Goal: Task Accomplishment & Management: Use online tool/utility

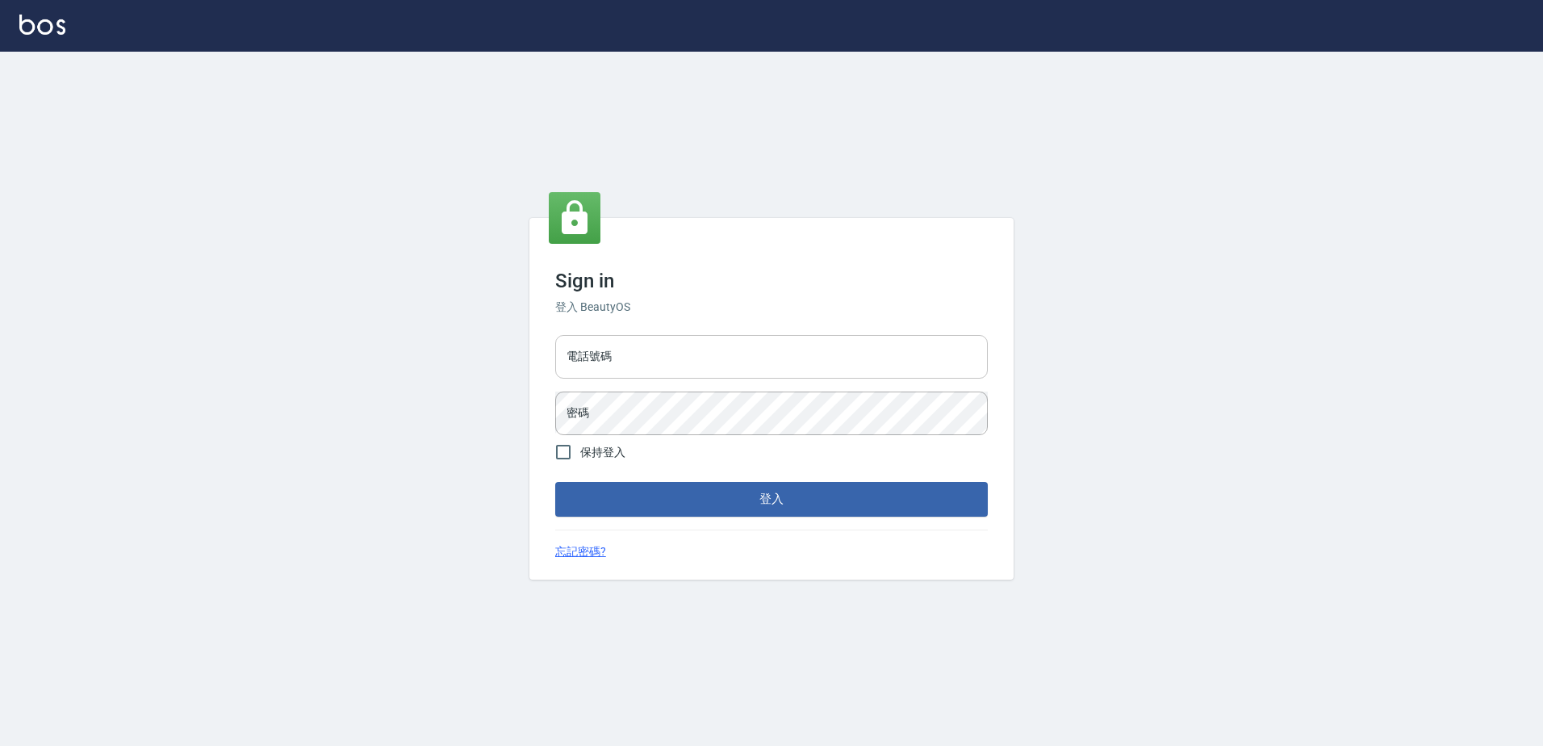
click at [663, 362] on input "電話號碼" at bounding box center [771, 357] width 433 height 44
type input "0426865599"
click at [555, 482] on button "登入" at bounding box center [771, 499] width 433 height 34
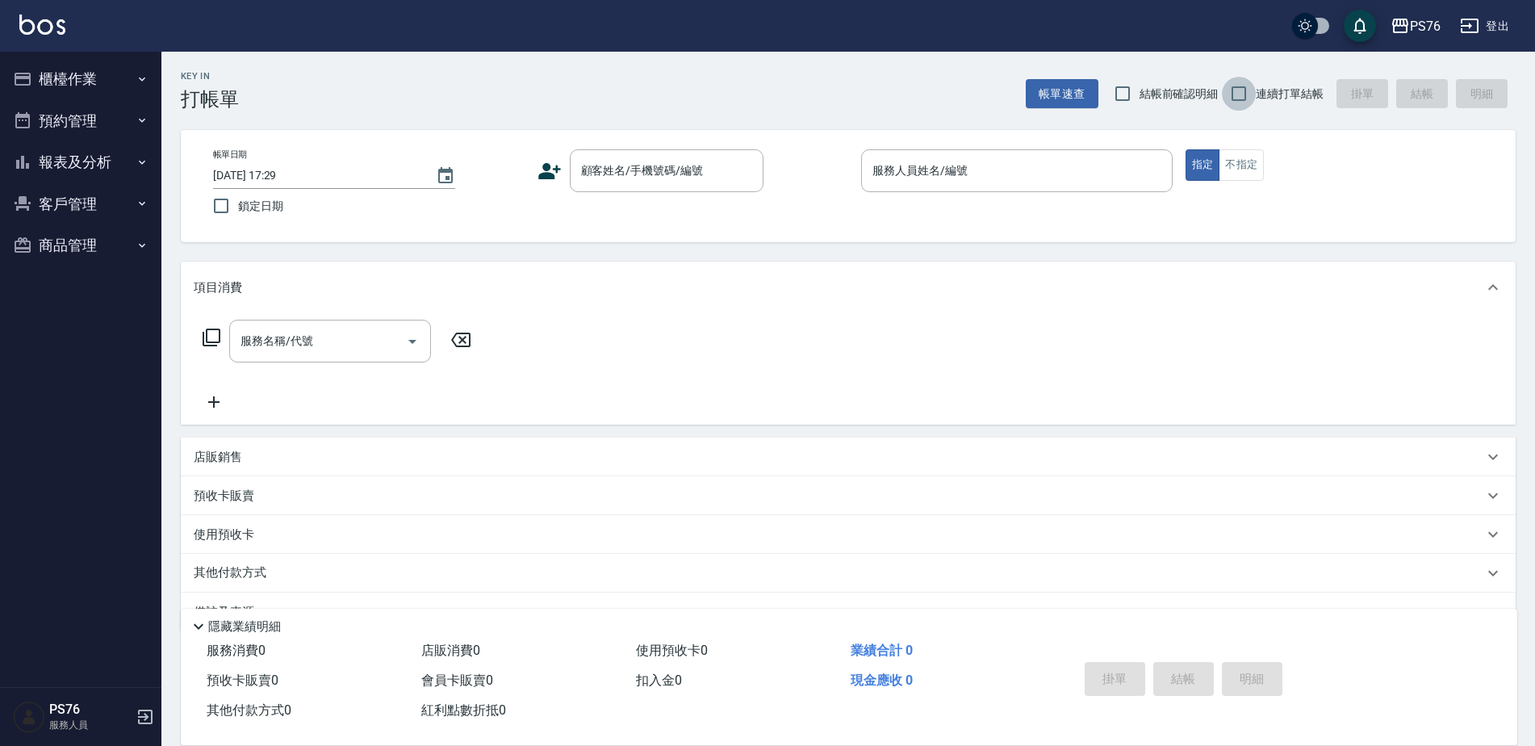
click at [1239, 90] on input "連續打單結帳" at bounding box center [1239, 94] width 34 height 34
checkbox input "true"
click at [667, 174] on input "顧客姓名/手機號碼/編號" at bounding box center [654, 171] width 155 height 28
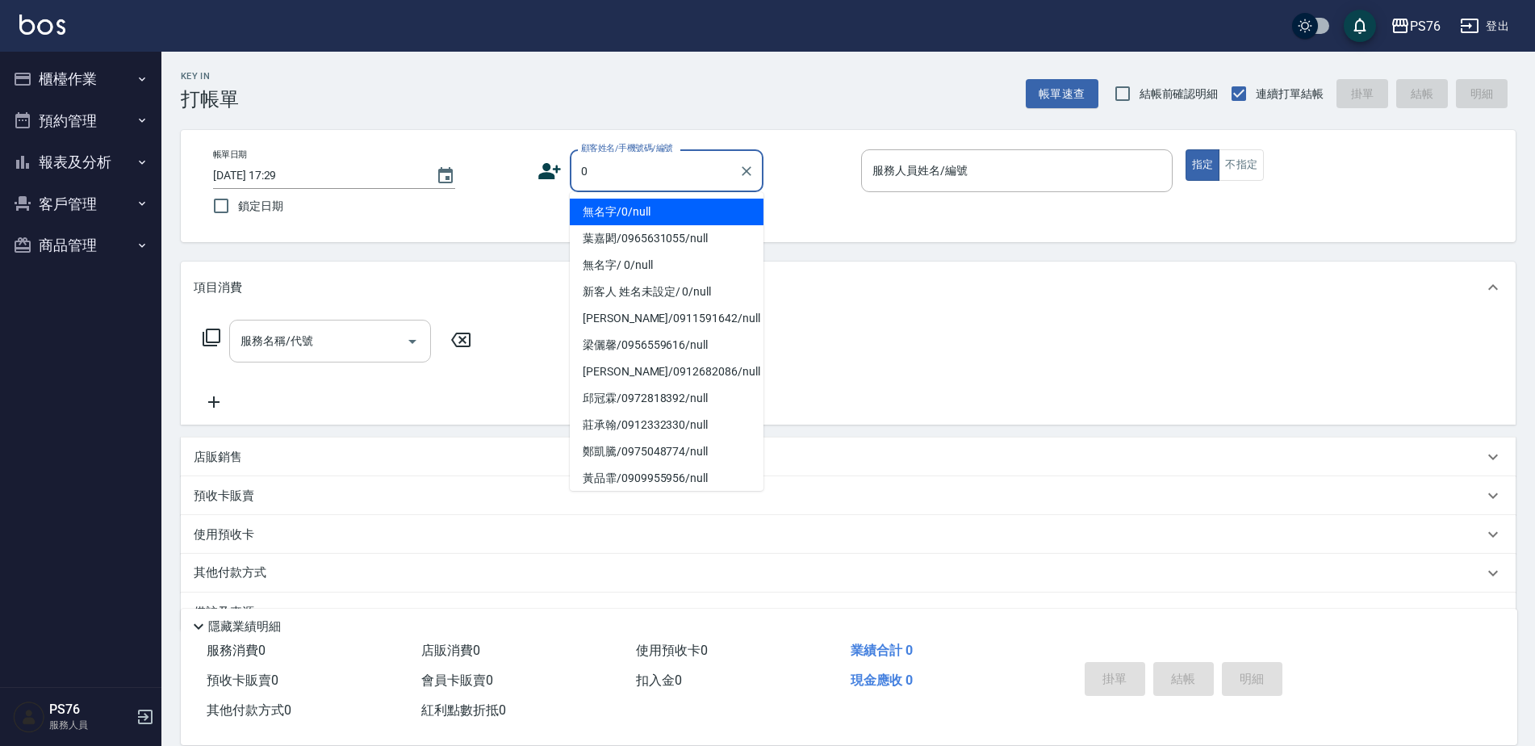
type input "無名字/0/null"
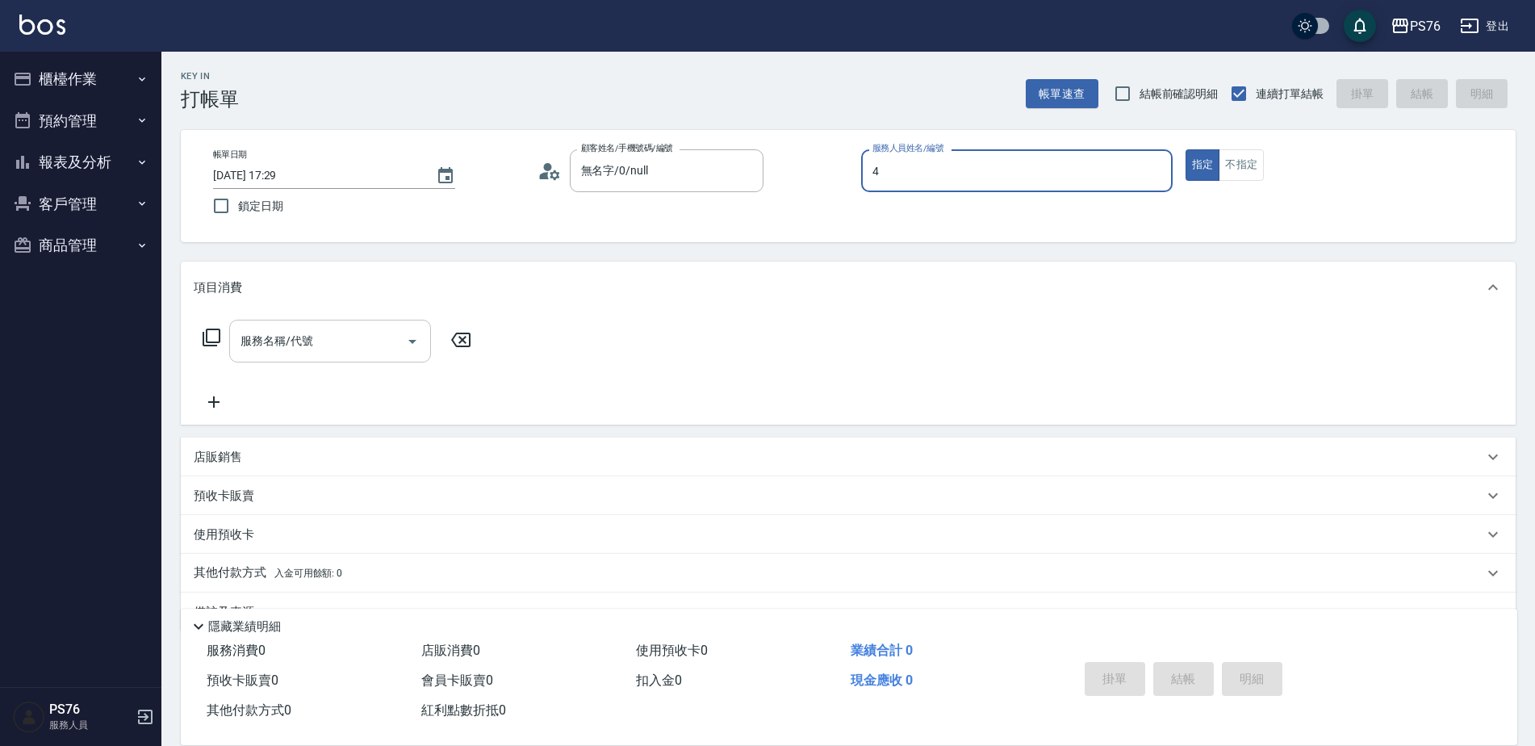
type input "蕭孟廷-4"
type button "true"
click at [261, 335] on div "服務名稱/代號 服務名稱/代號" at bounding box center [330, 341] width 202 height 43
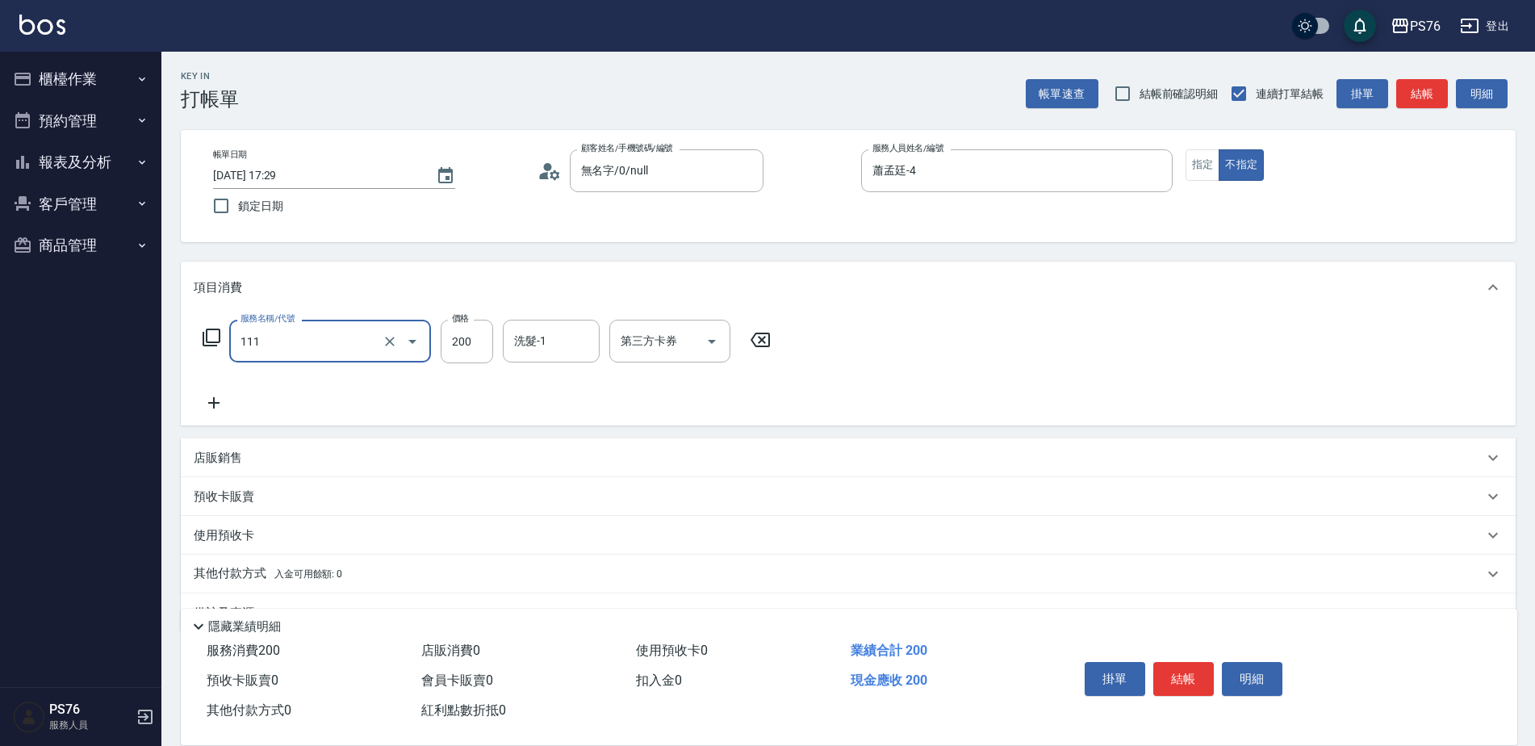
type input "200(111)"
type input "蕭孟廷-4"
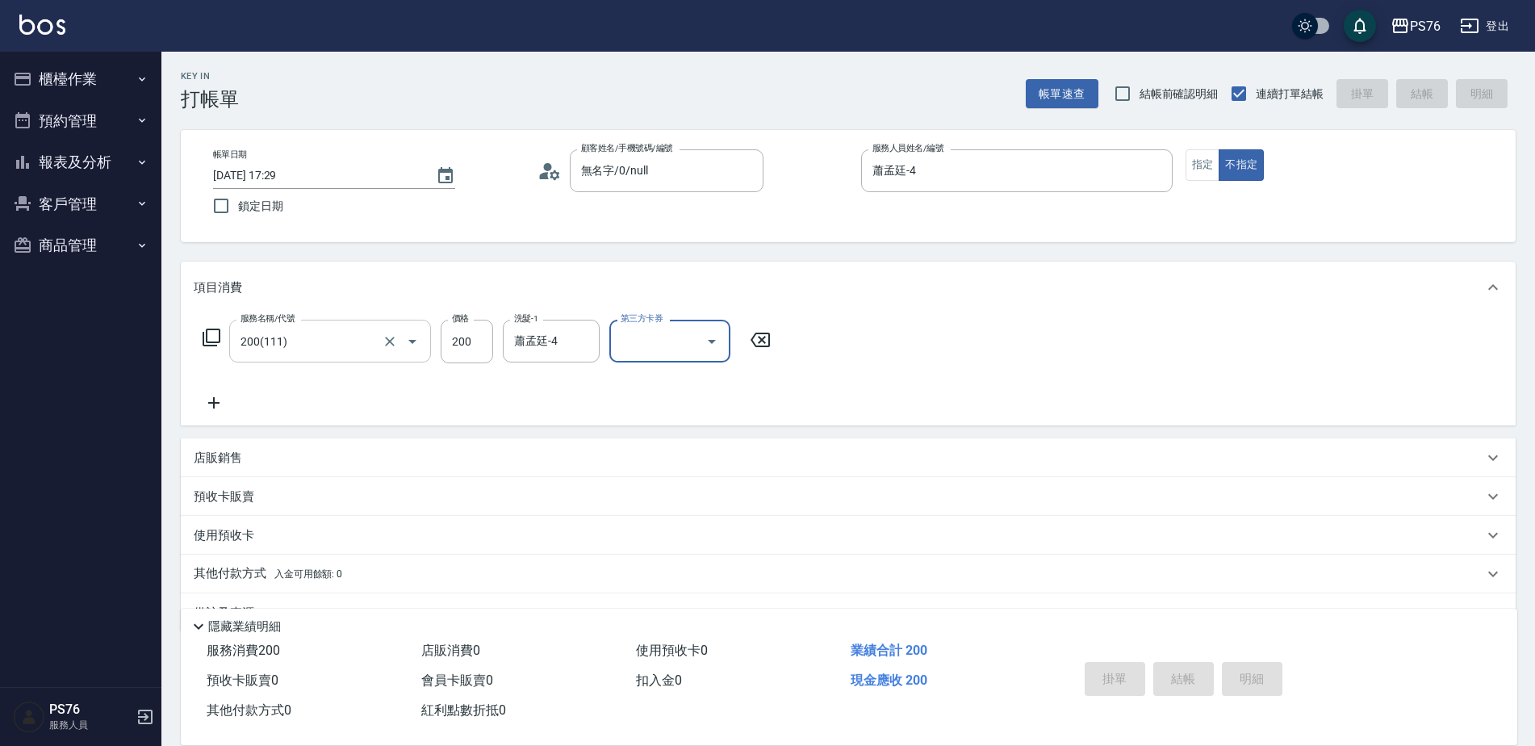
type input "[DATE] 17:30"
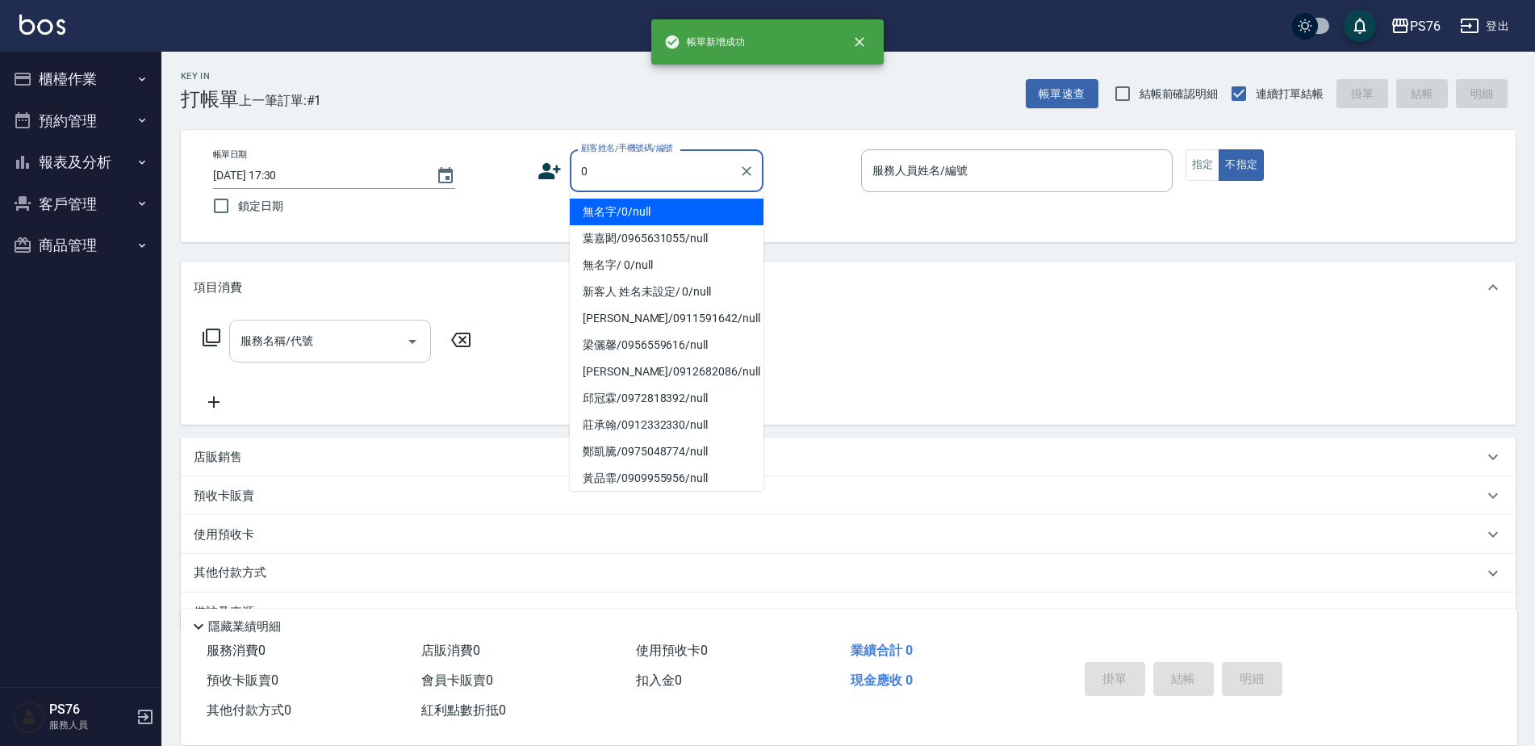
type input "無名字/0/null"
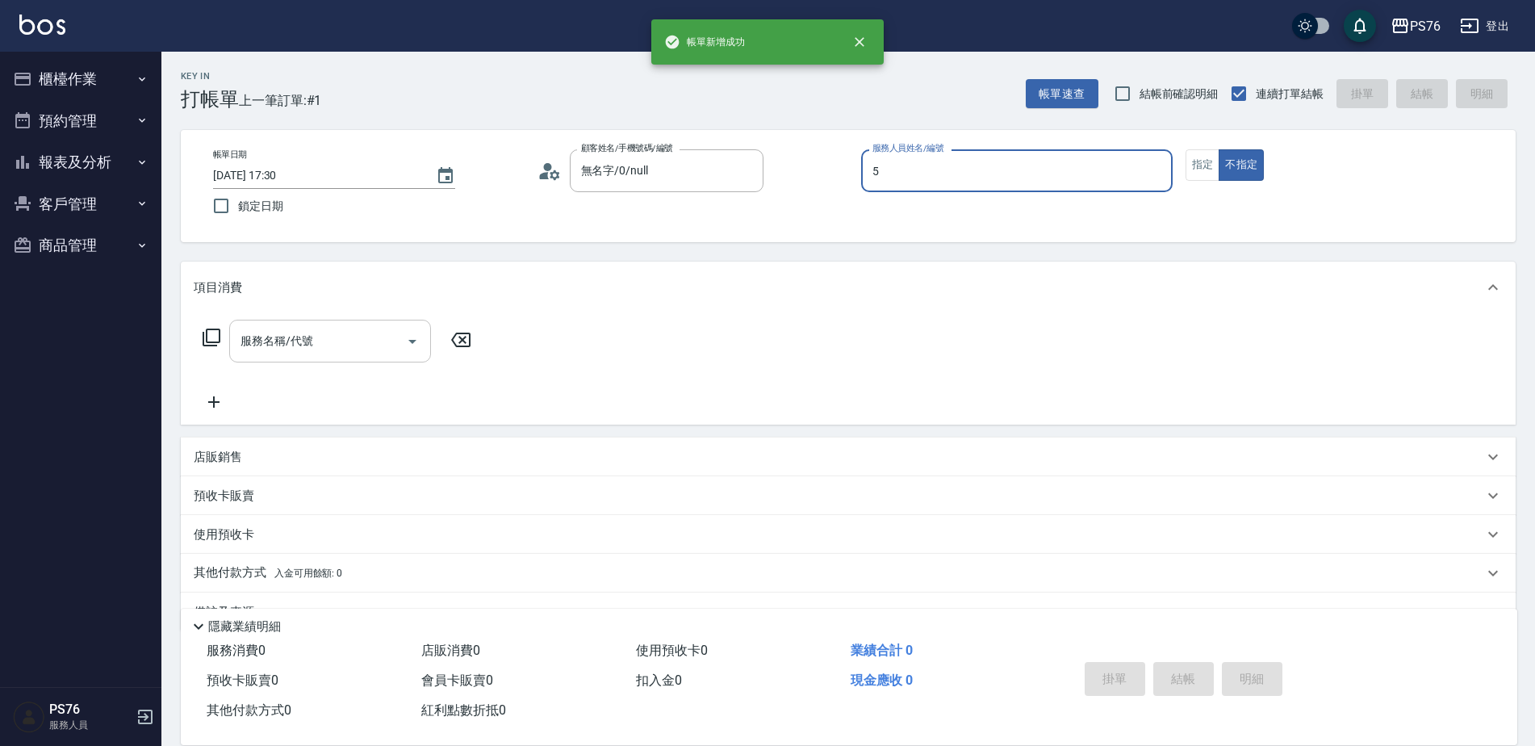
type input "呂佳穎-5"
type button "false"
click at [261, 336] on div "服務名稱/代號 服務名稱/代號" at bounding box center [330, 341] width 202 height 43
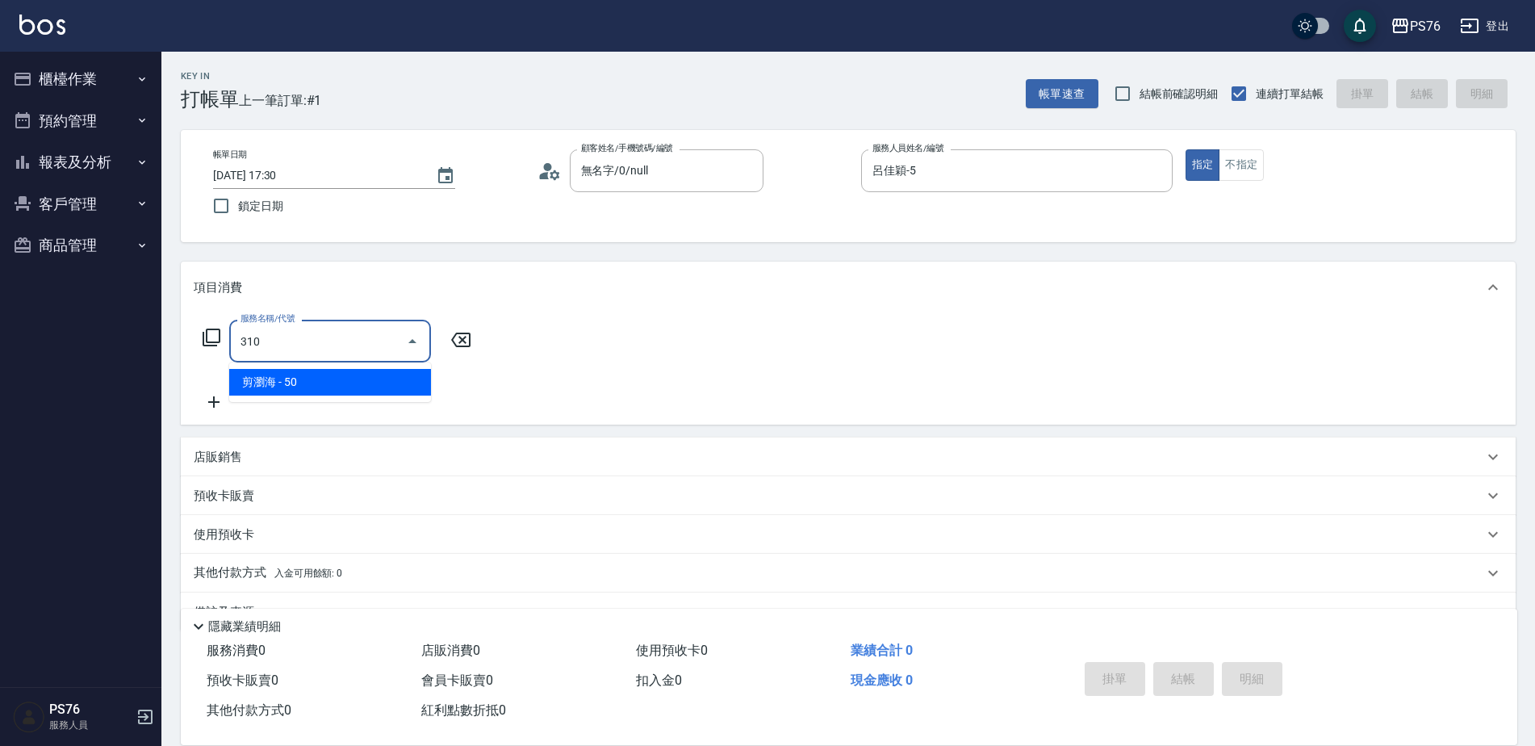
type input "剪瀏海(310)"
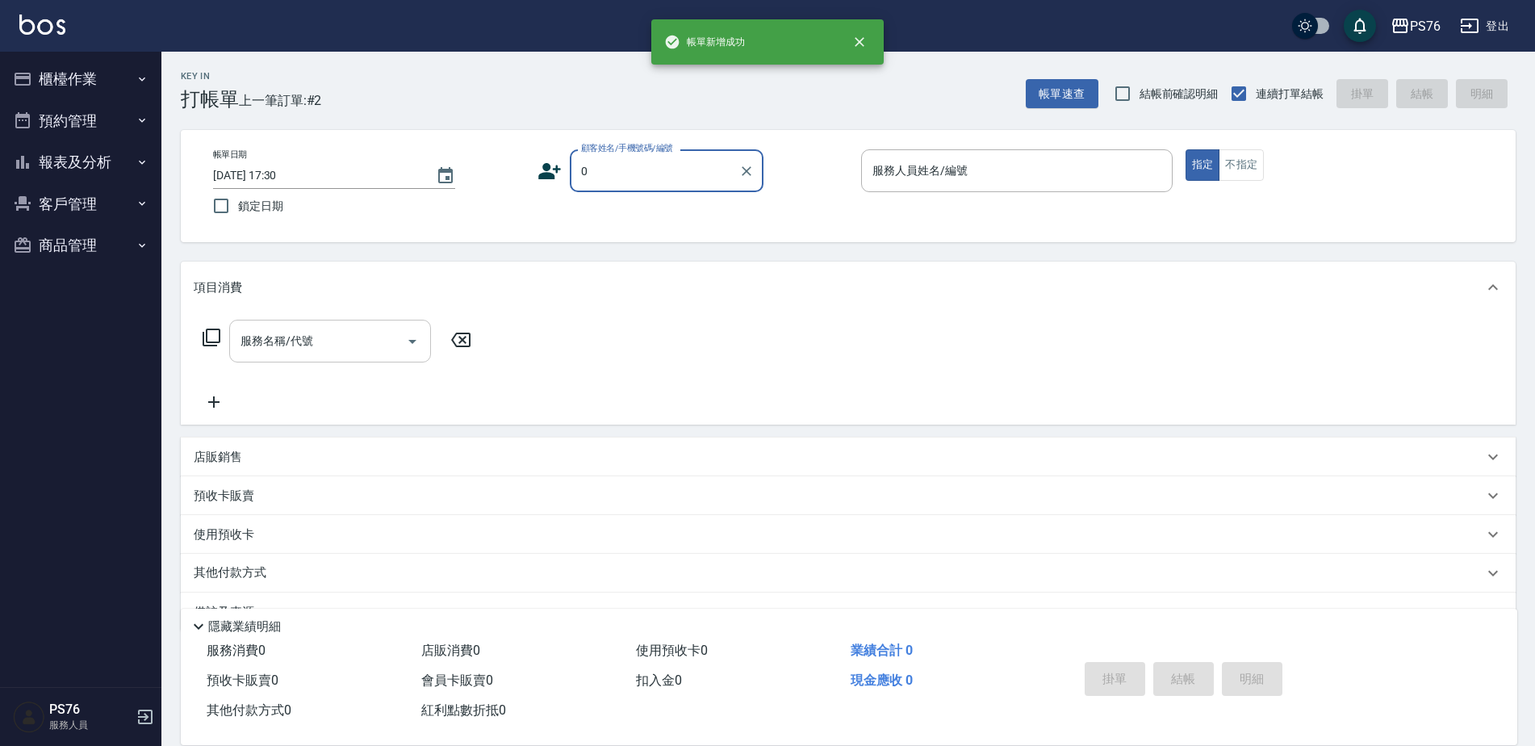
type input "無名字/0/null"
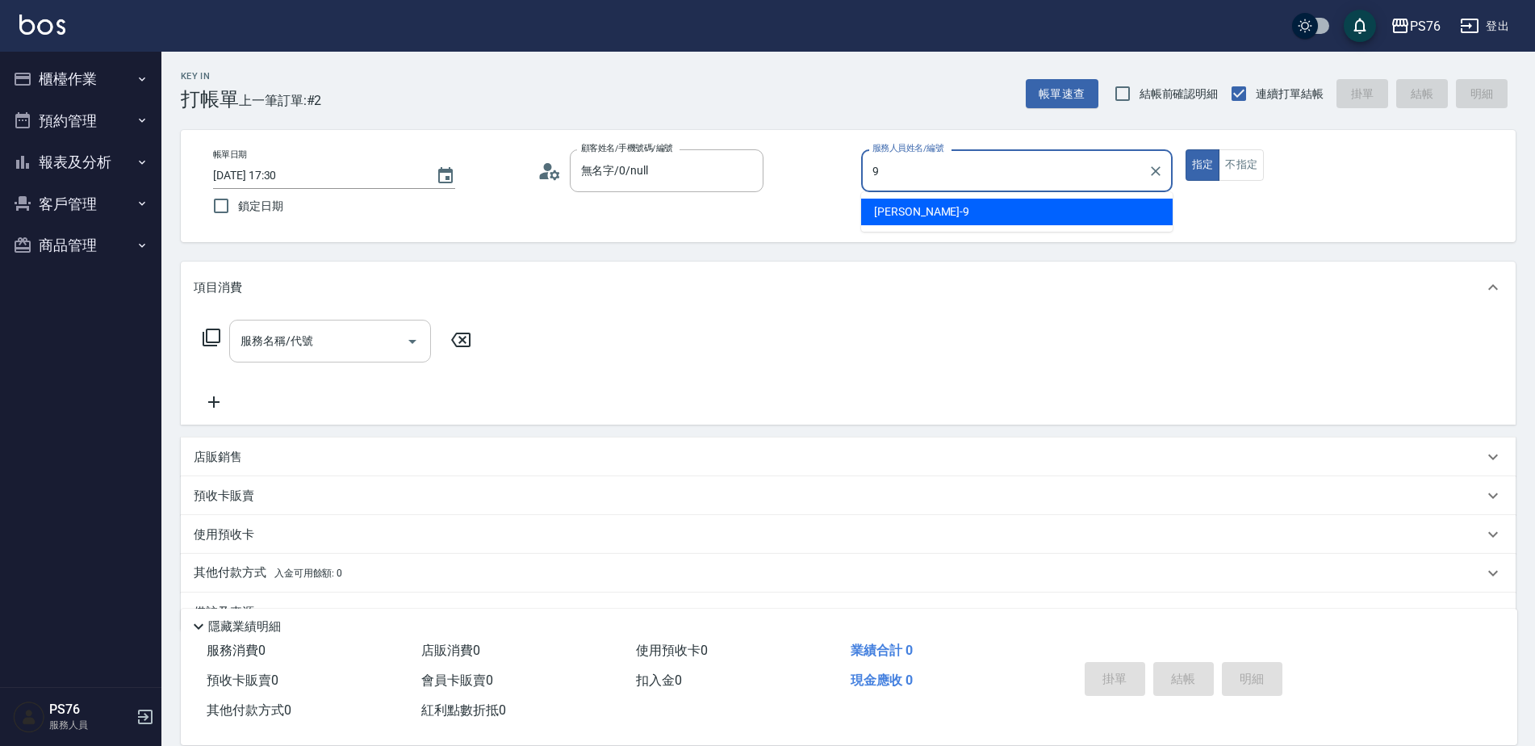
type input "[PERSON_NAME]-9"
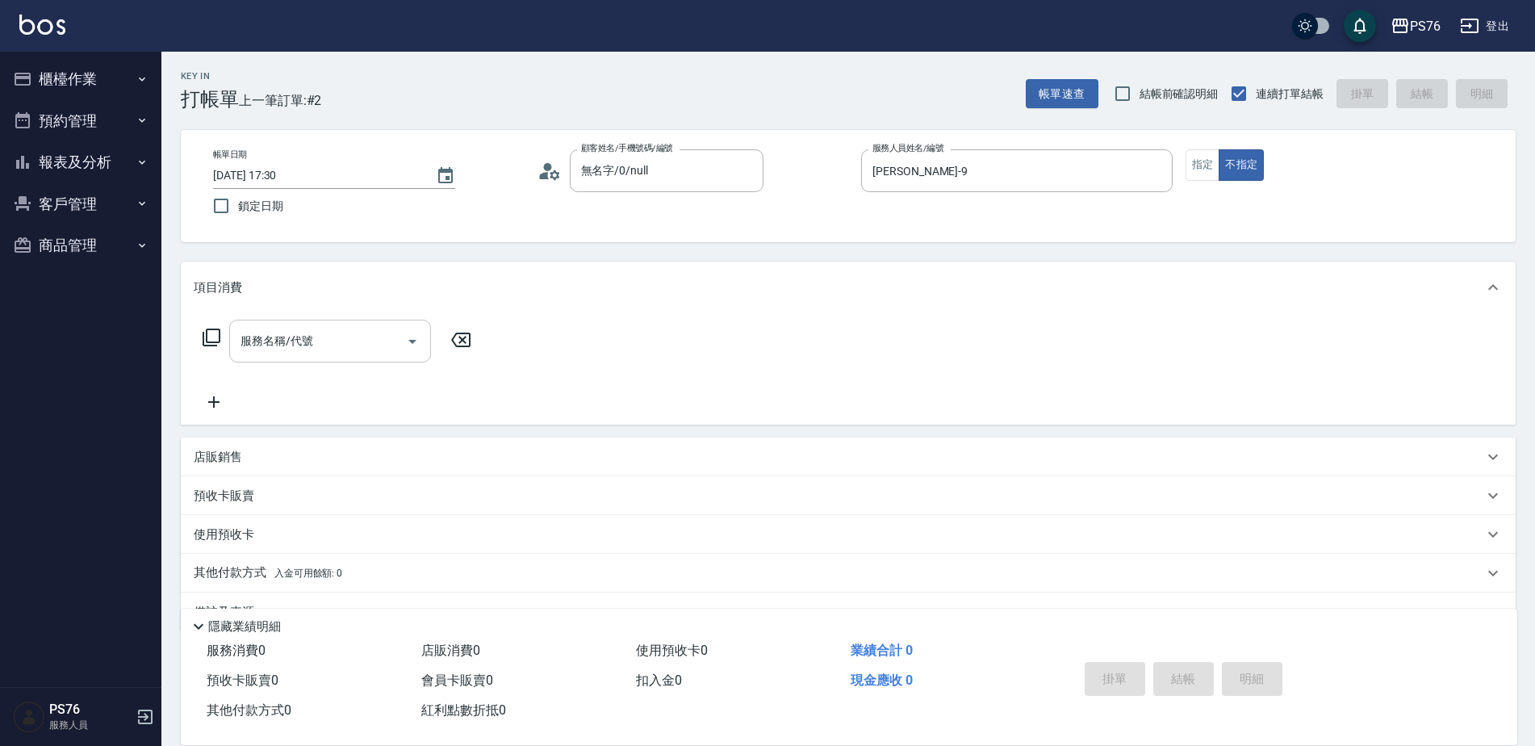
click at [261, 336] on input "服務名稱/代號" at bounding box center [317, 341] width 163 height 28
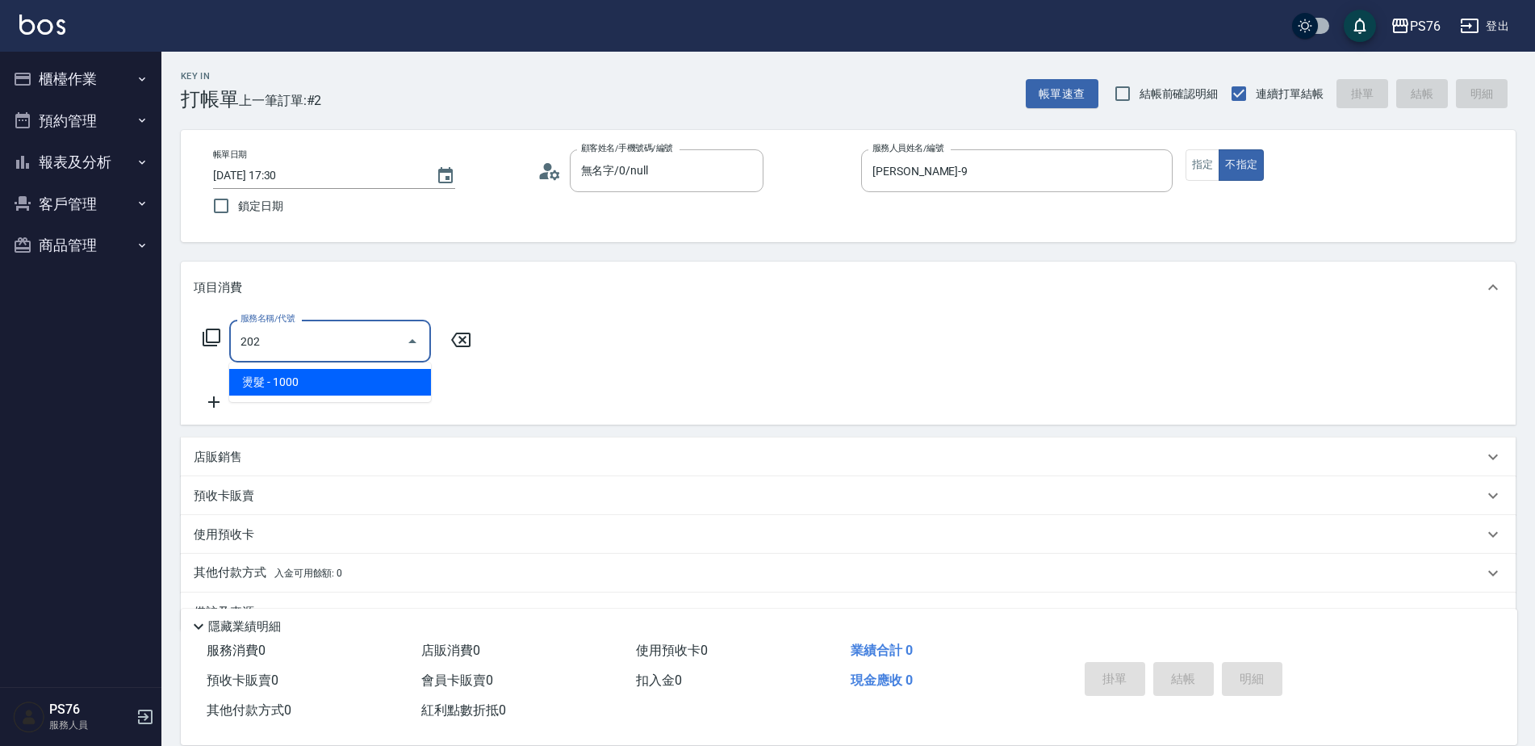
type input "燙髮(202)"
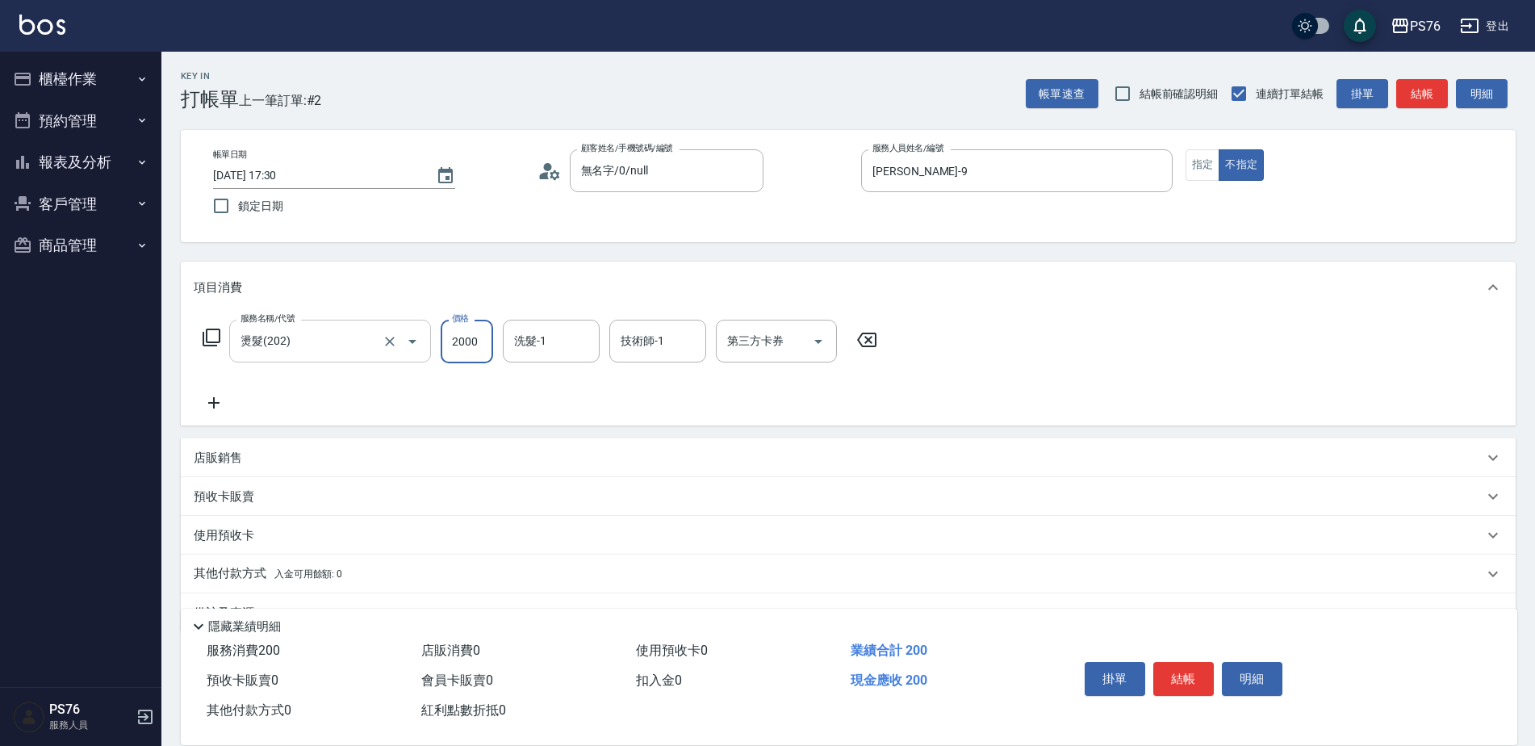
type input "2000"
type input "[PERSON_NAME]33"
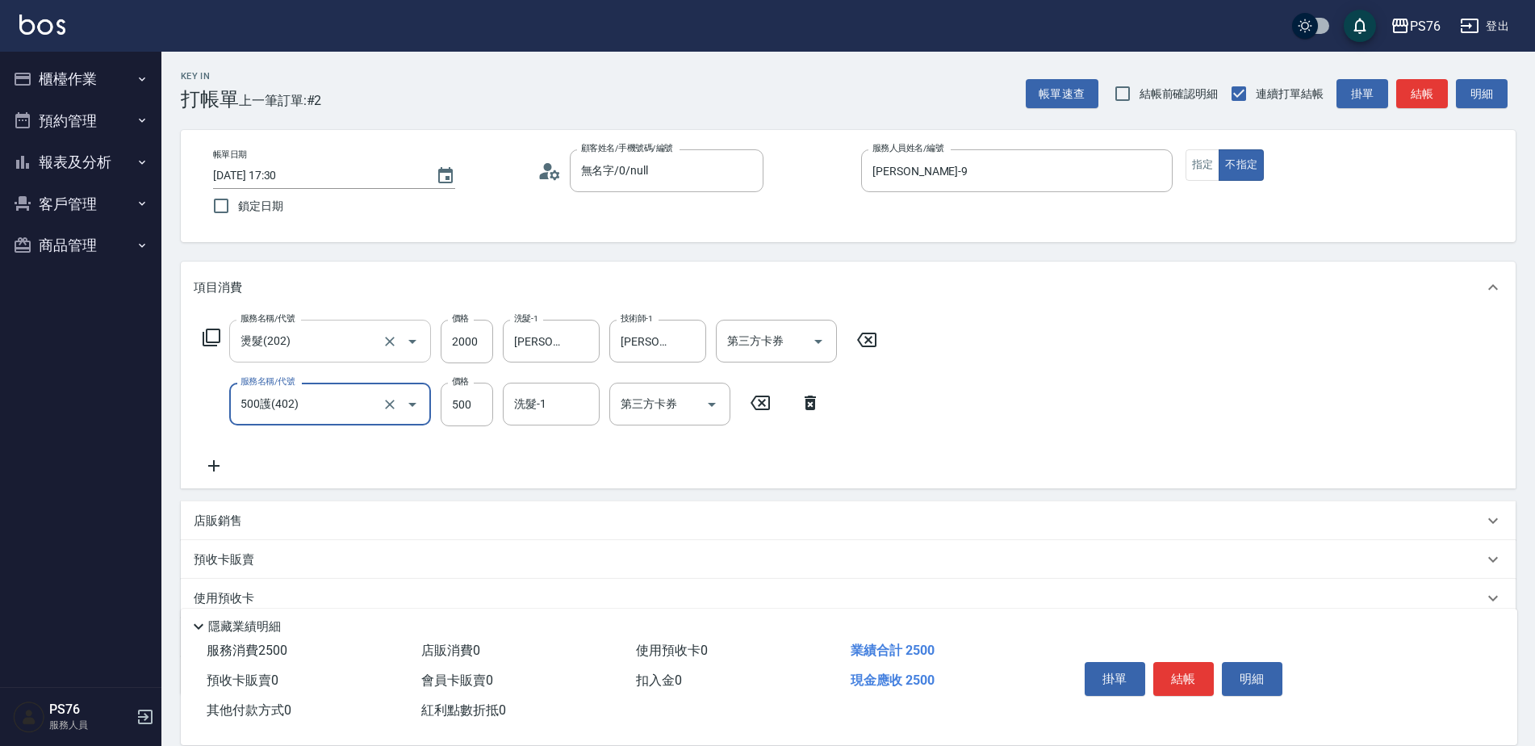
type input "500護(402)"
type input "5"
type input "[PERSON_NAME]33"
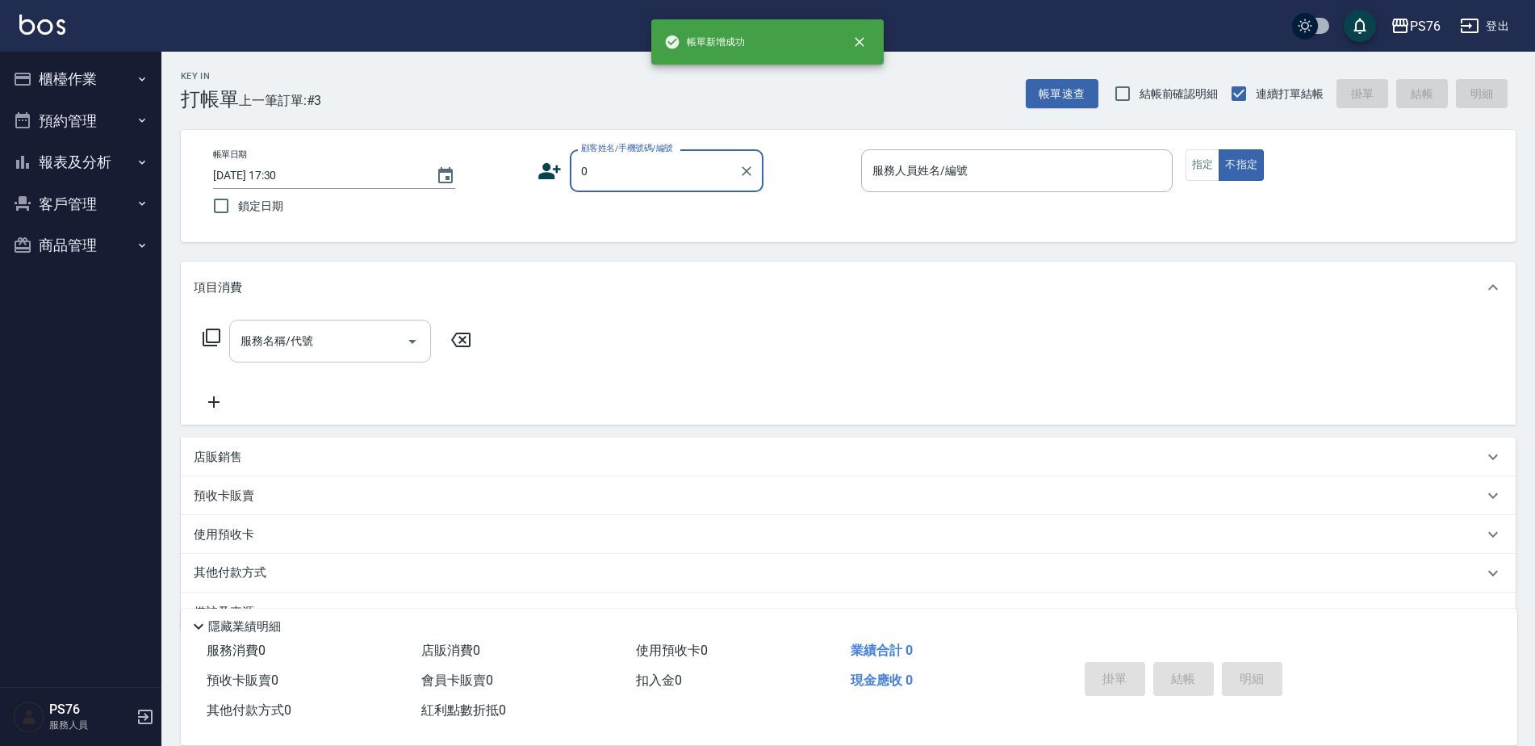
type input "無名字/0/null"
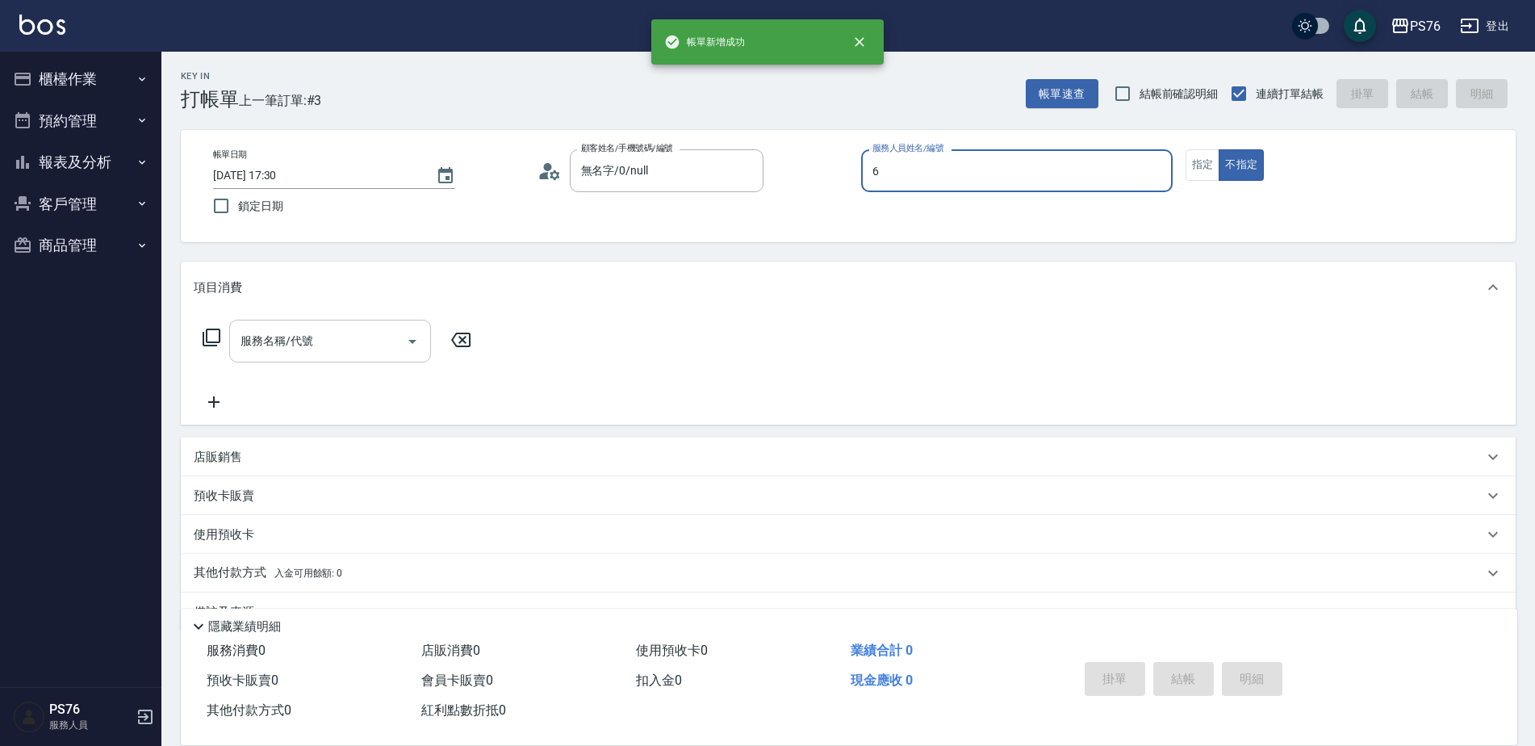
type input "洪彩娟-6"
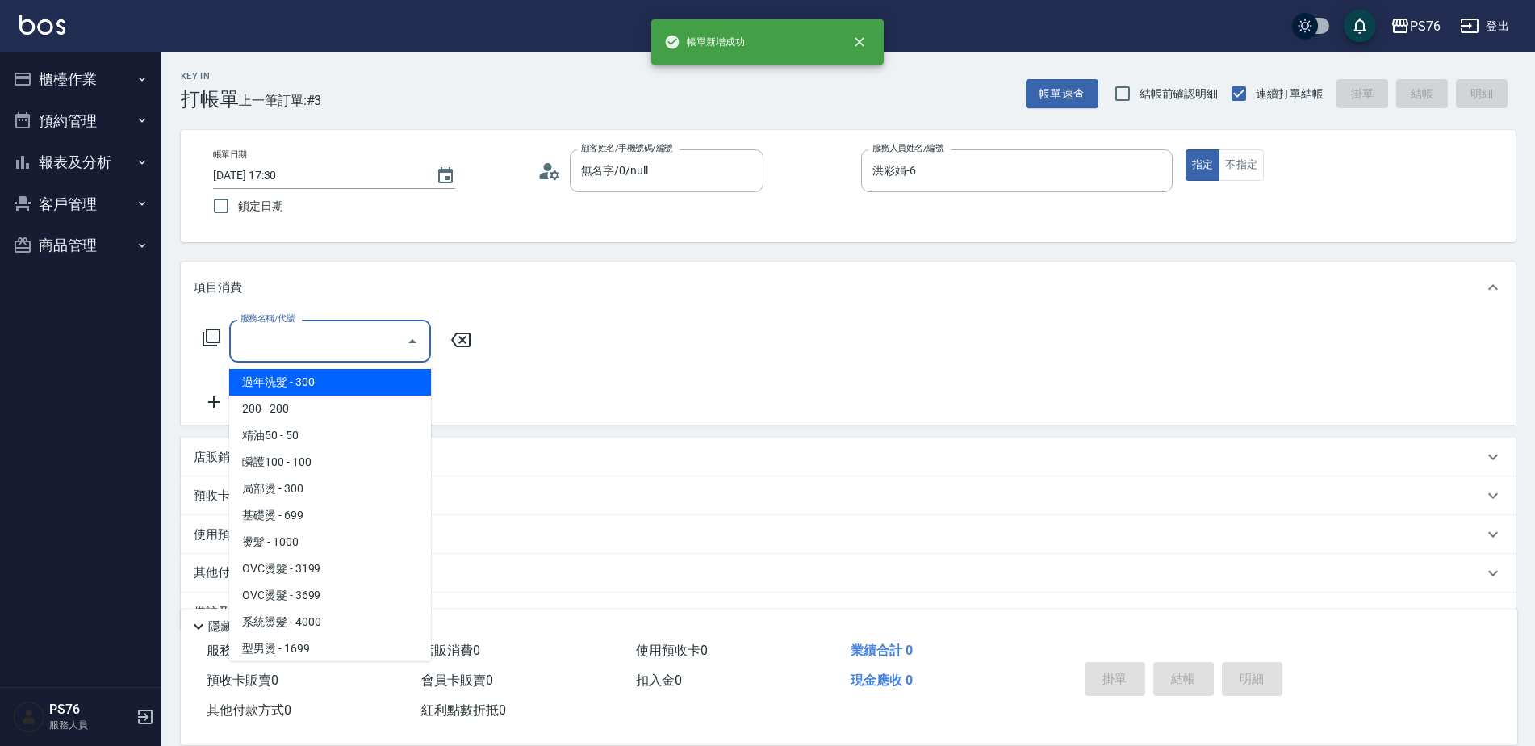
click at [261, 336] on input "服務名稱/代號" at bounding box center [317, 341] width 163 height 28
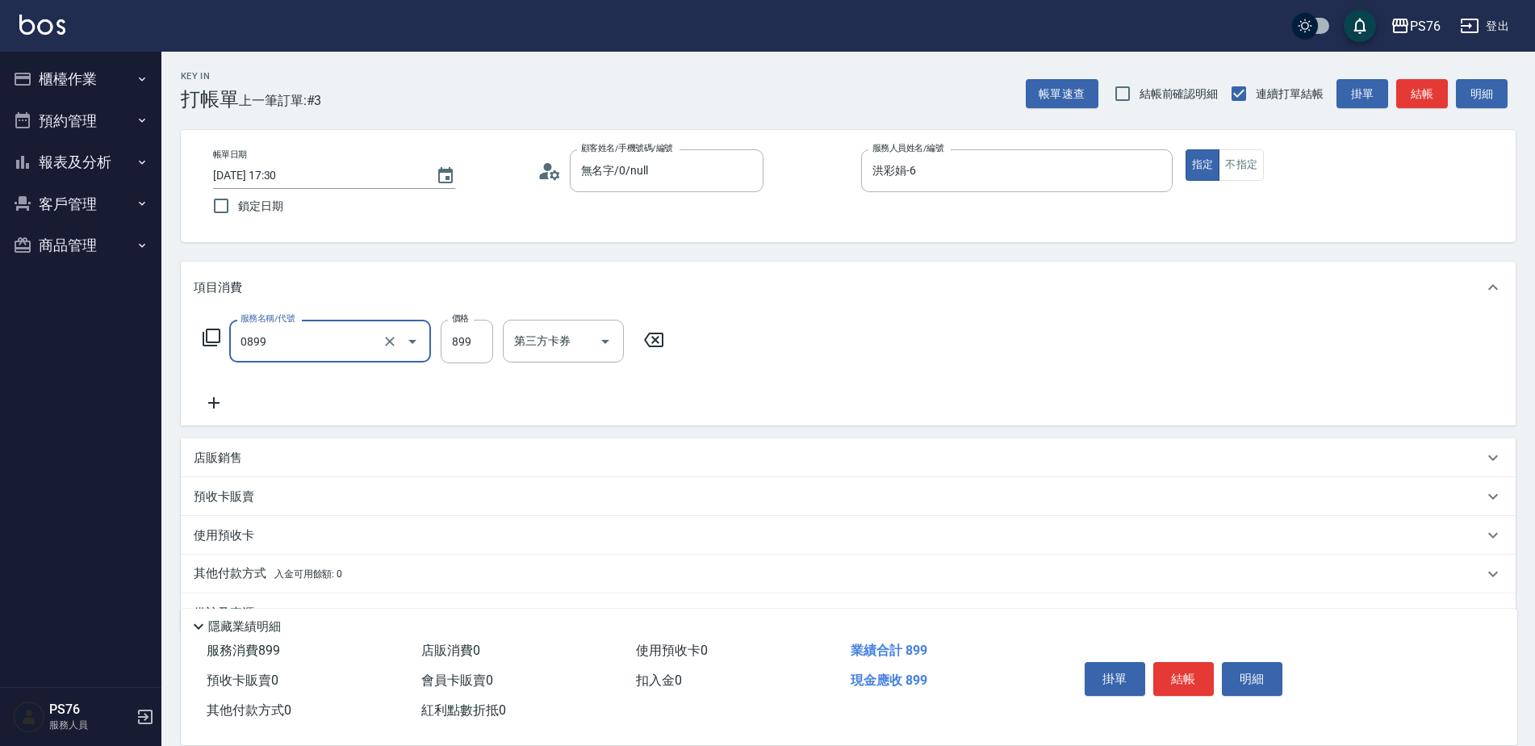
type input "排毒SPA(0899)"
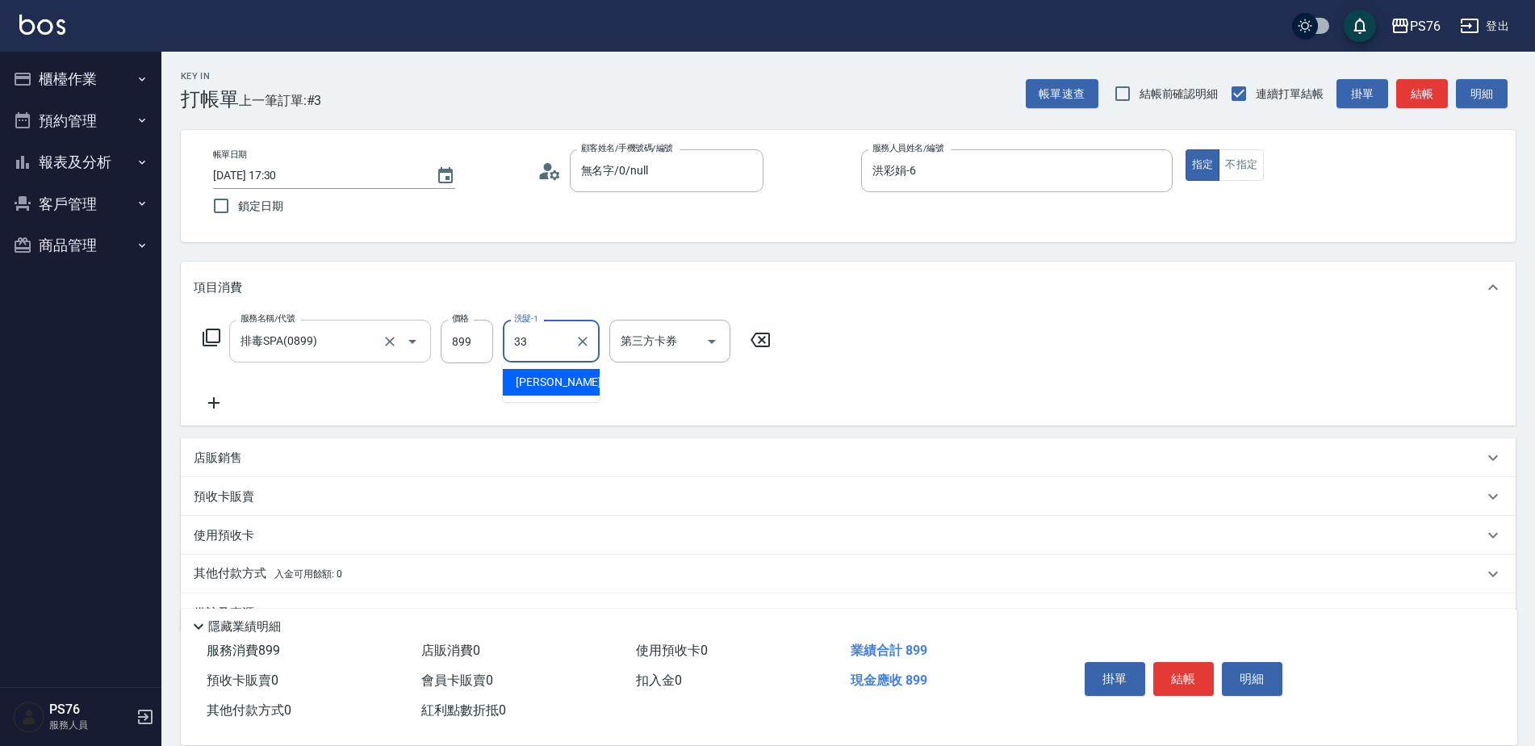
type input "[PERSON_NAME]33"
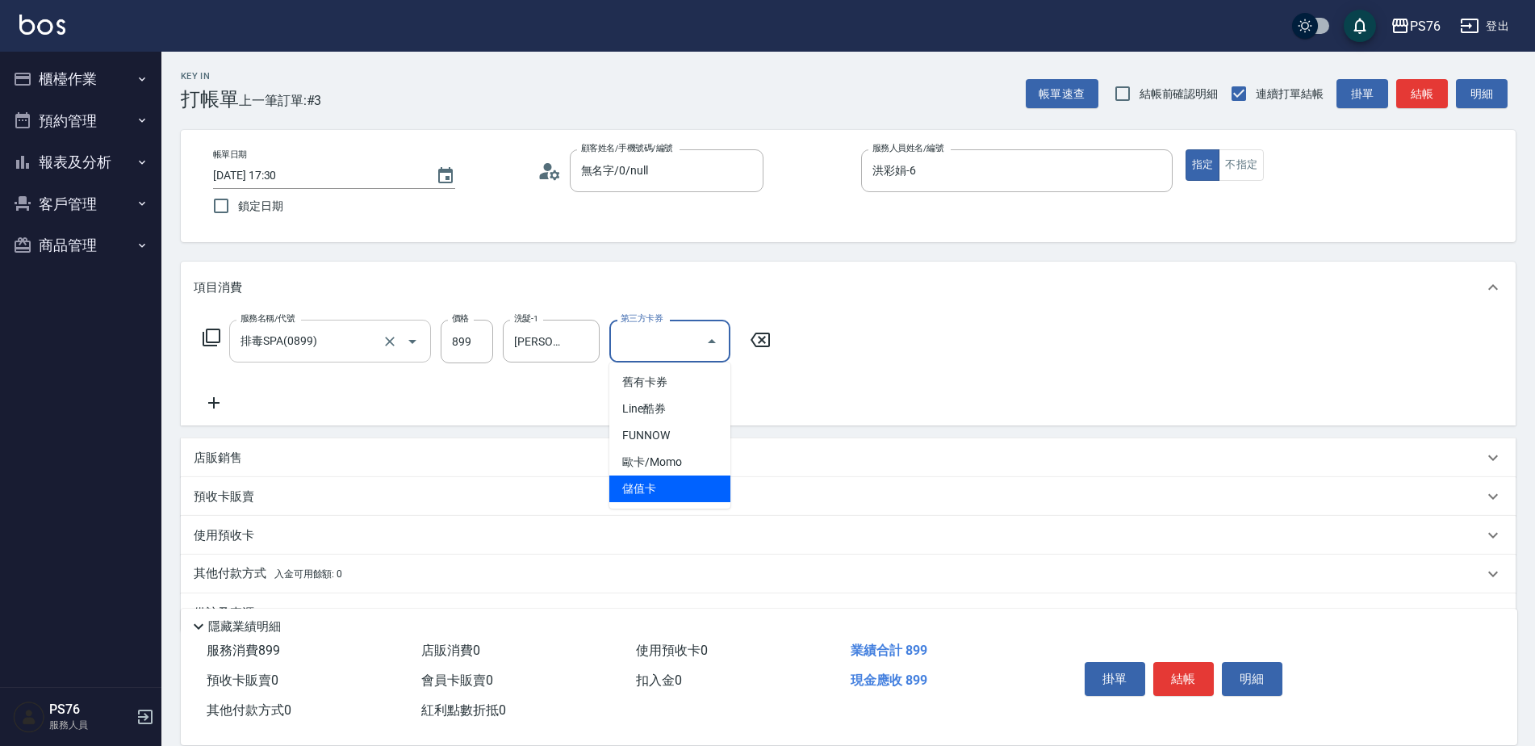
type input "儲值卡"
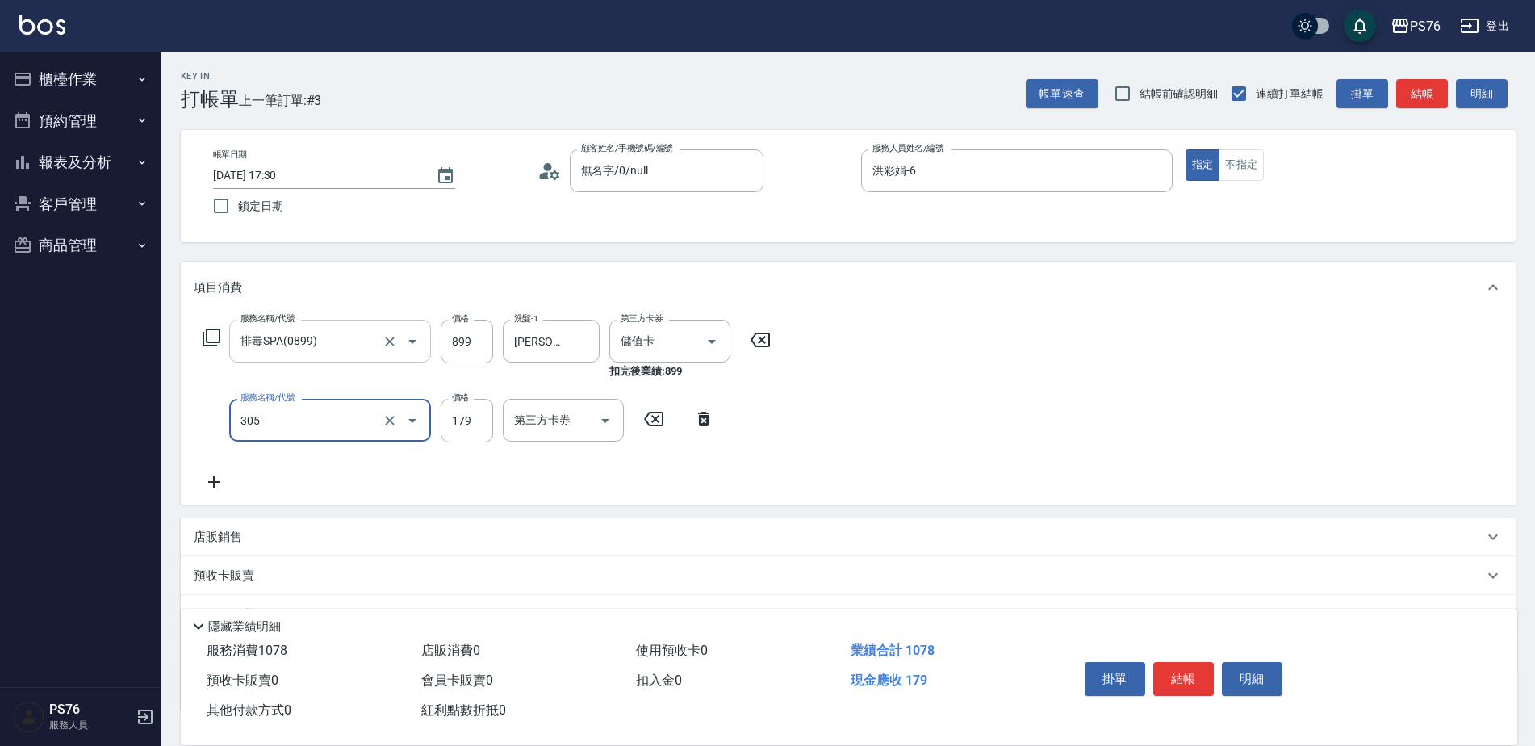
type input "剪髮(305)"
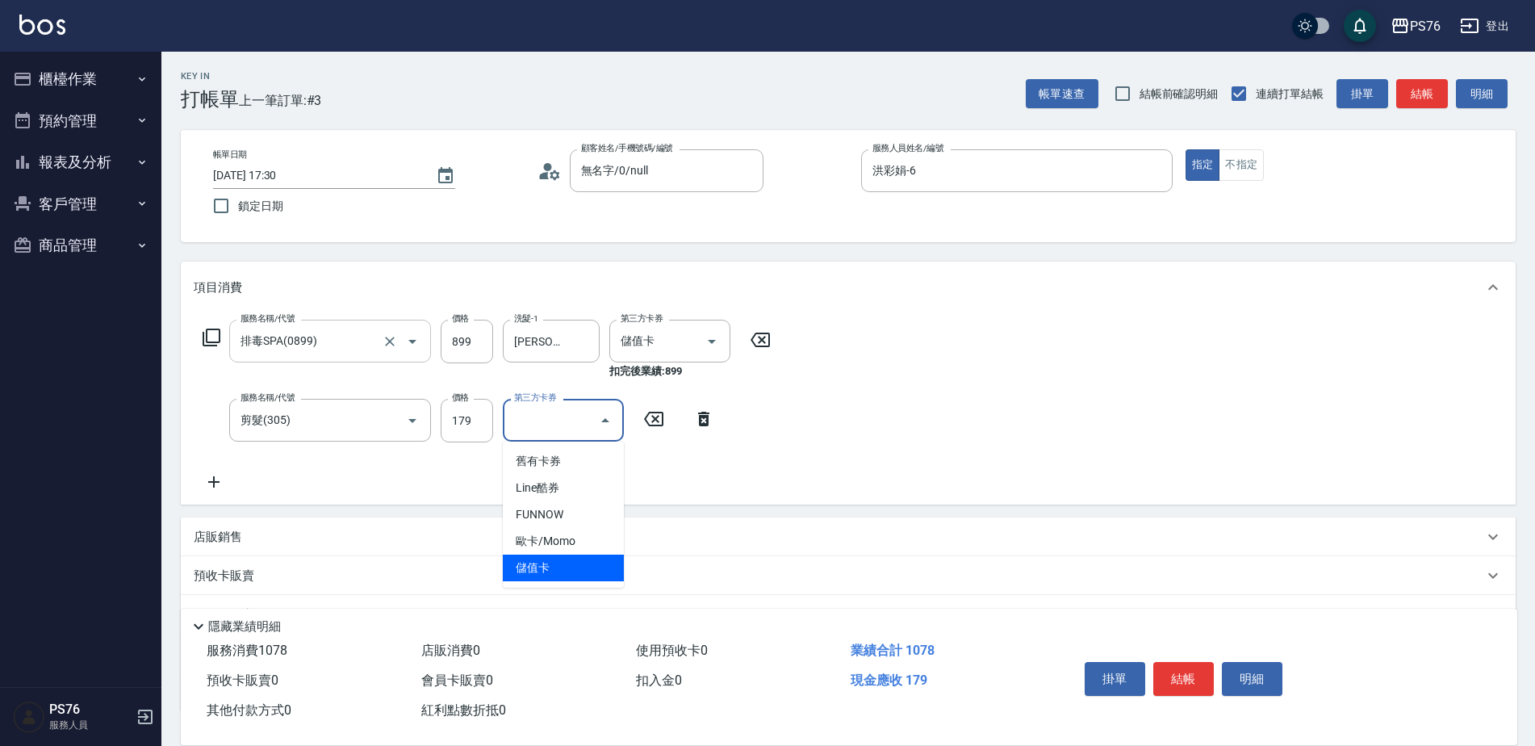
type input "儲值卡"
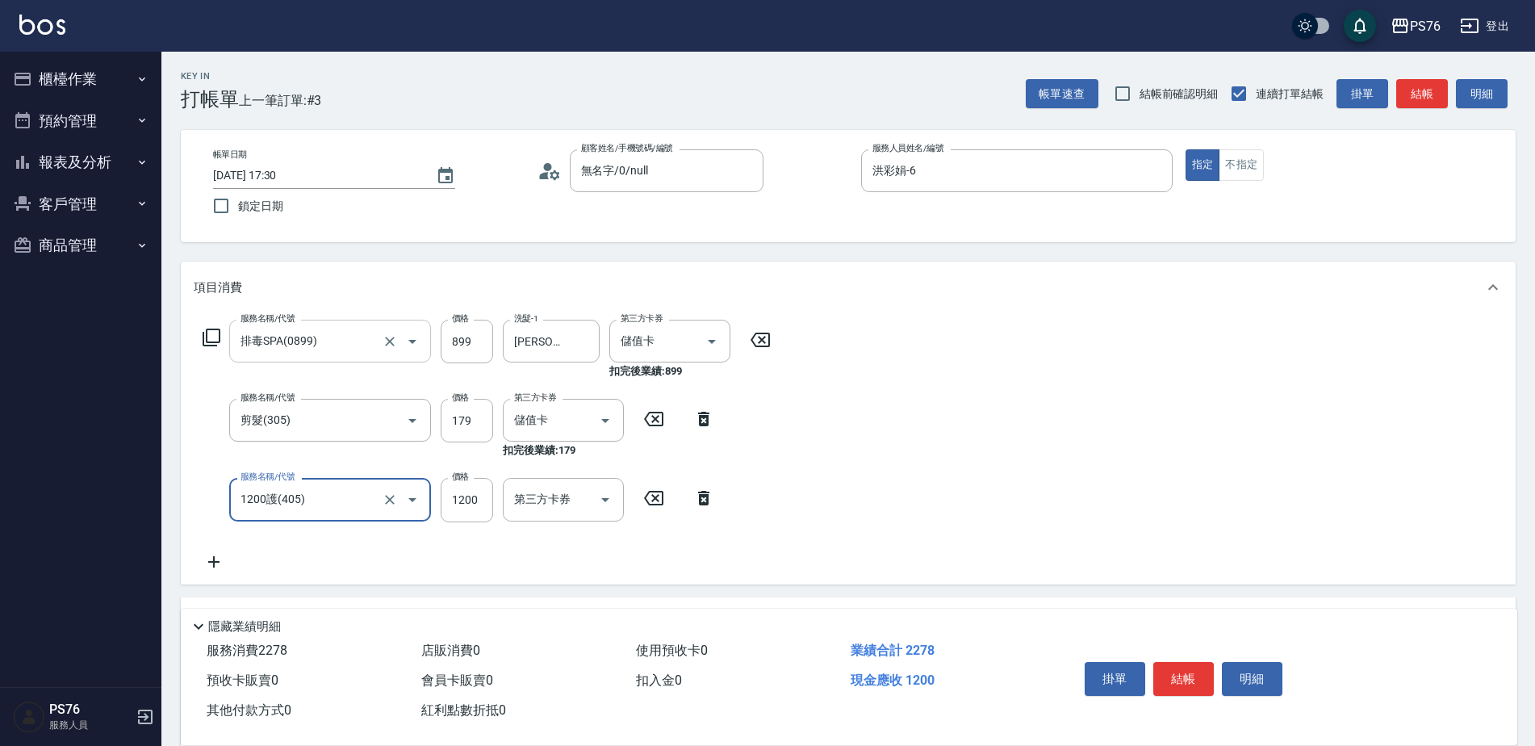
type input "1200護(405)"
type input "1500"
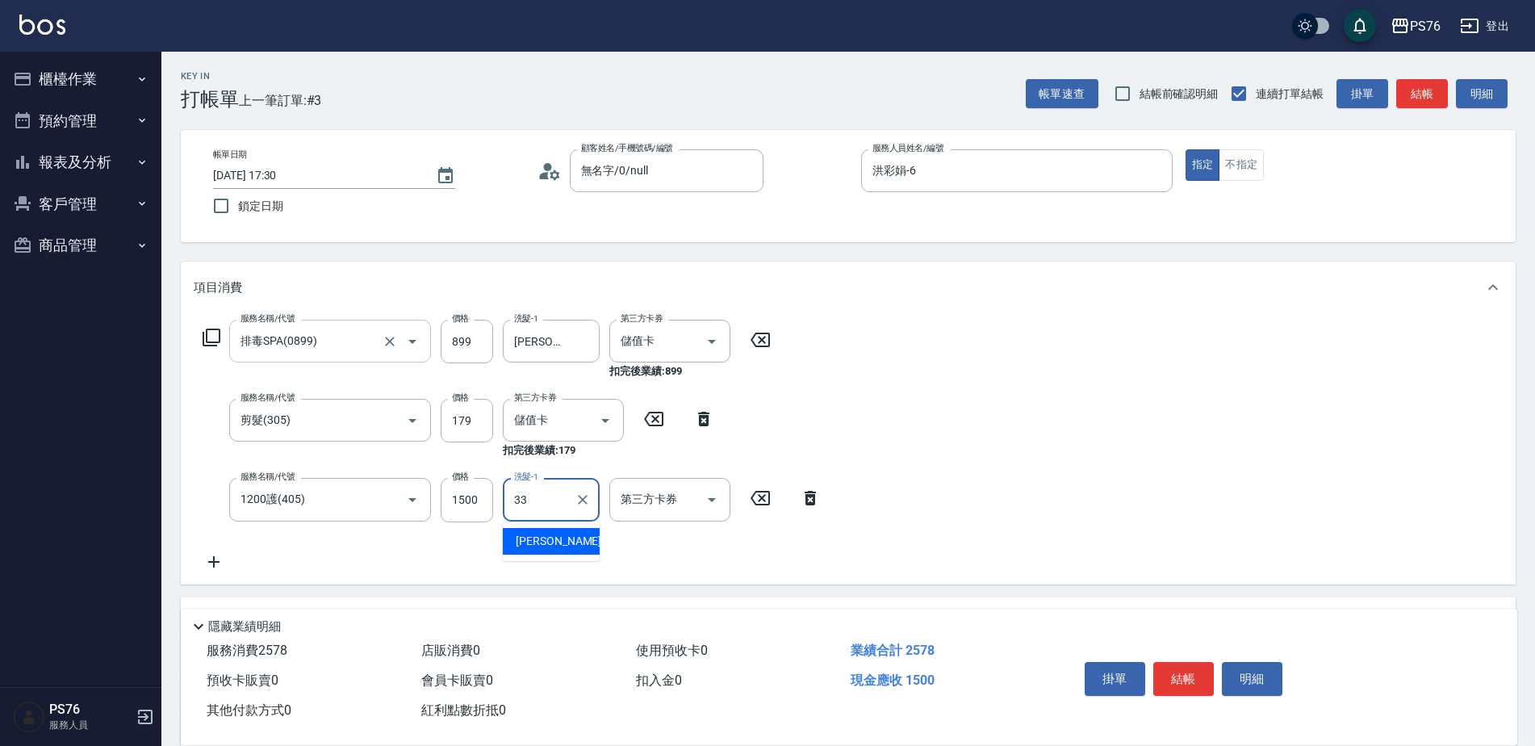
type input "[PERSON_NAME]33"
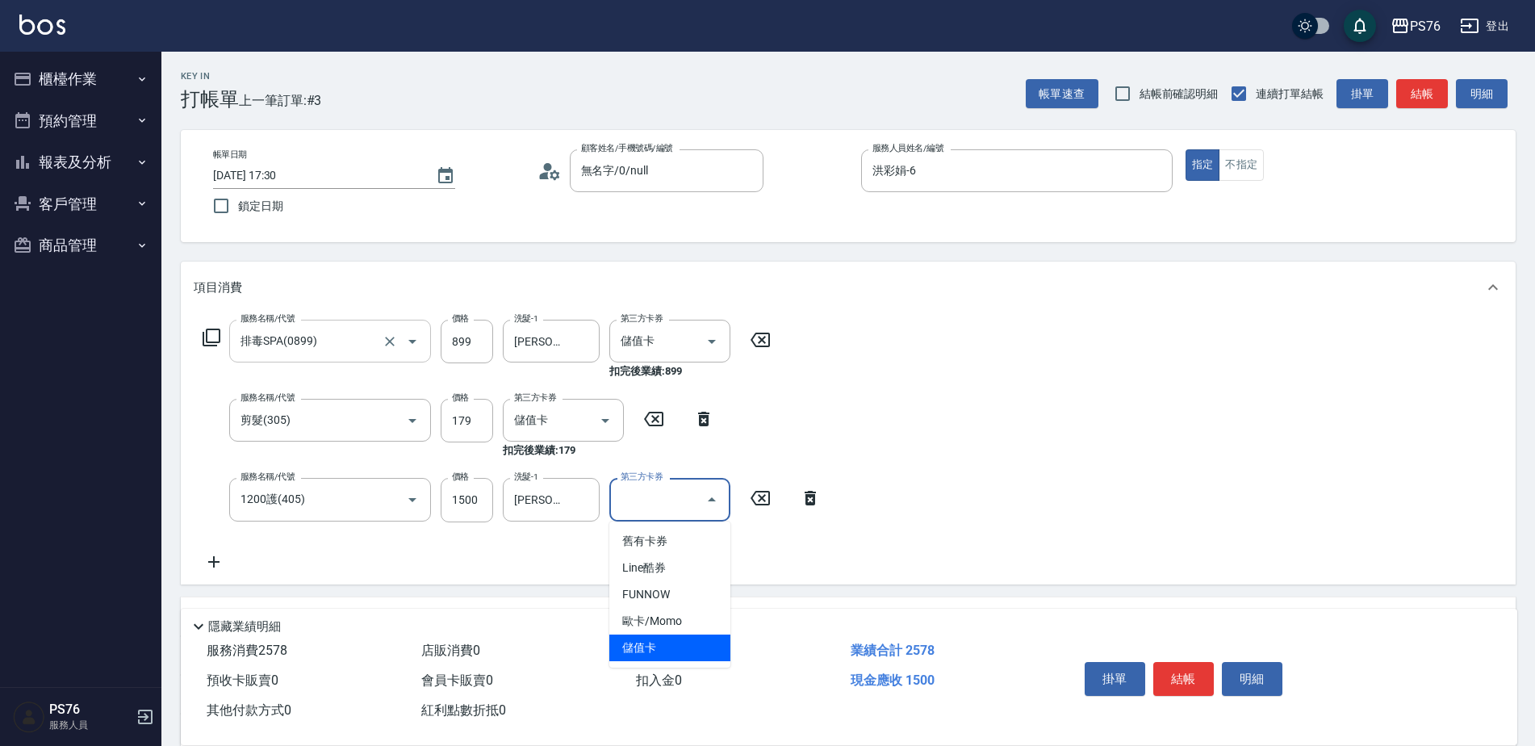
type input "儲值卡"
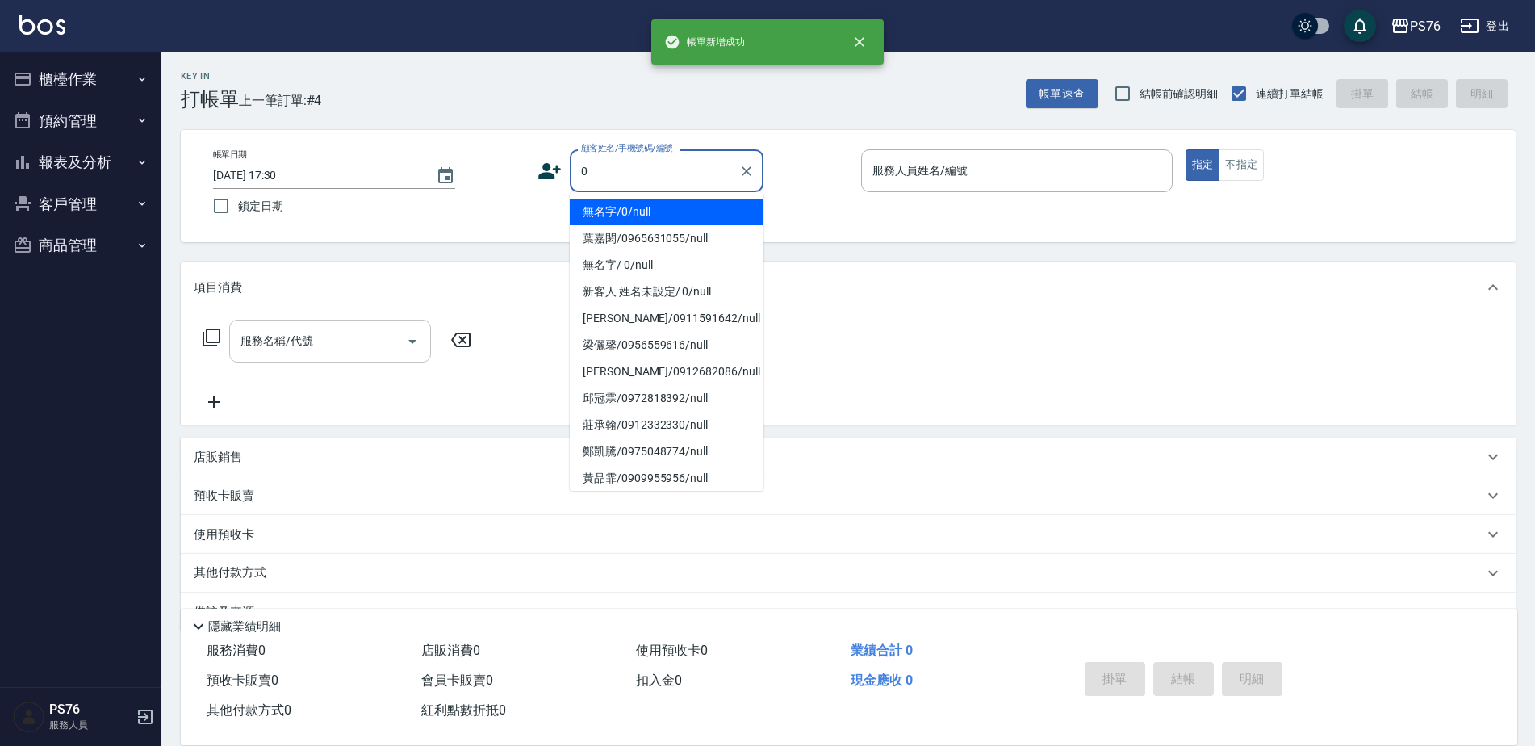
type input "無名字/0/null"
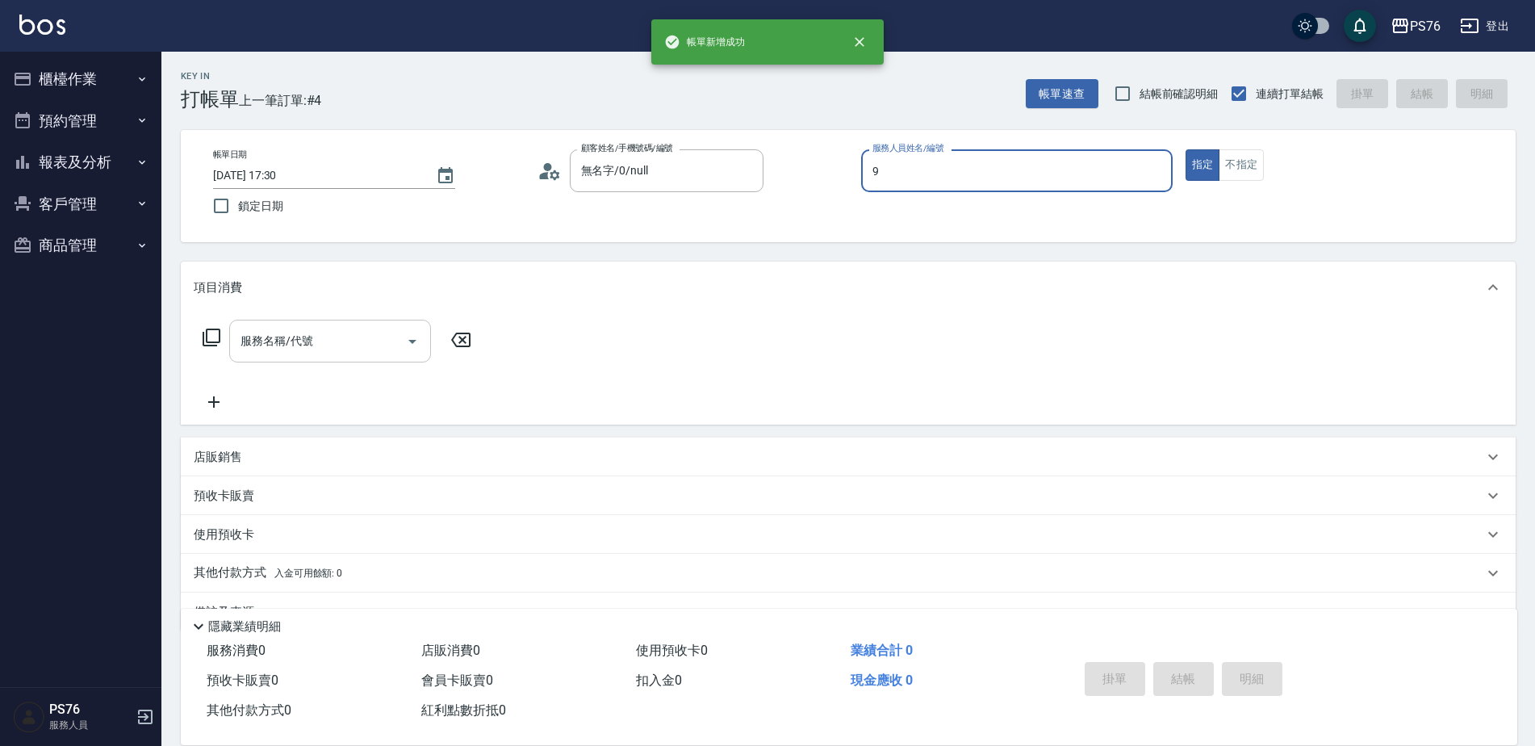
type input "[PERSON_NAME]-9"
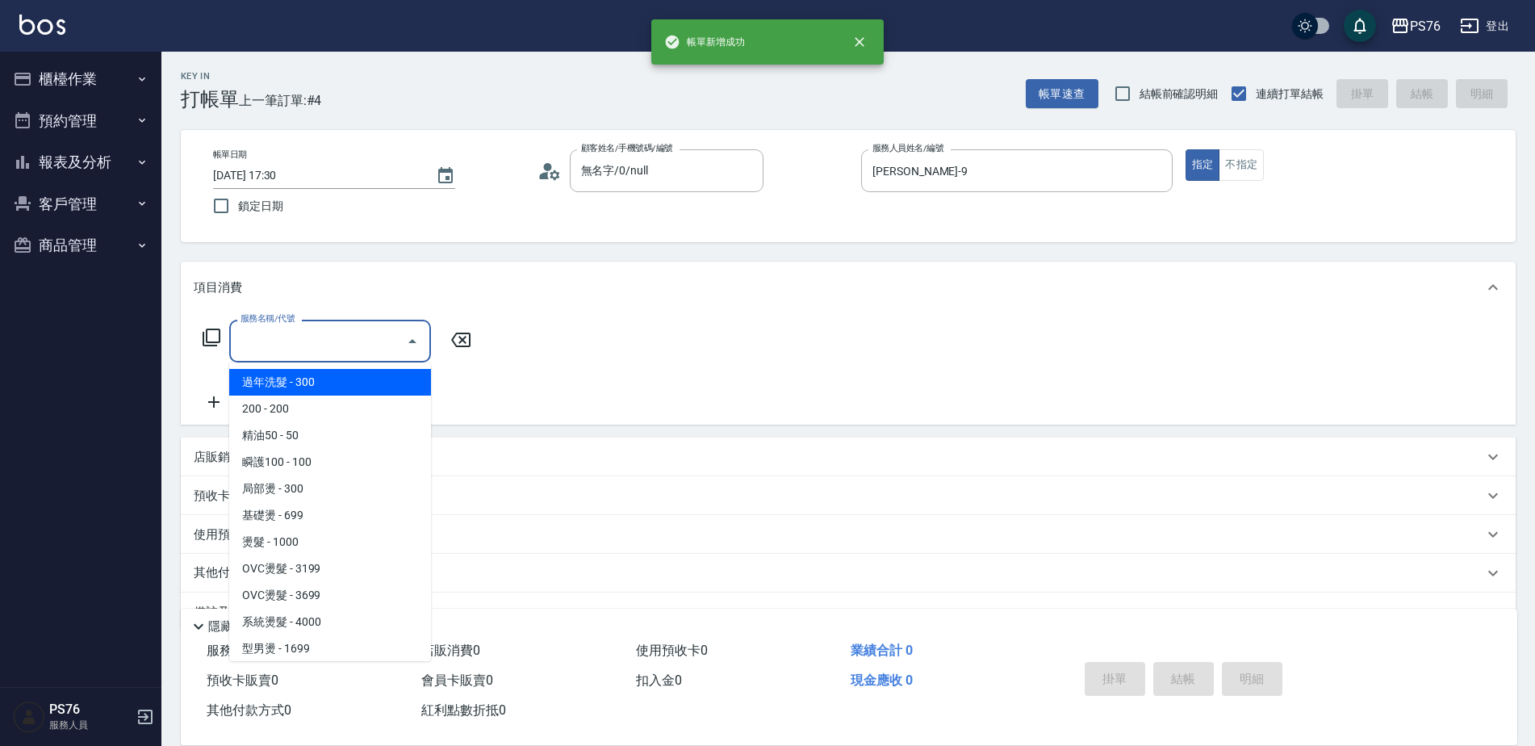
click at [261, 336] on input "服務名稱/代號" at bounding box center [317, 341] width 163 height 28
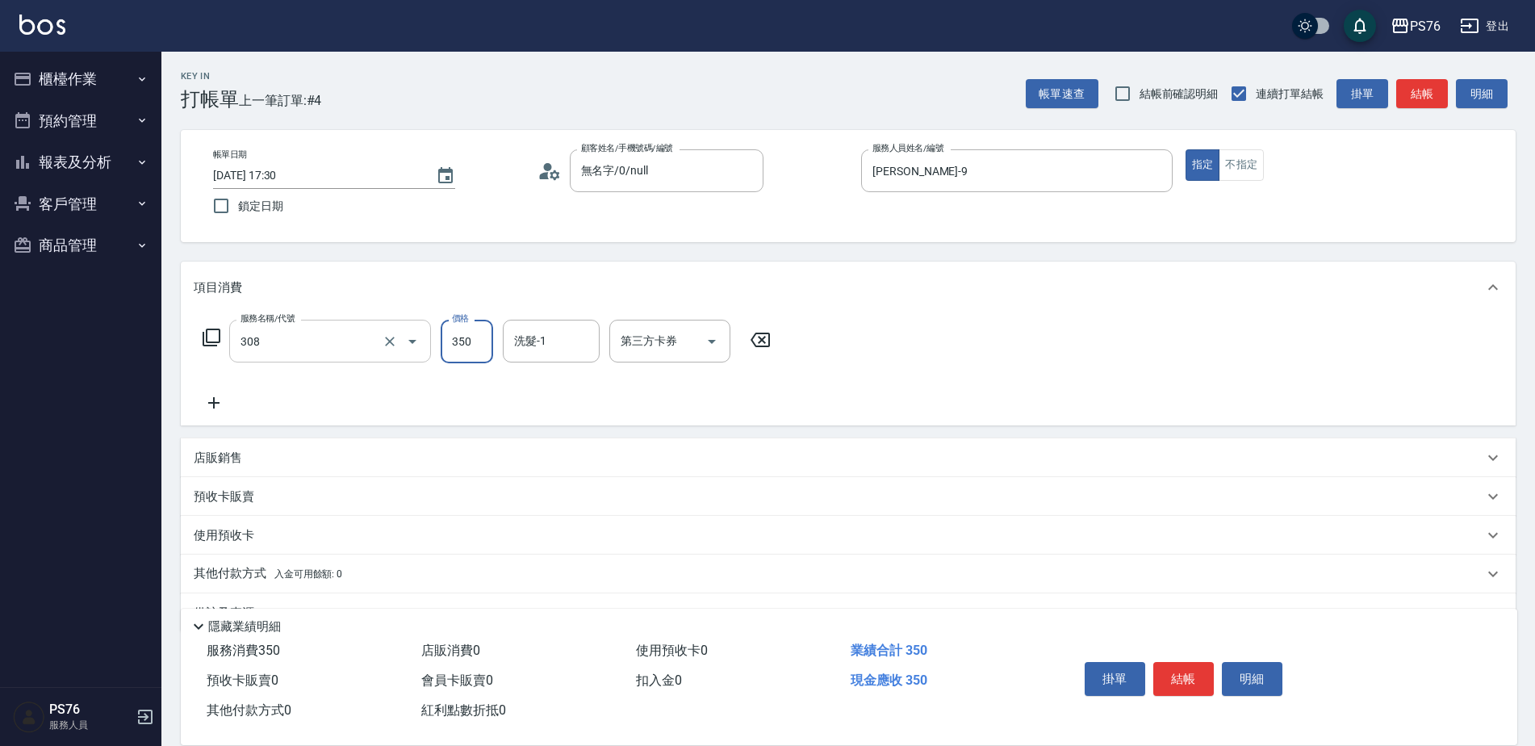
type input "洗+剪(308)"
type input "游怡瑄-24"
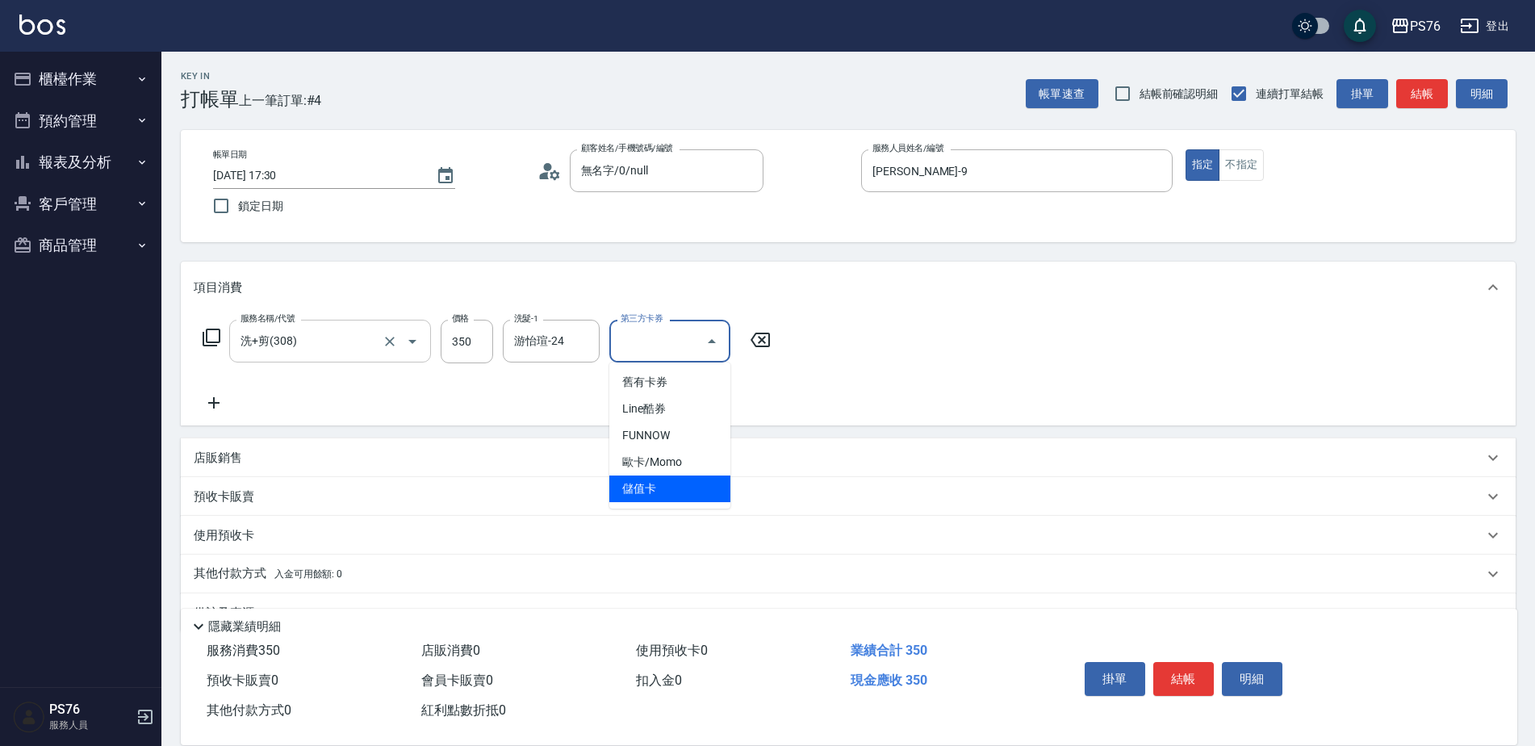
type input "儲值卡"
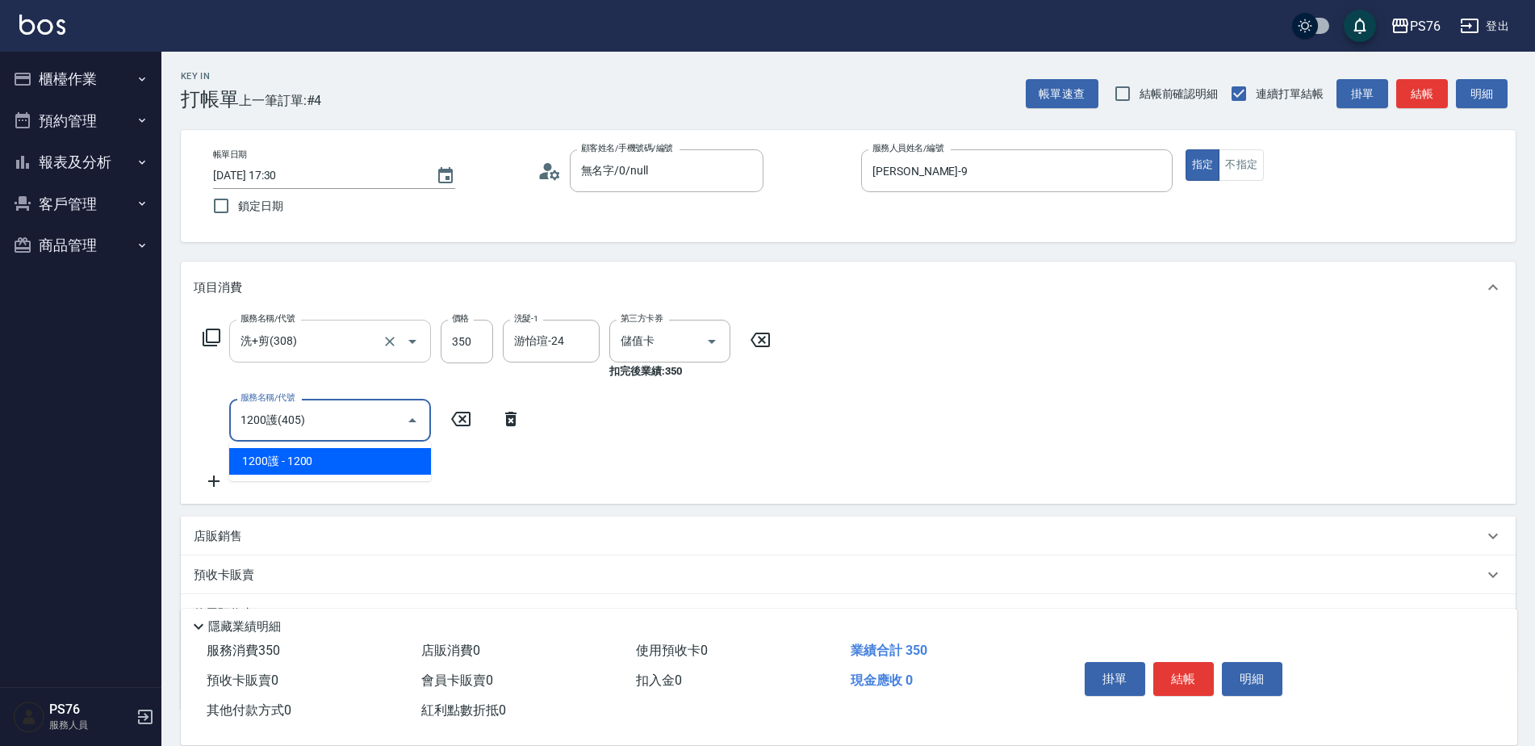
type input "1200護(405)"
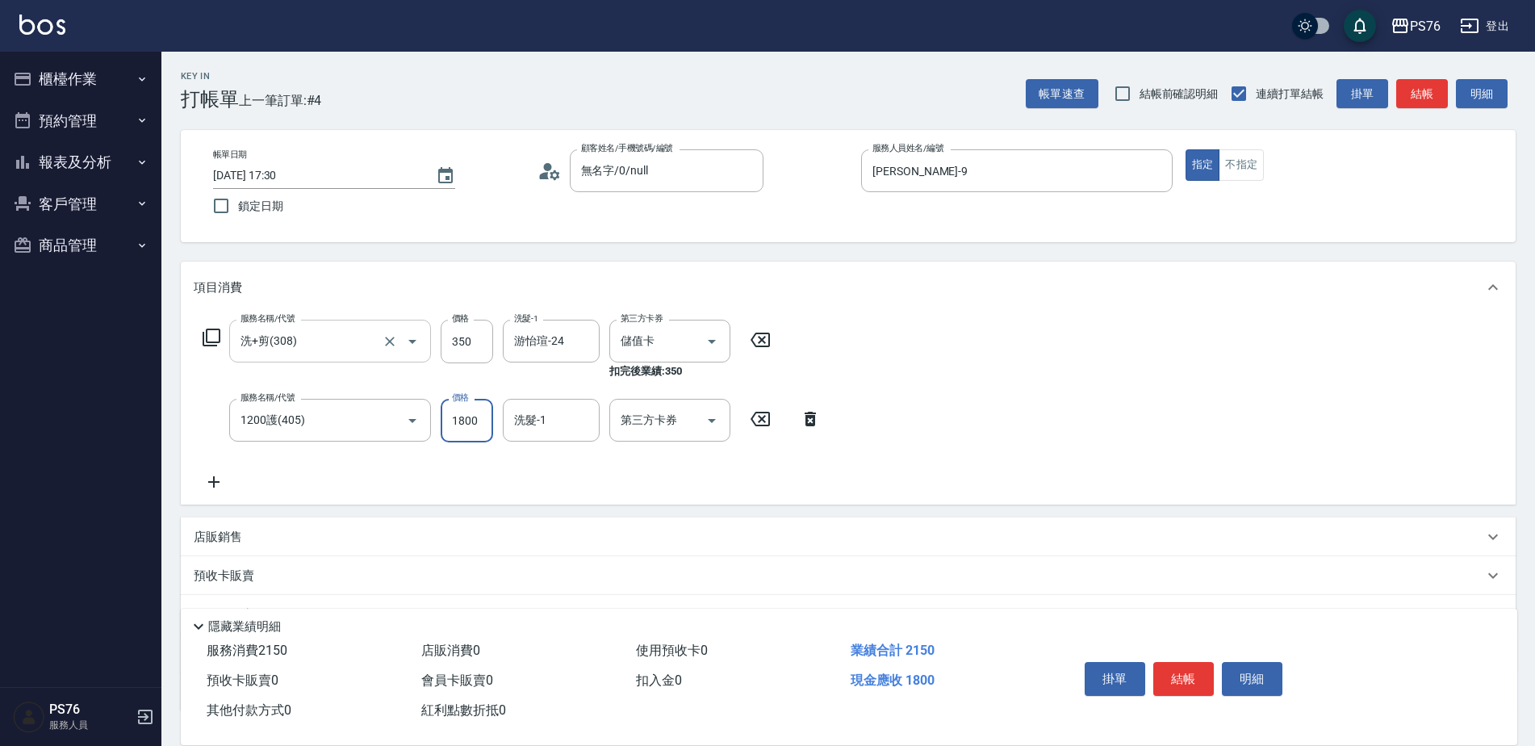
type input "1800"
type input "游怡瑄-24"
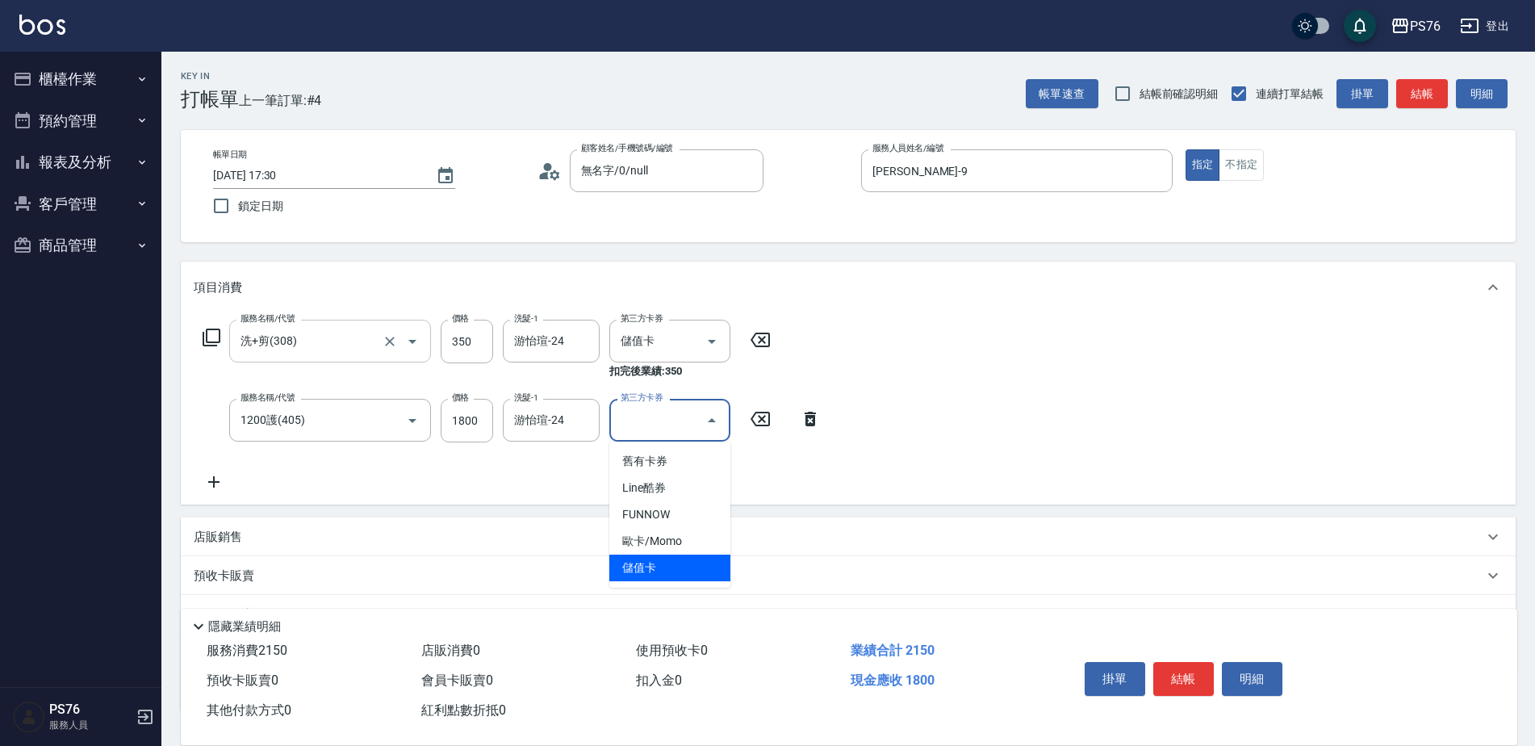
type input "儲值卡"
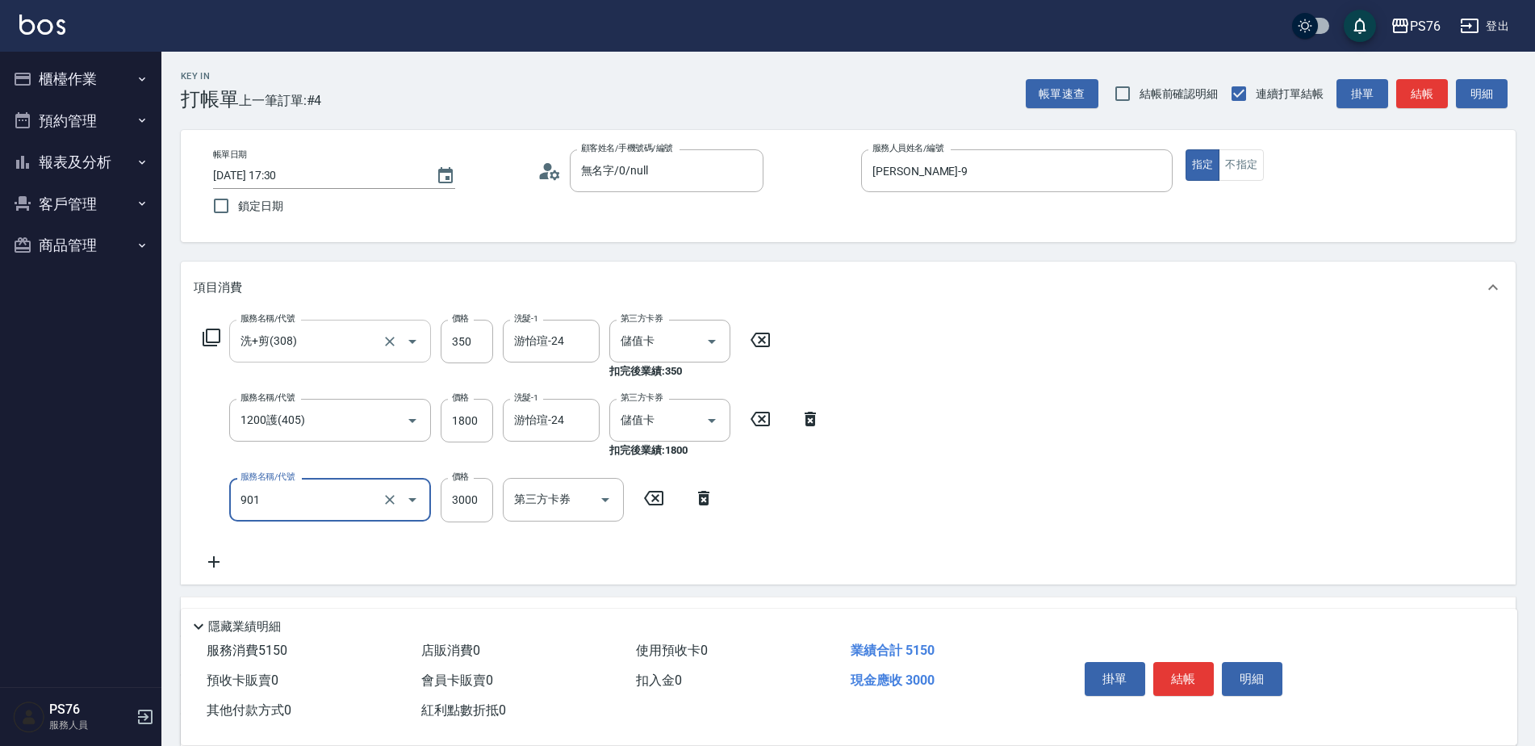
type input "儲值3000(901)"
type input "2000"
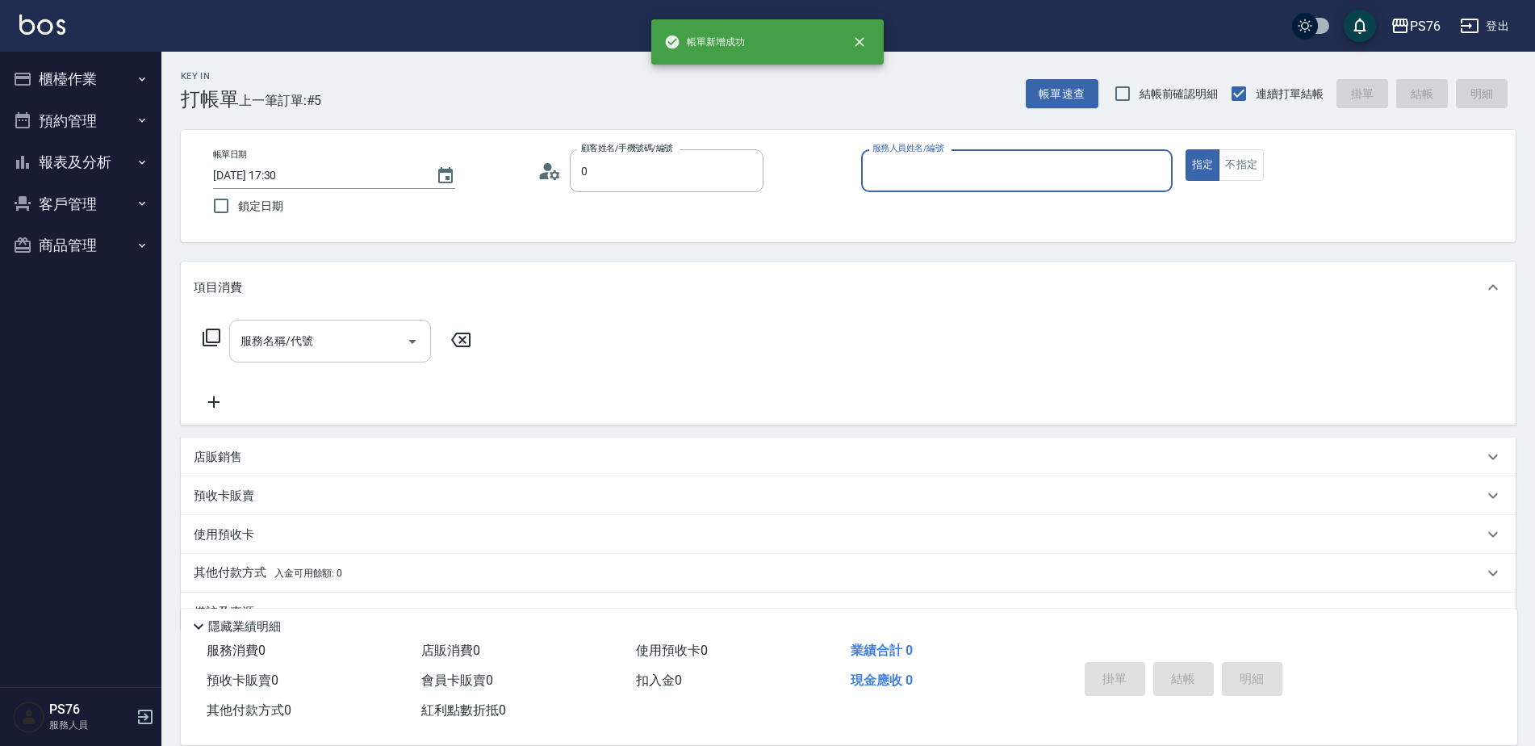
type input "無名字/0/null"
type input "蕭孟廷-4"
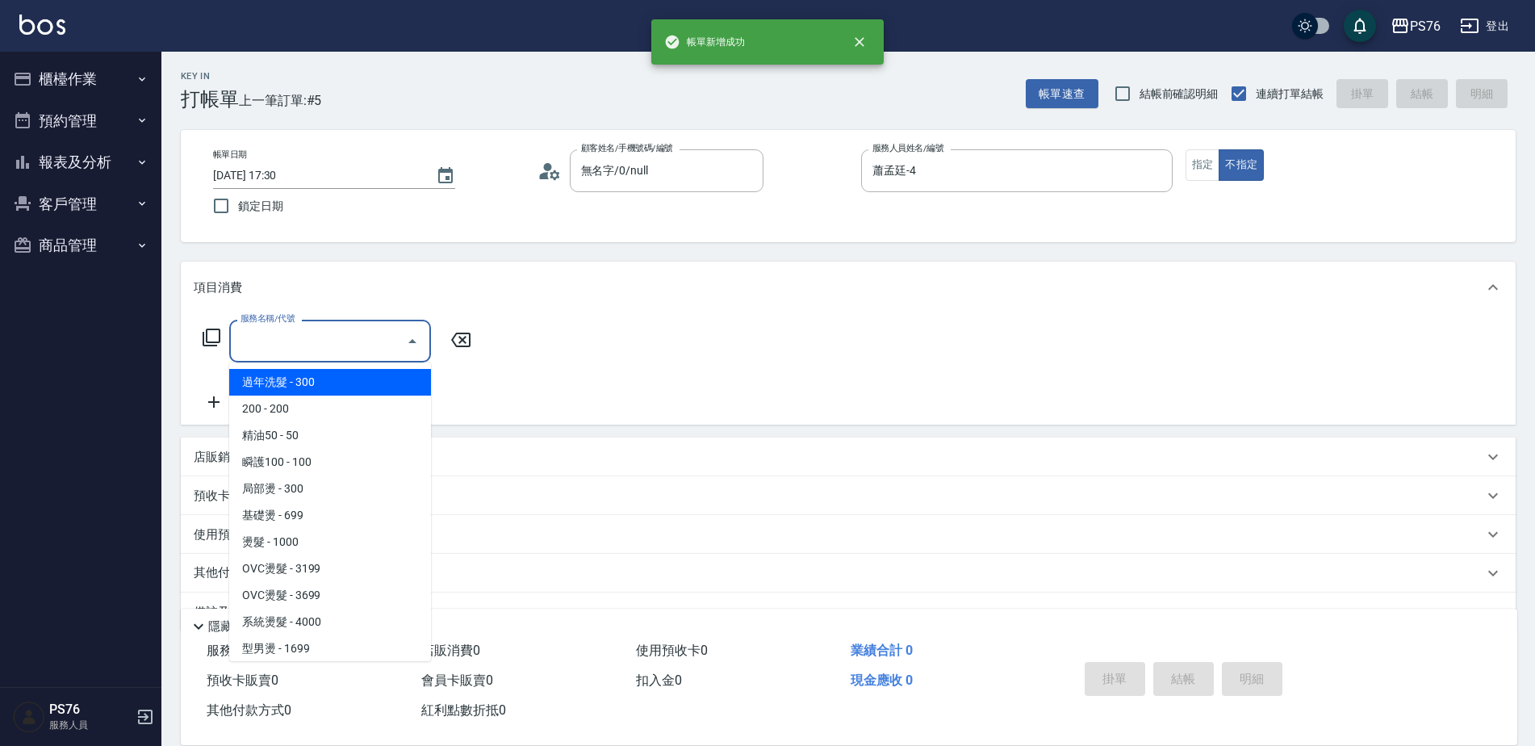
click at [261, 336] on input "服務名稱/代號" at bounding box center [317, 341] width 163 height 28
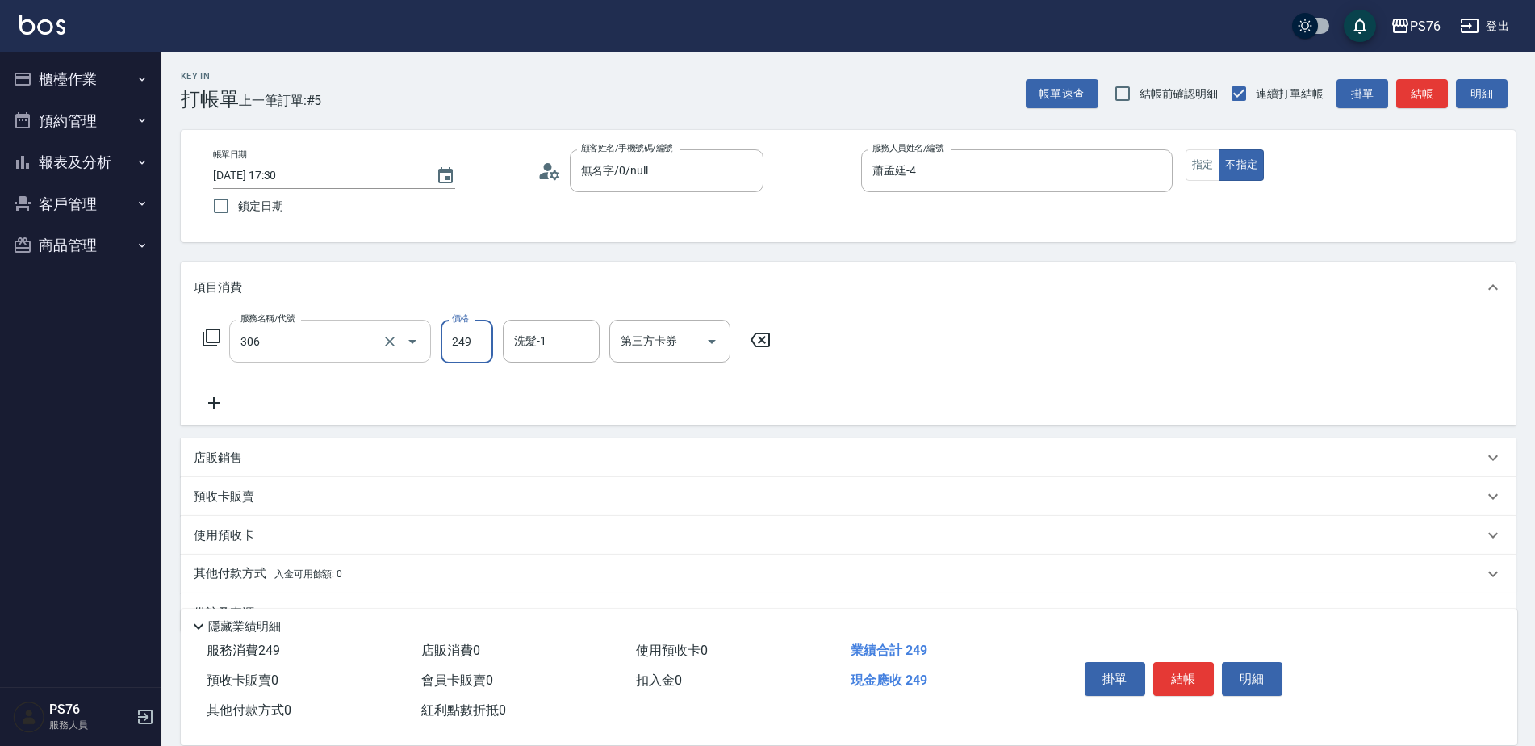
type input "剪髮(306)"
type input "[PERSON_NAME]33"
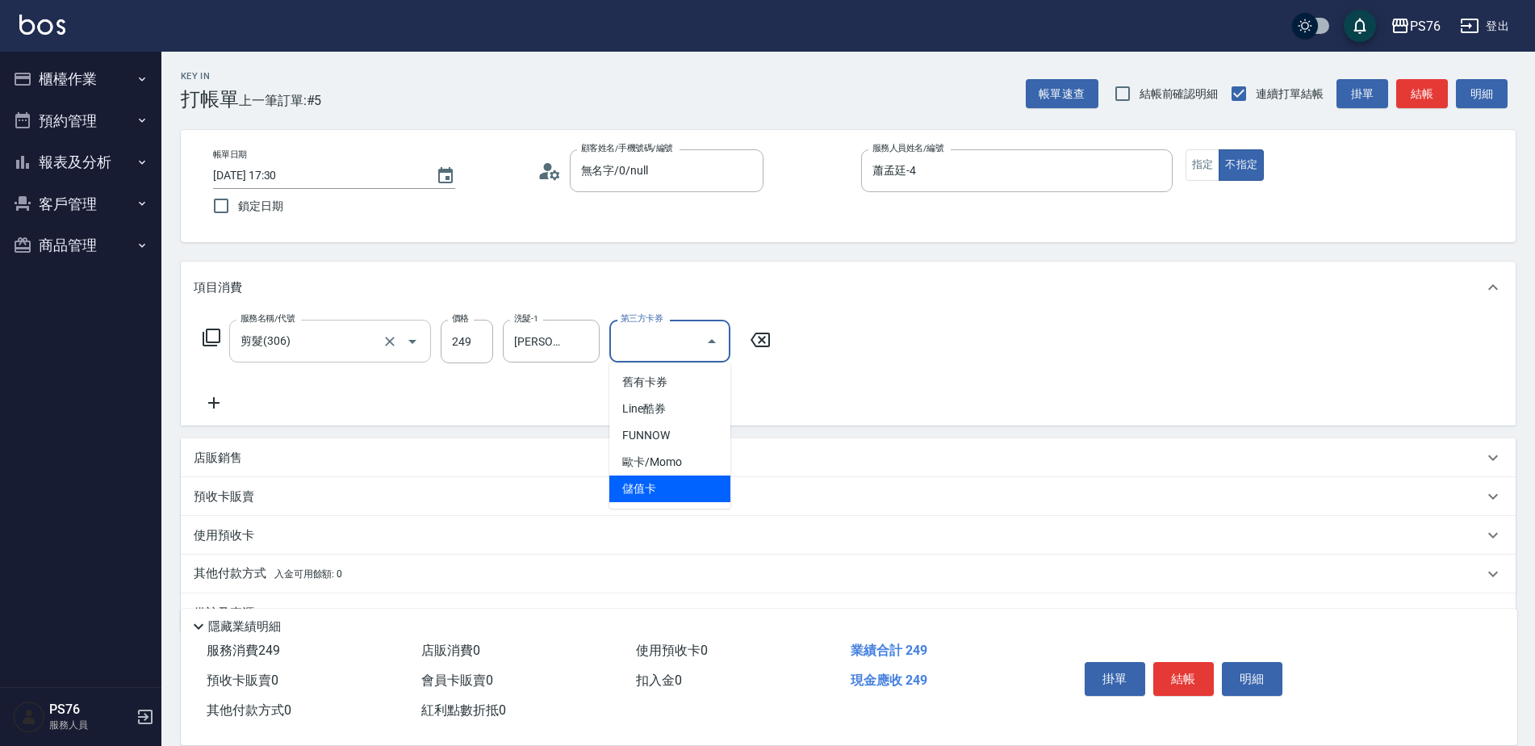
type input "儲值卡"
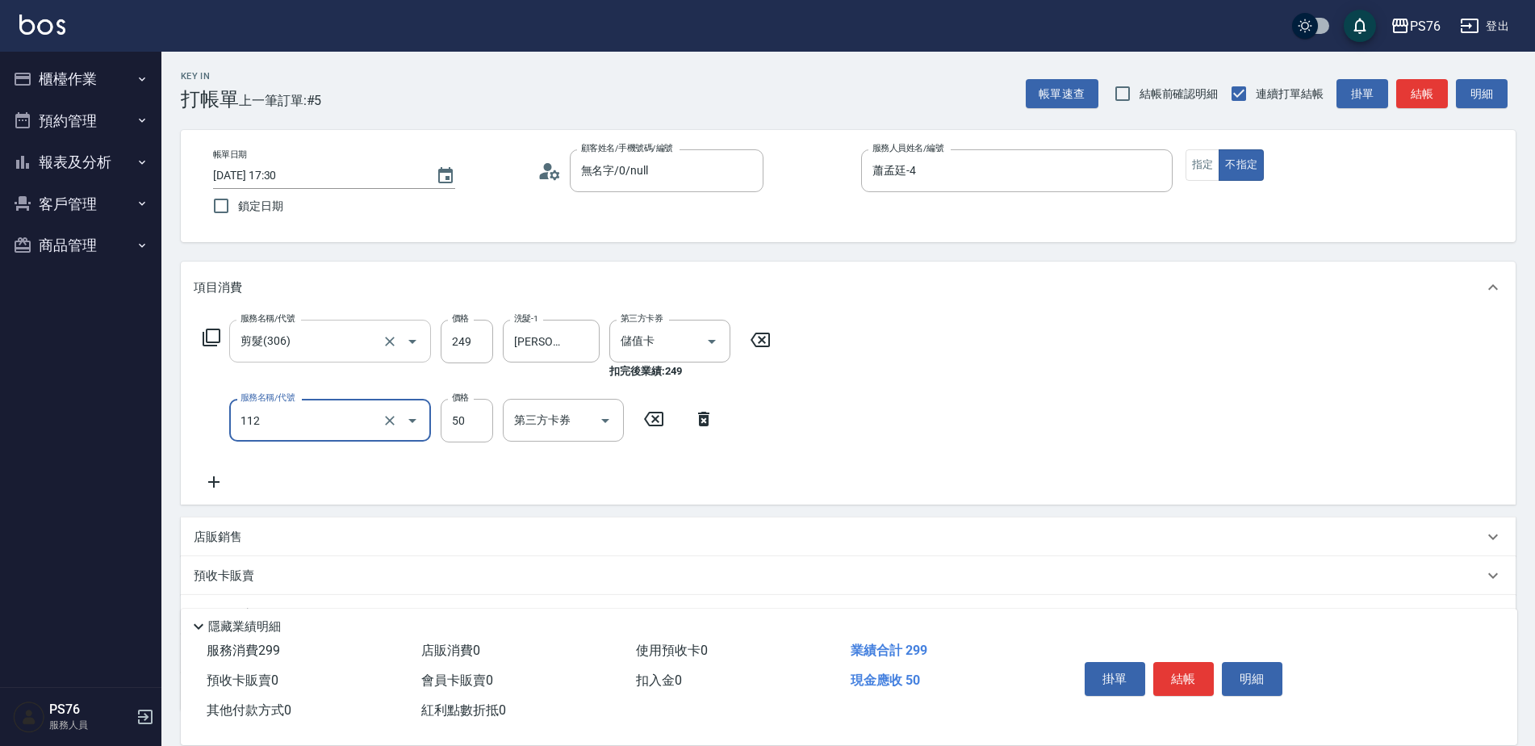
type input "精油50(112)"
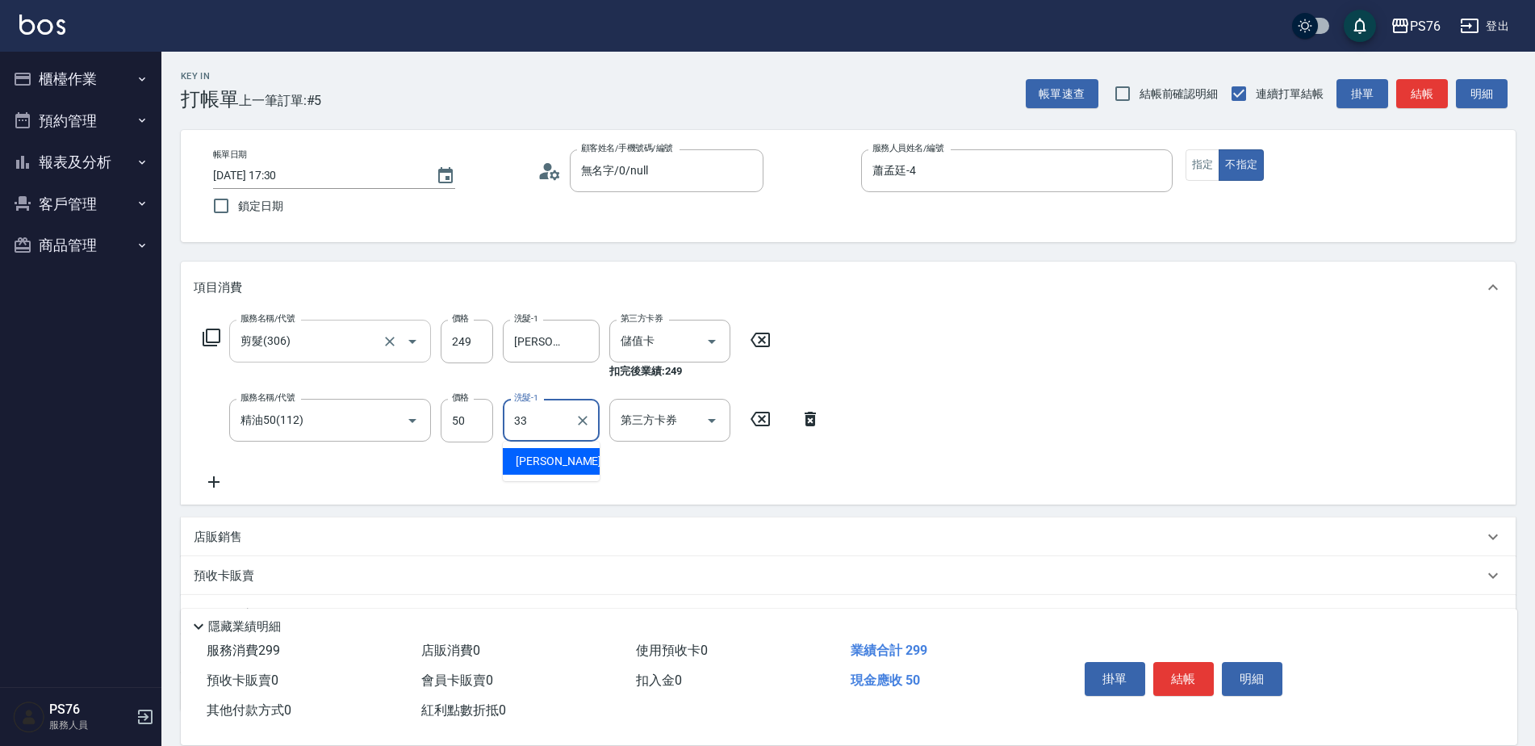
type input "[PERSON_NAME]33"
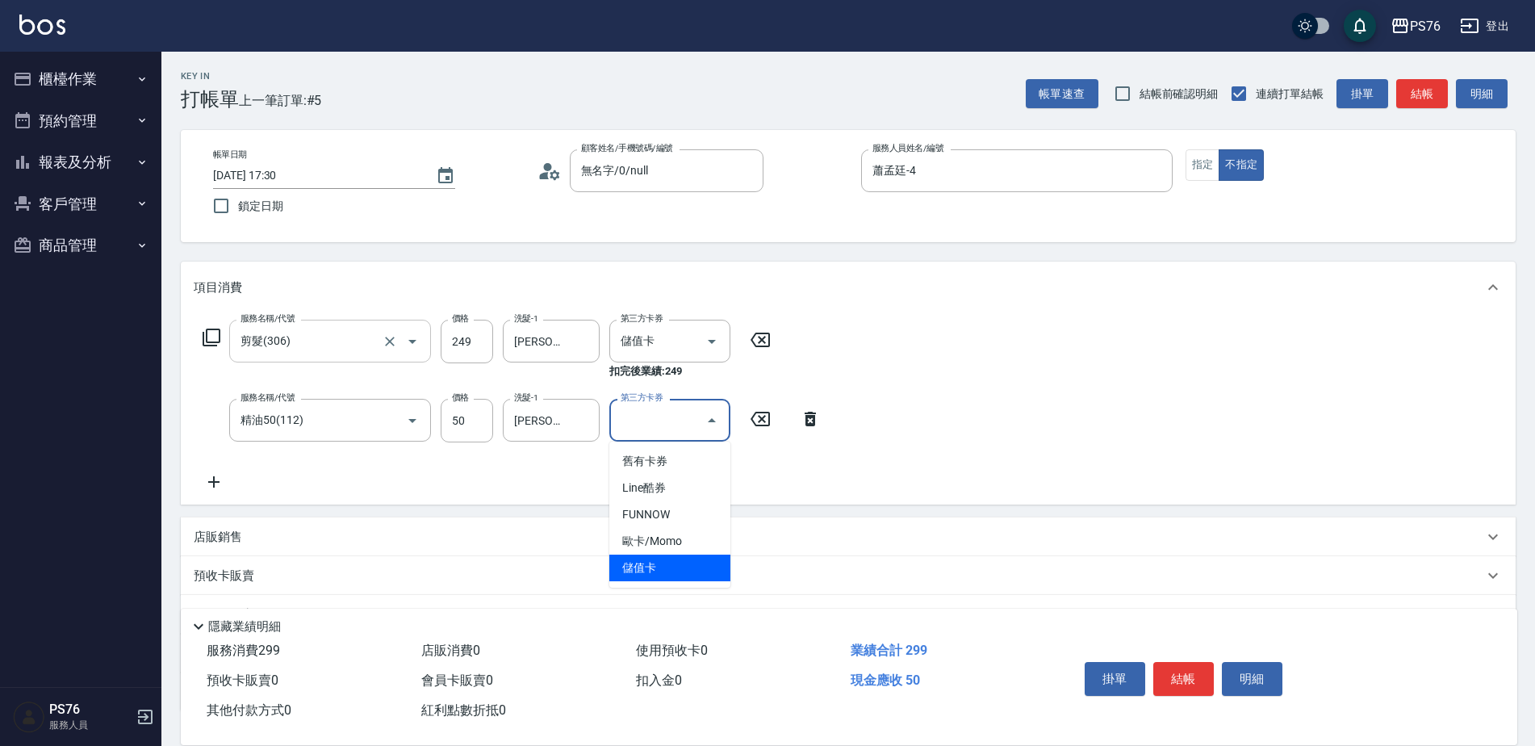
type input "儲值卡"
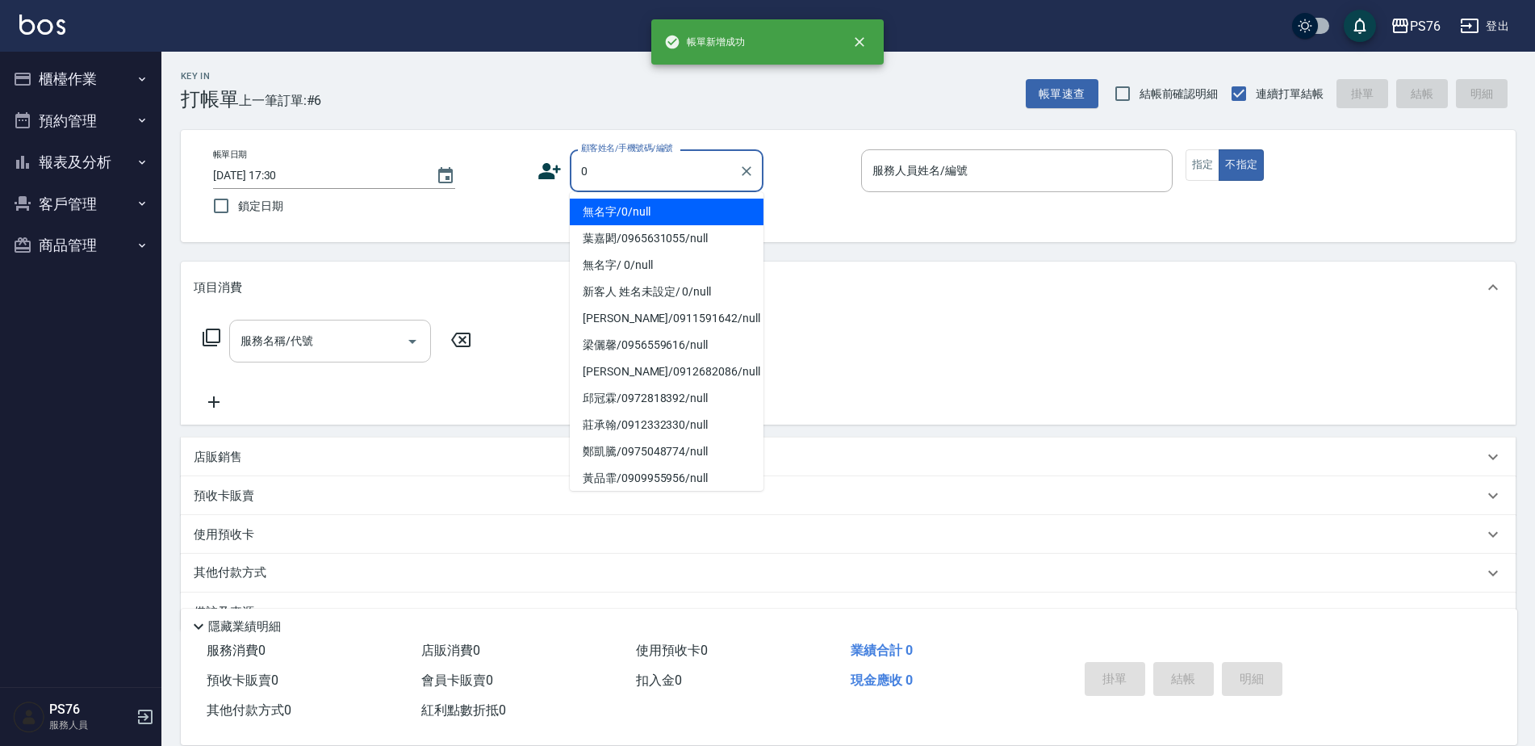
type input "無名字/0/null"
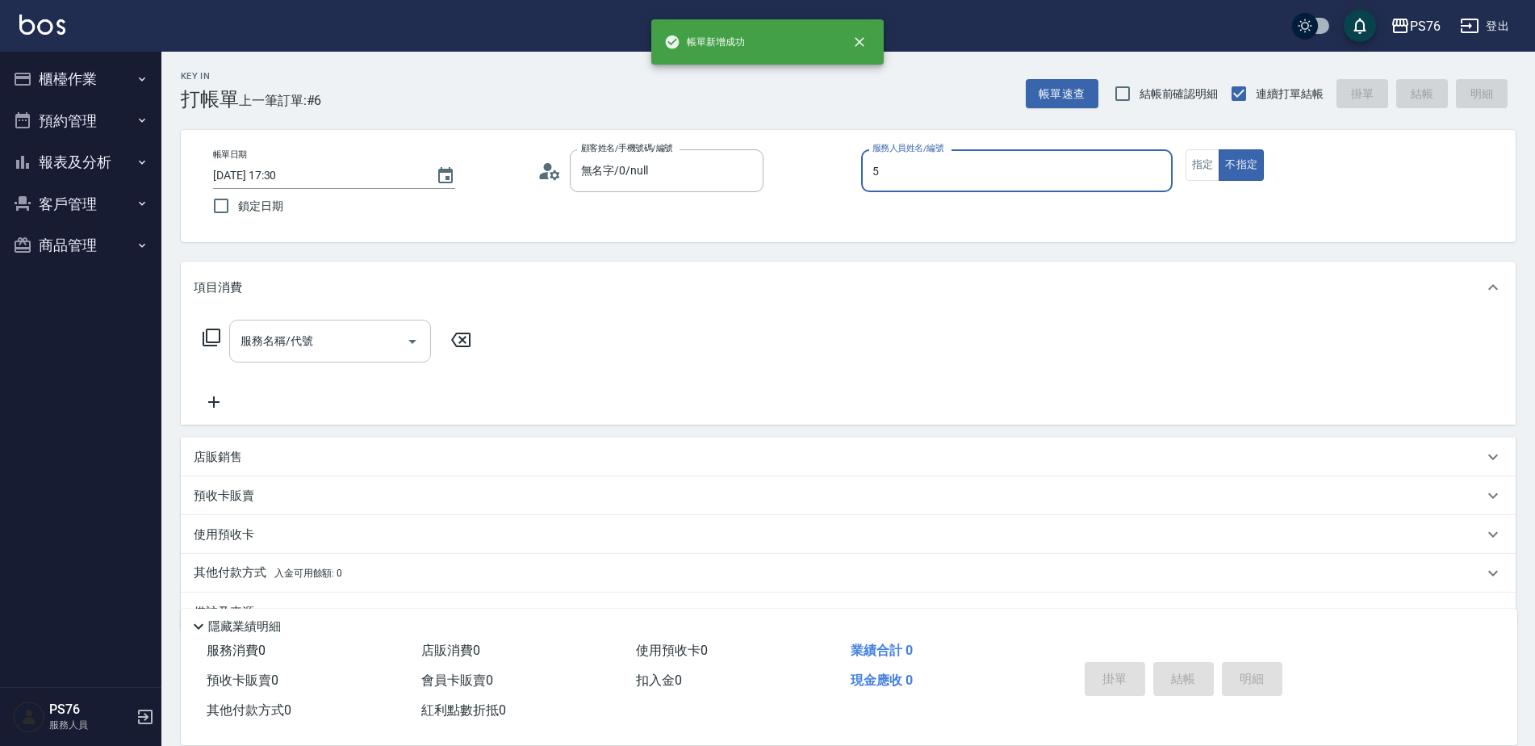
type input "呂佳穎-5"
click at [261, 337] on input "服務名稱/代號" at bounding box center [317, 341] width 163 height 28
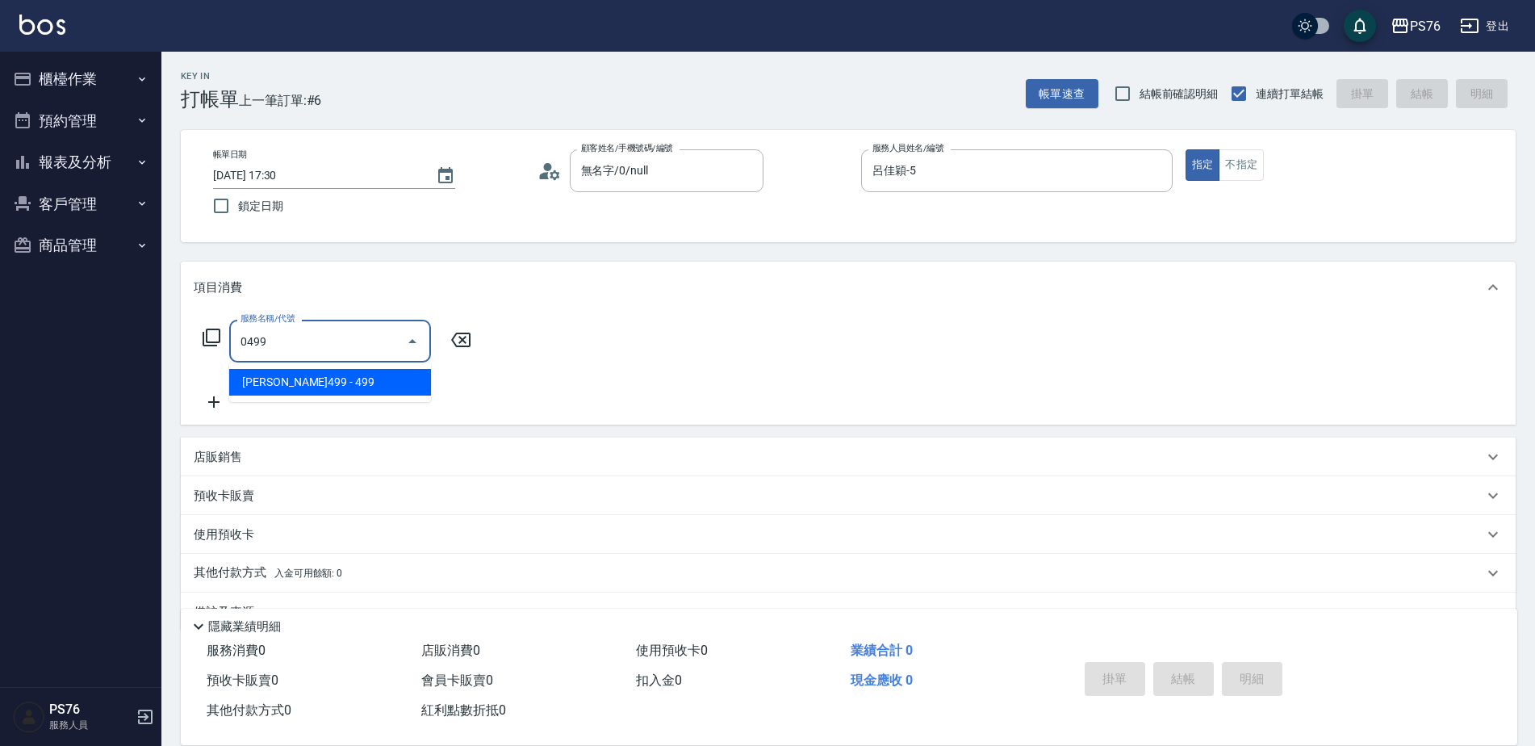
type input "[PERSON_NAME]499(0499)"
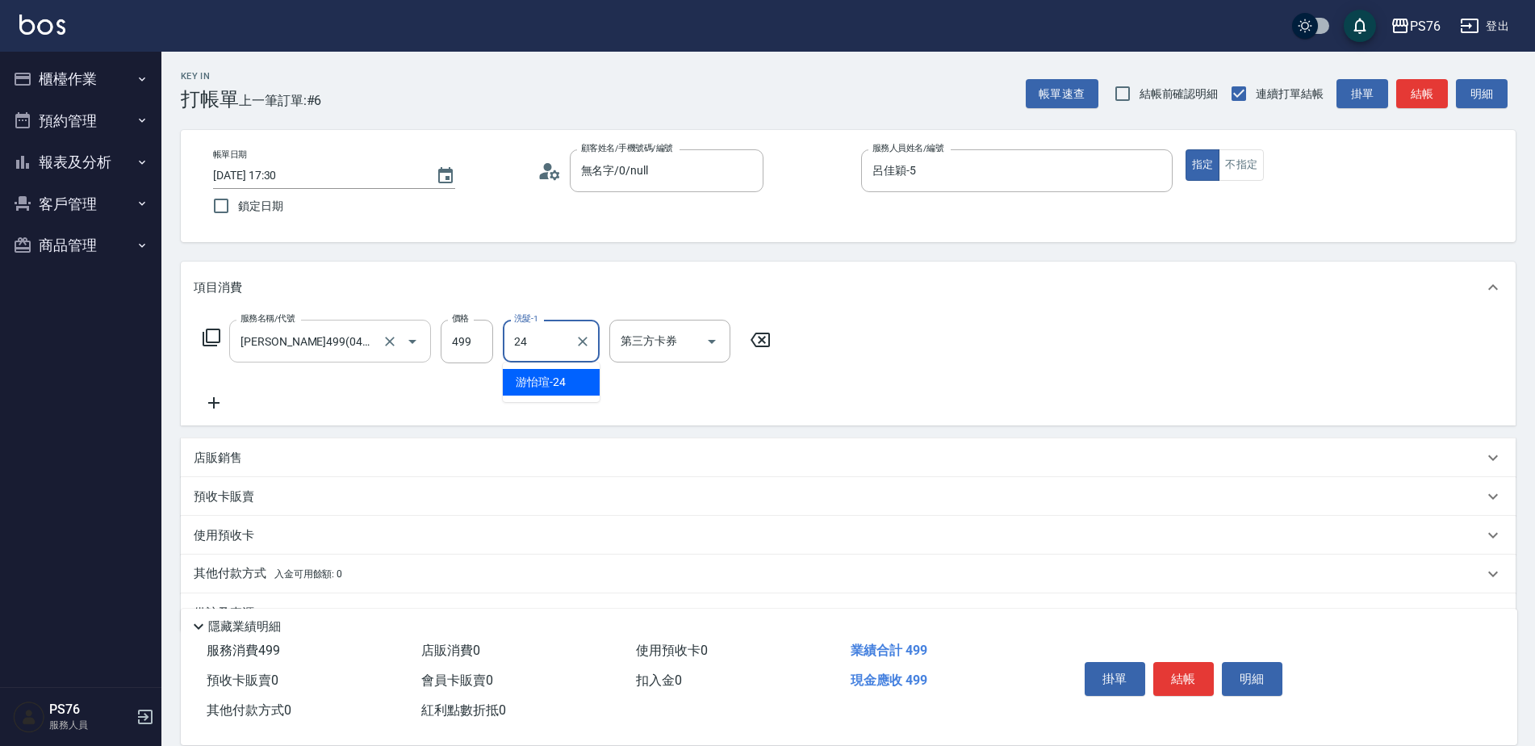
type input "游怡瑄-24"
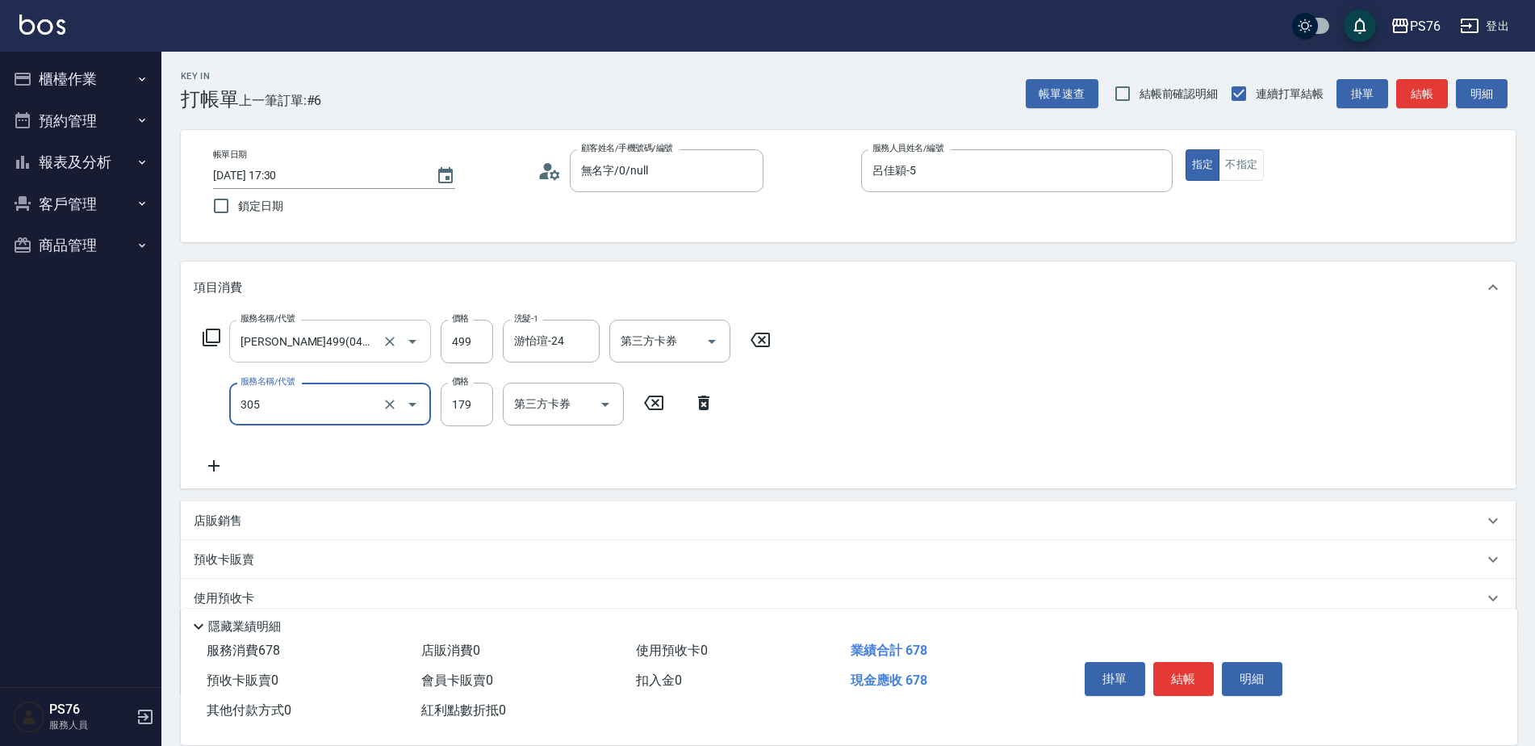
type input "剪髮(305)"
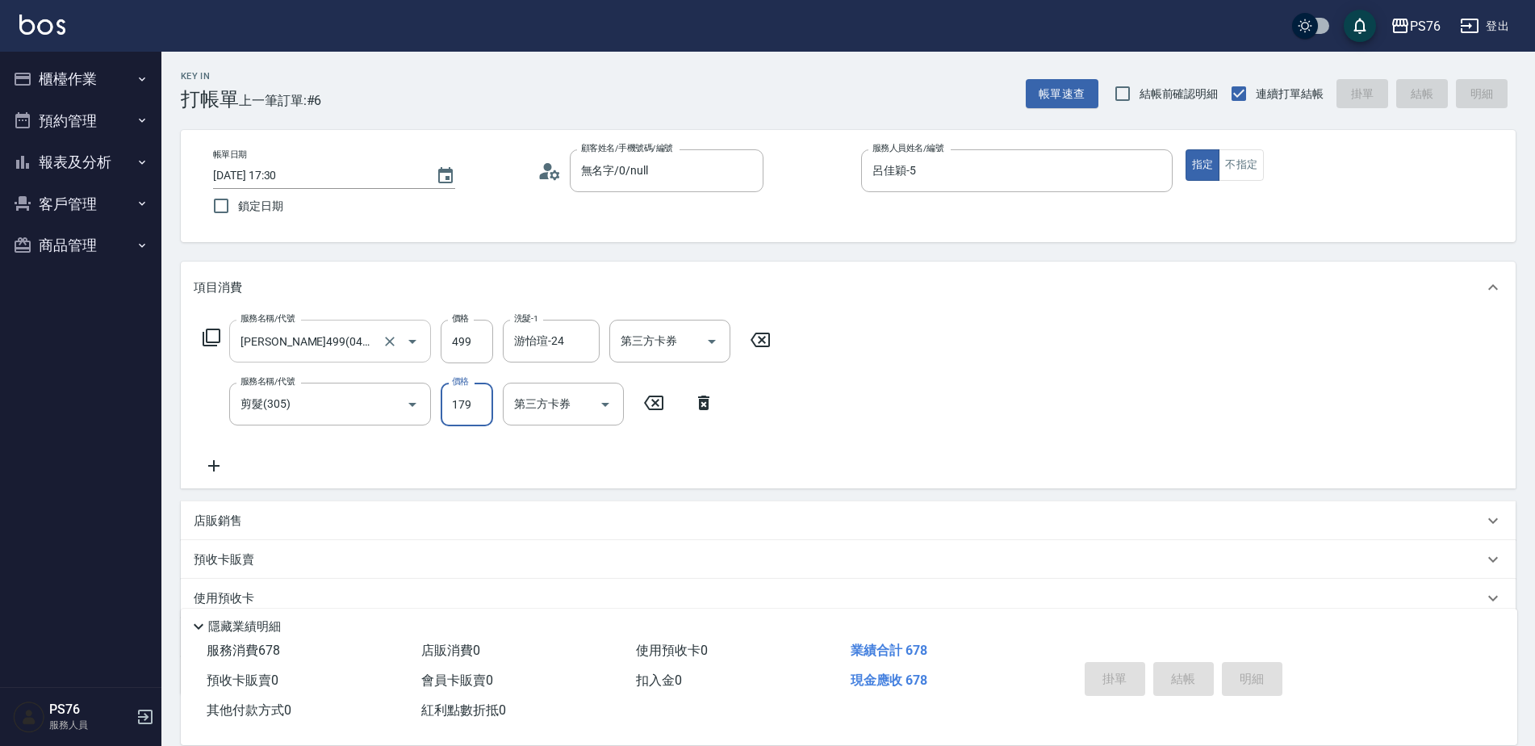
type input "[DATE] 17:31"
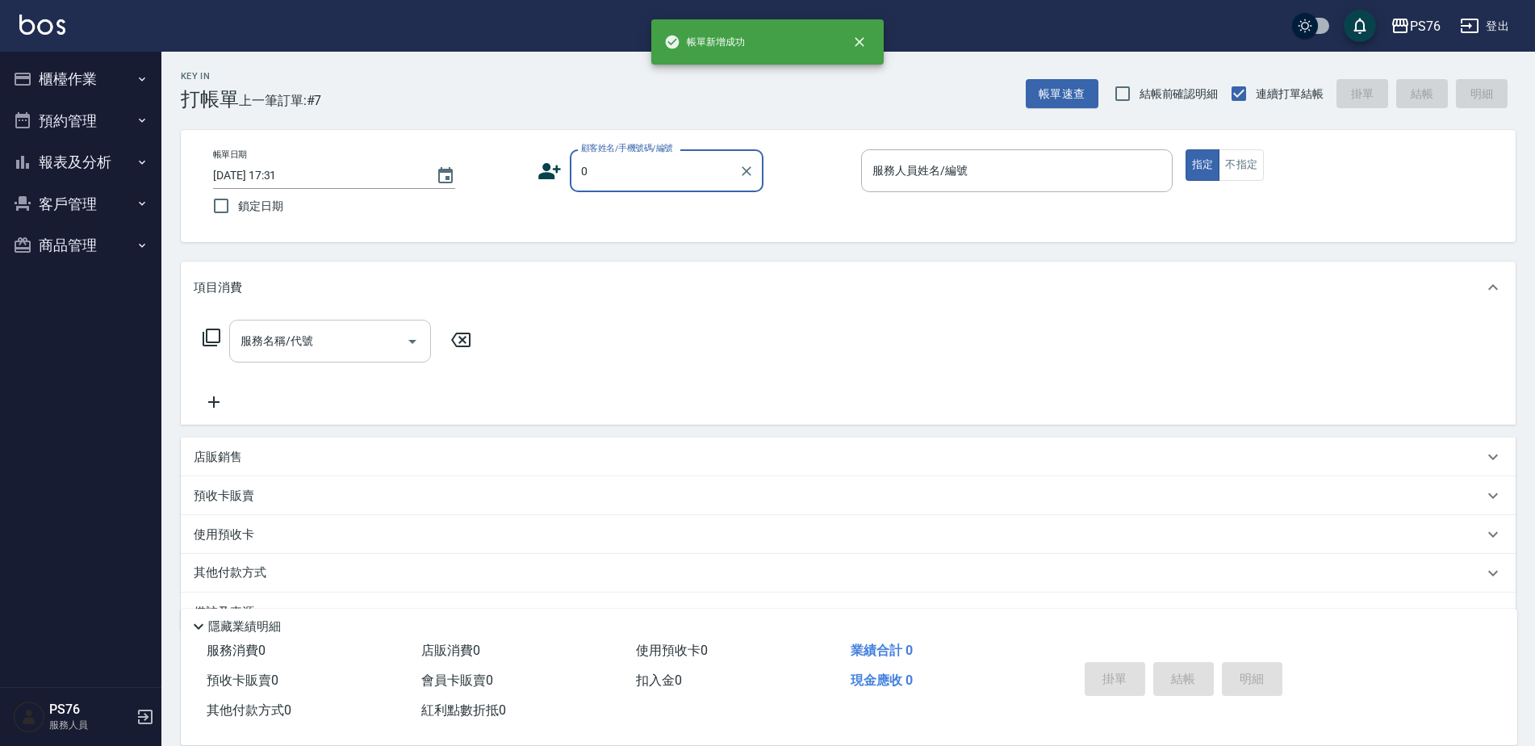
type input "無名字/0/null"
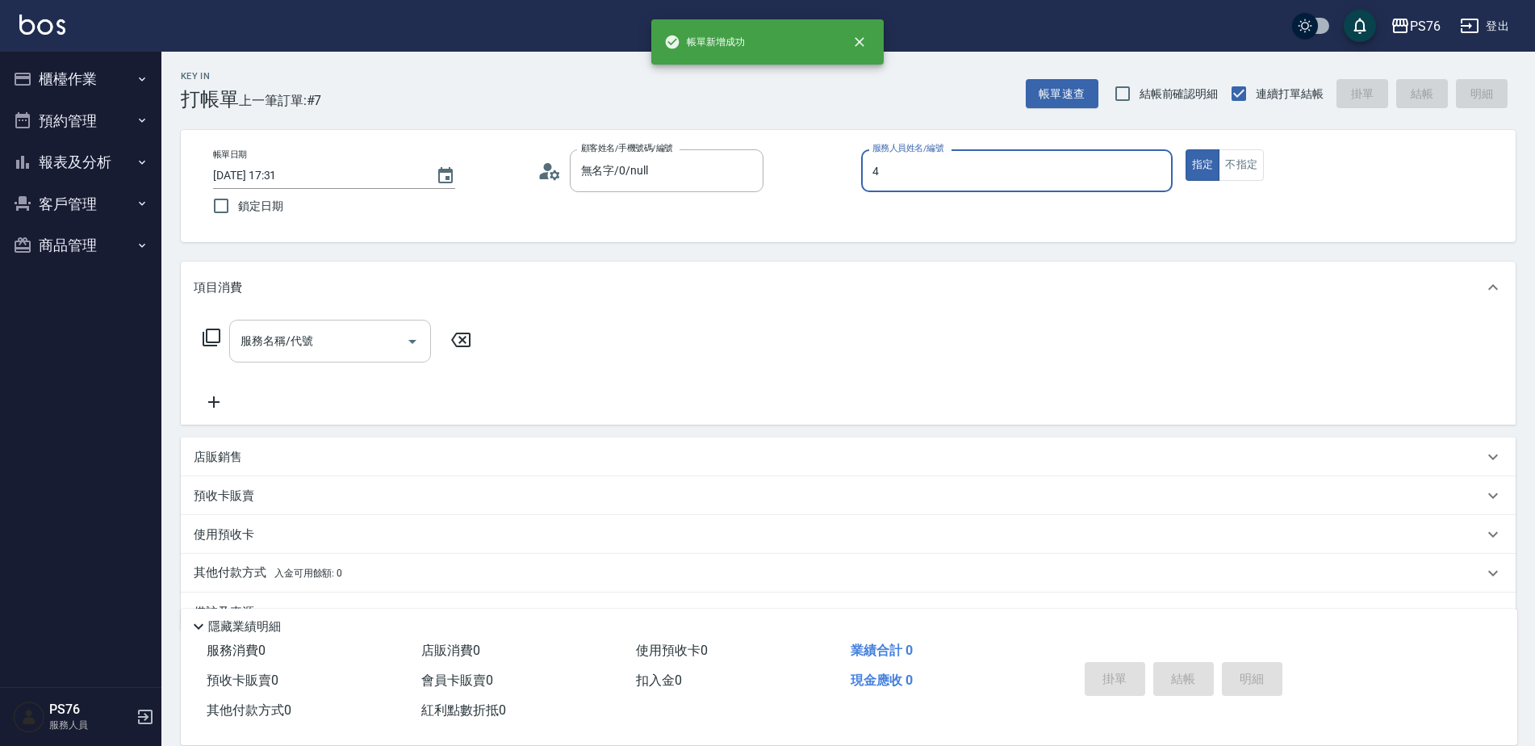
type input "蕭孟廷-4"
click at [261, 337] on input "服務名稱/代號" at bounding box center [317, 341] width 163 height 28
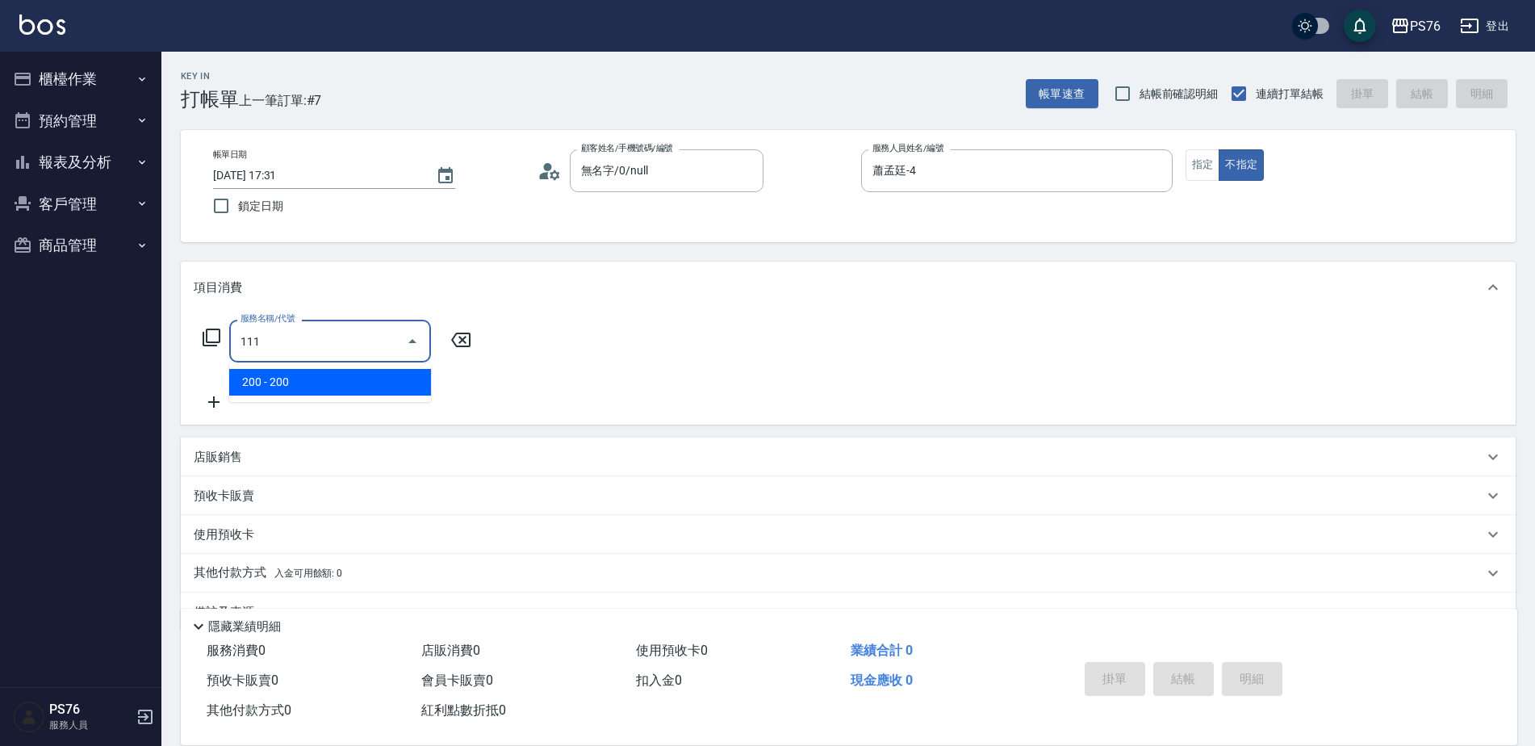
type input "200(111)"
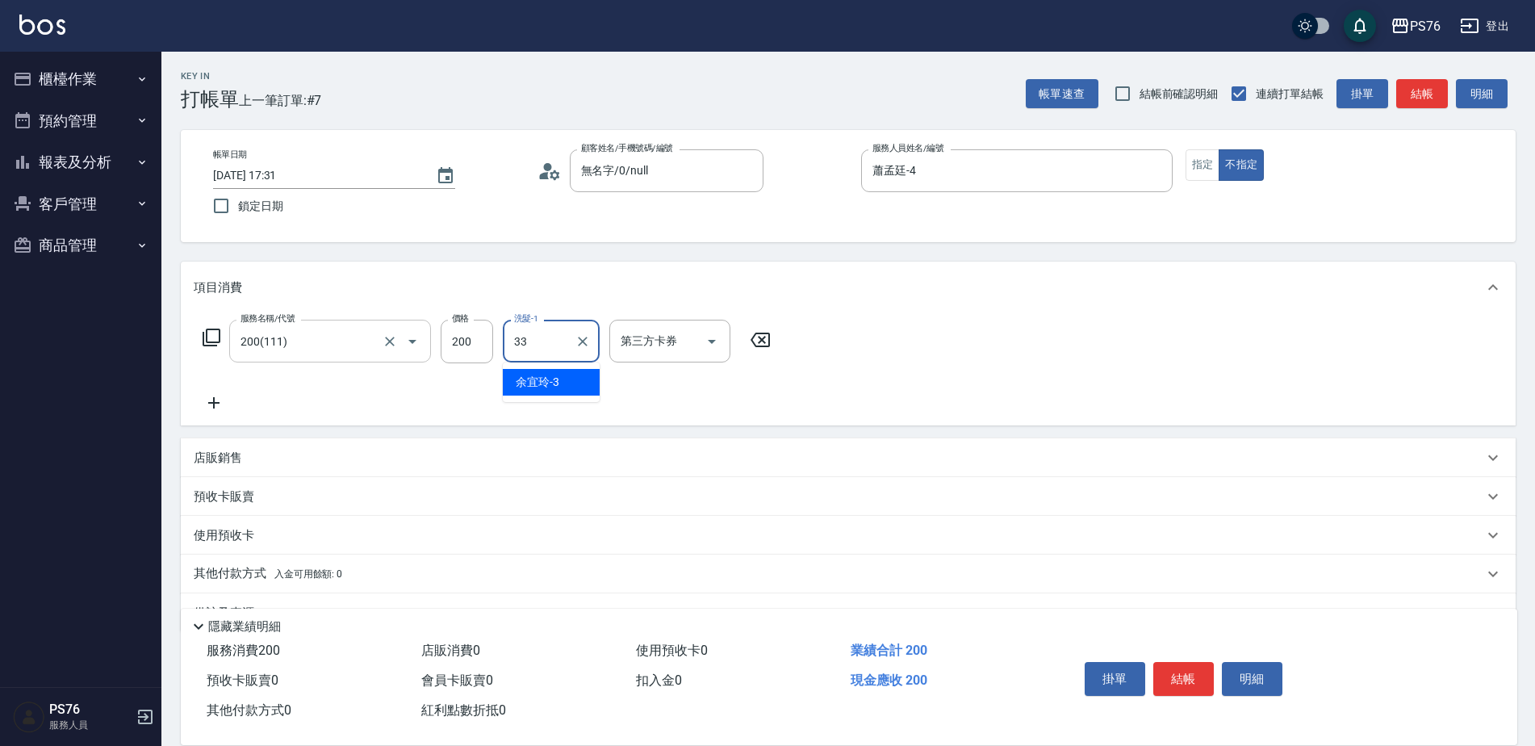
type input "[PERSON_NAME]33"
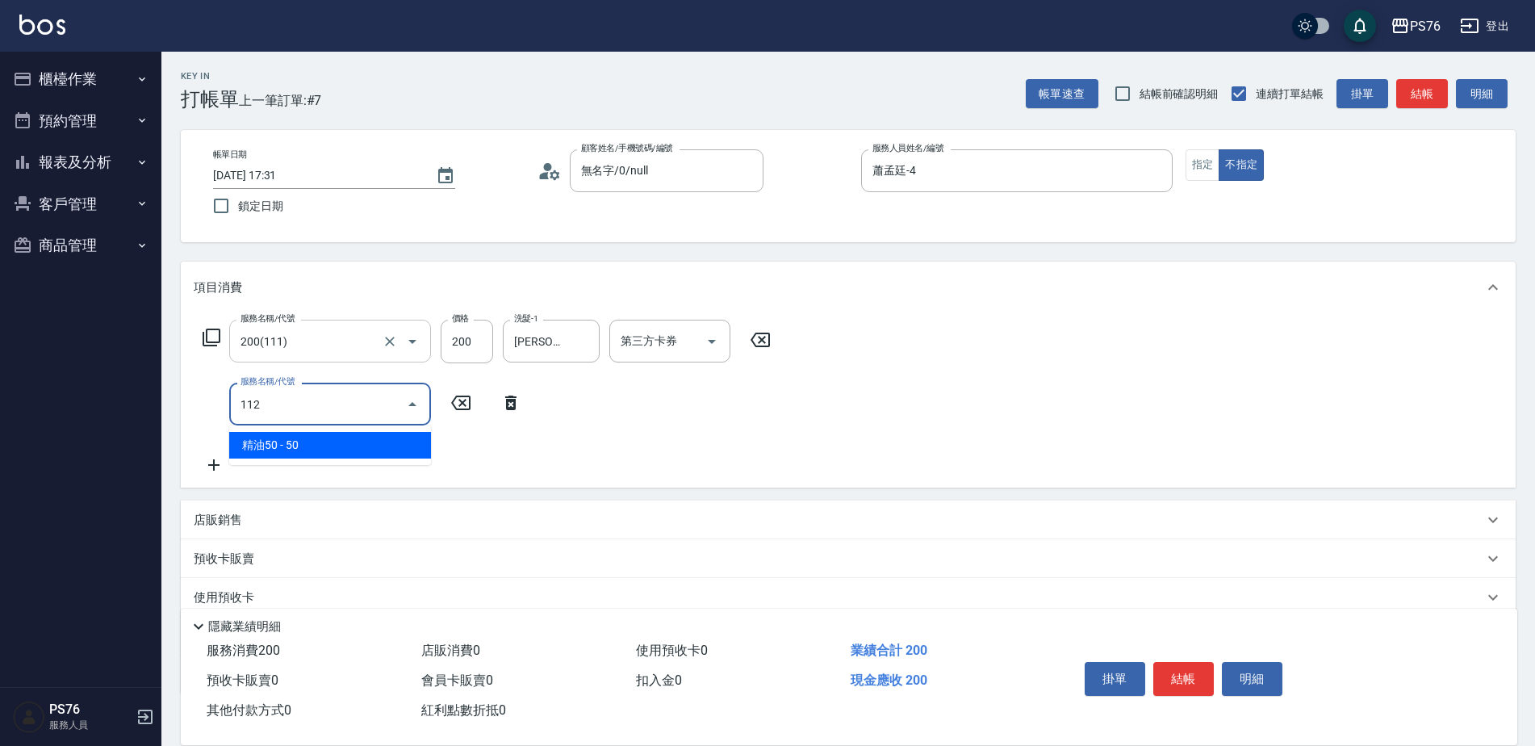
type input "精油50(112)"
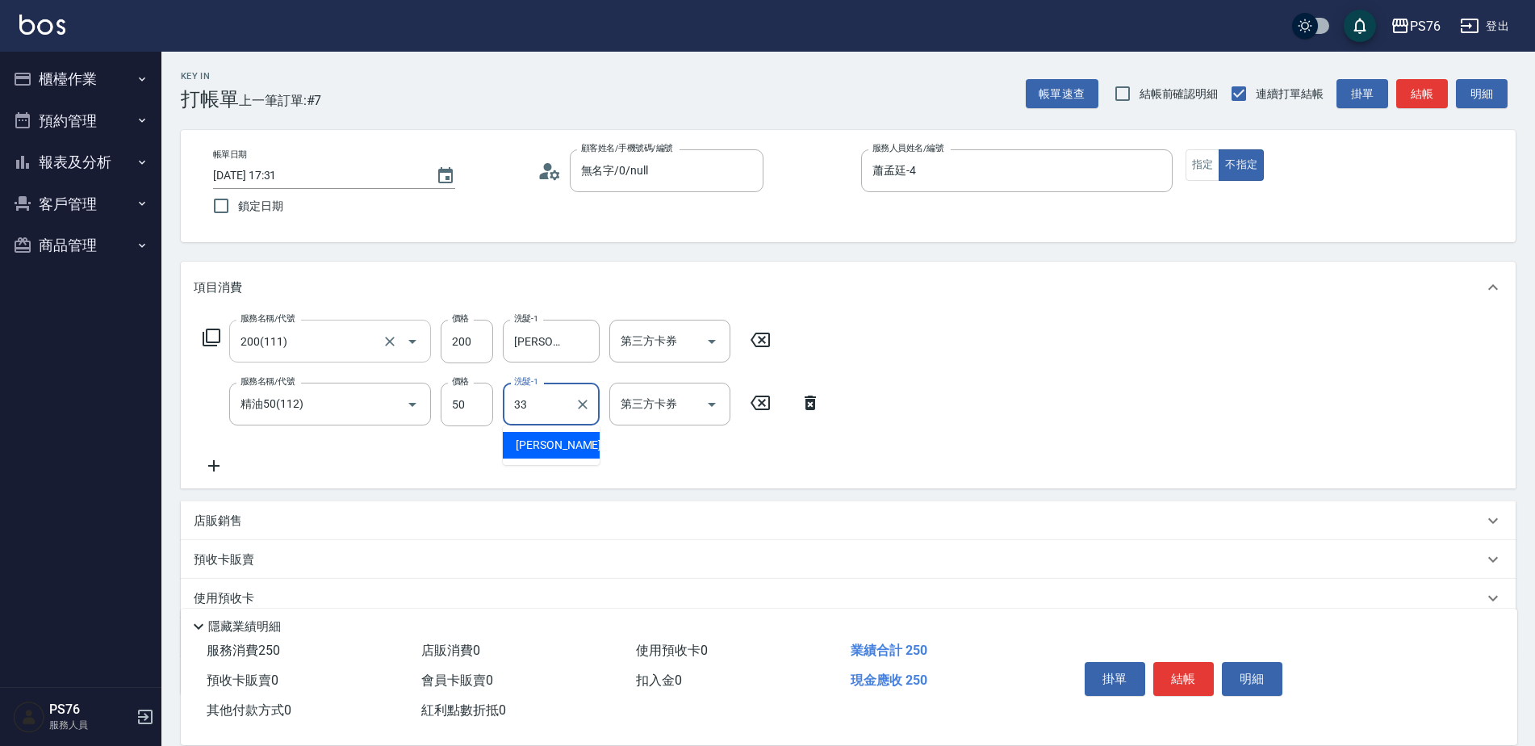
type input "[PERSON_NAME]33"
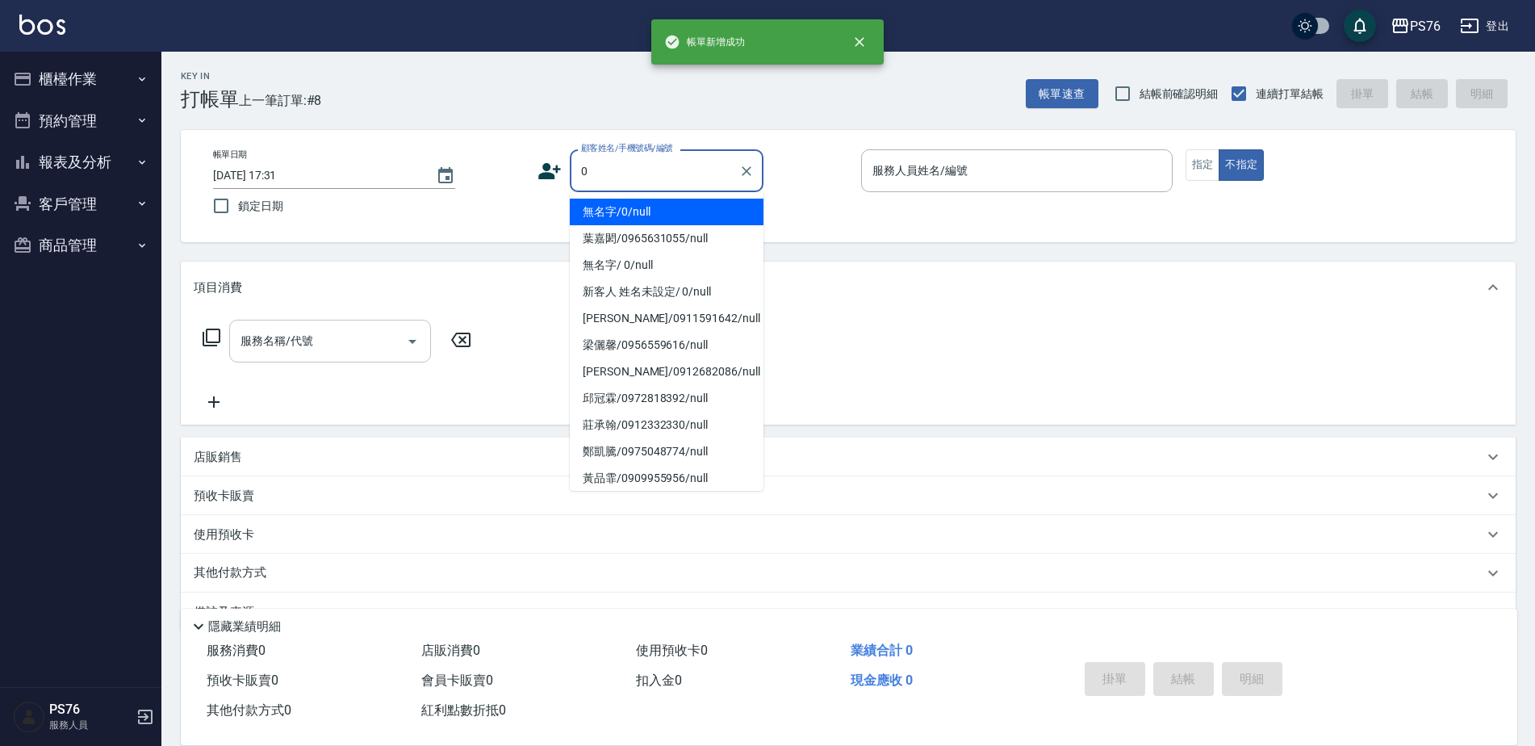
type input "無名字/0/null"
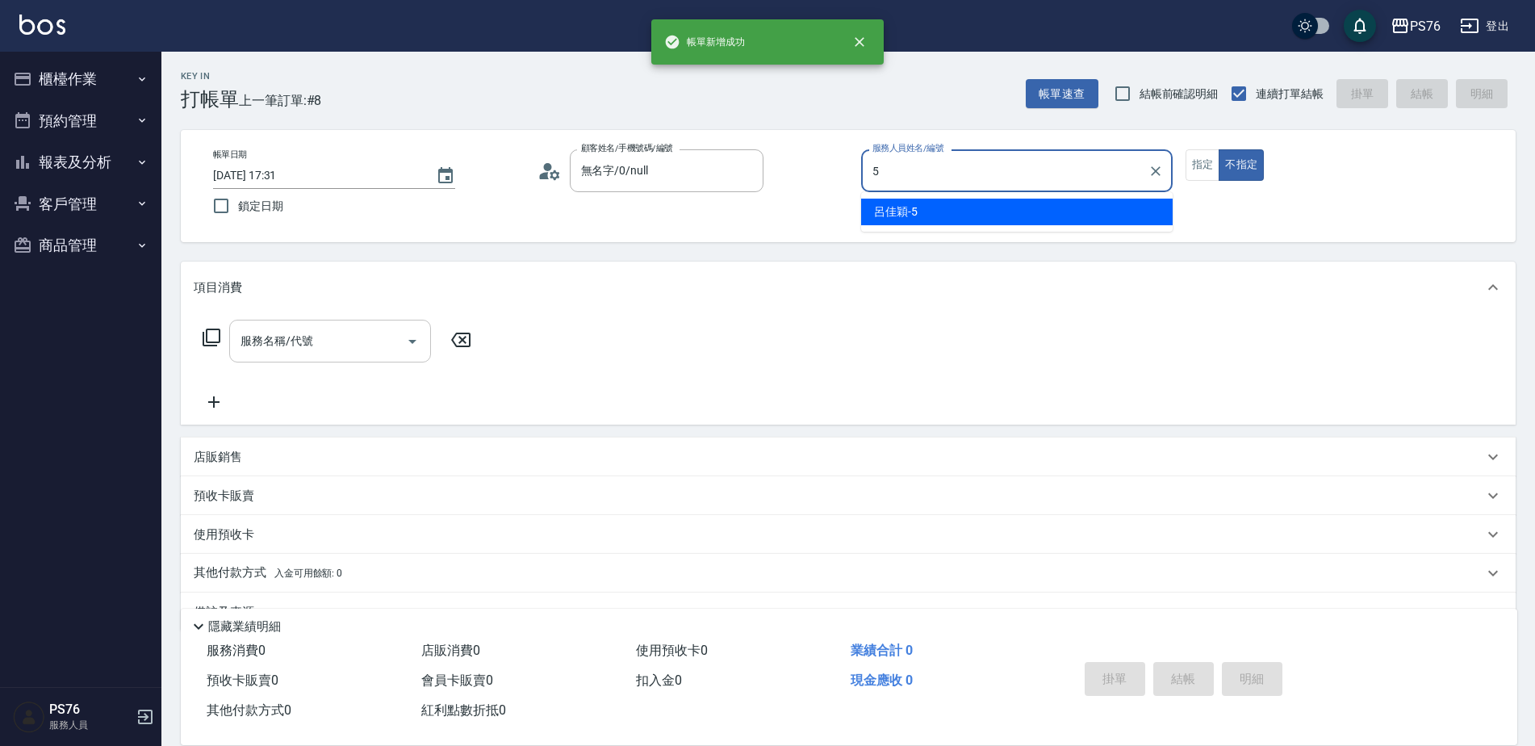
type input "呂佳穎-5"
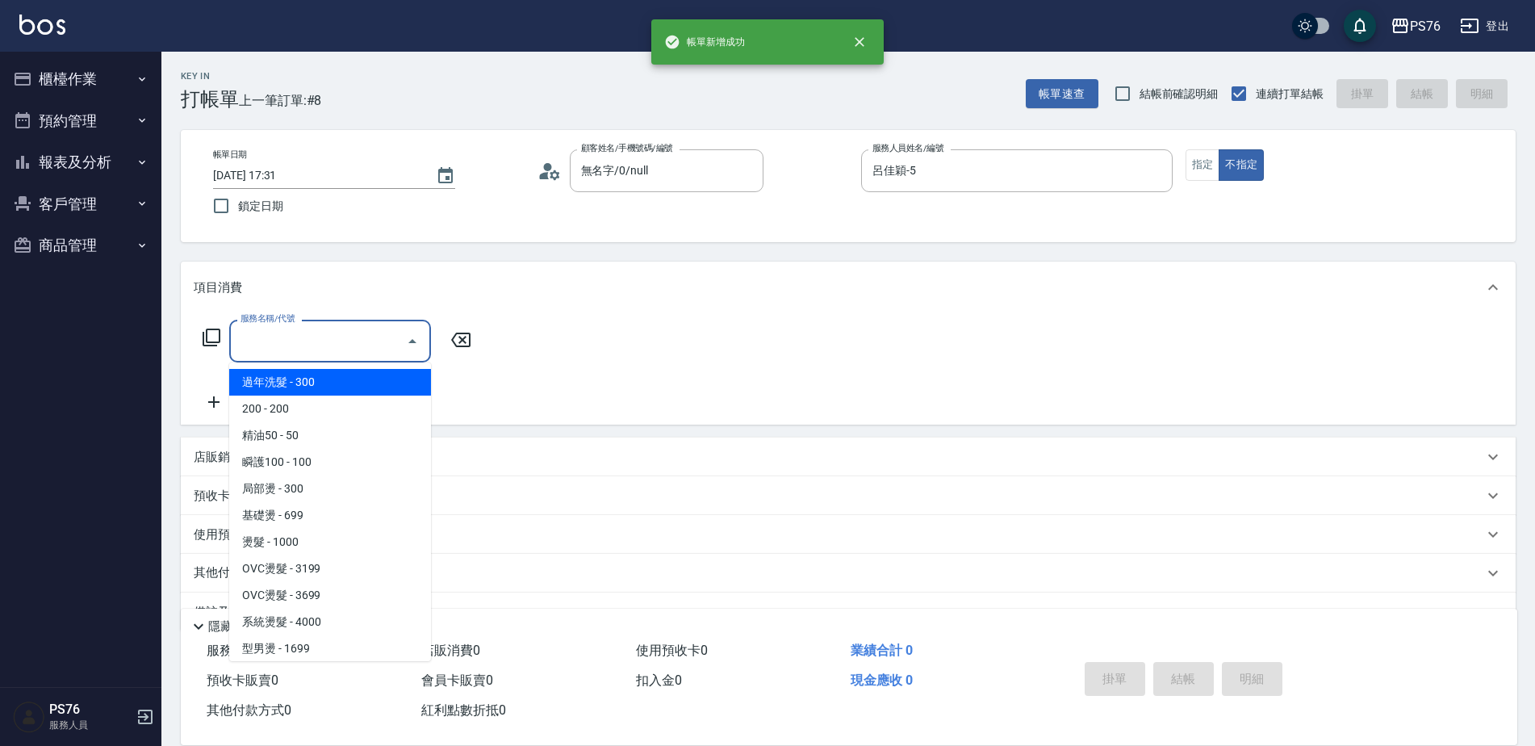
click at [262, 337] on input "服務名稱/代號" at bounding box center [317, 341] width 163 height 28
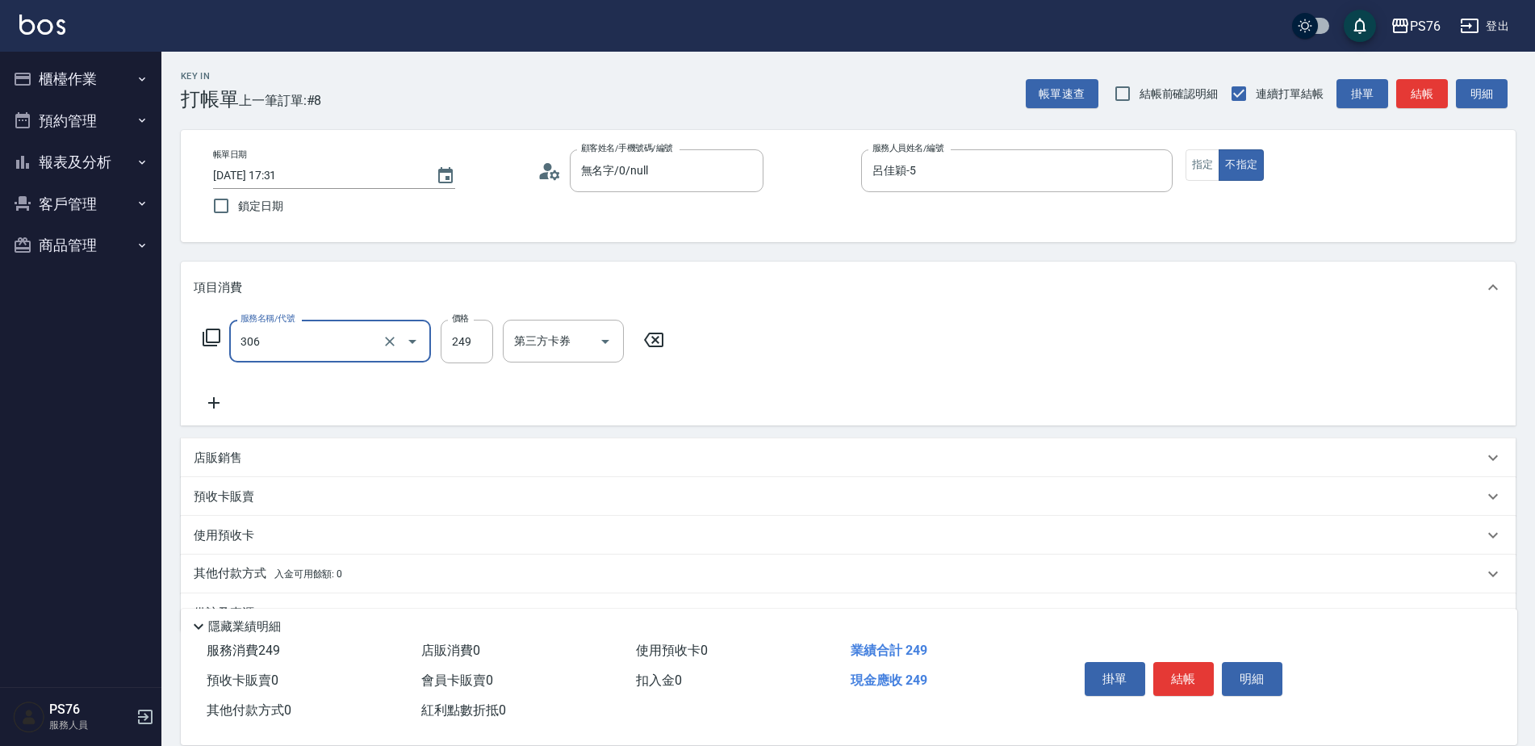
type input "剪髮(306)"
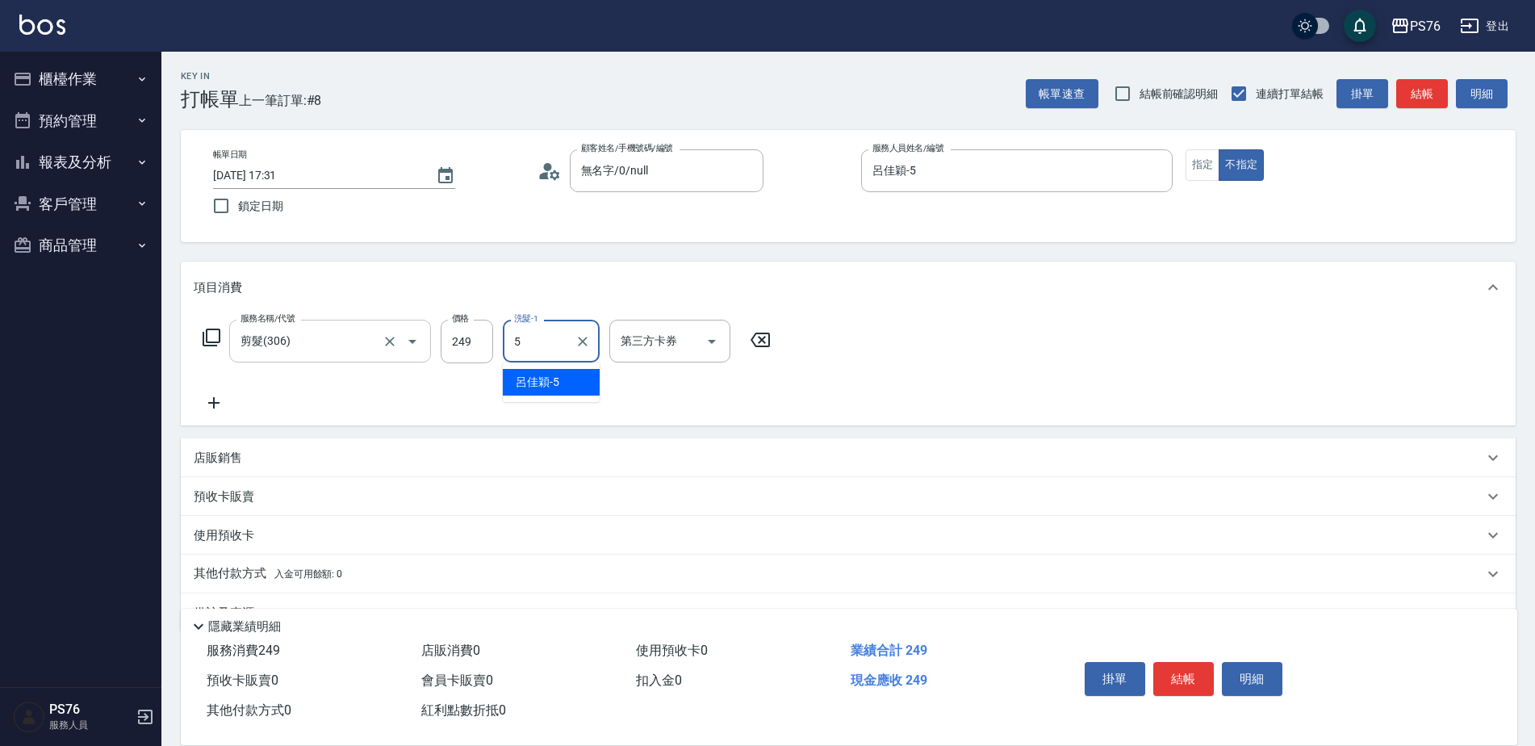
type input "呂佳穎-5"
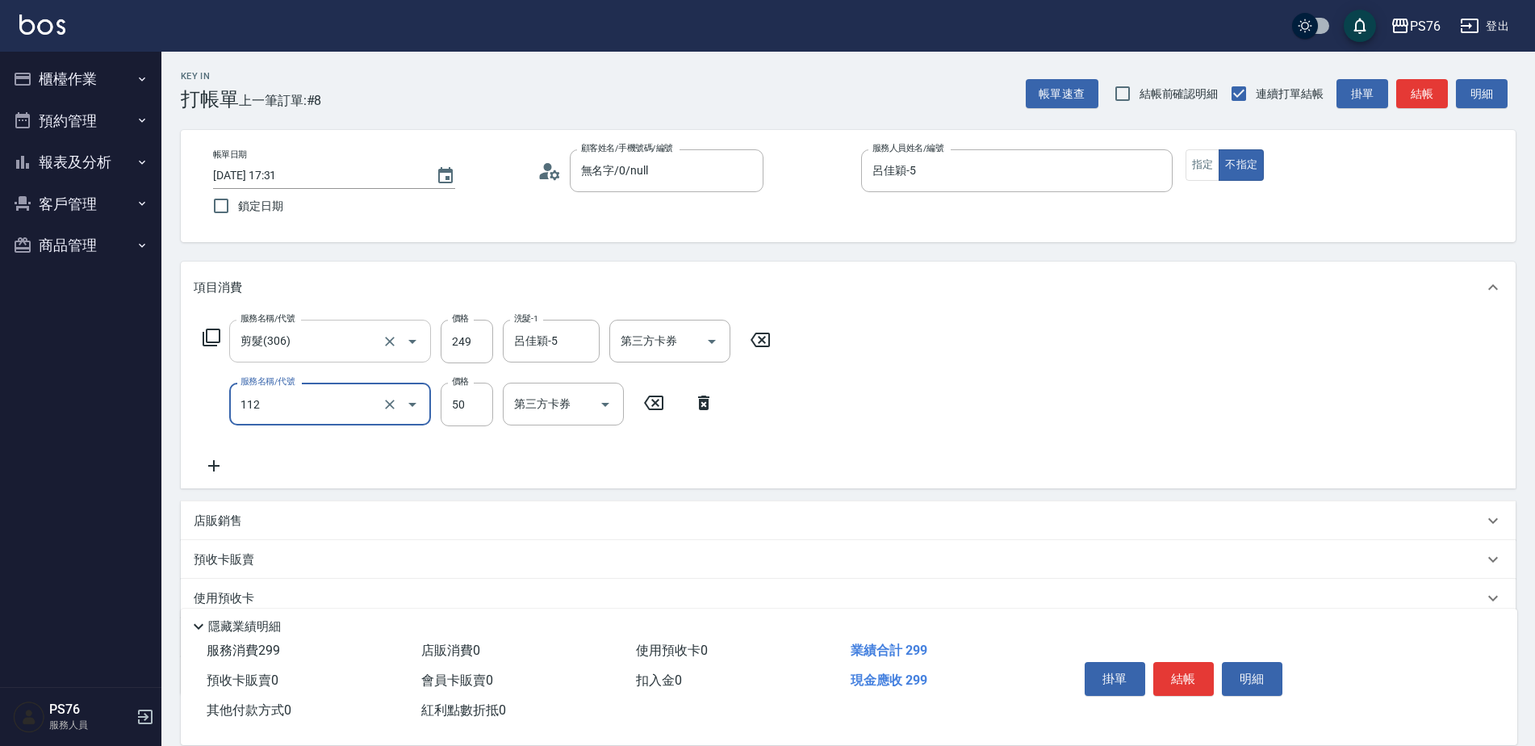
type input "精油50(112)"
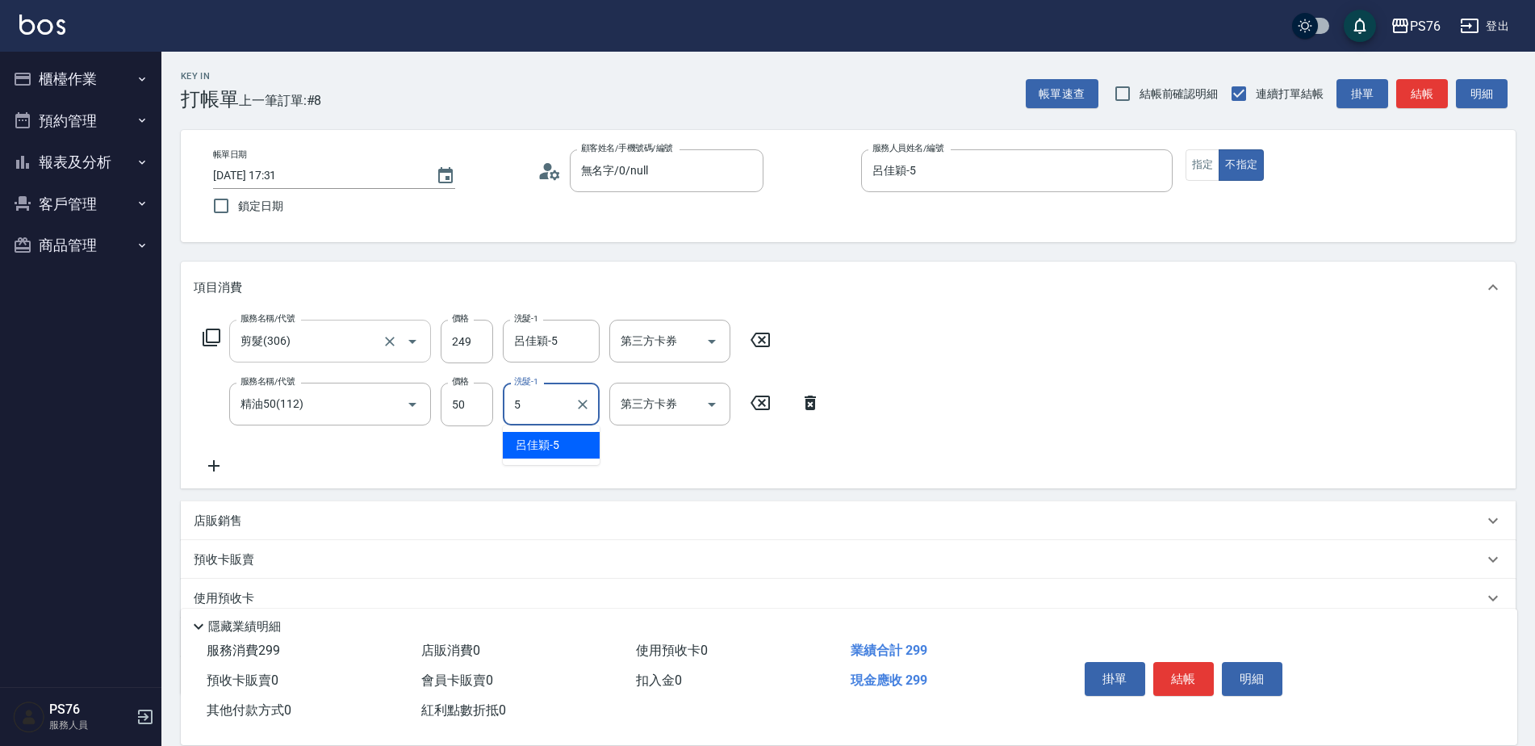
type input "呂佳穎-5"
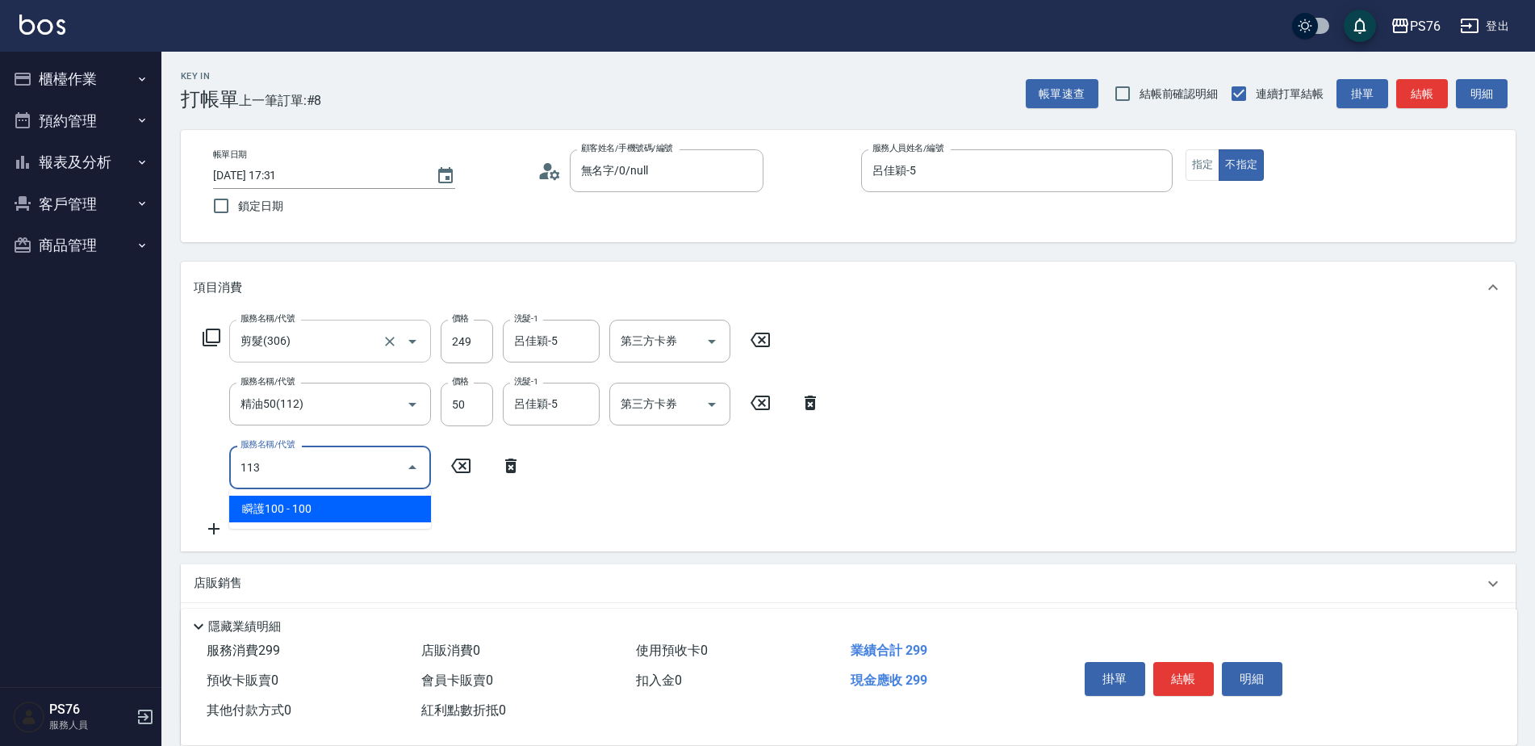
type input "瞬護100(113)"
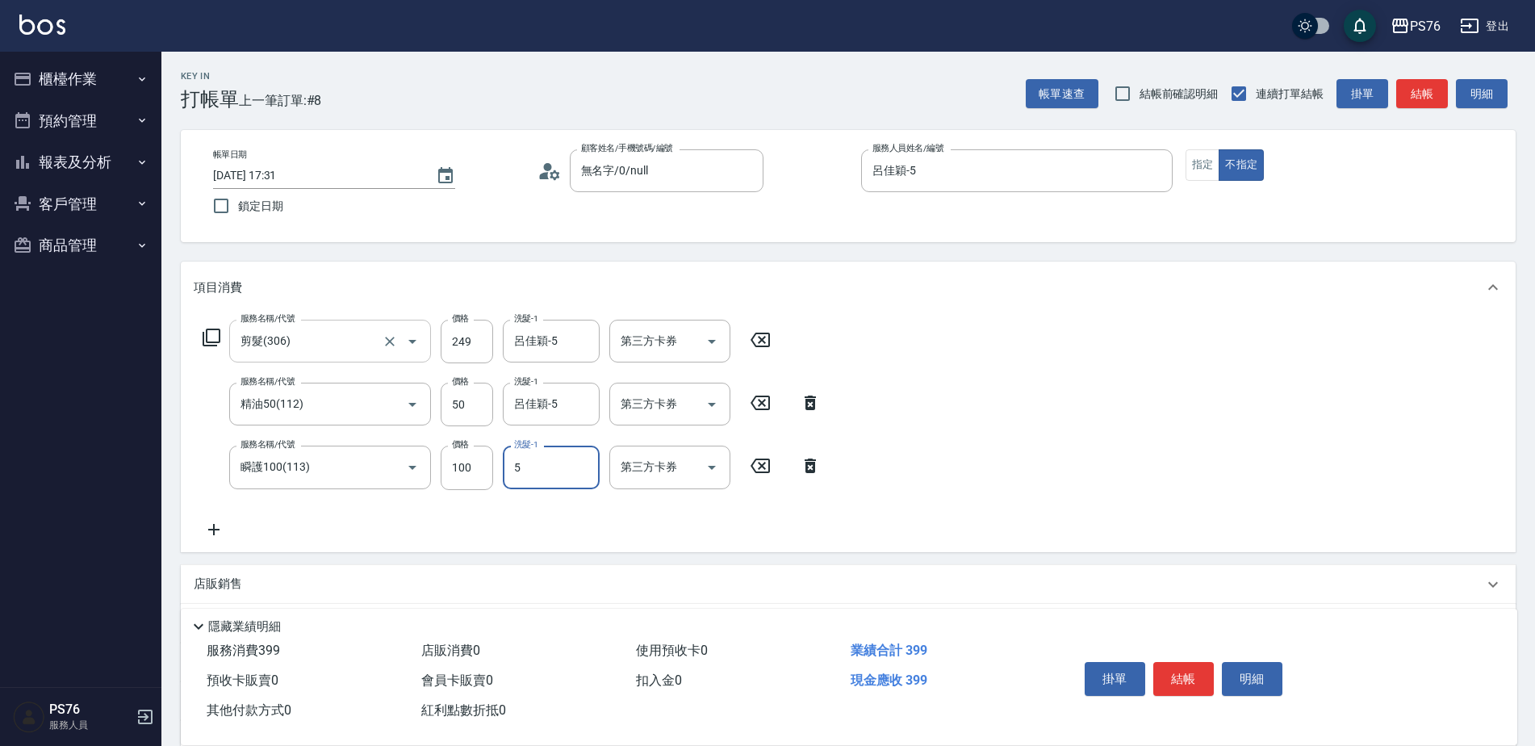
type input "呂佳穎-5"
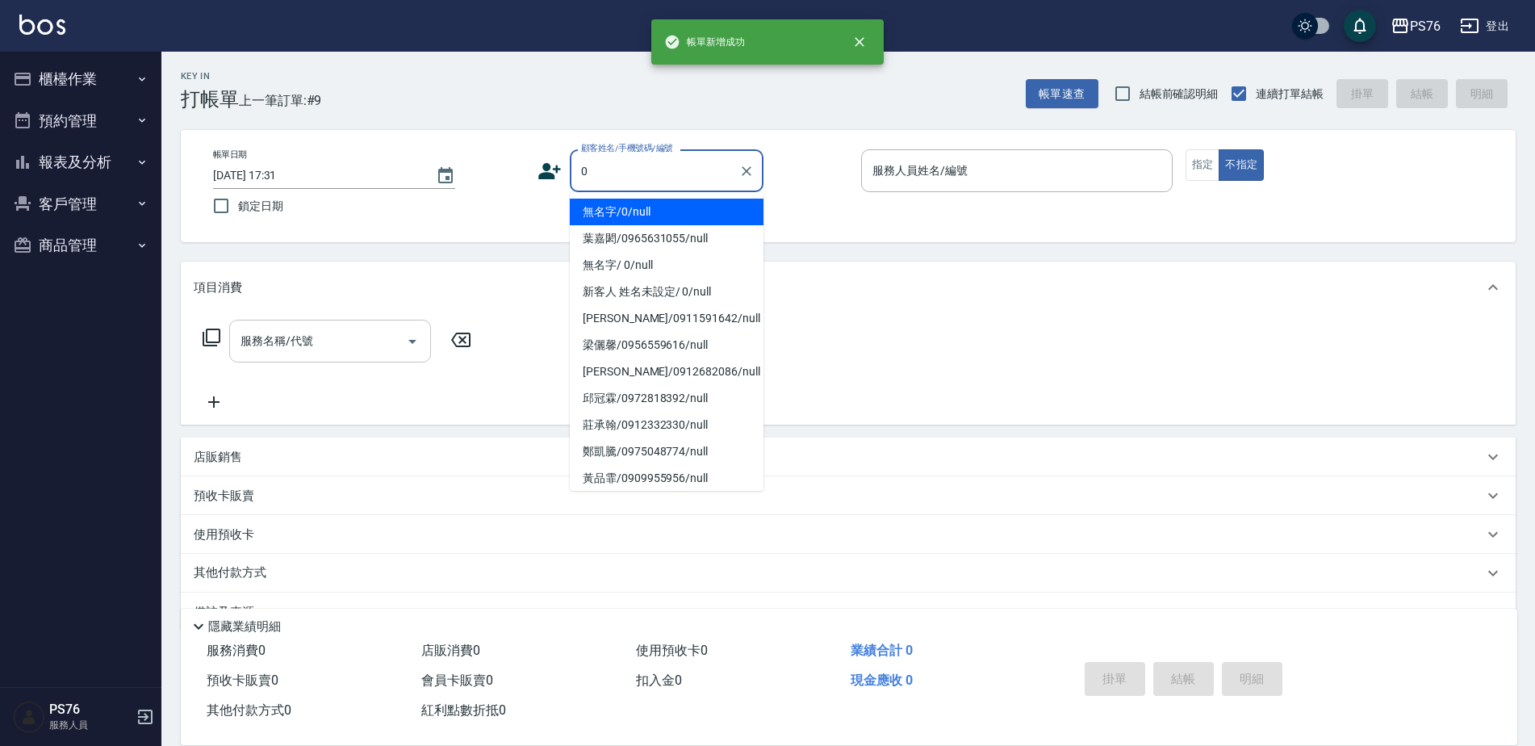
type input "無名字/0/null"
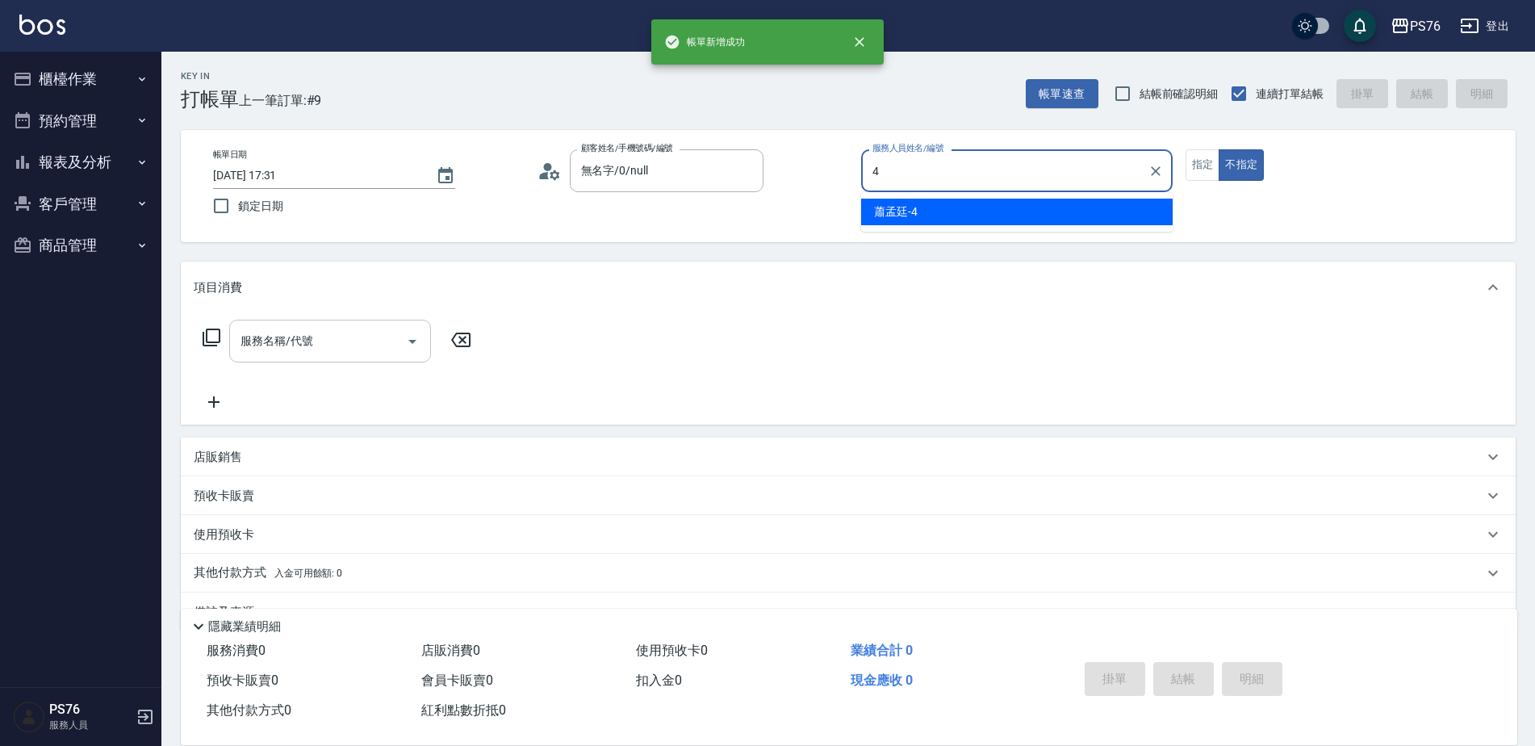
type input "蕭孟廷-4"
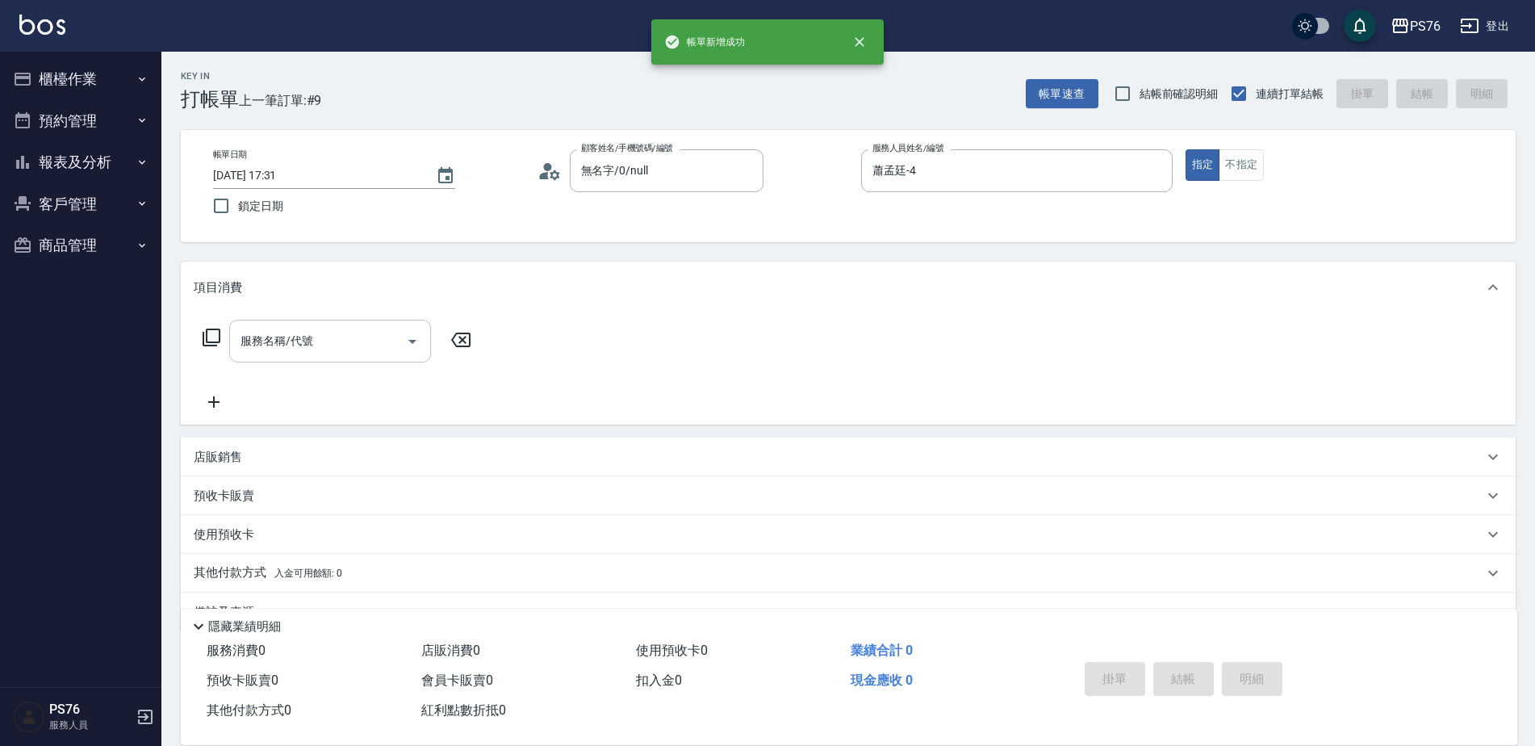
click at [262, 337] on input "服務名稱/代號" at bounding box center [317, 341] width 163 height 28
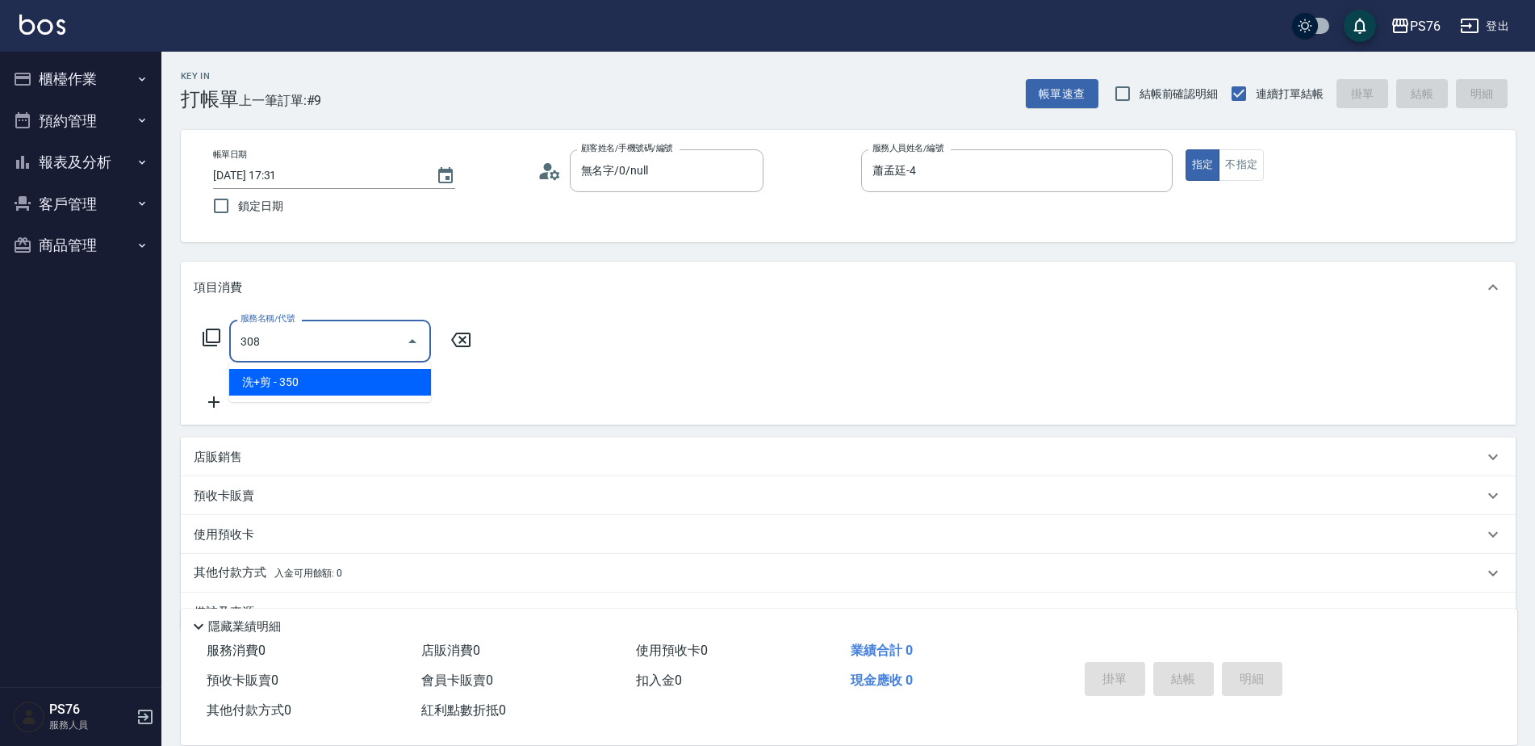
type input "洗+剪(308)"
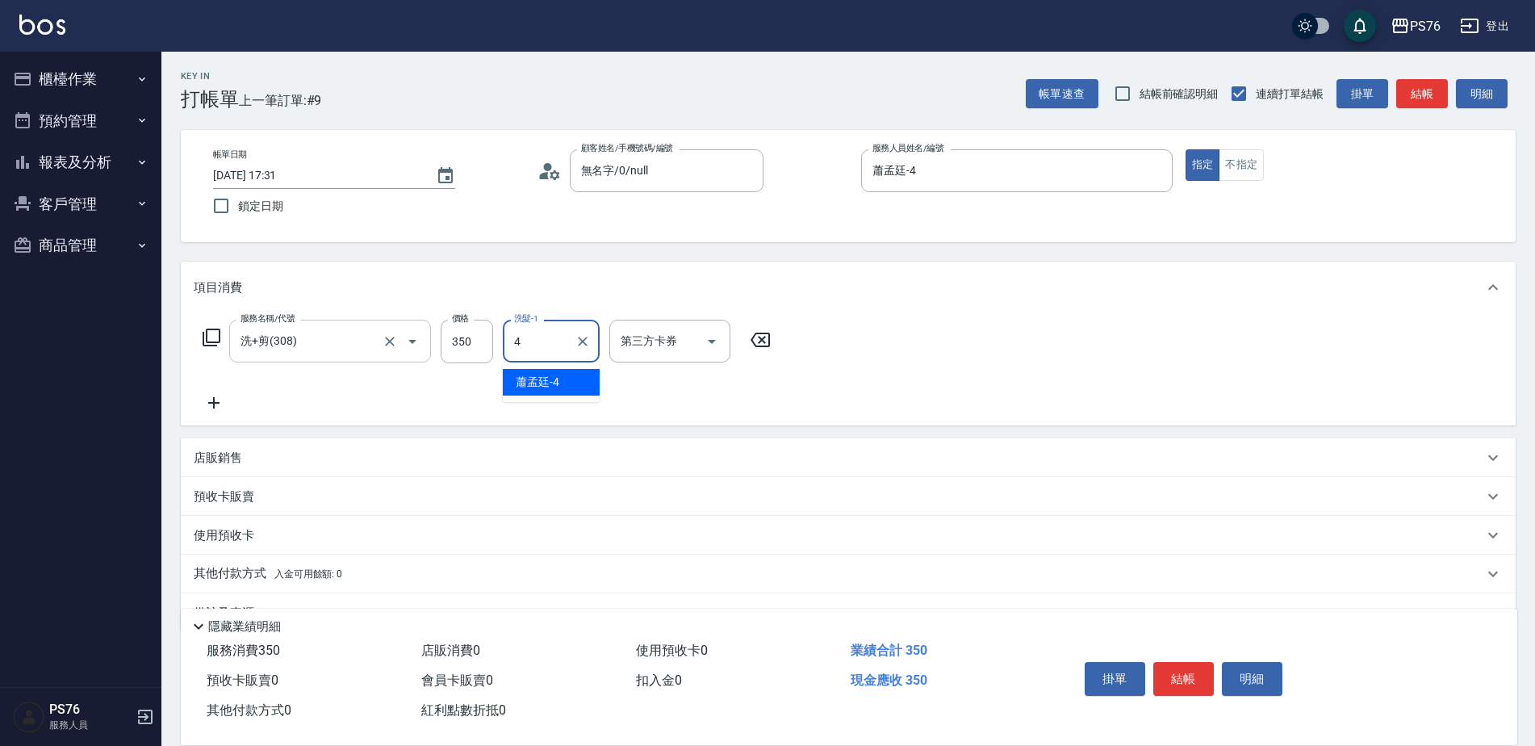
type input "蕭孟廷-4"
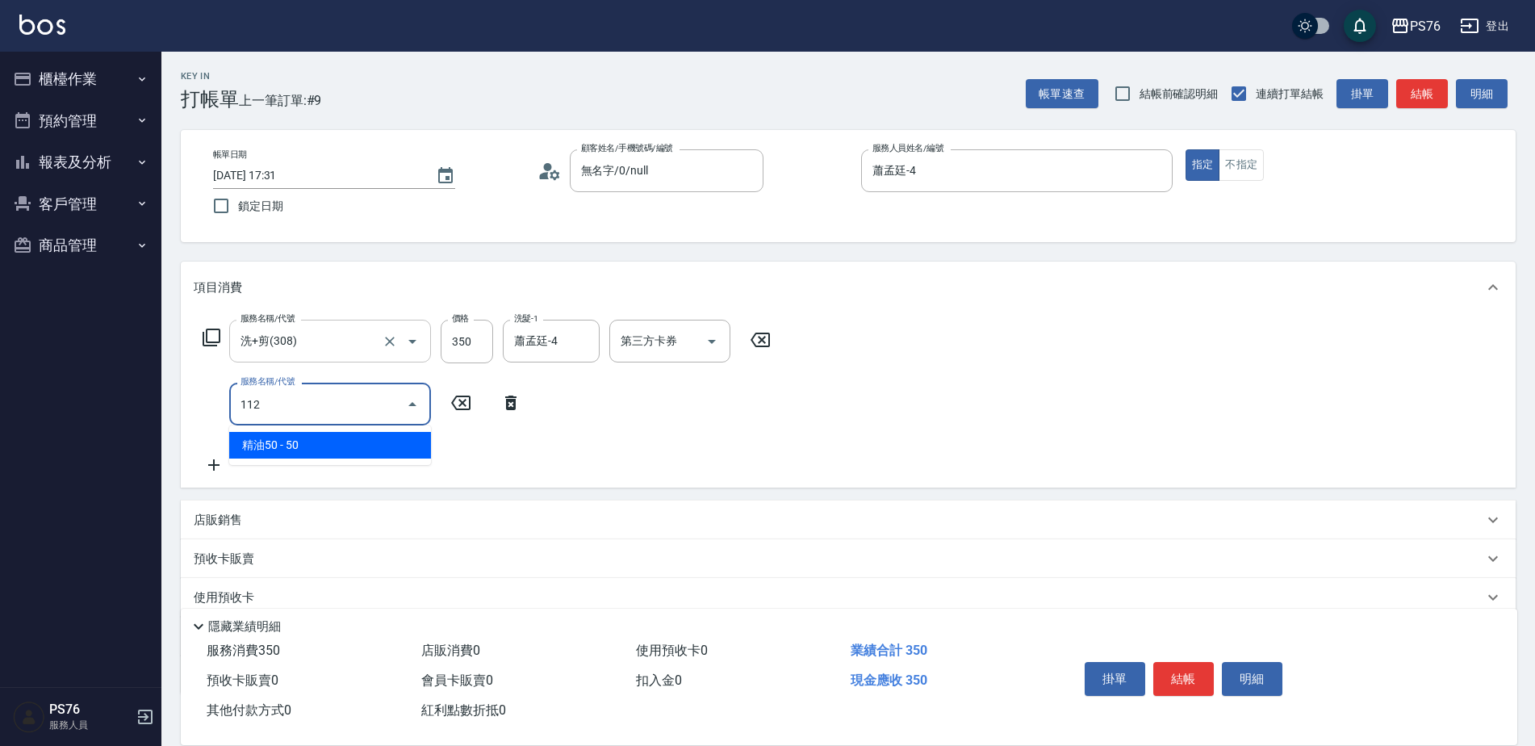
type input "精油50(112)"
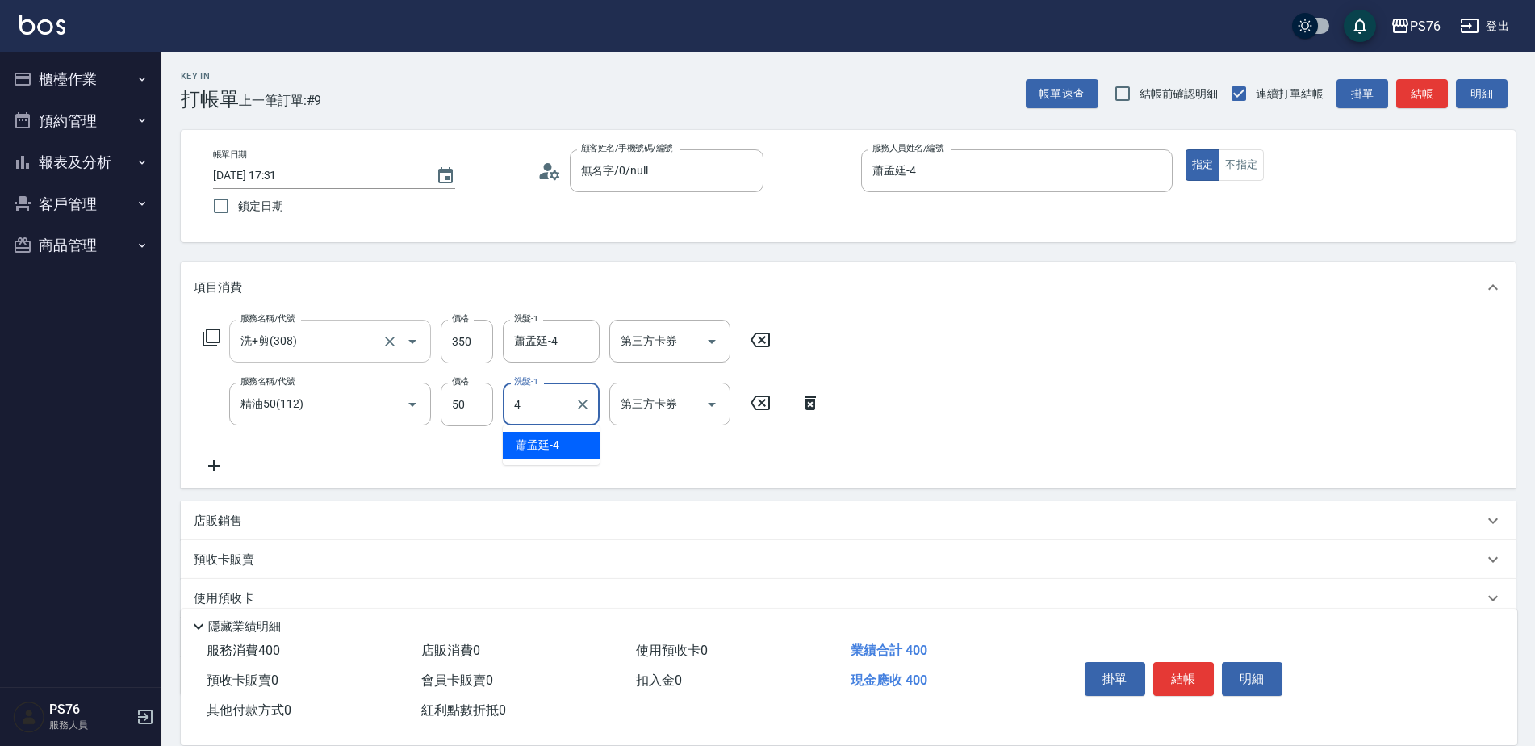
type input "蕭孟廷-4"
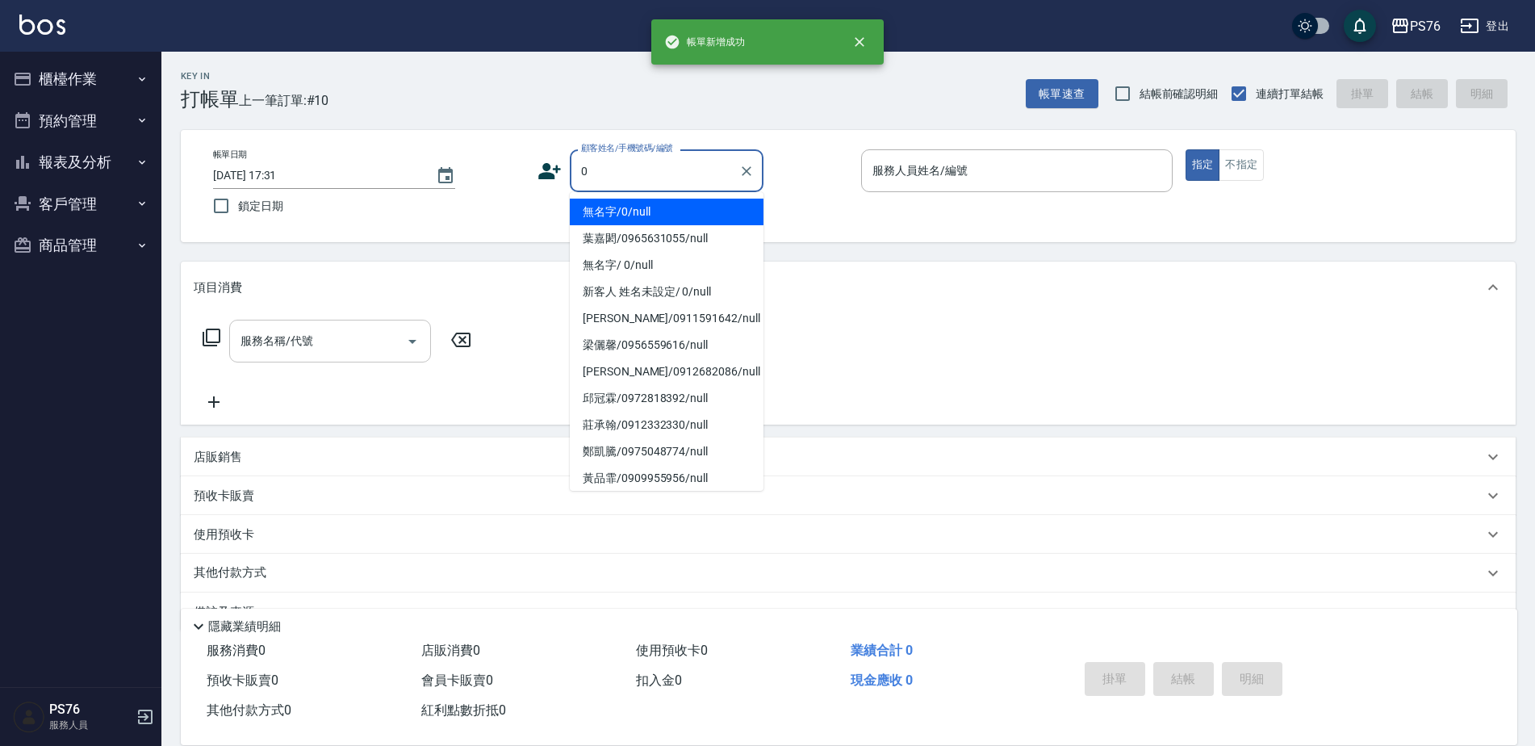
type input "無名字/0/null"
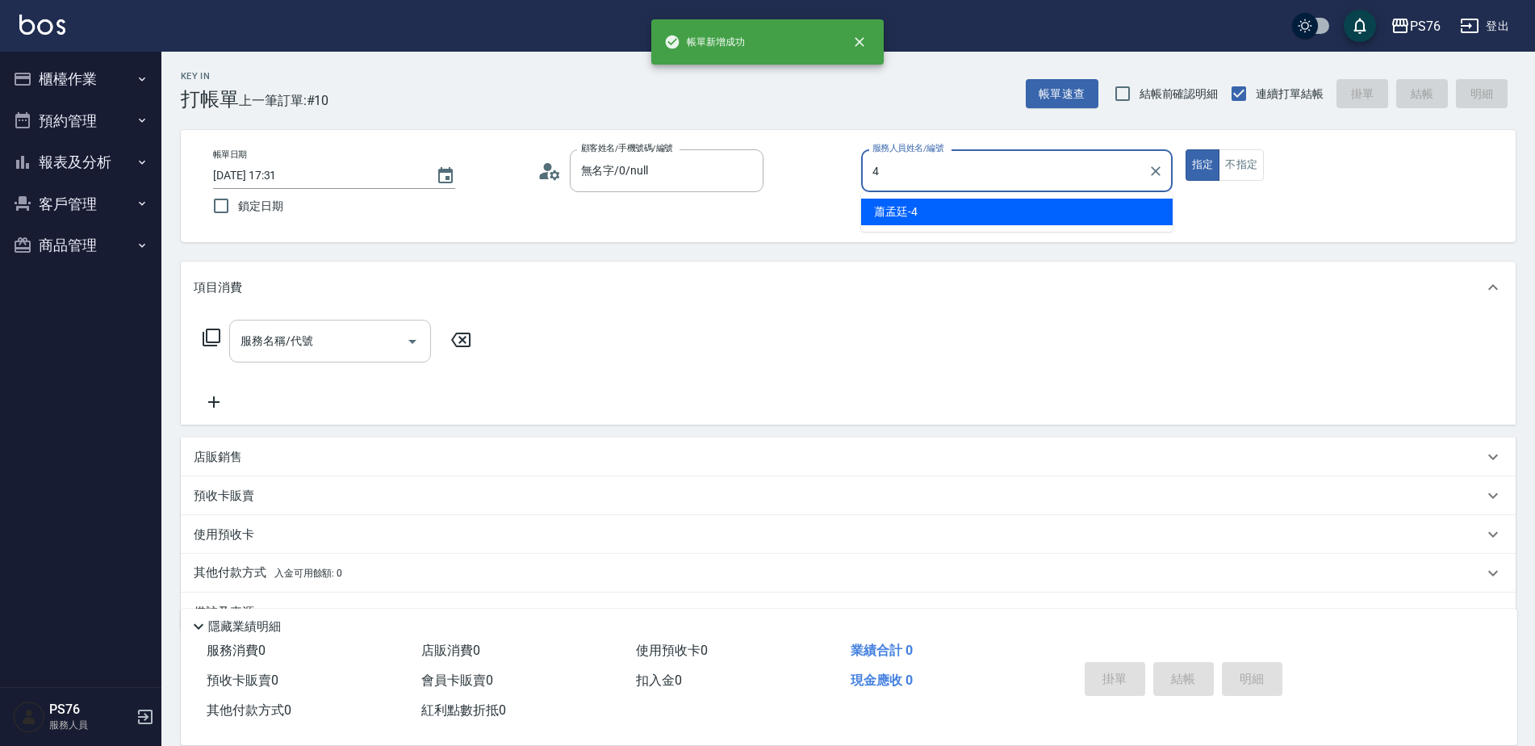
type input "蕭孟廷-4"
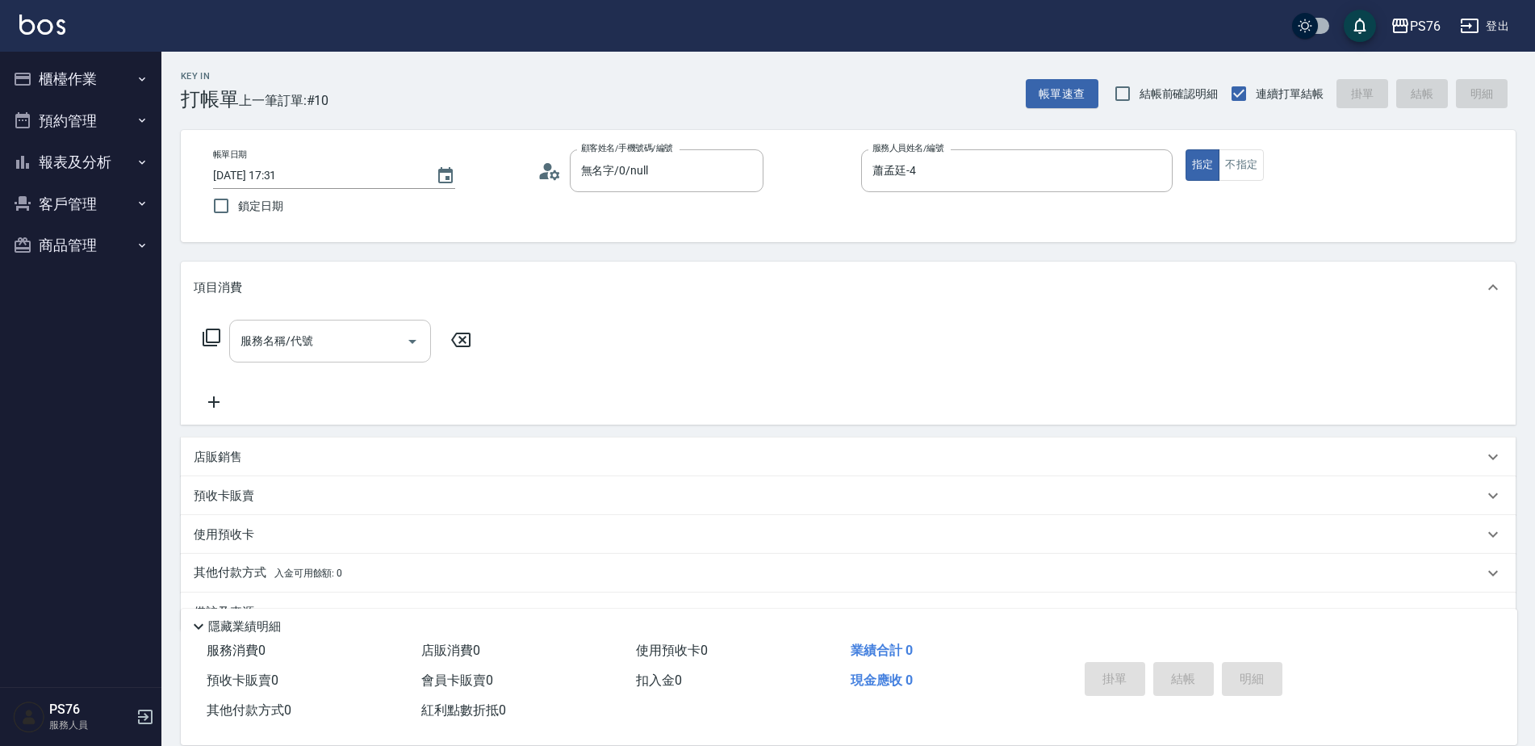
click at [262, 337] on div "服務名稱/代號 服務名稱/代號" at bounding box center [330, 341] width 202 height 43
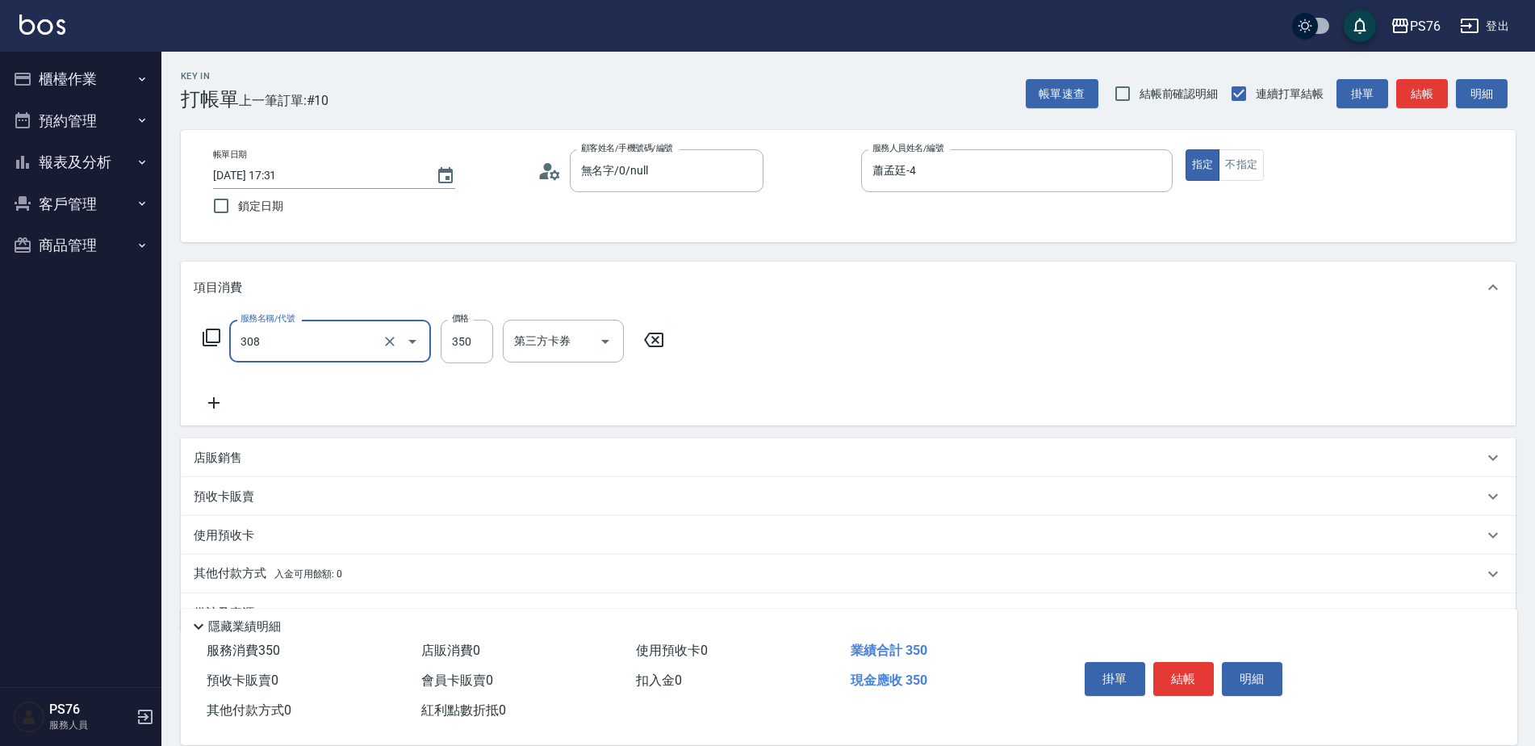
type input "洗+剪(308)"
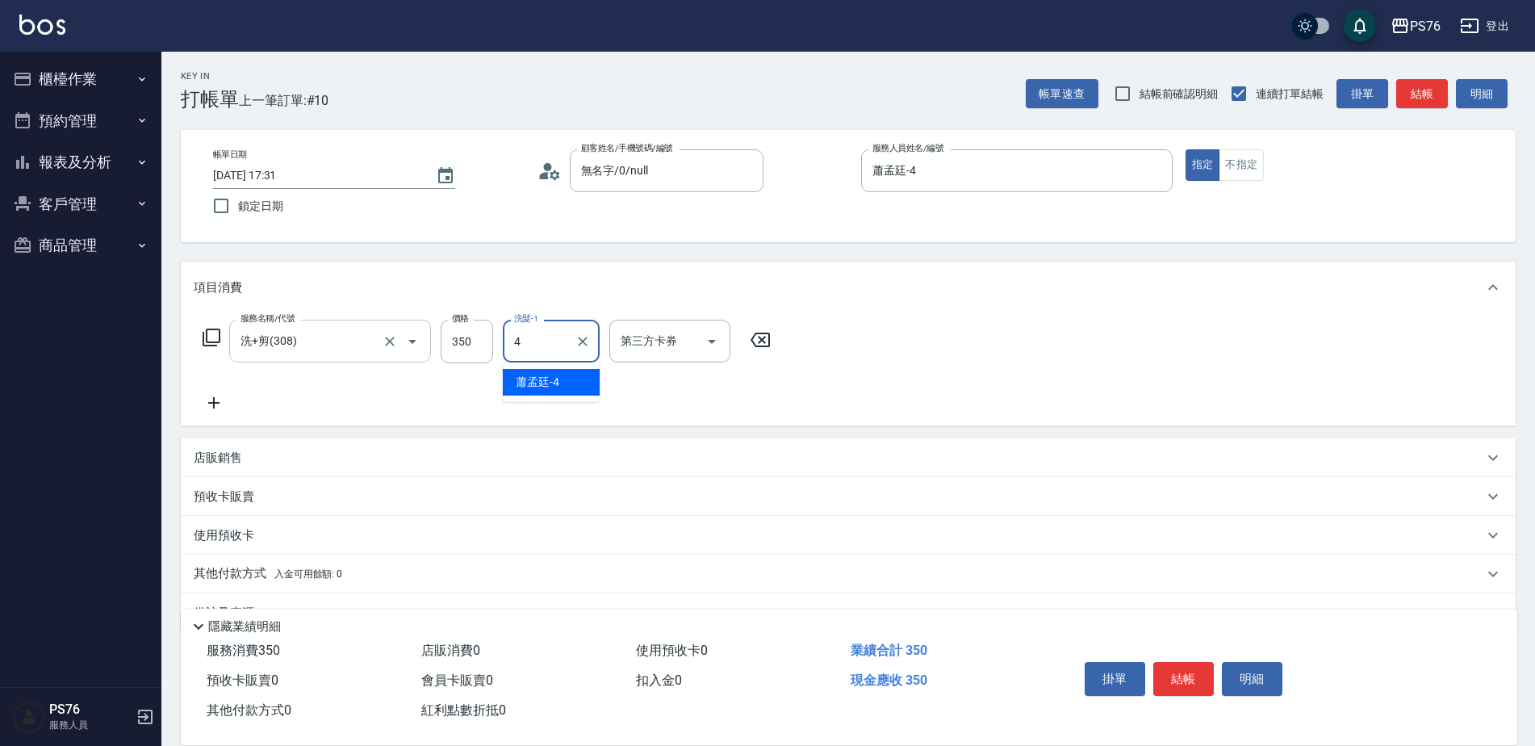
type input "蕭孟廷-4"
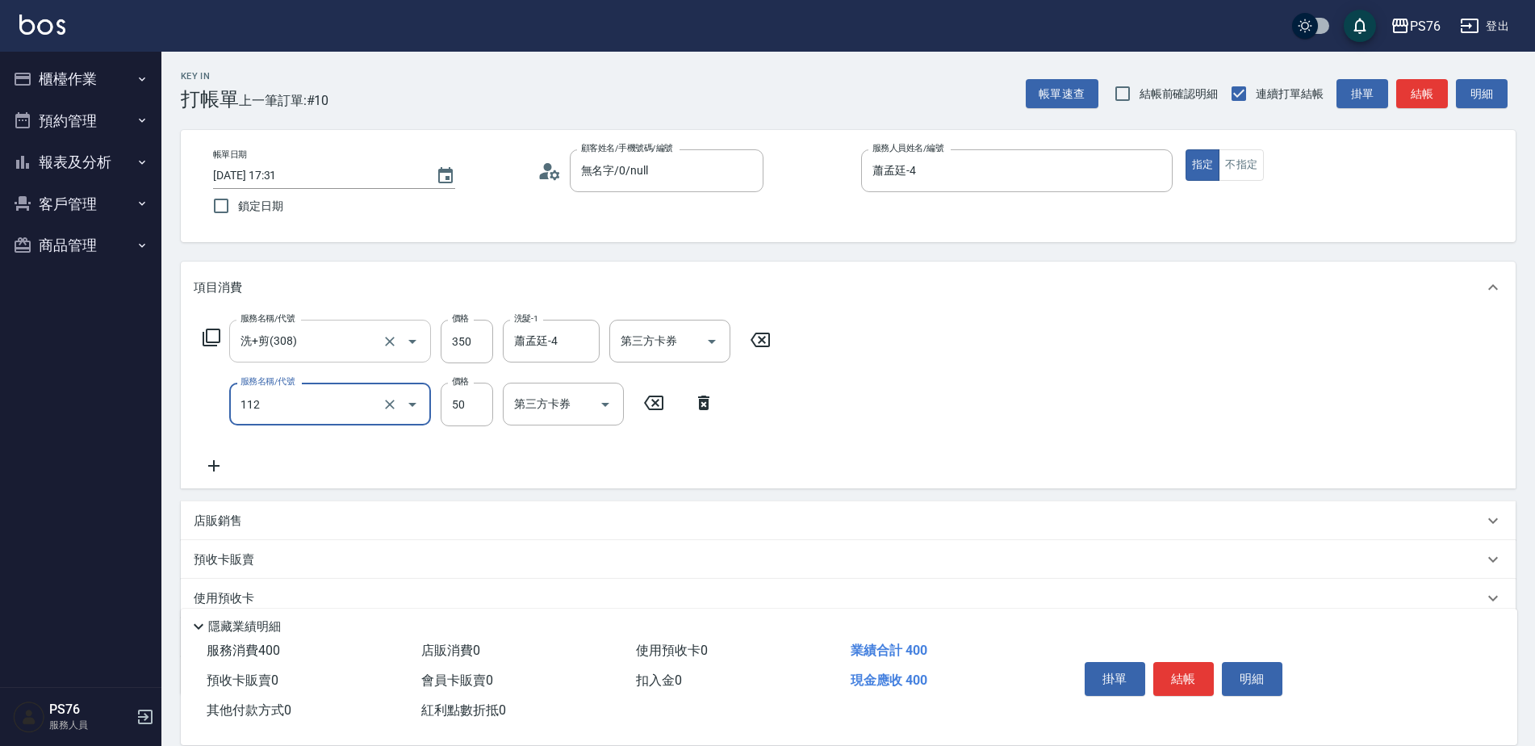
type input "精油50(112)"
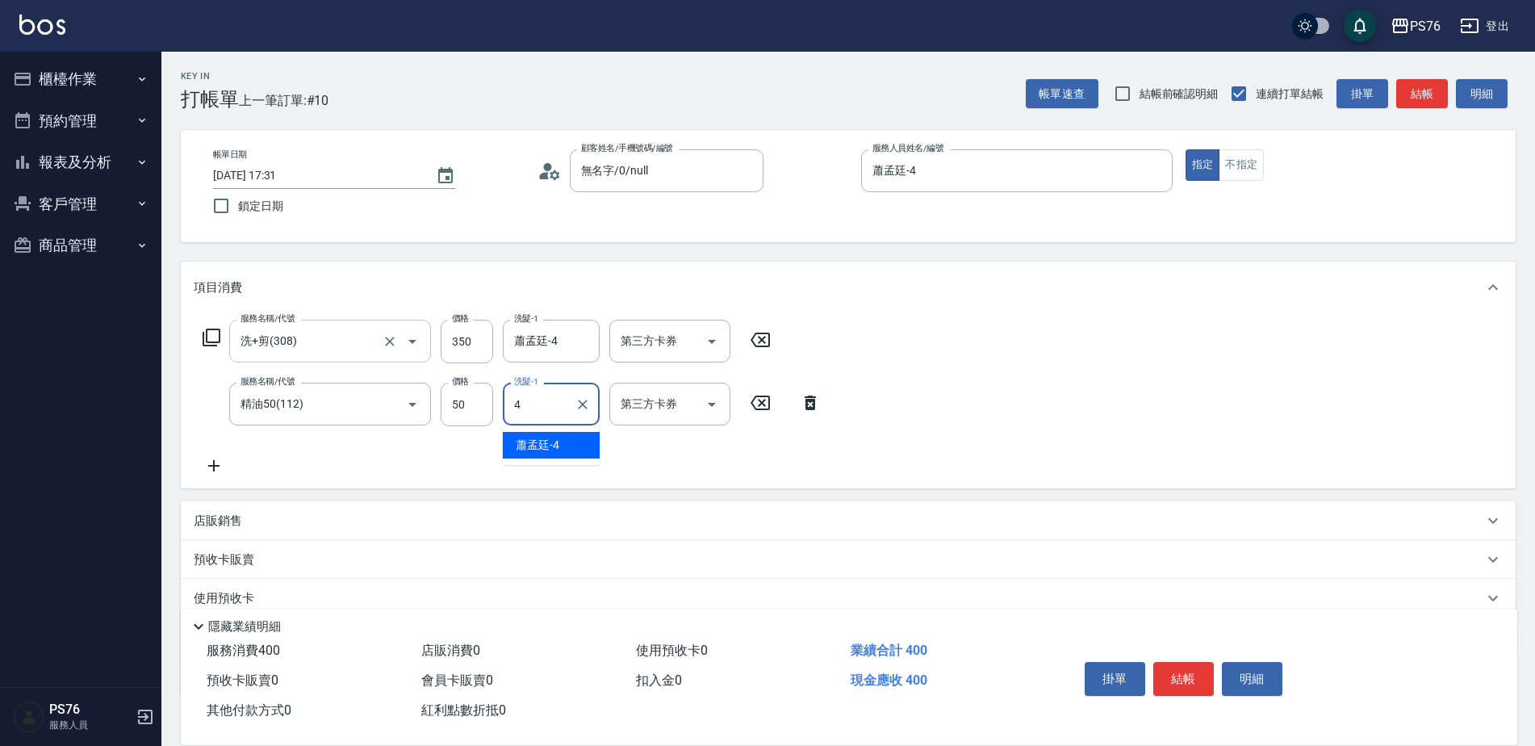
type input "蕭孟廷-4"
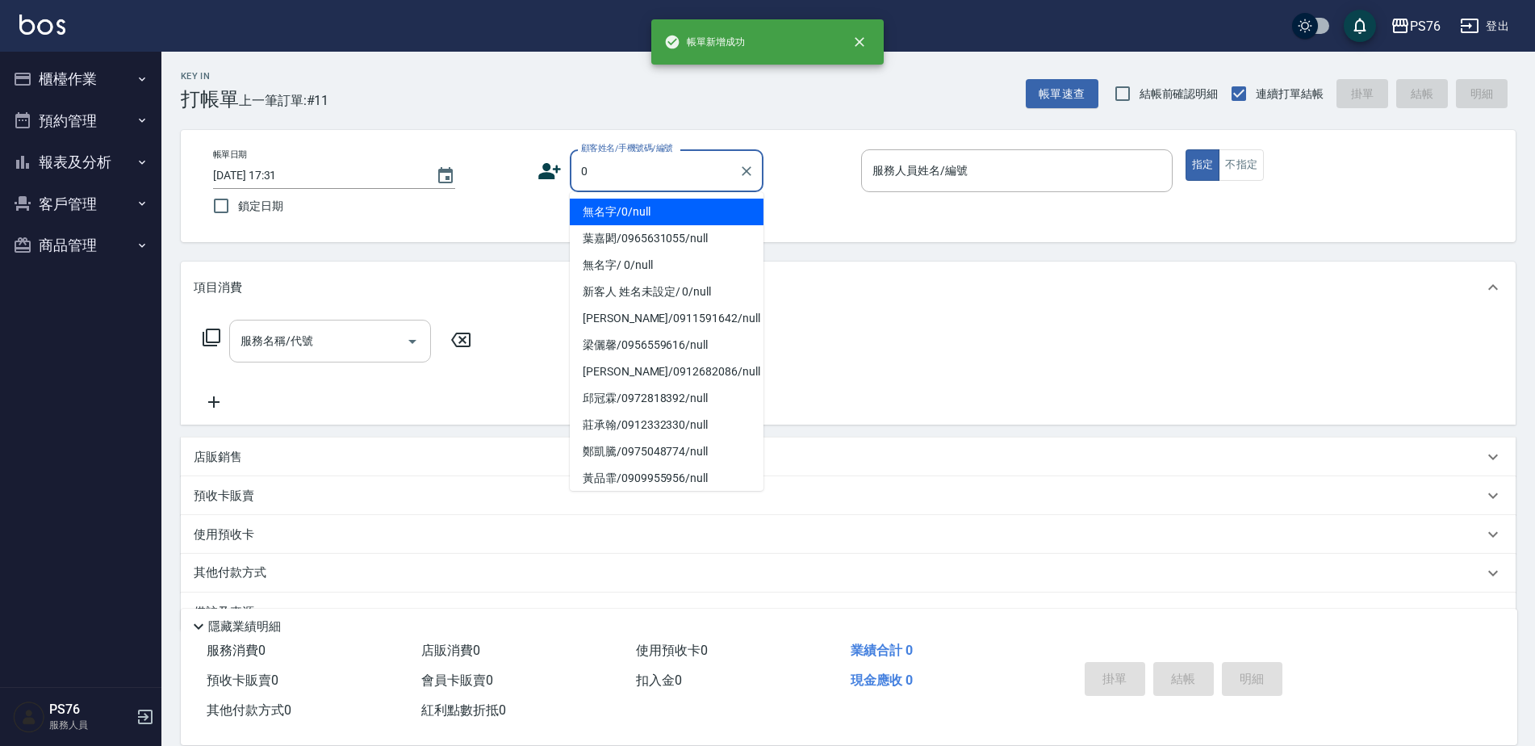
type input "無名字/0/null"
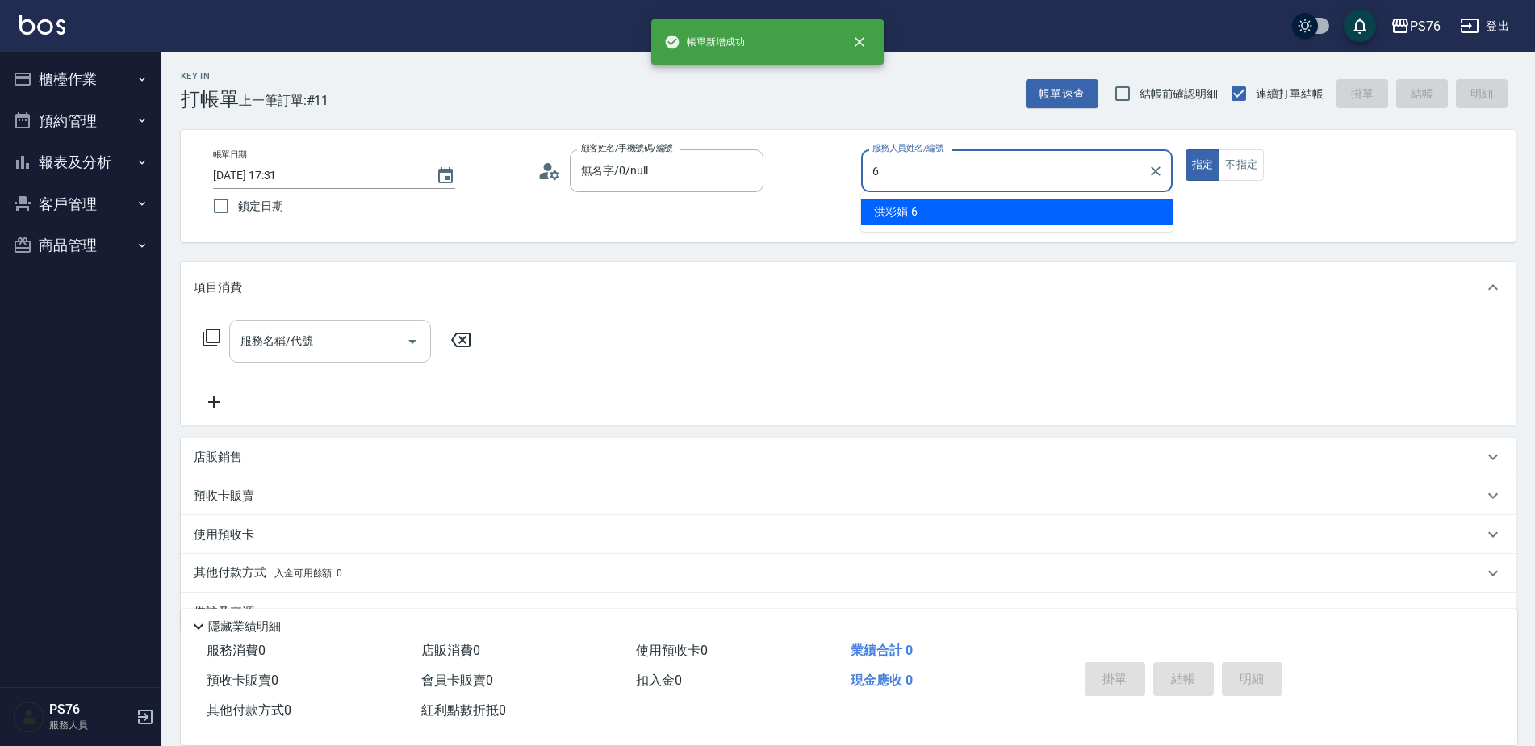
type input "洪彩娟-6"
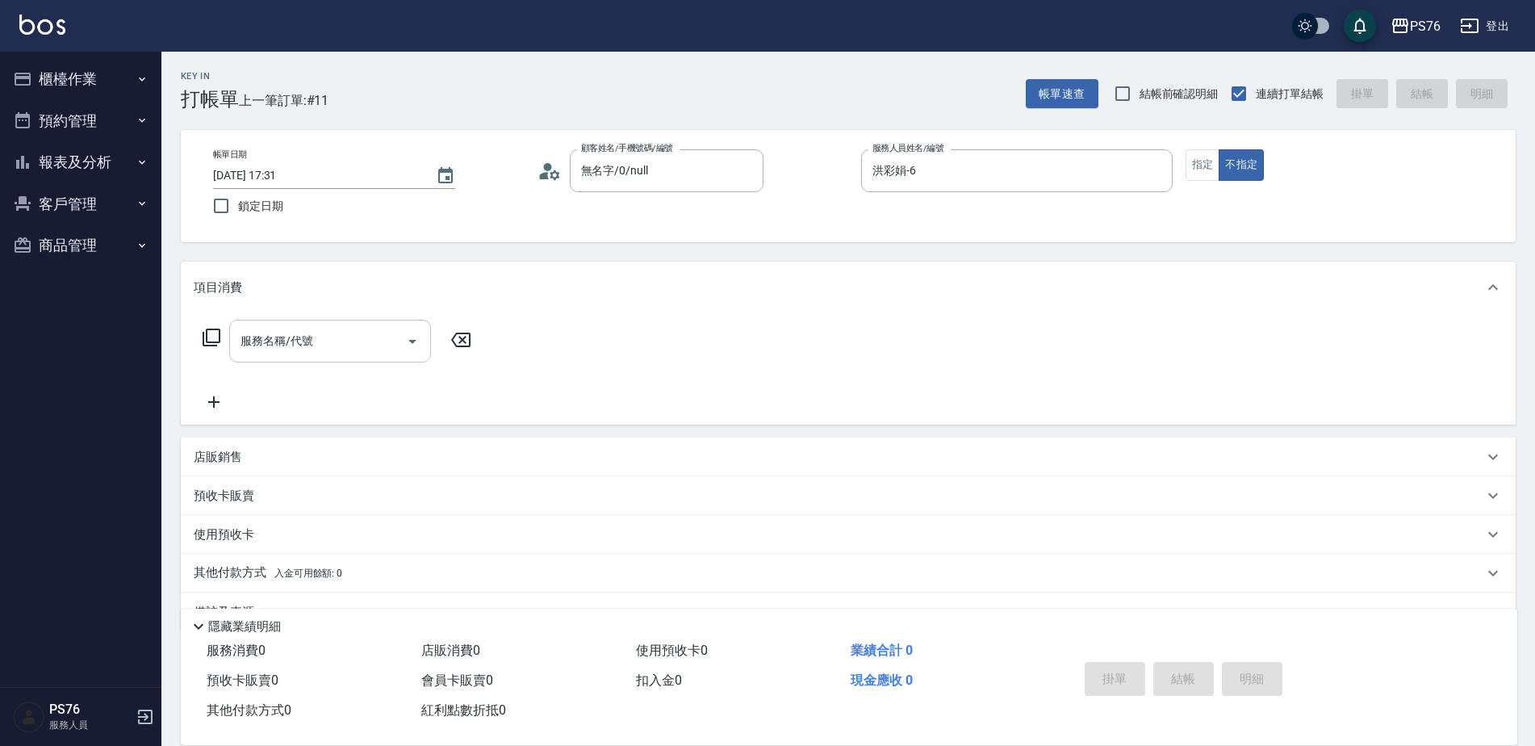
click at [262, 337] on input "服務名稱/代號" at bounding box center [317, 341] width 163 height 28
type input "1"
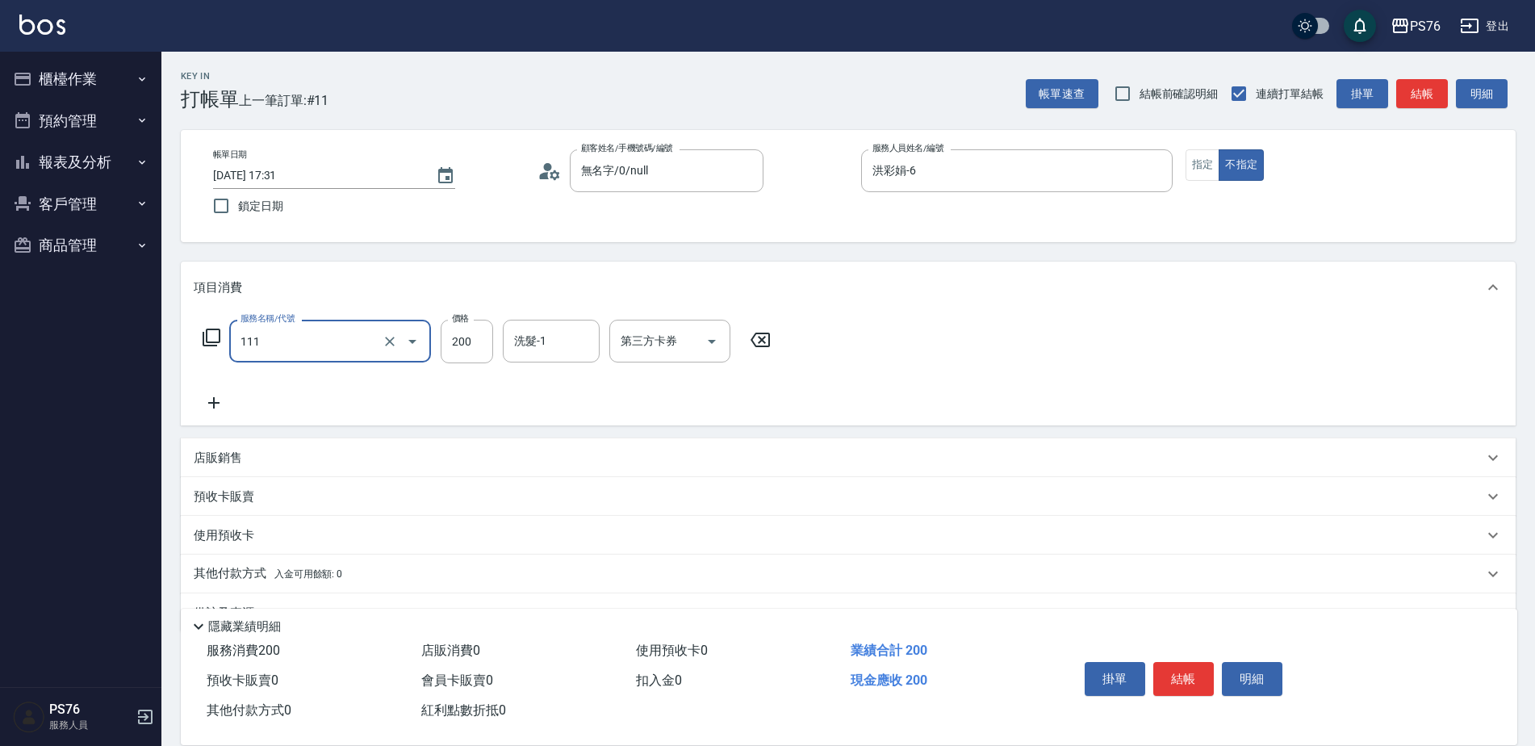
type input "200(111)"
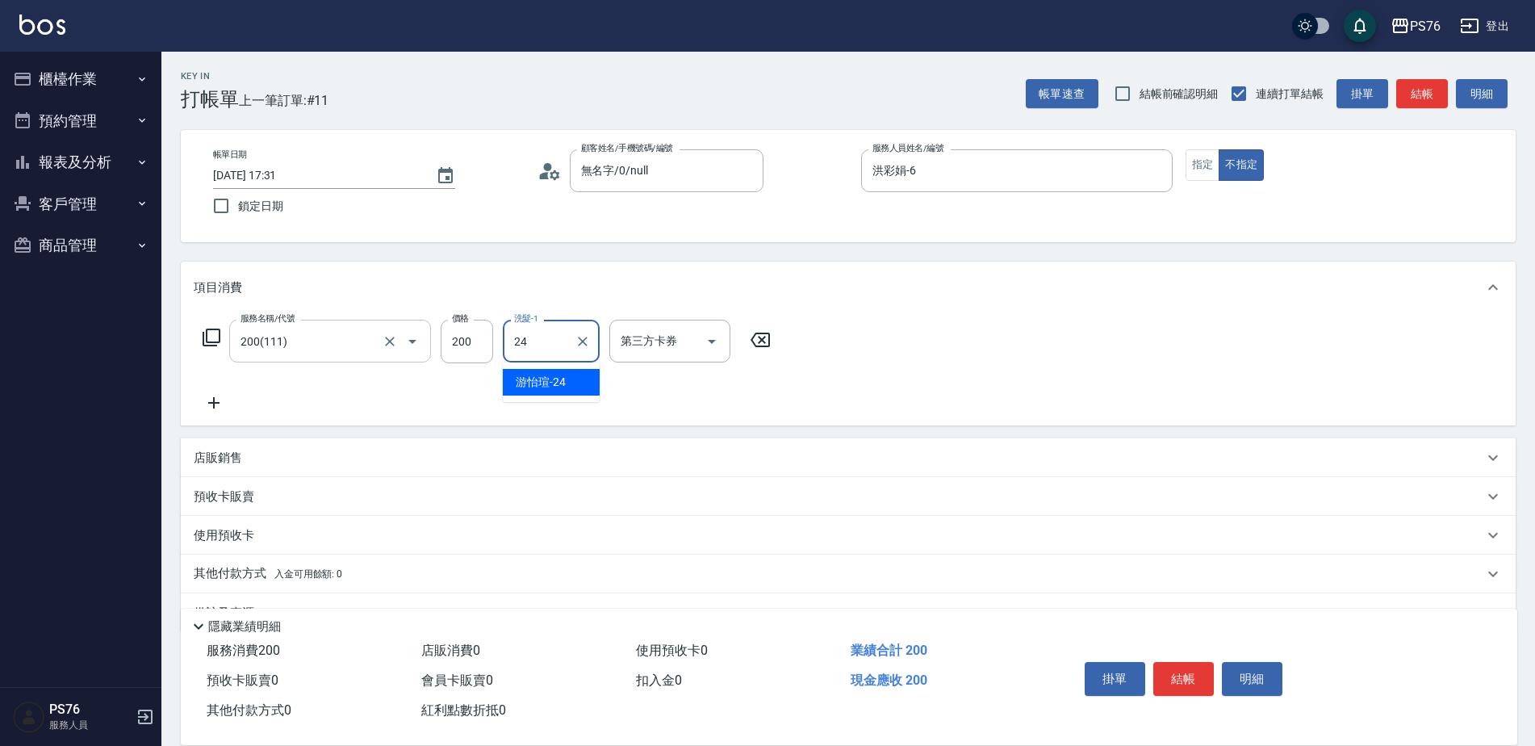
type input "游怡瑄-24"
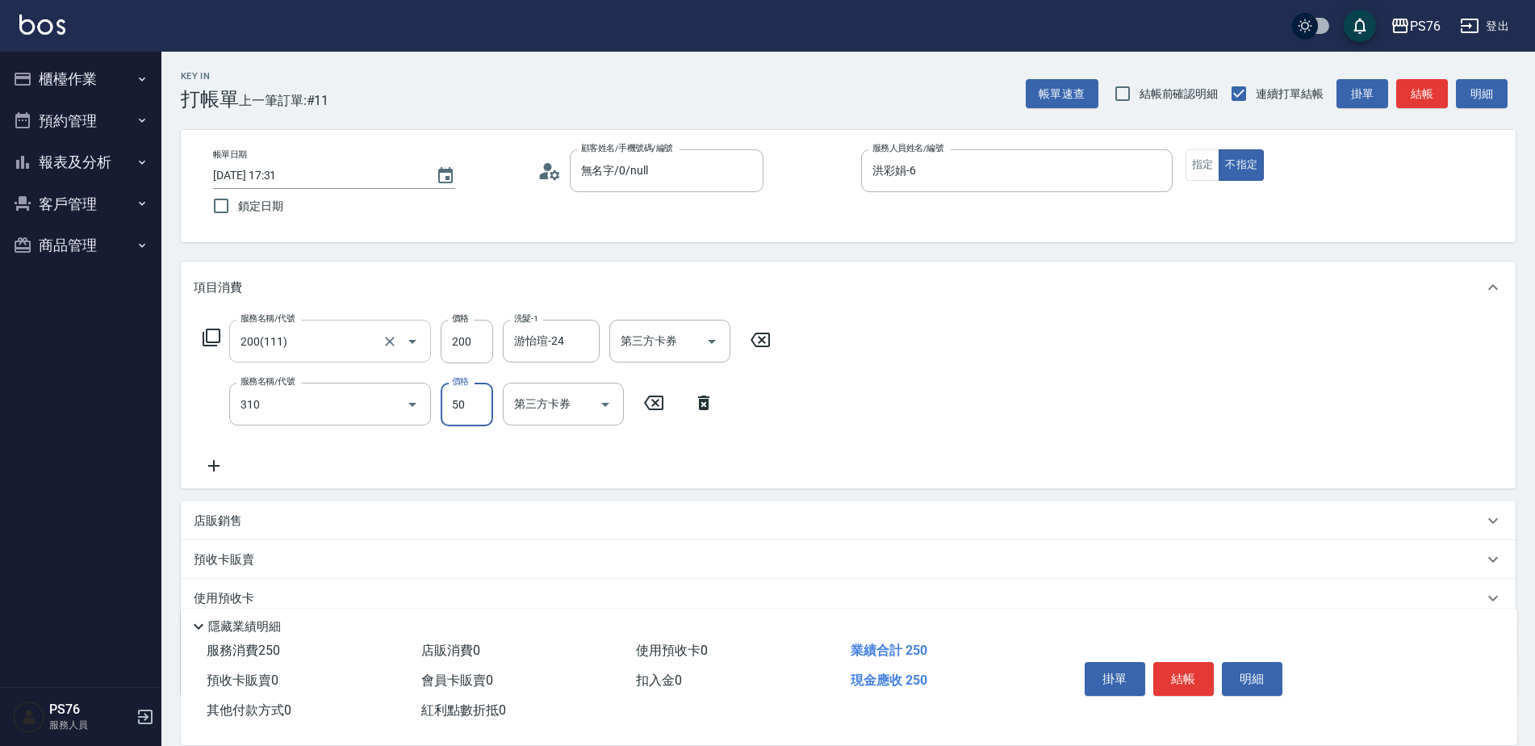
type input "剪瀏海(310)"
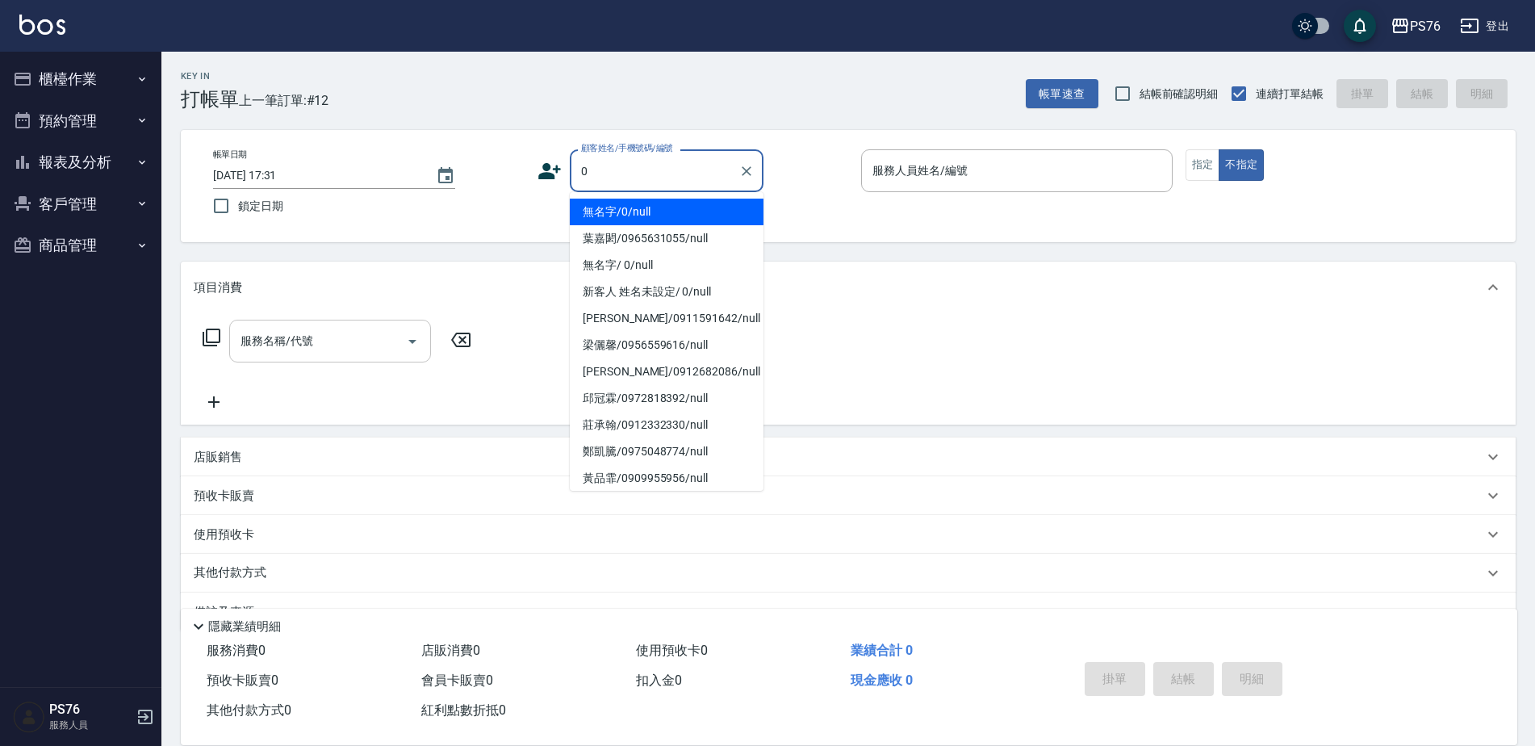
type input "無名字/0/null"
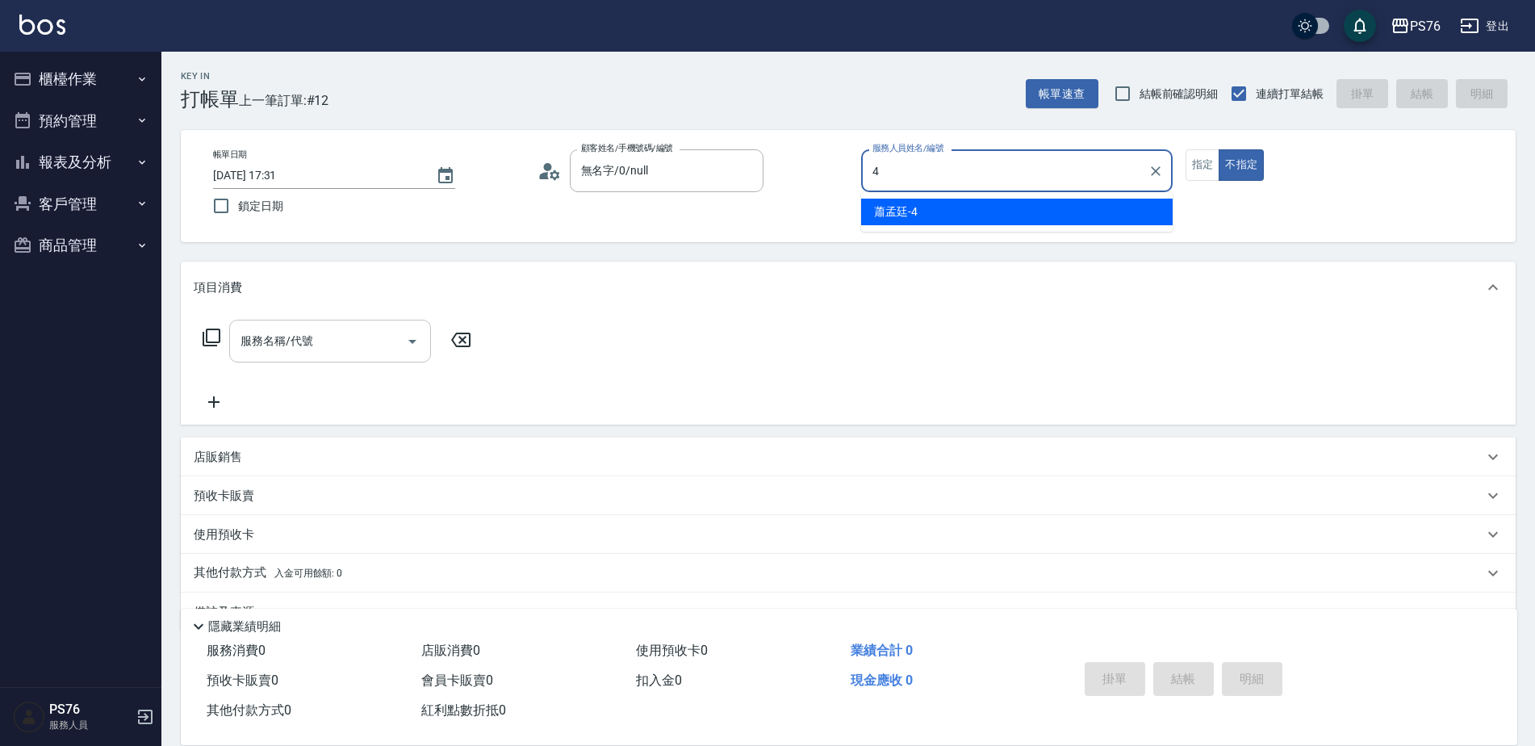
type input "蕭孟廷-4"
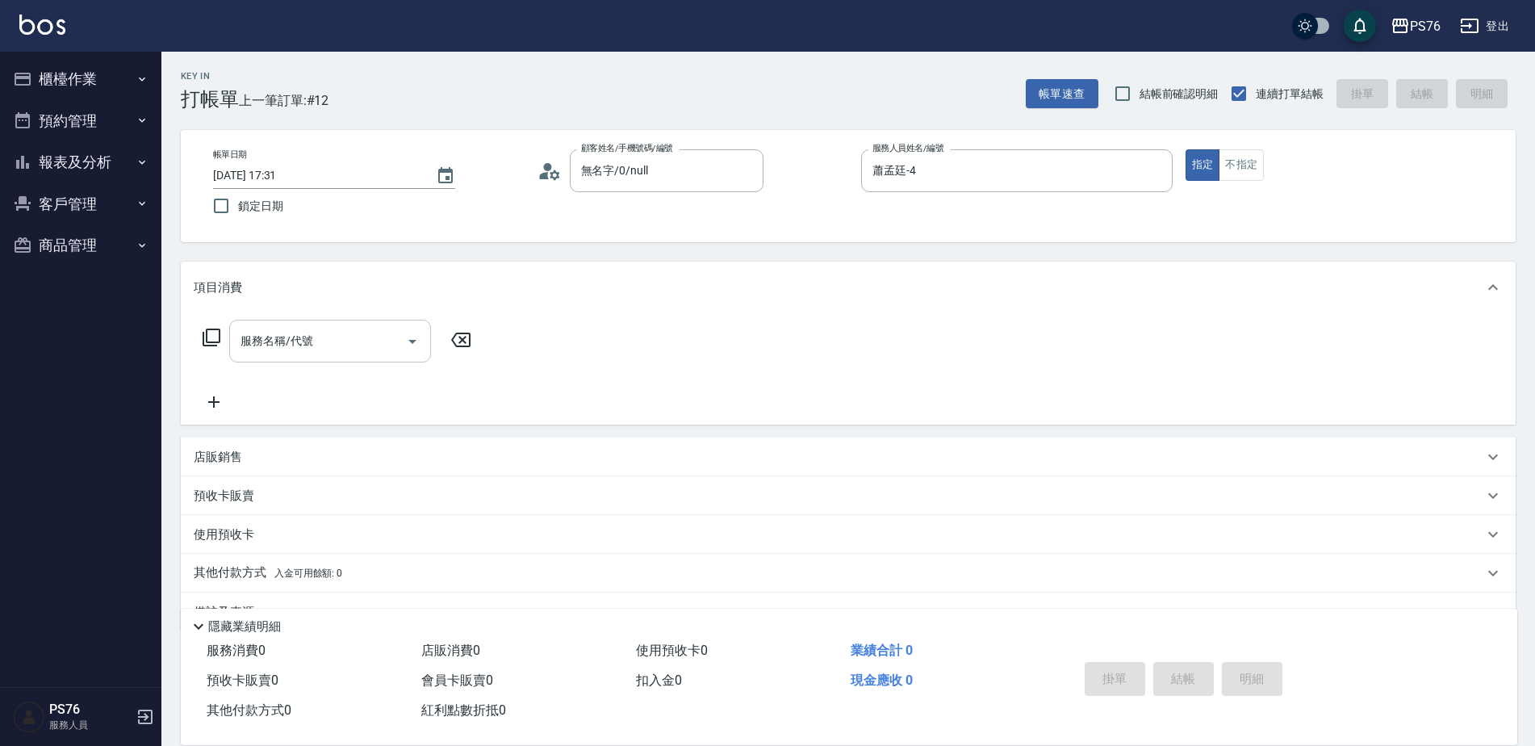
click at [262, 337] on input "服務名稱/代號" at bounding box center [317, 341] width 163 height 28
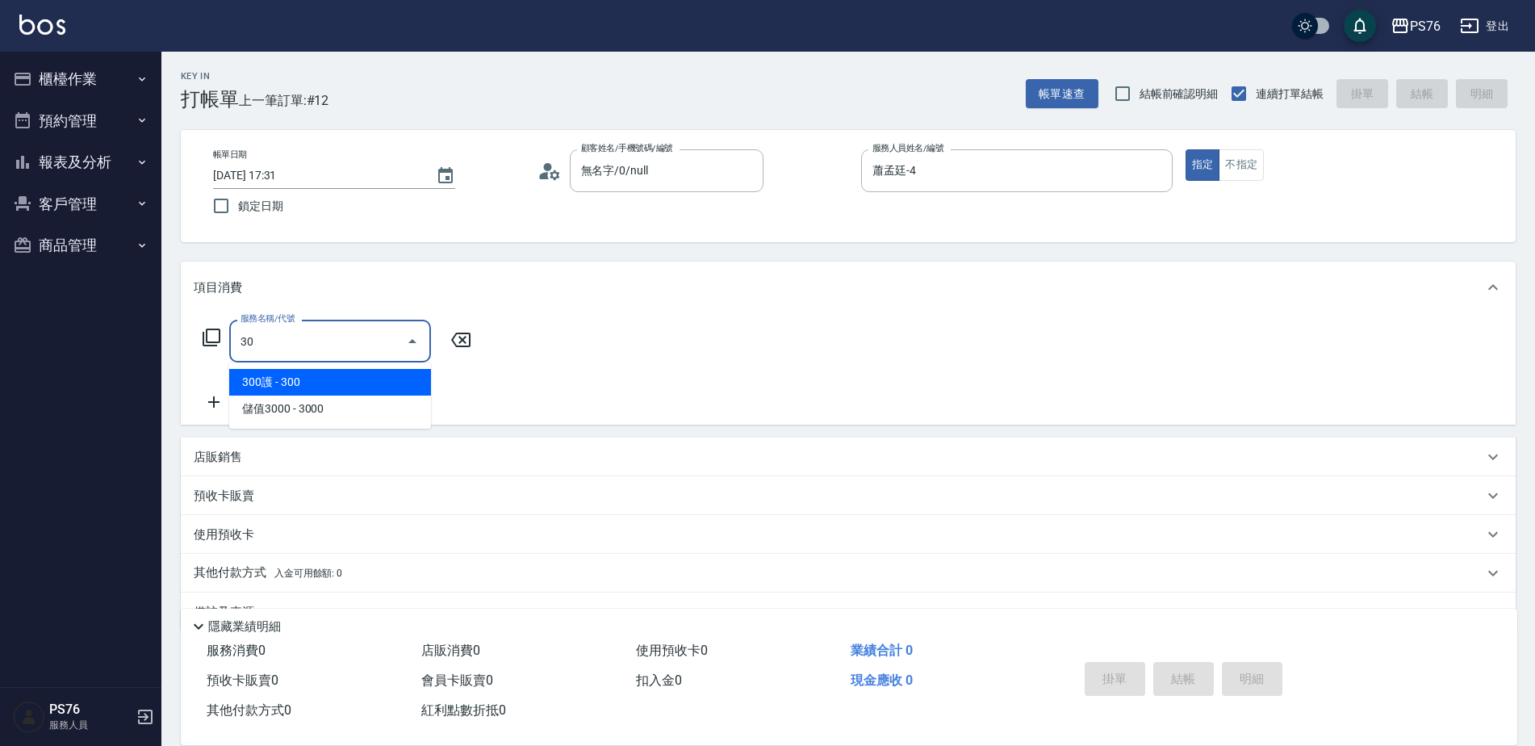
type input "3"
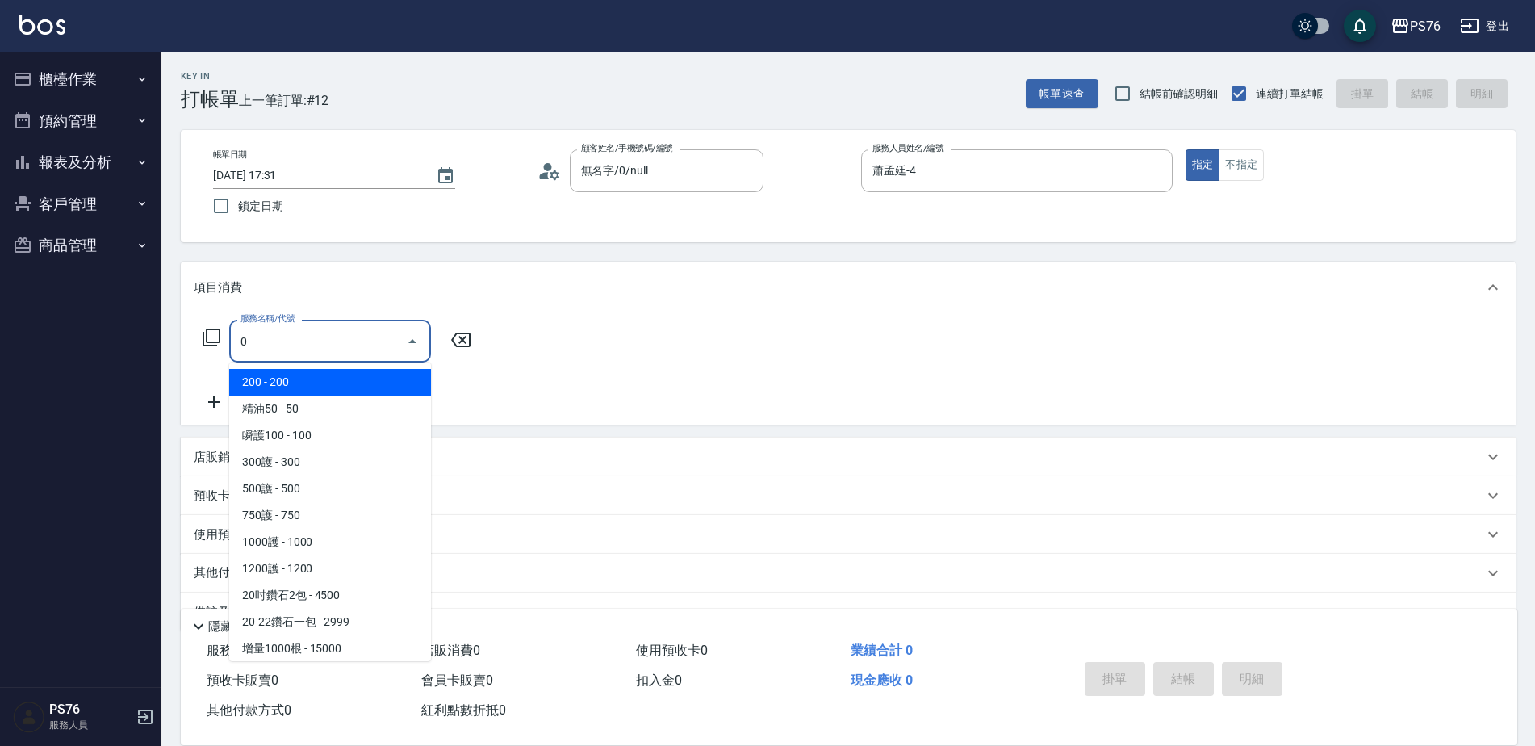
type input "200(111)"
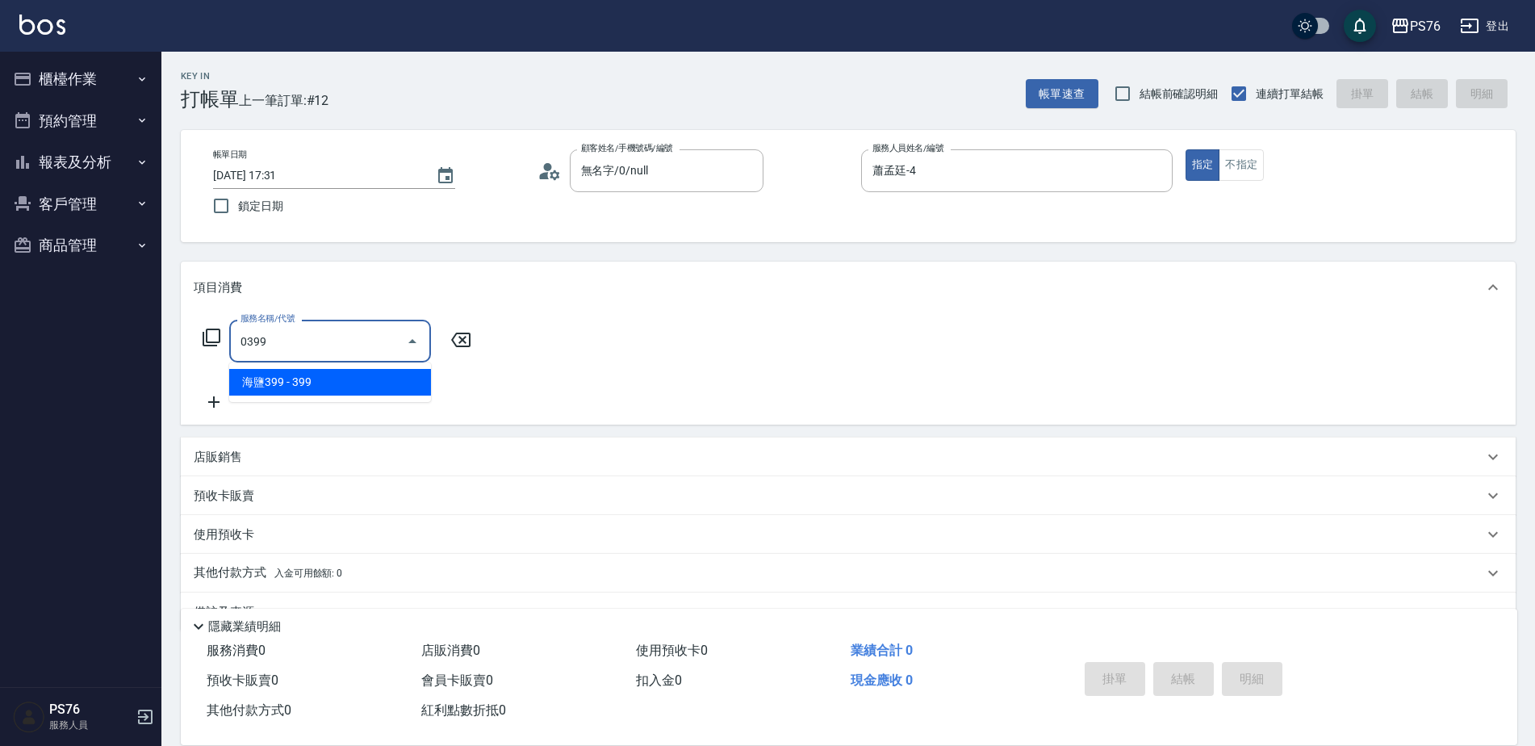
type input "海鹽399(0399)"
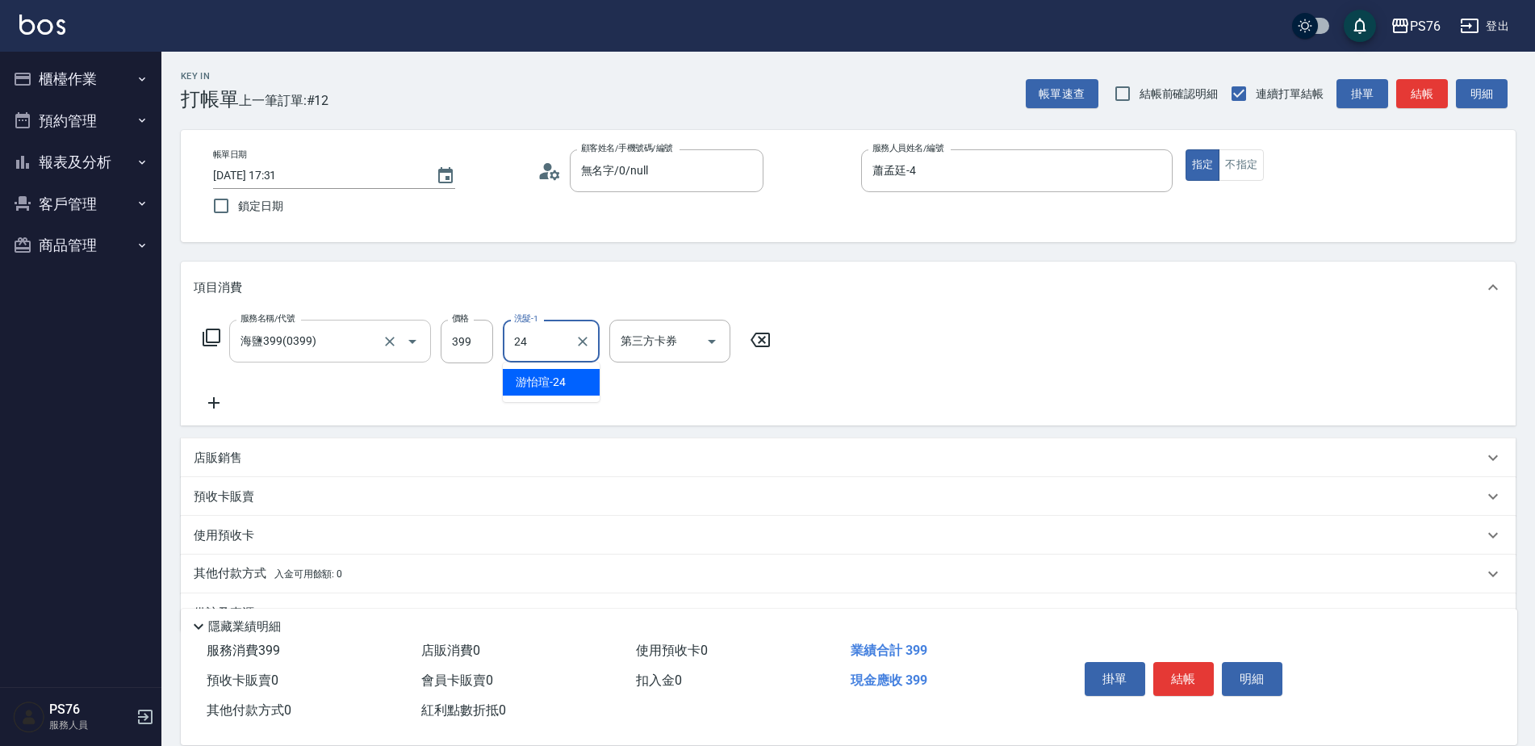
type input "游怡瑄-24"
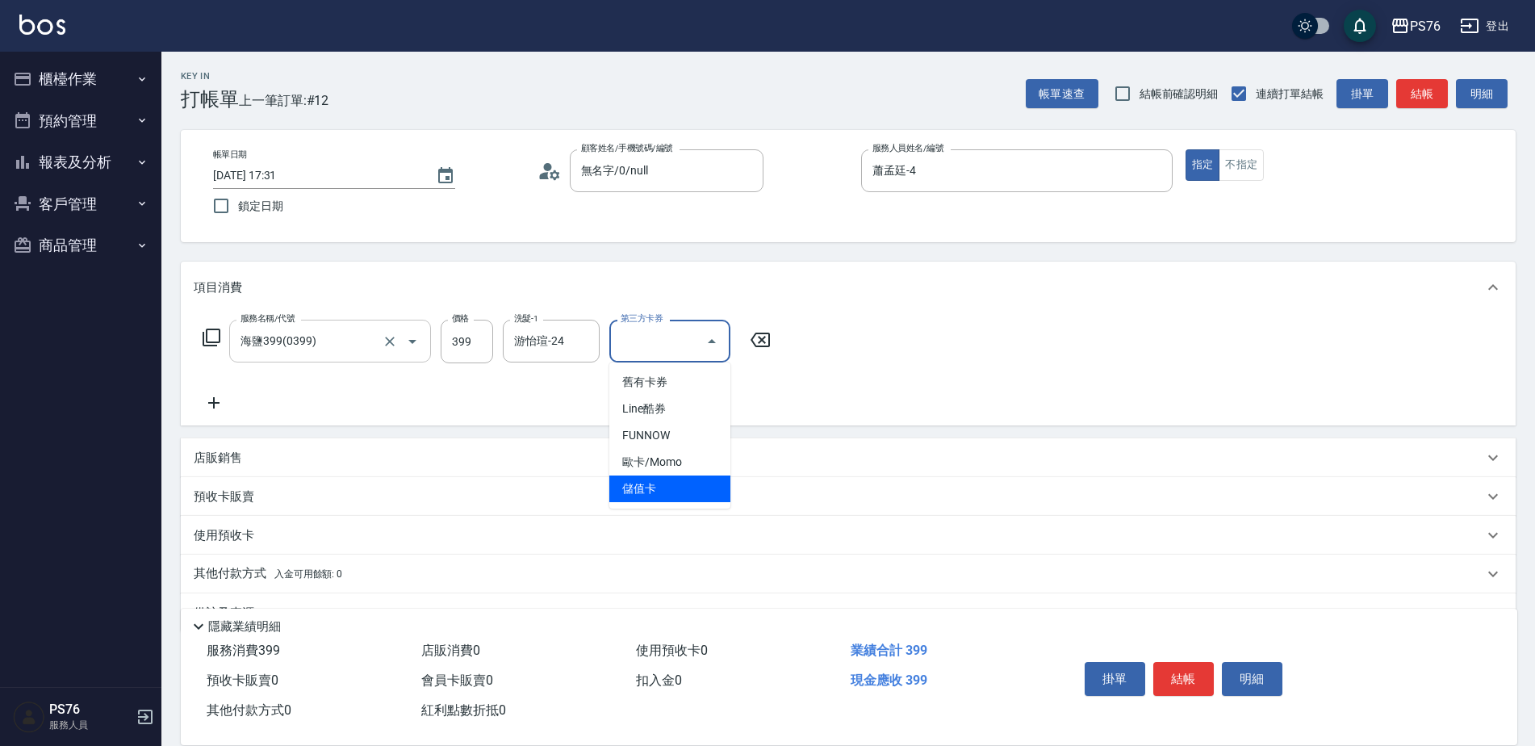
type input "儲值卡"
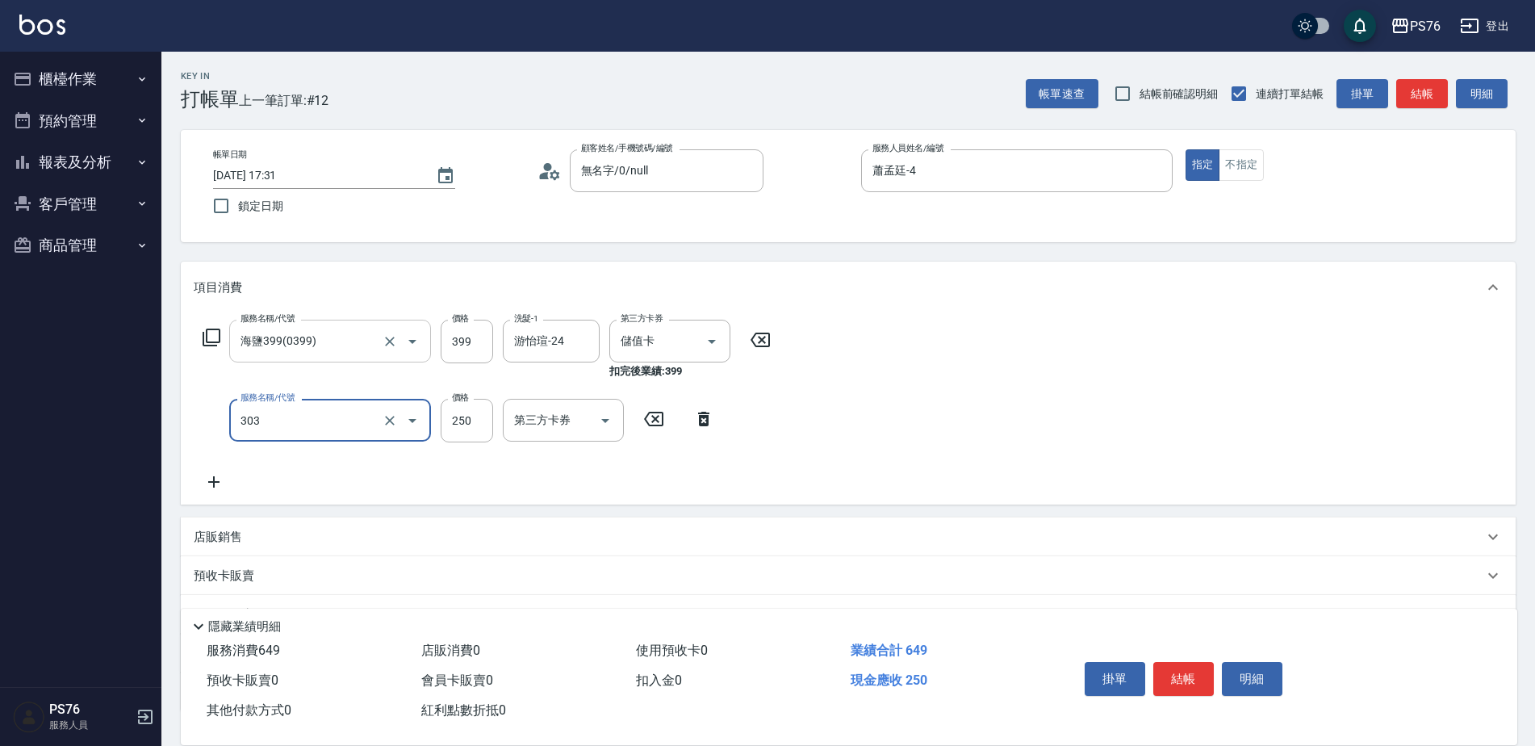
type input "剪髮(303)"
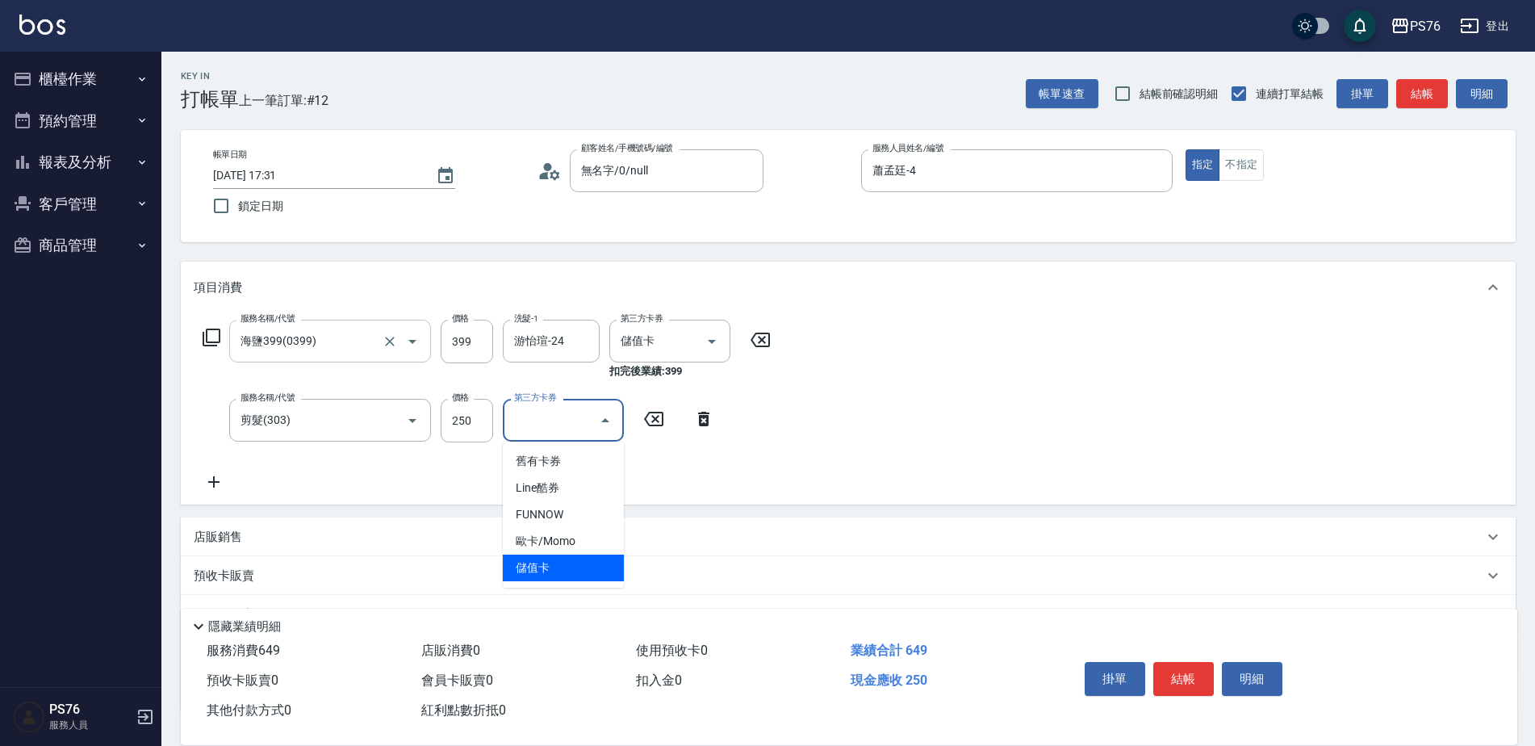
type input "儲值卡"
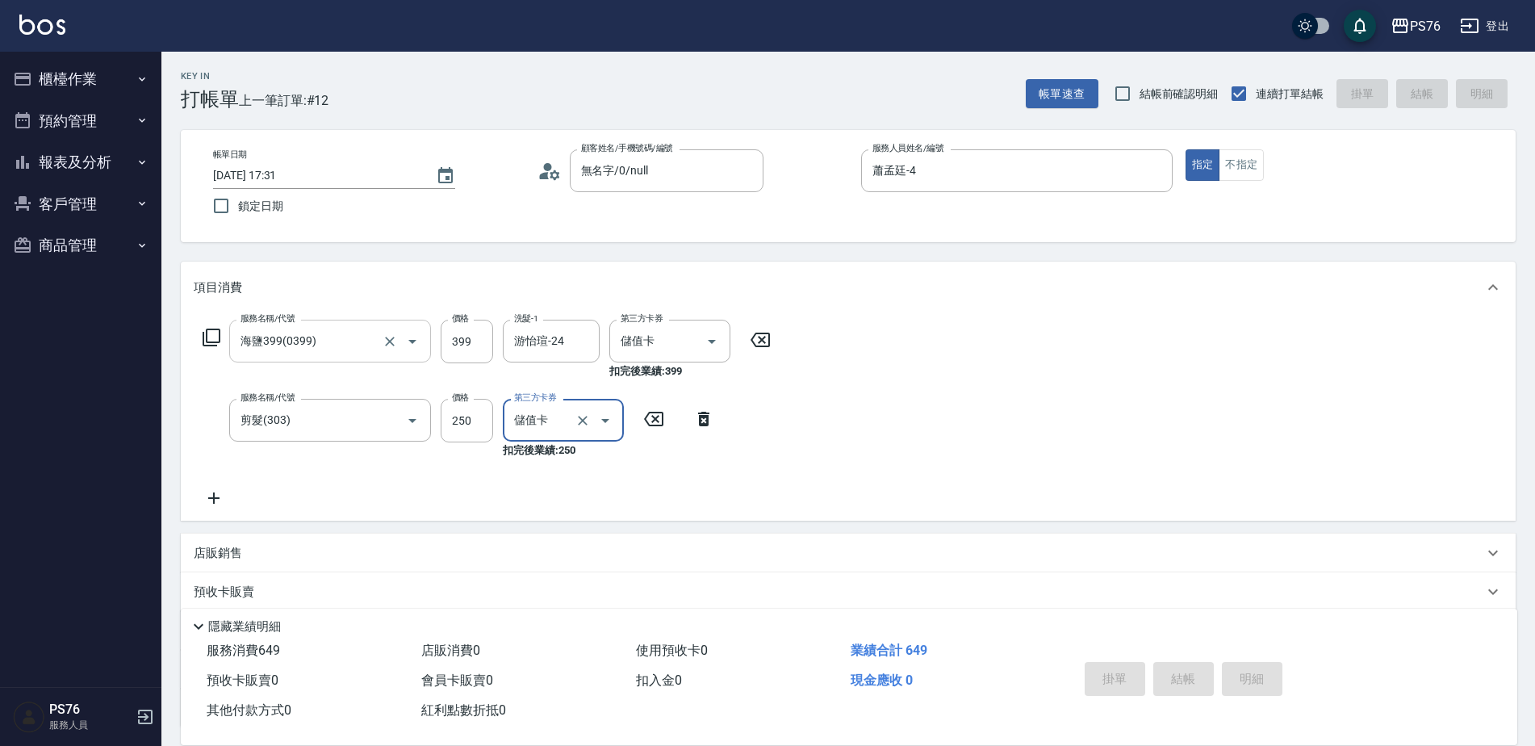
type input "[DATE] 17:32"
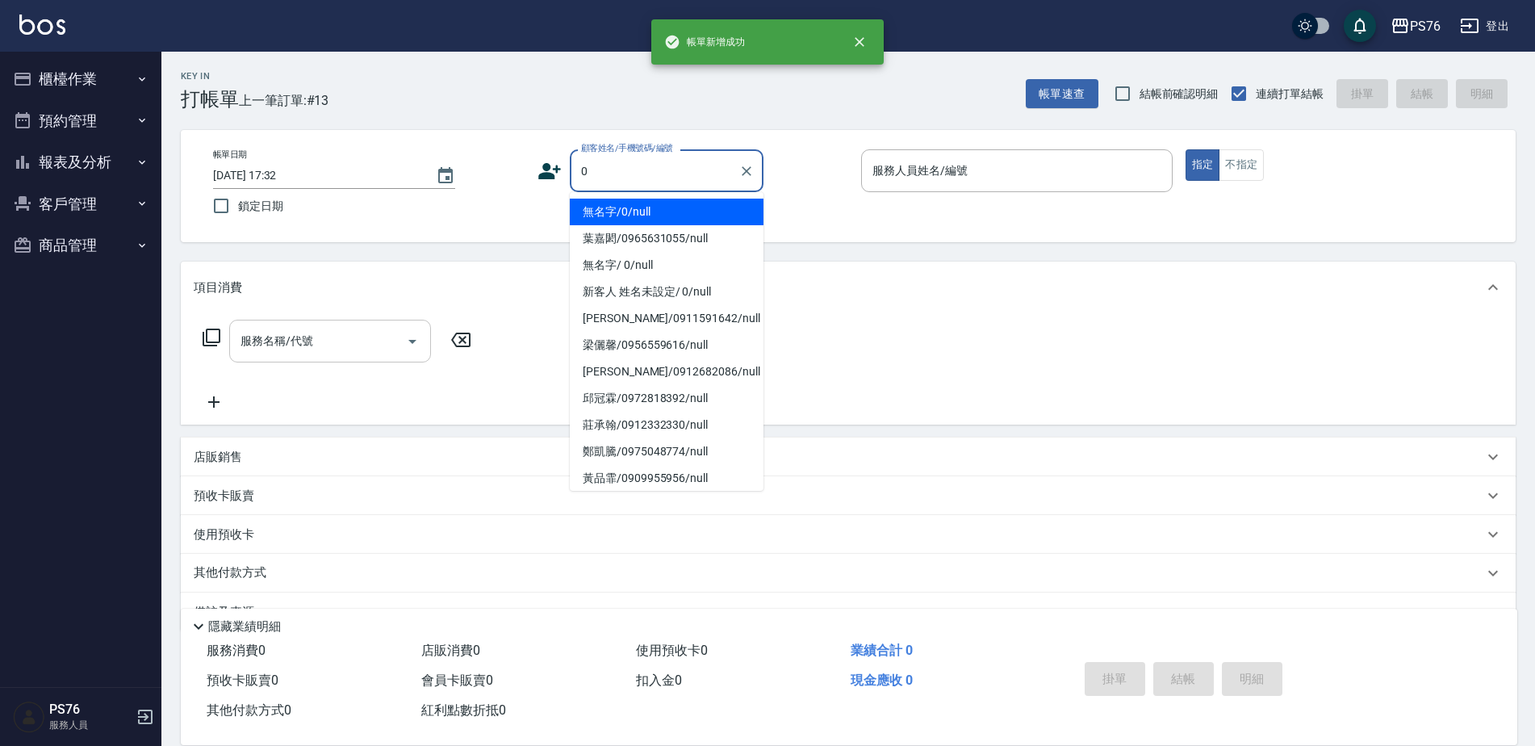
type input "無名字/0/null"
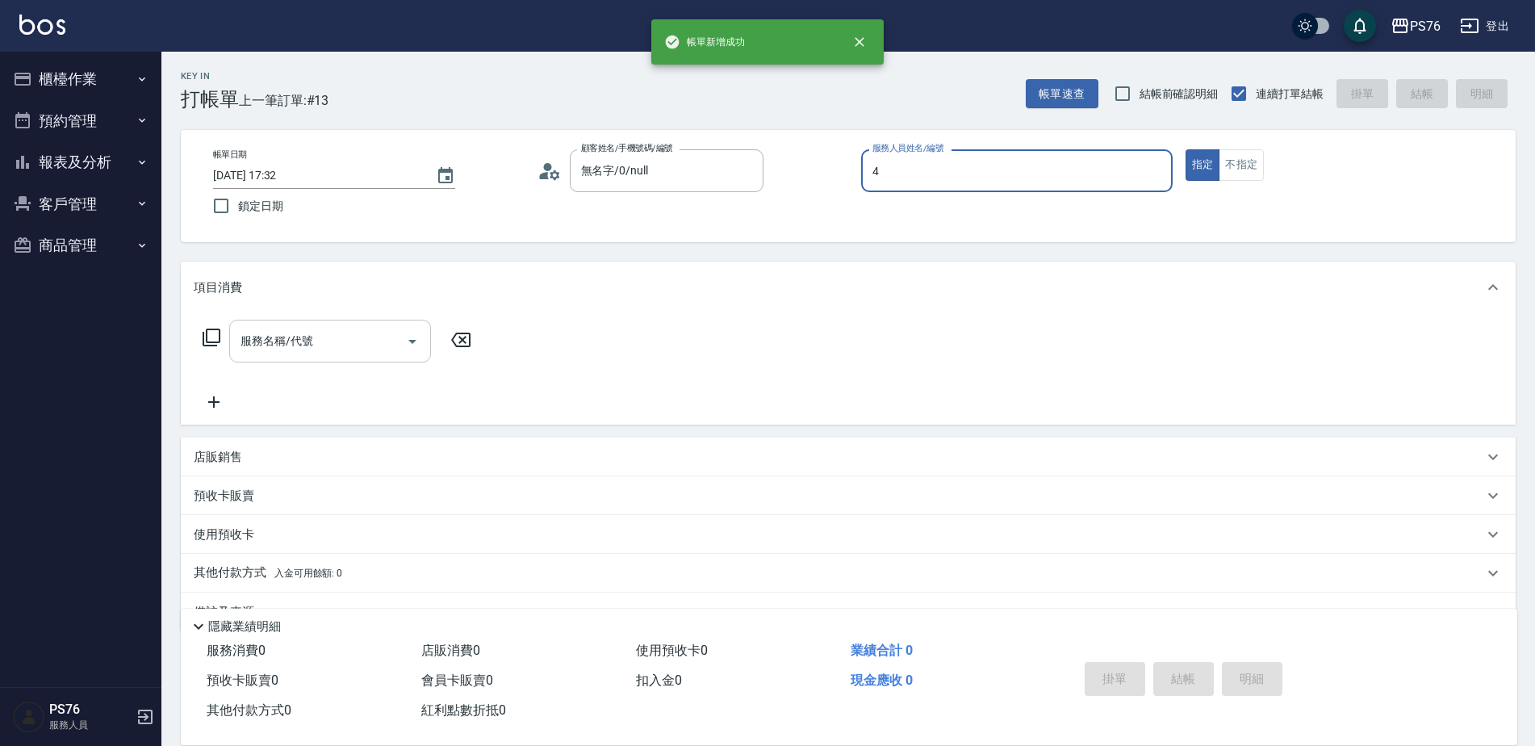
type input "蕭孟廷-4"
click at [262, 337] on input "服務名稱/代號" at bounding box center [317, 341] width 163 height 28
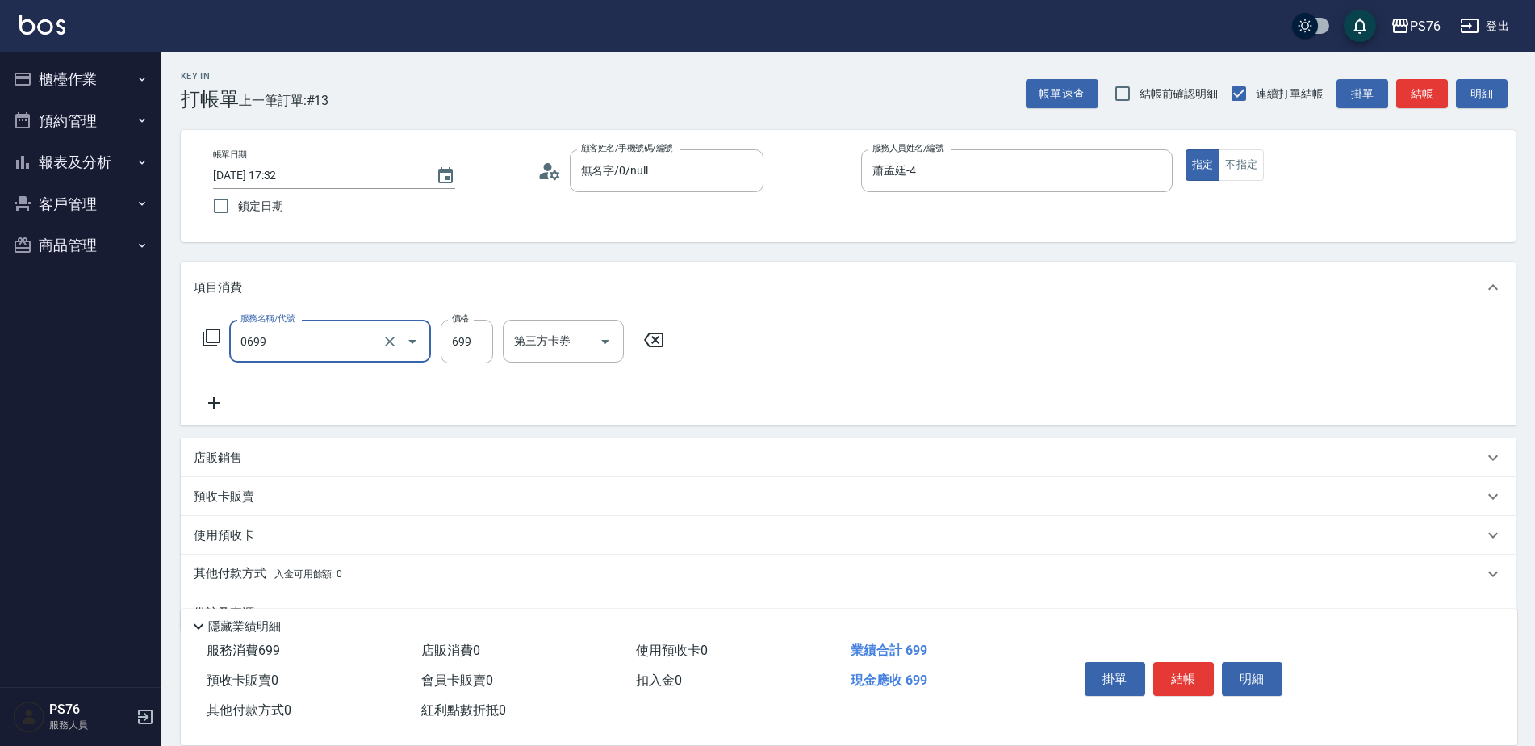
type input "精油SPA(0699)"
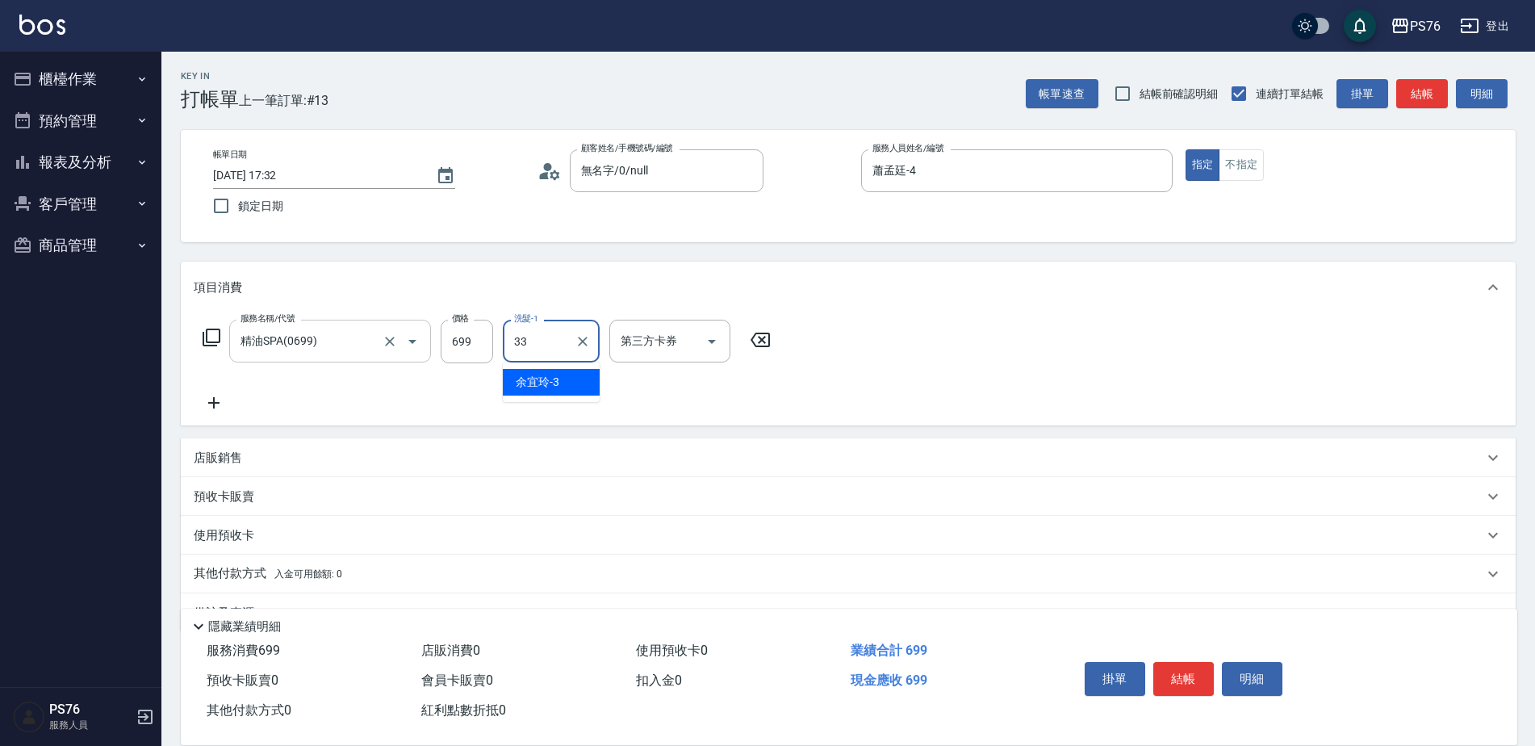
type input "[PERSON_NAME]33"
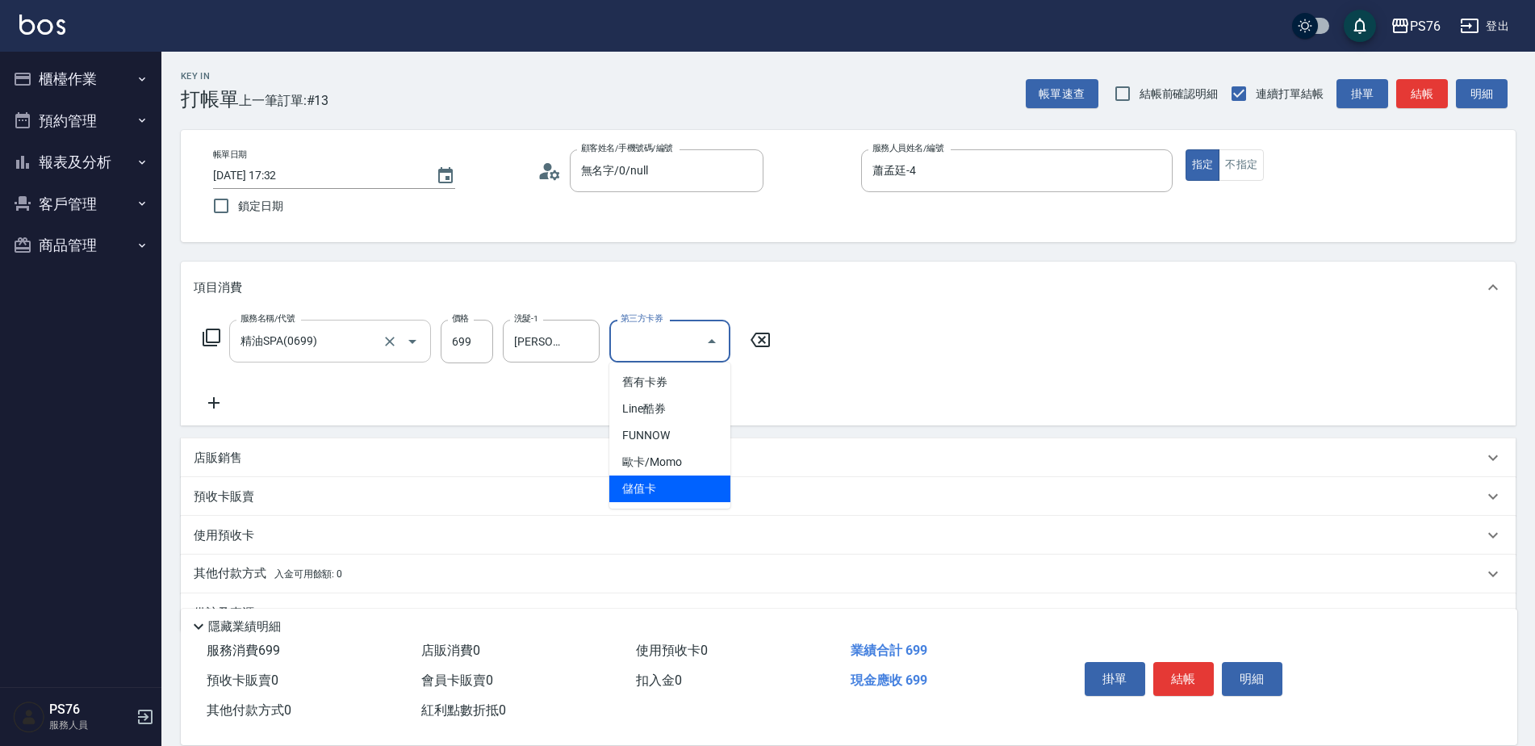
type input "儲值卡"
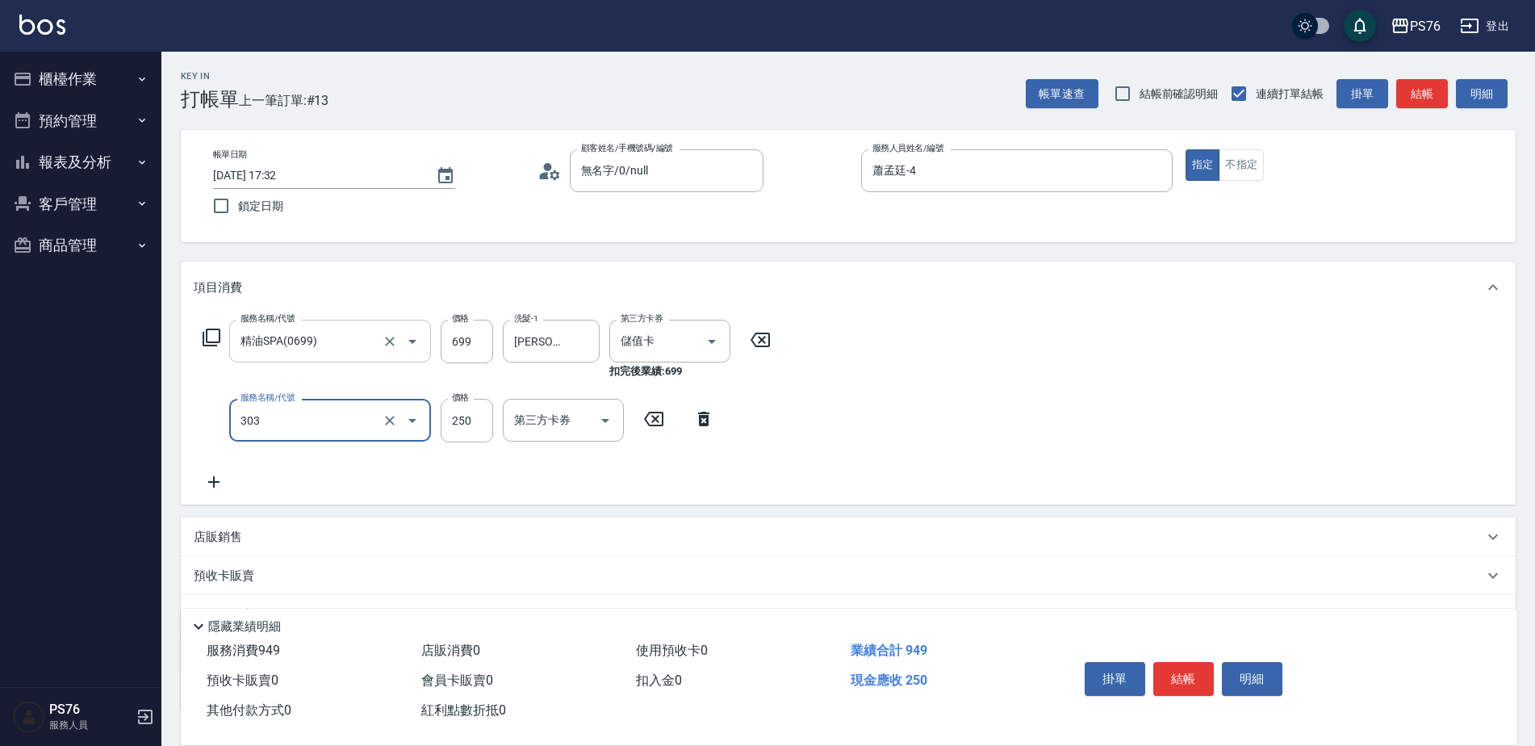
type input "剪髮(303)"
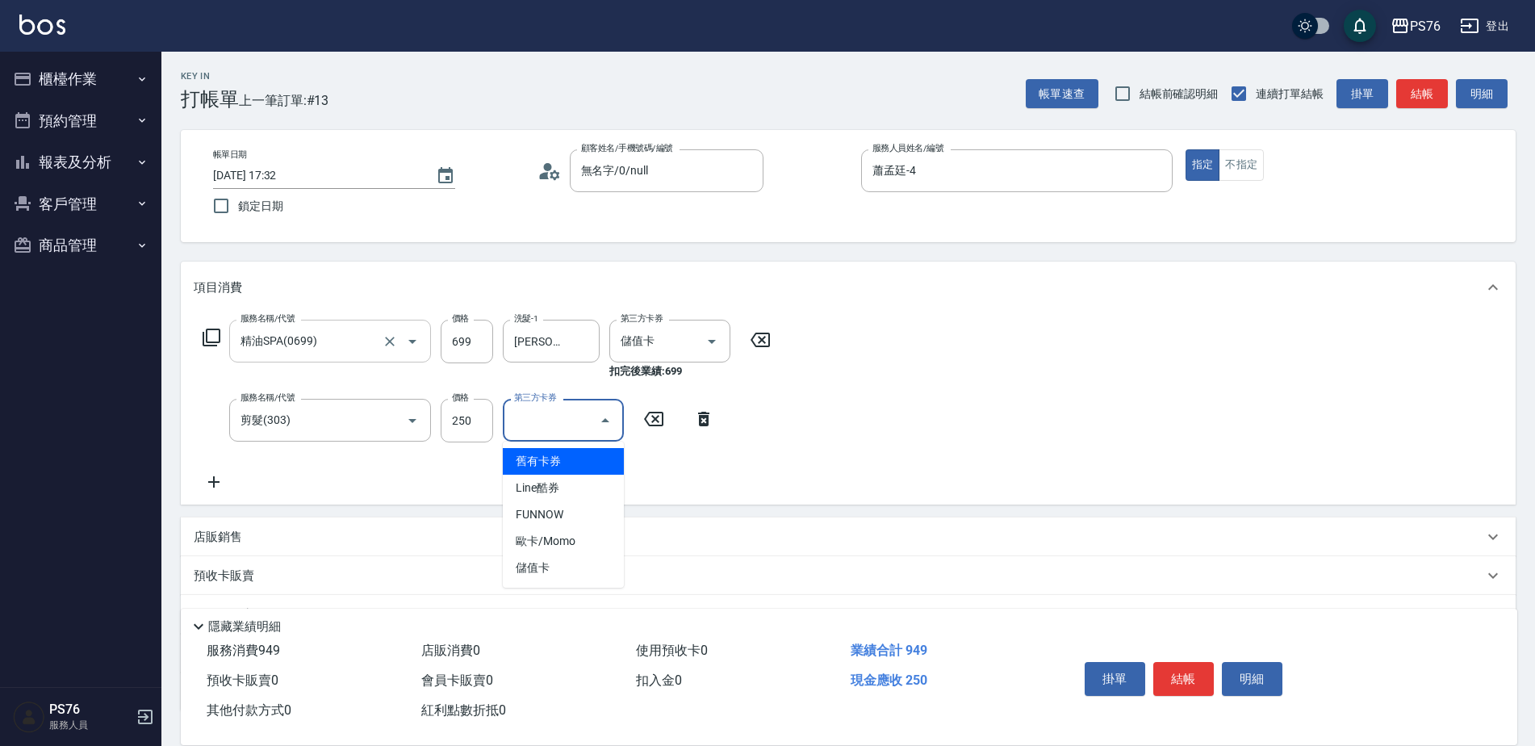
type input "儲值卡"
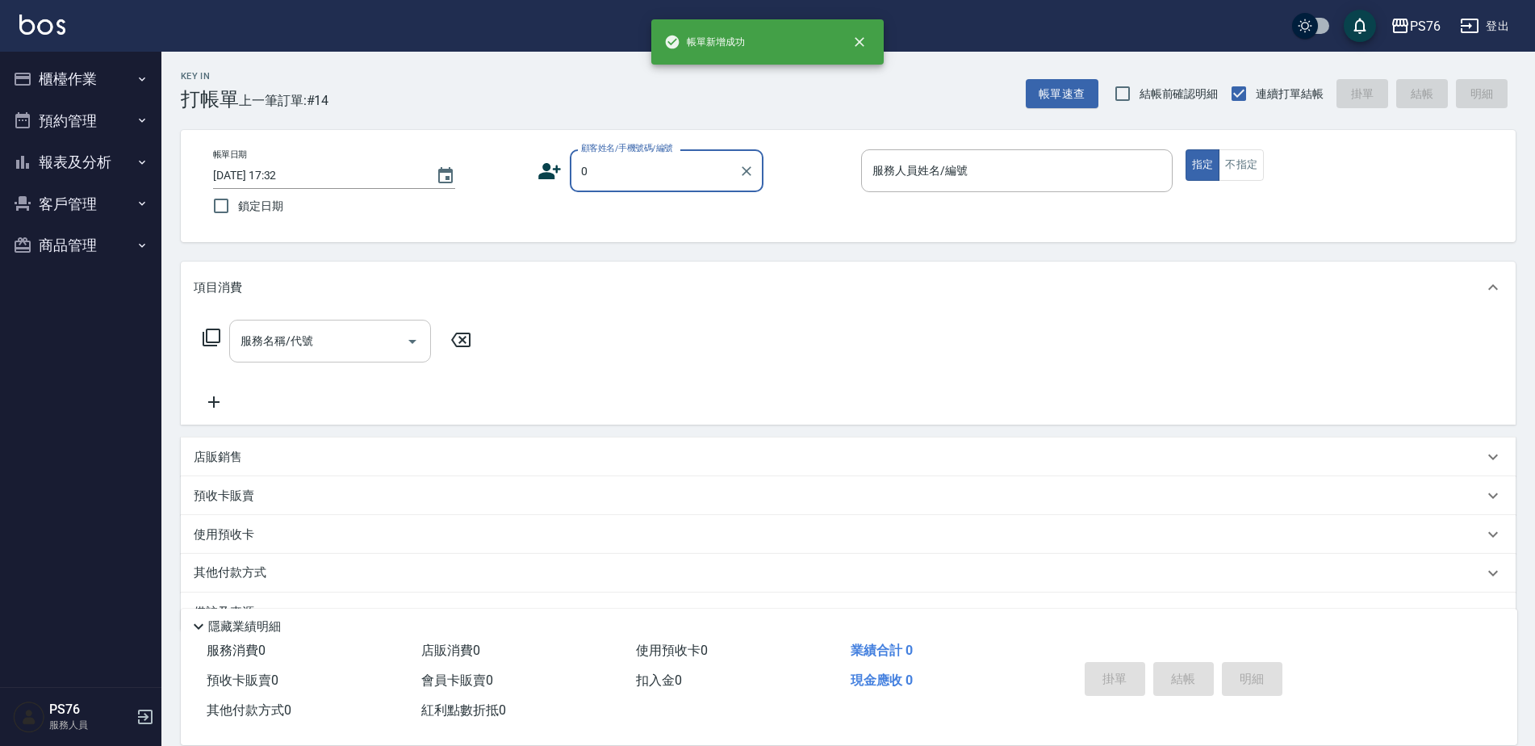
type input "無名字/0/null"
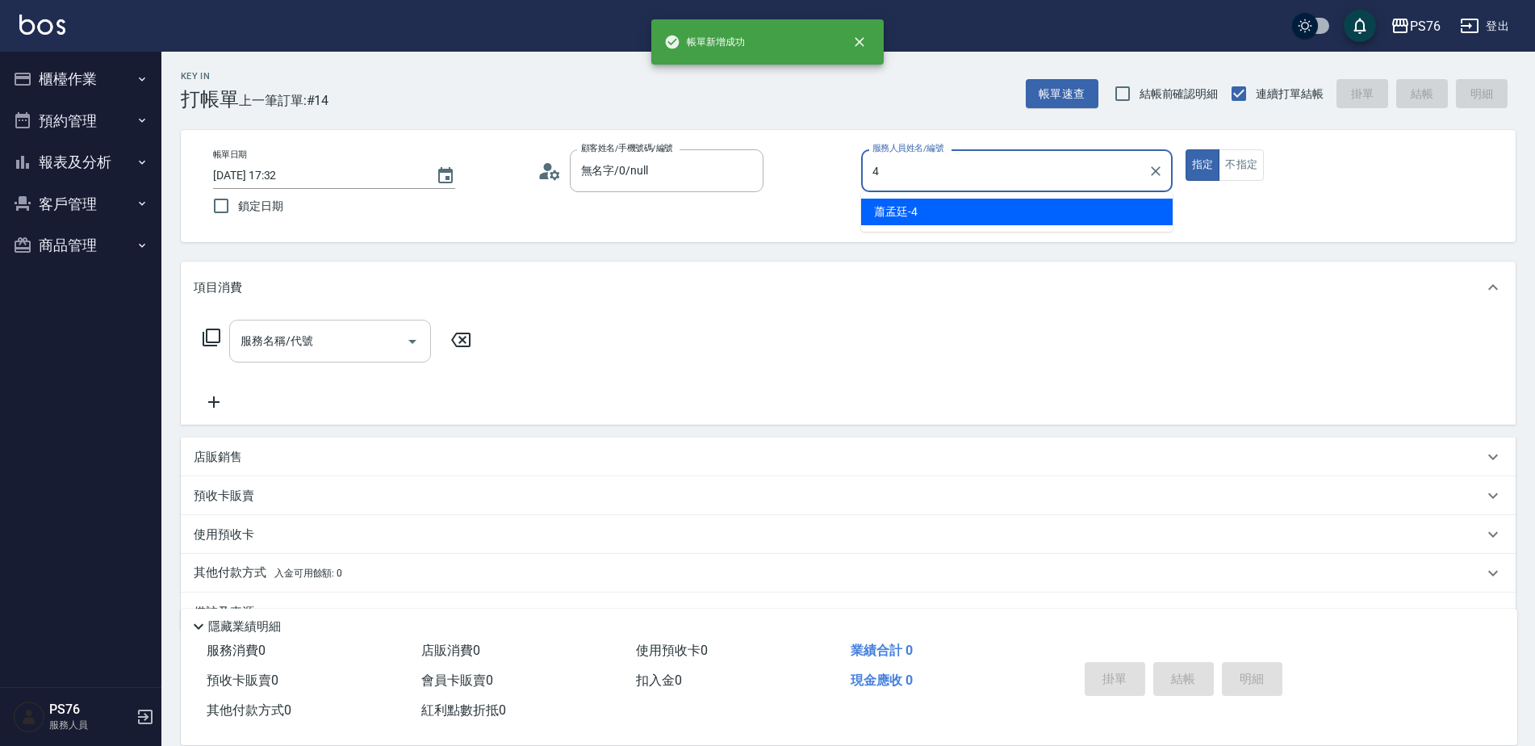
type input "蕭孟廷-4"
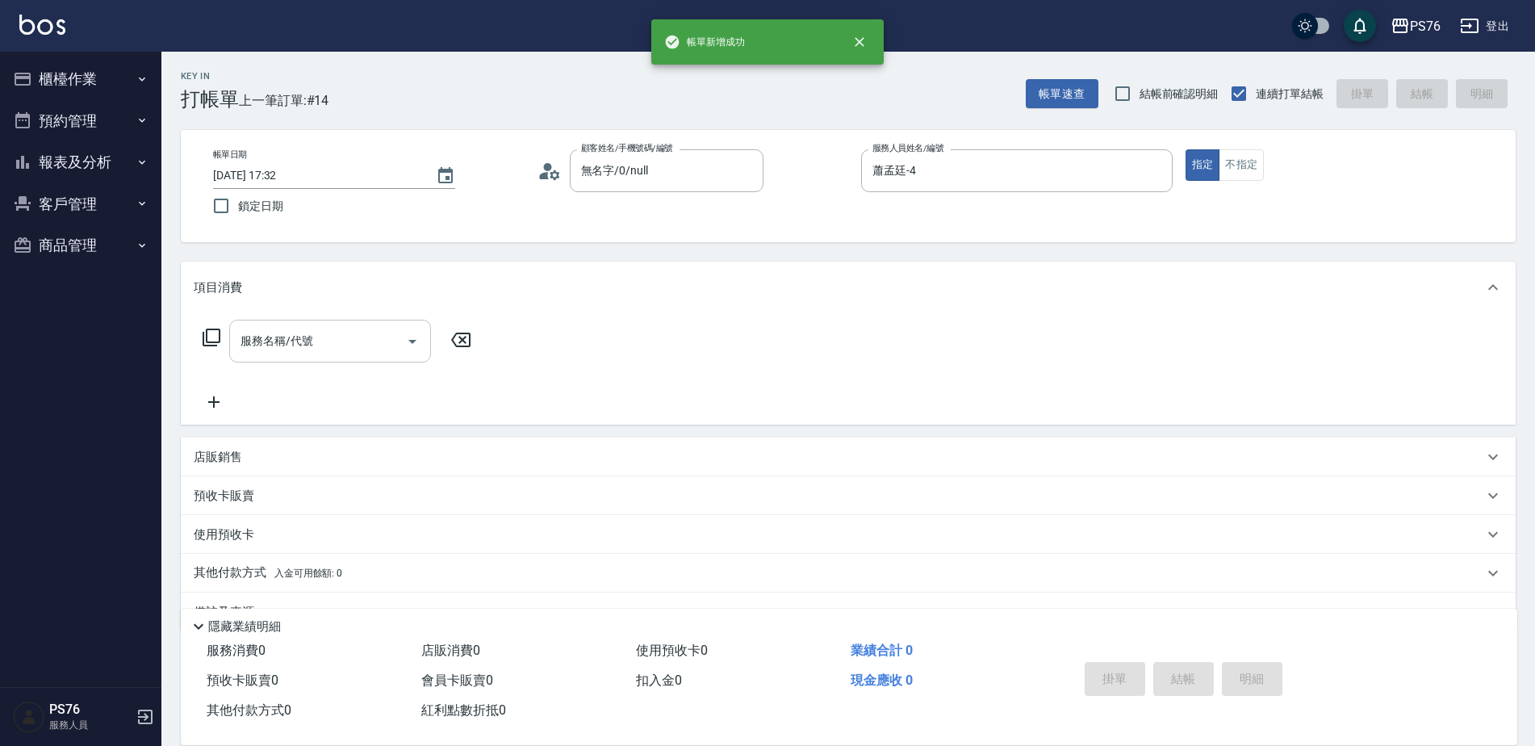
click at [262, 337] on input "服務名稱/代號" at bounding box center [317, 341] width 163 height 28
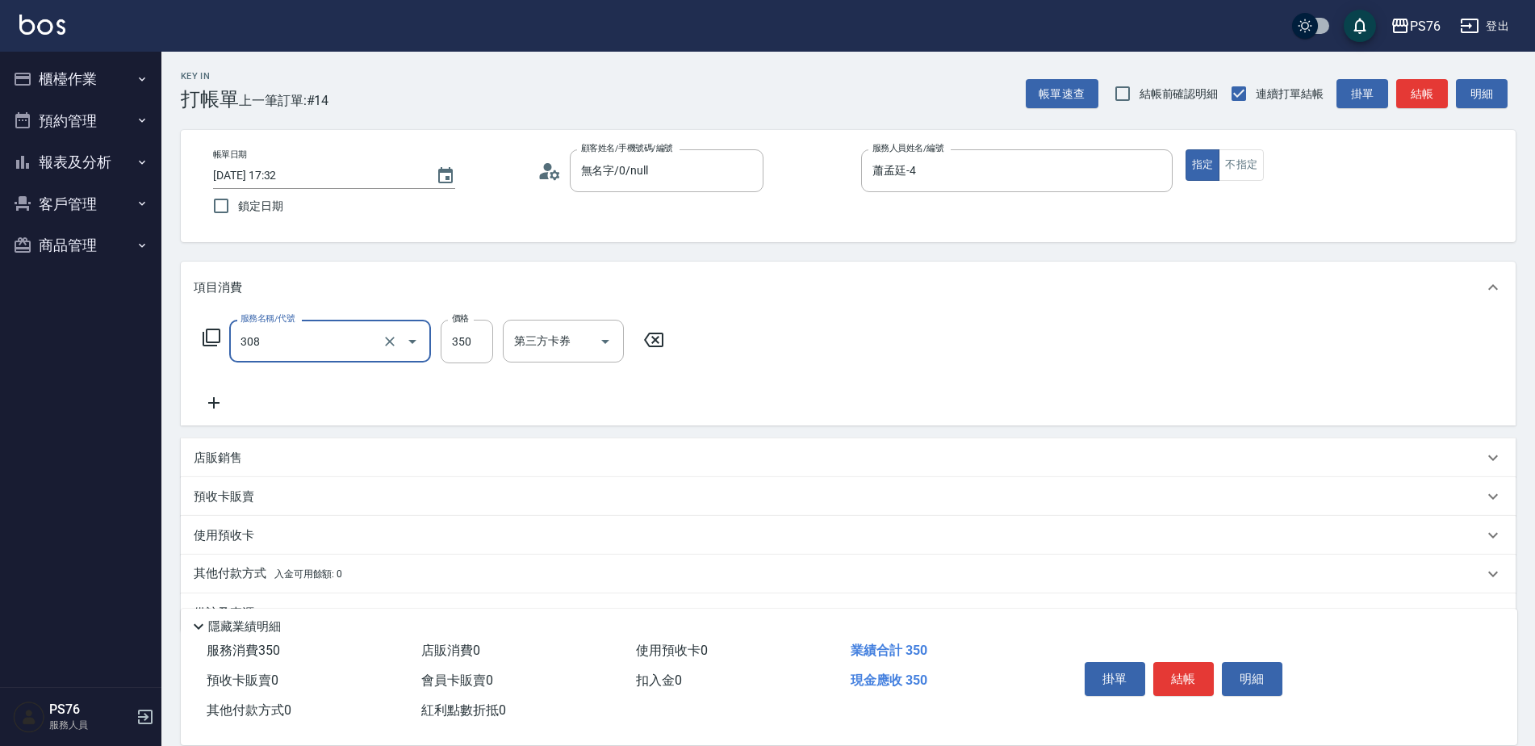
type input "洗+剪(308)"
type input "蕭孟廷-4"
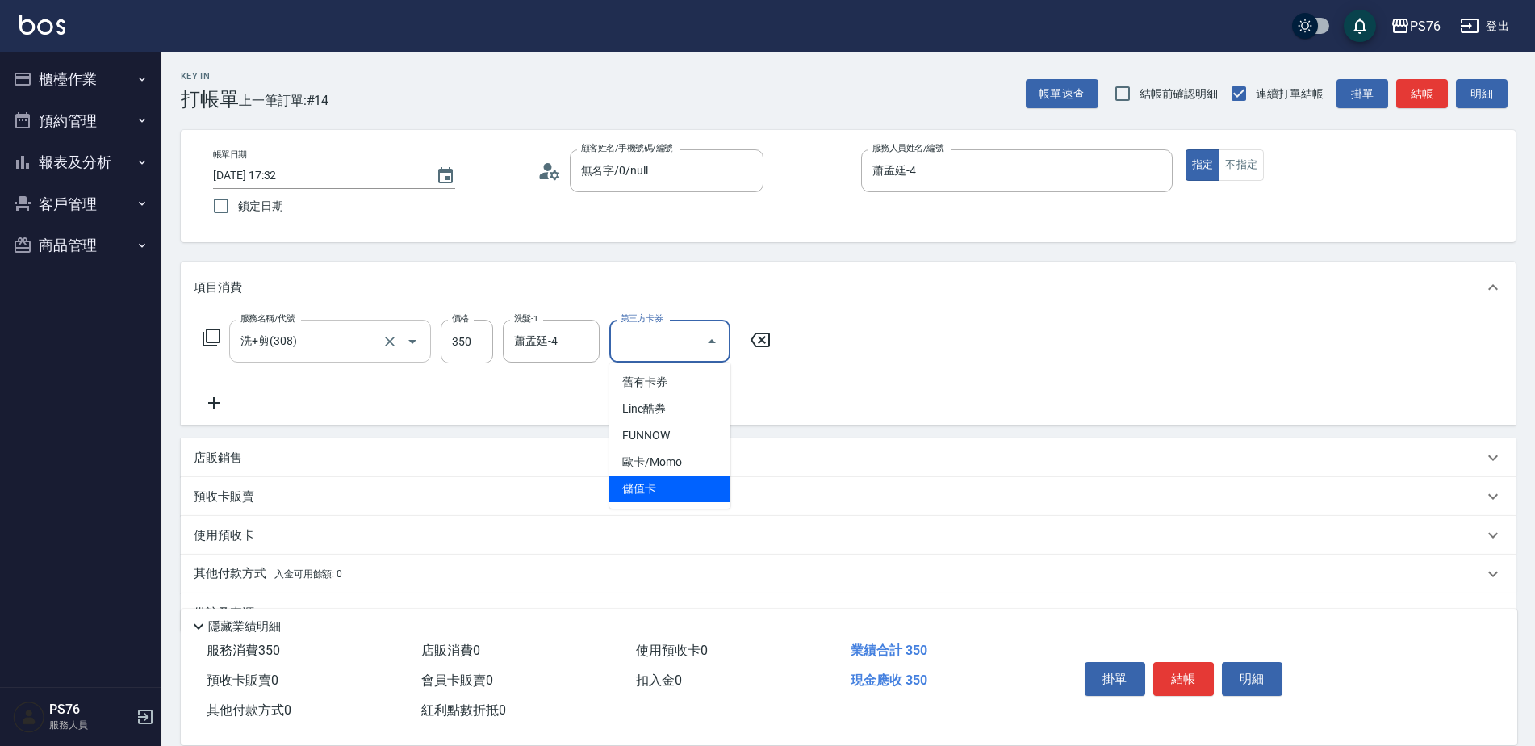
type input "儲值卡"
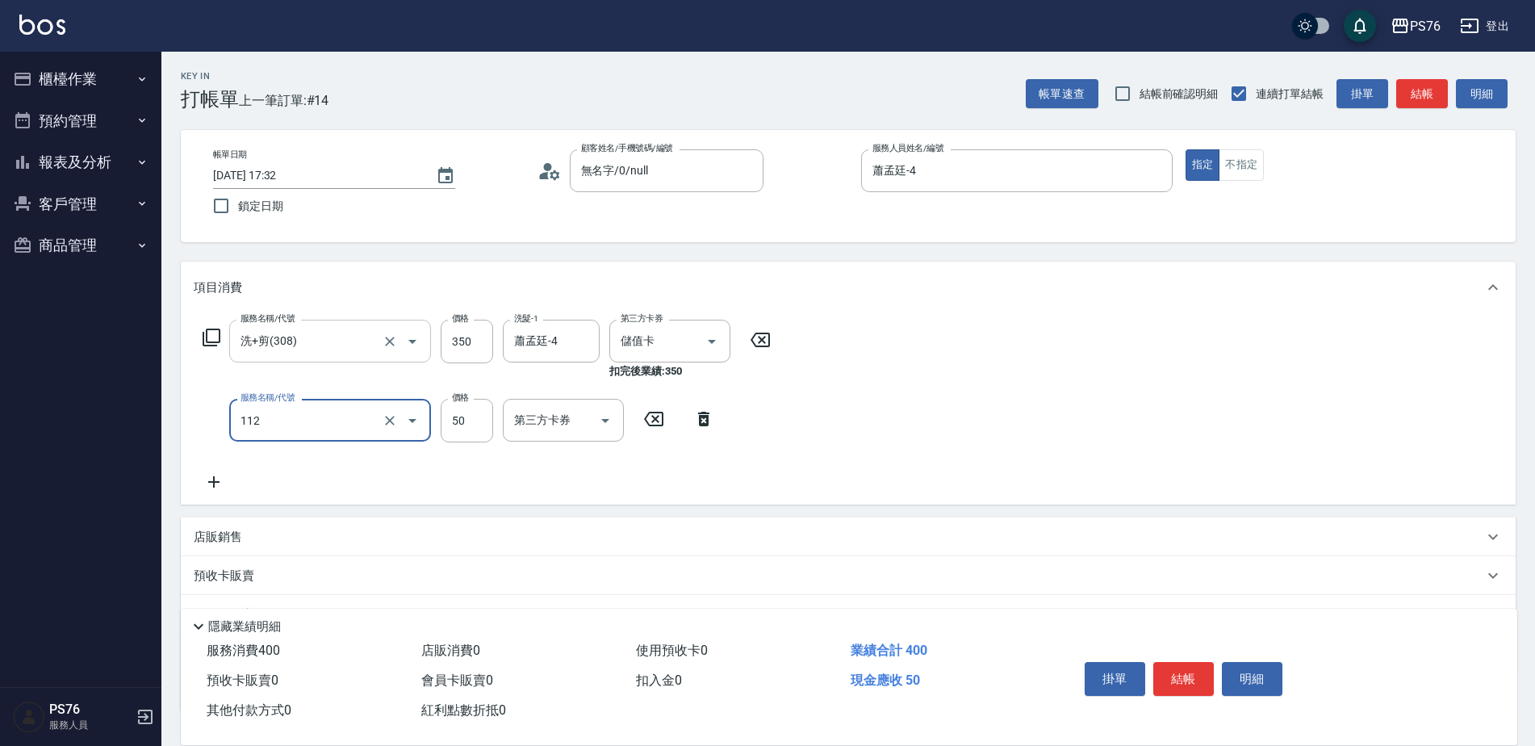
type input "精油50(112)"
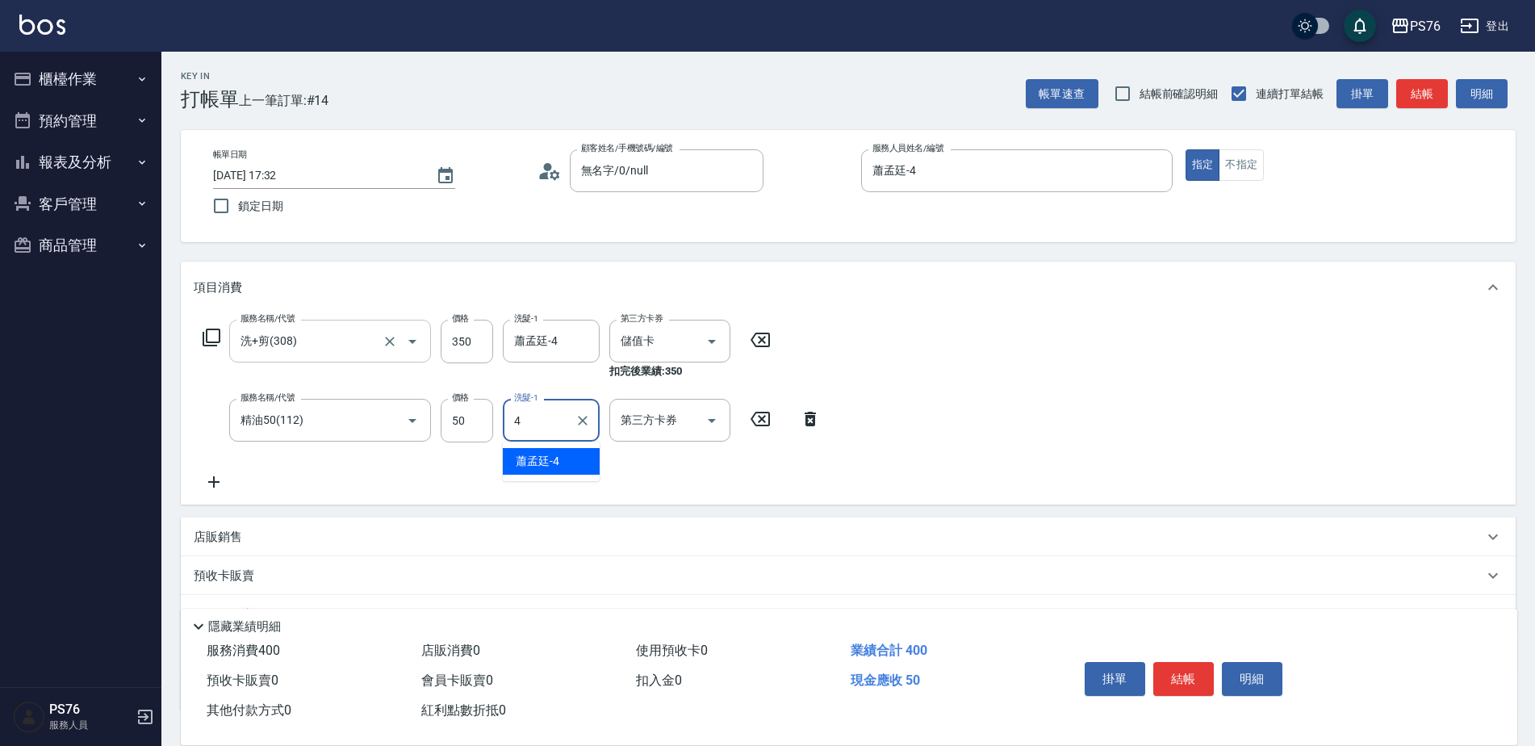
type input "蕭孟廷-4"
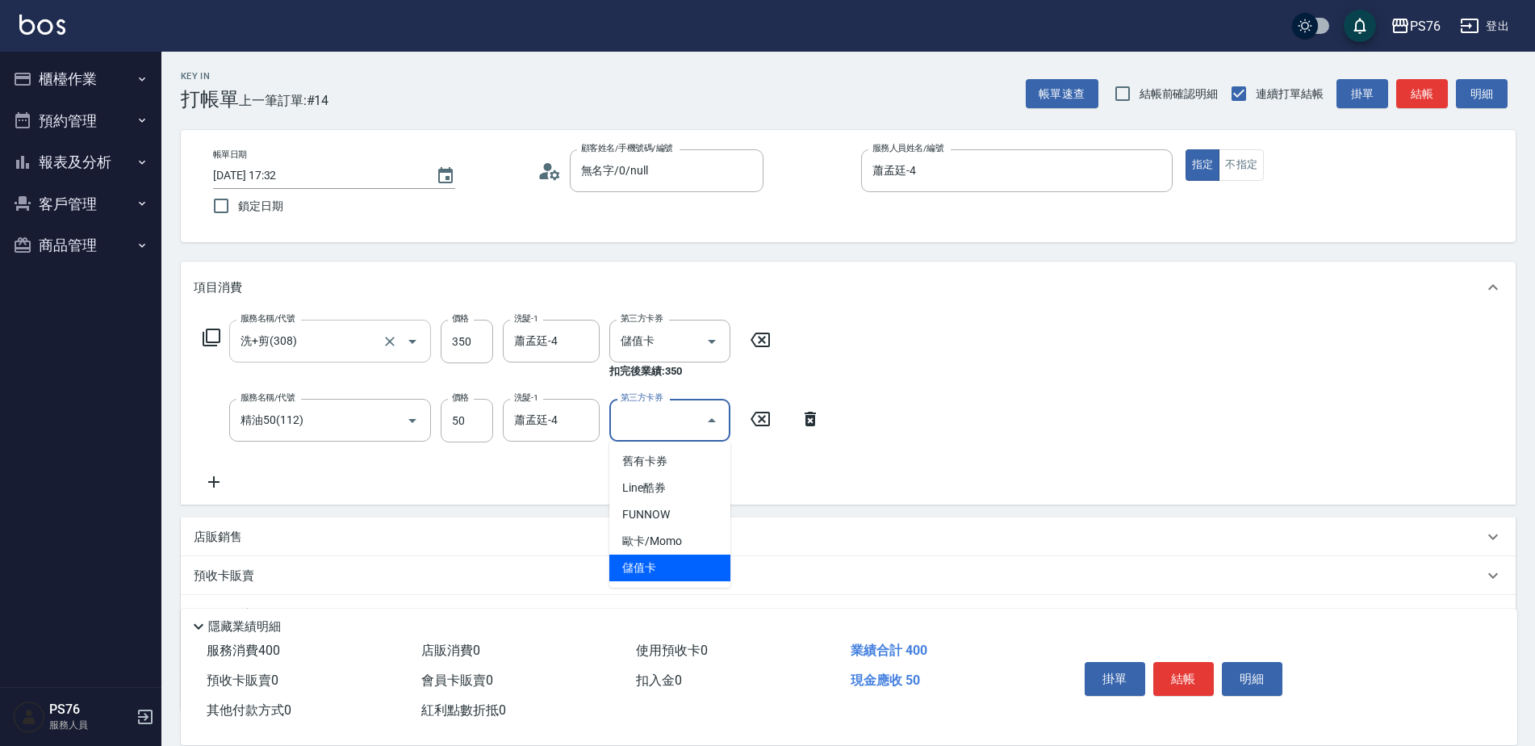
type input "儲值卡"
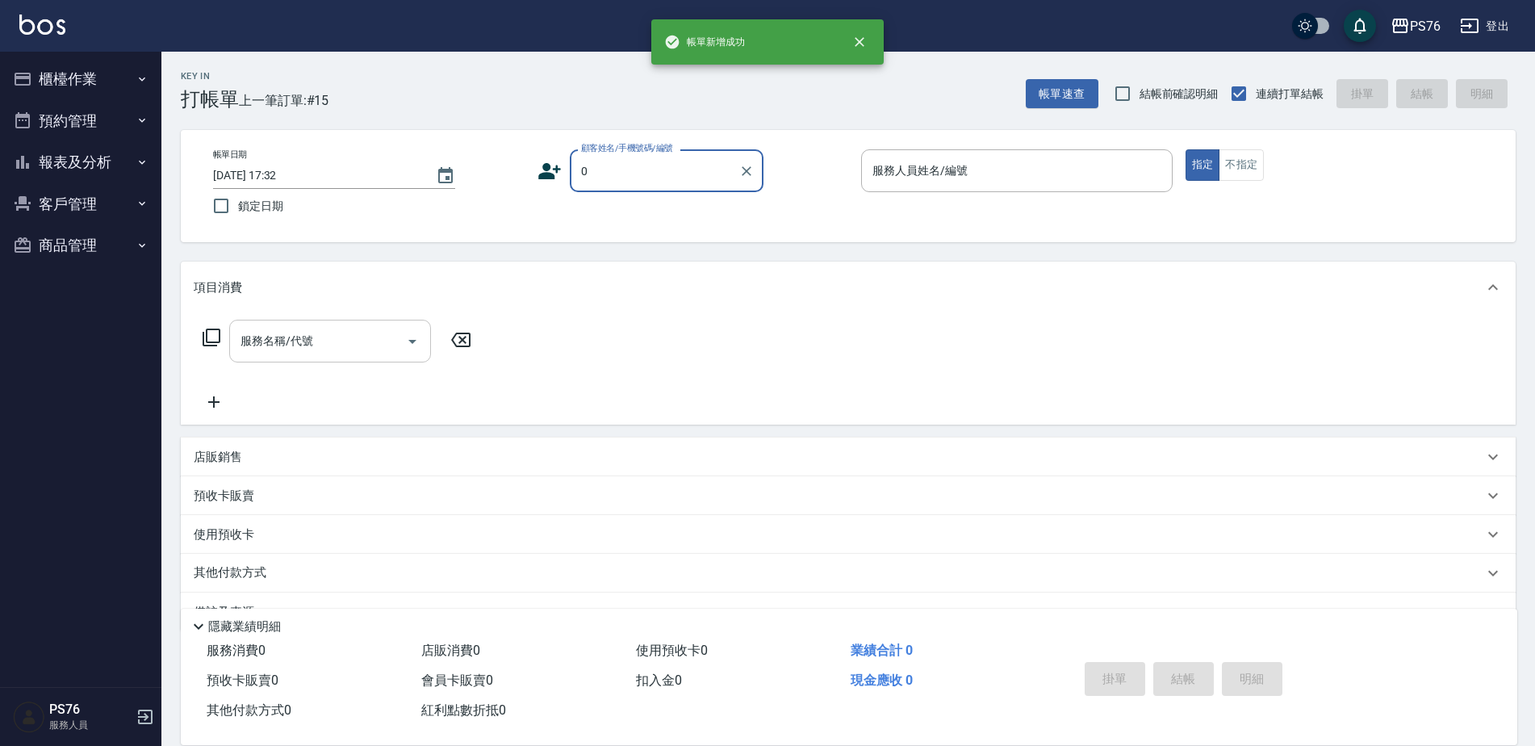
type input "無名字/0/null"
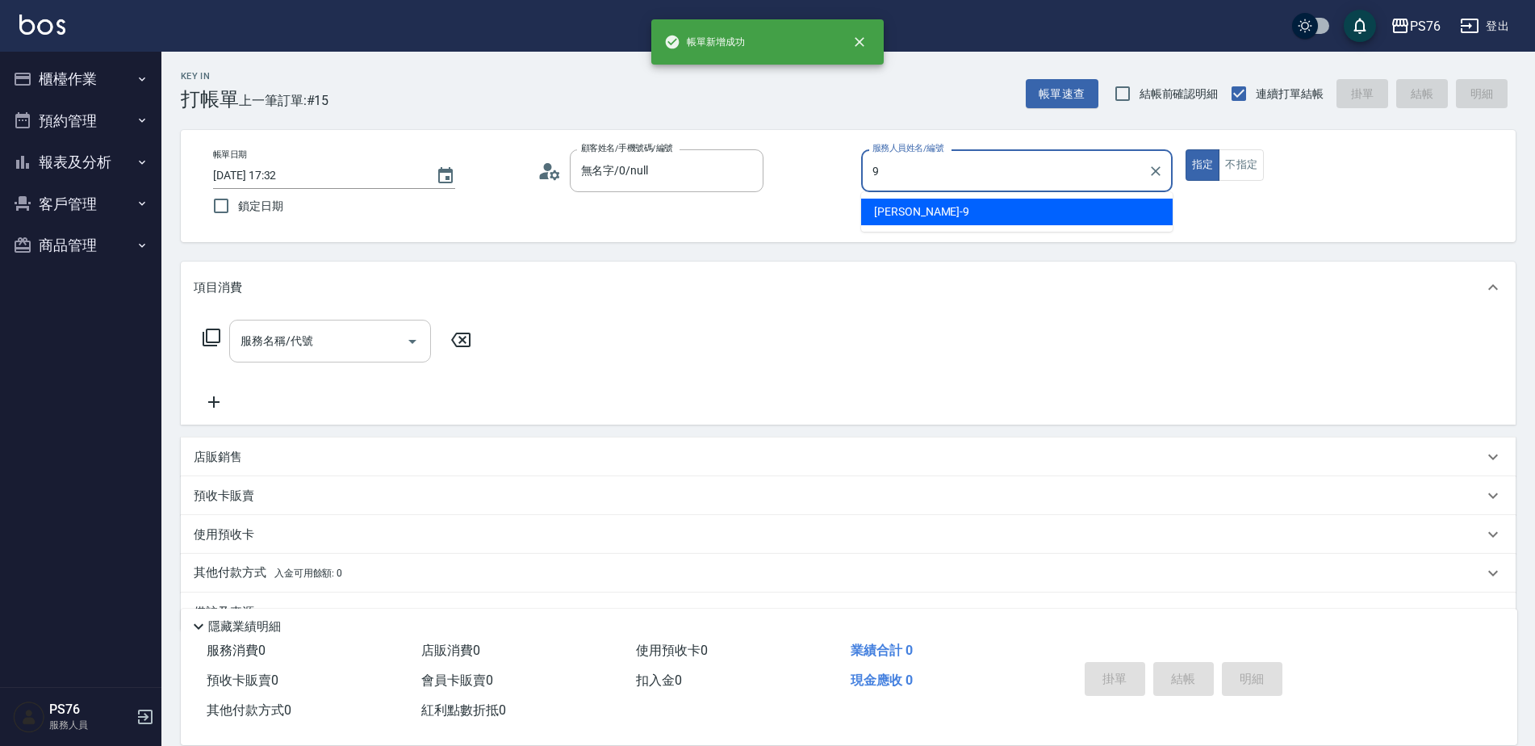
type input "[PERSON_NAME]-9"
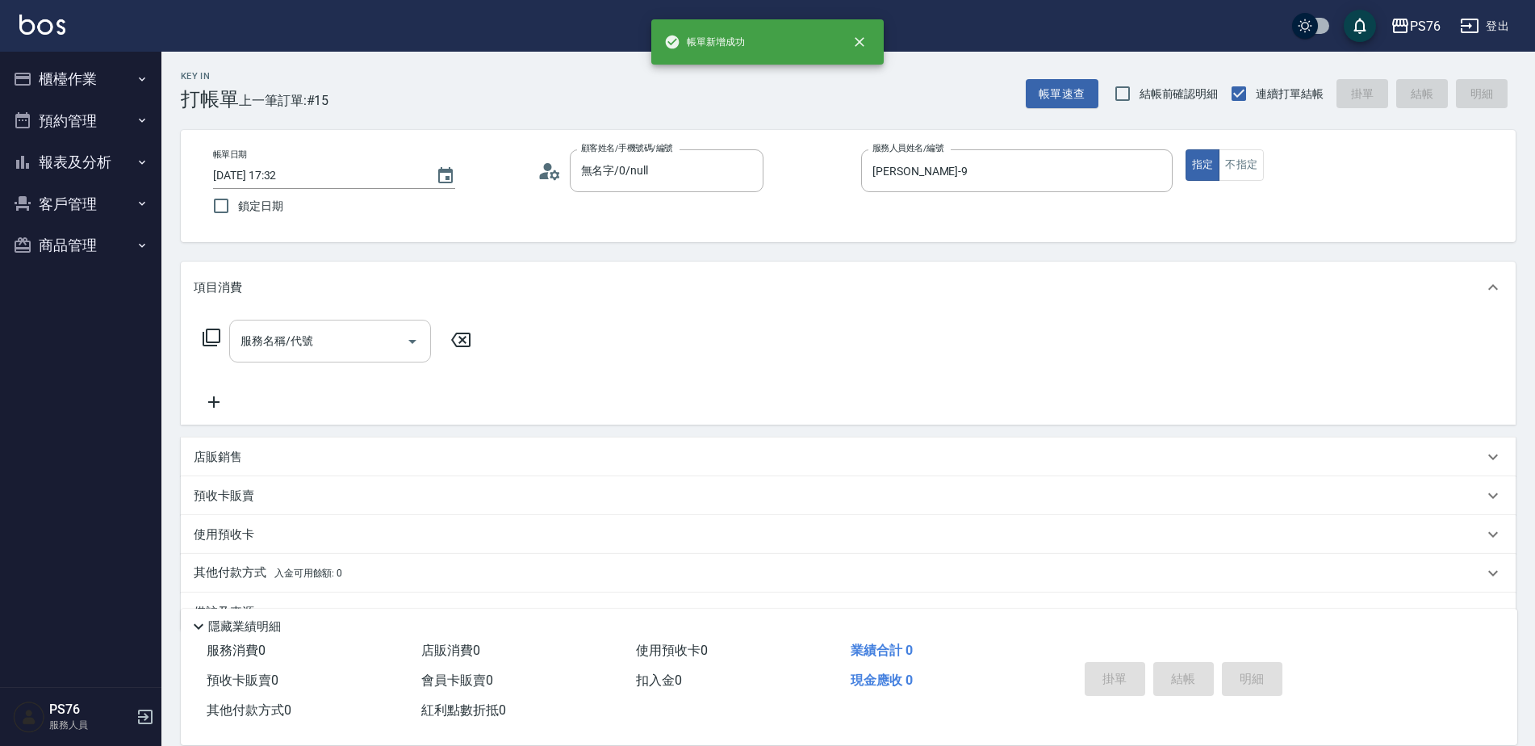
click at [262, 337] on input "服務名稱/代號" at bounding box center [317, 341] width 163 height 28
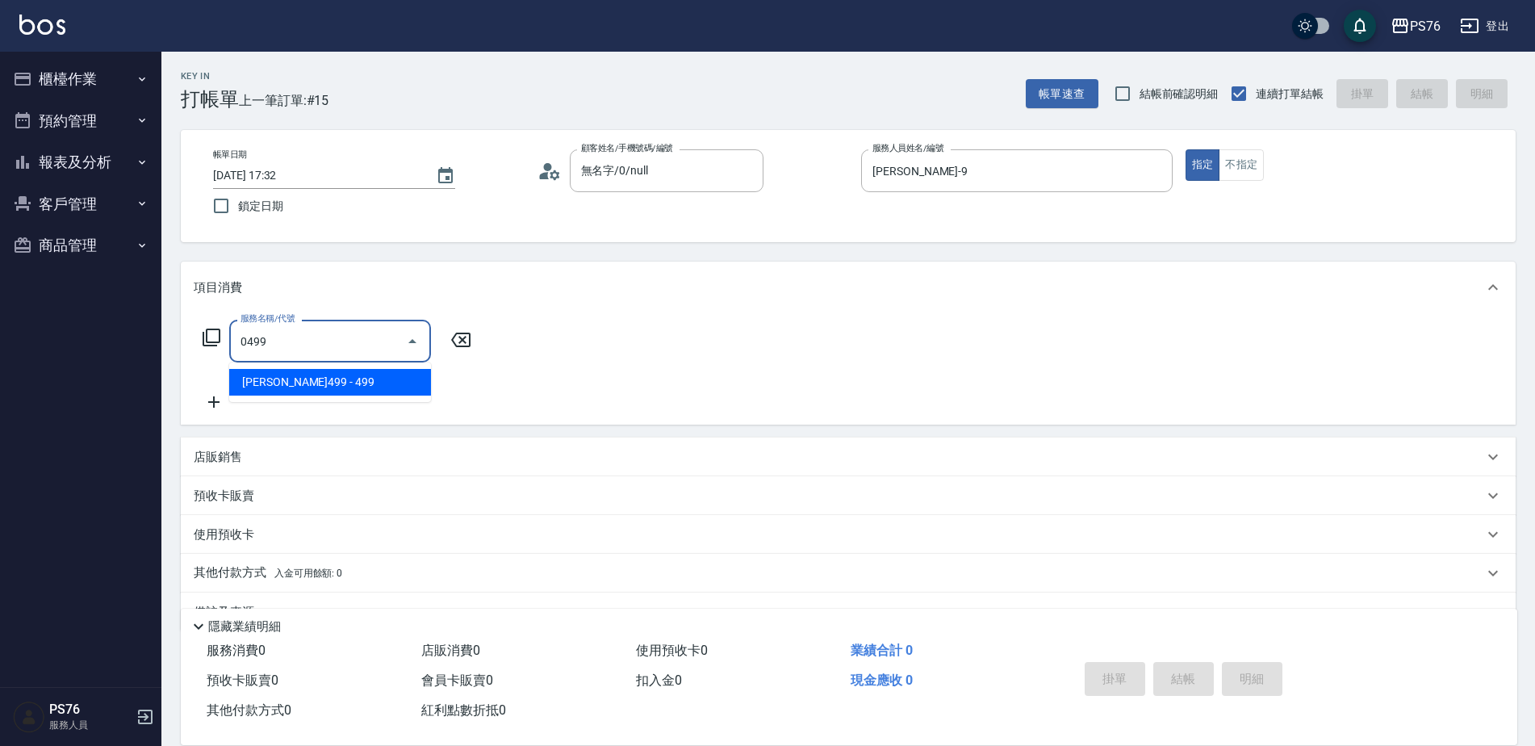
type input "[PERSON_NAME]499(0499)"
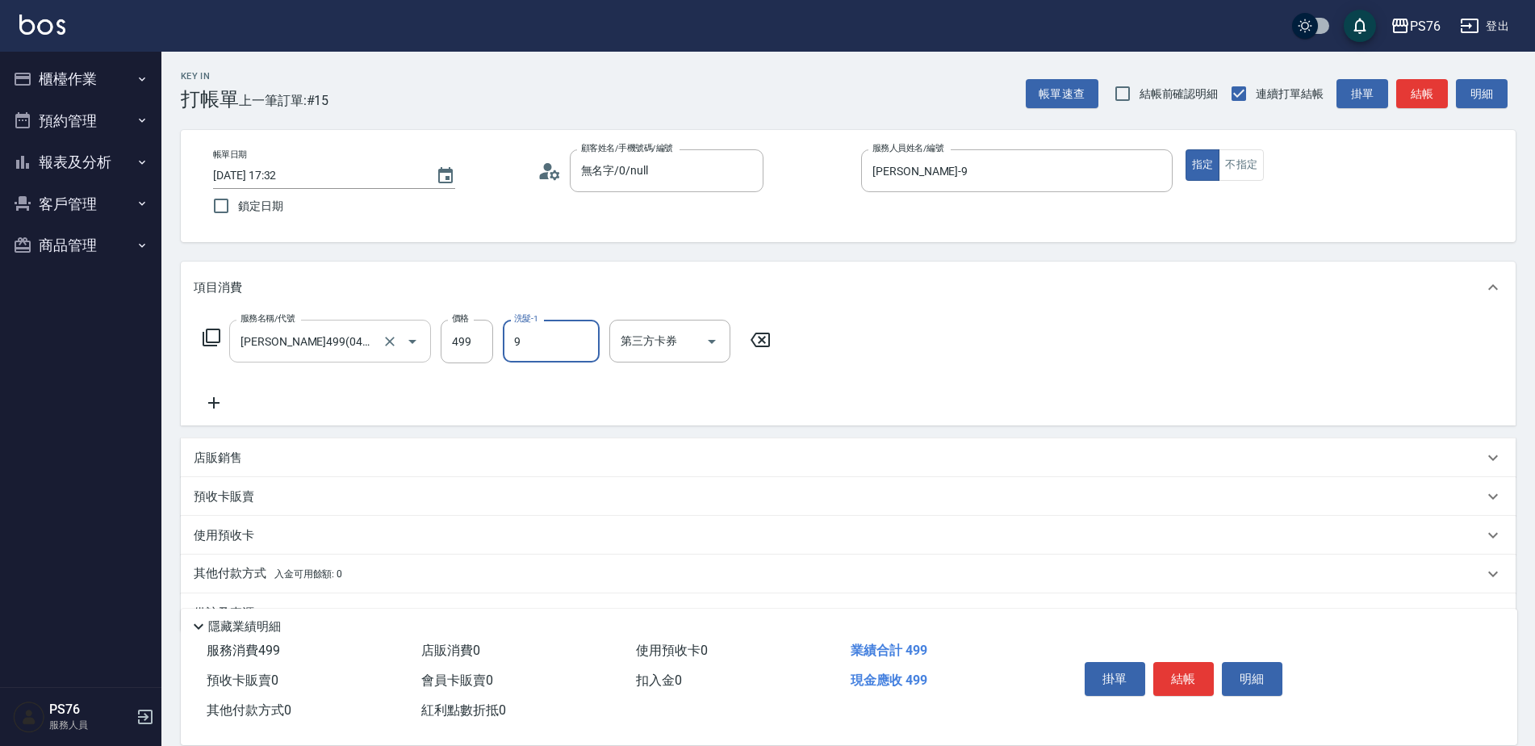
type input "[PERSON_NAME]-9"
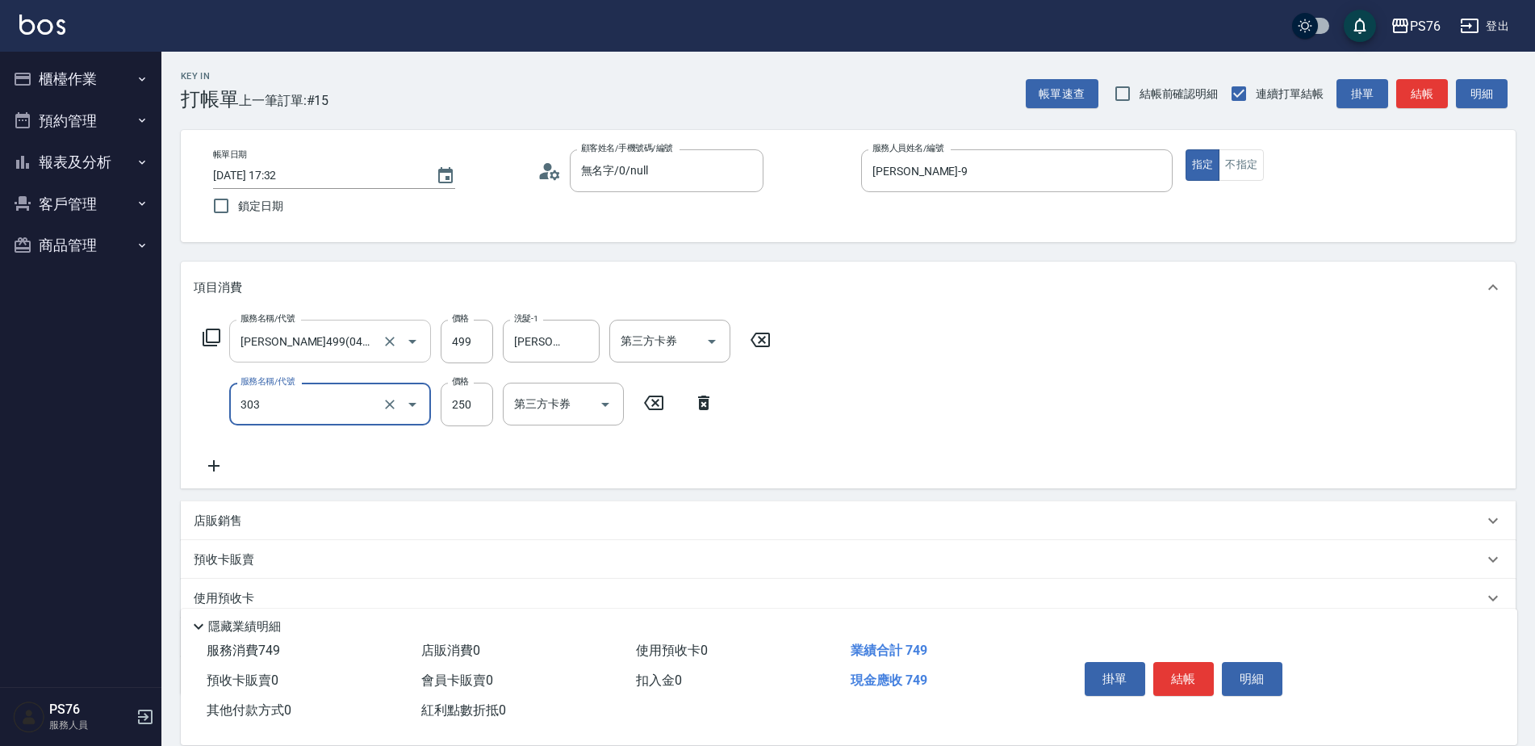
type input "剪髮(303)"
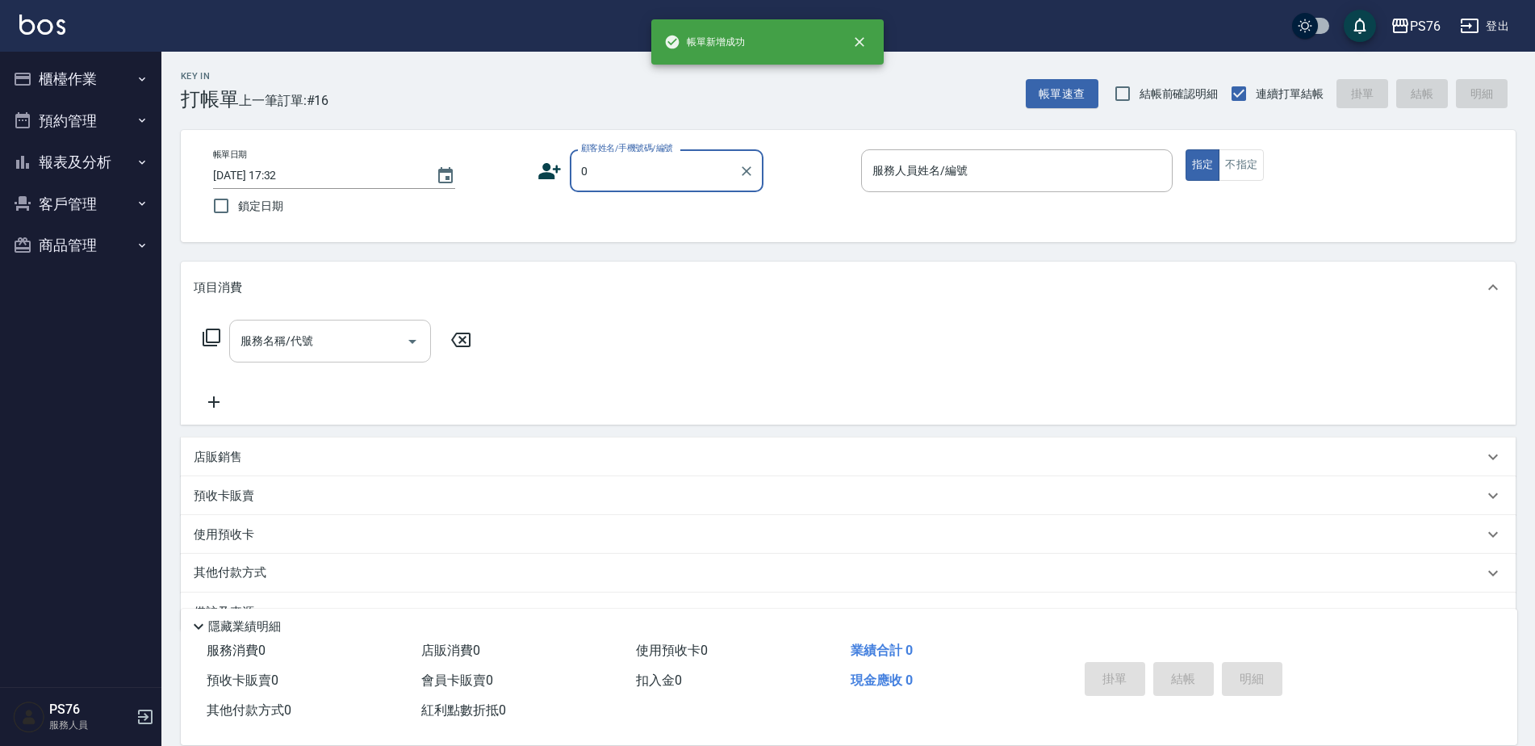
type input "無名字/0/null"
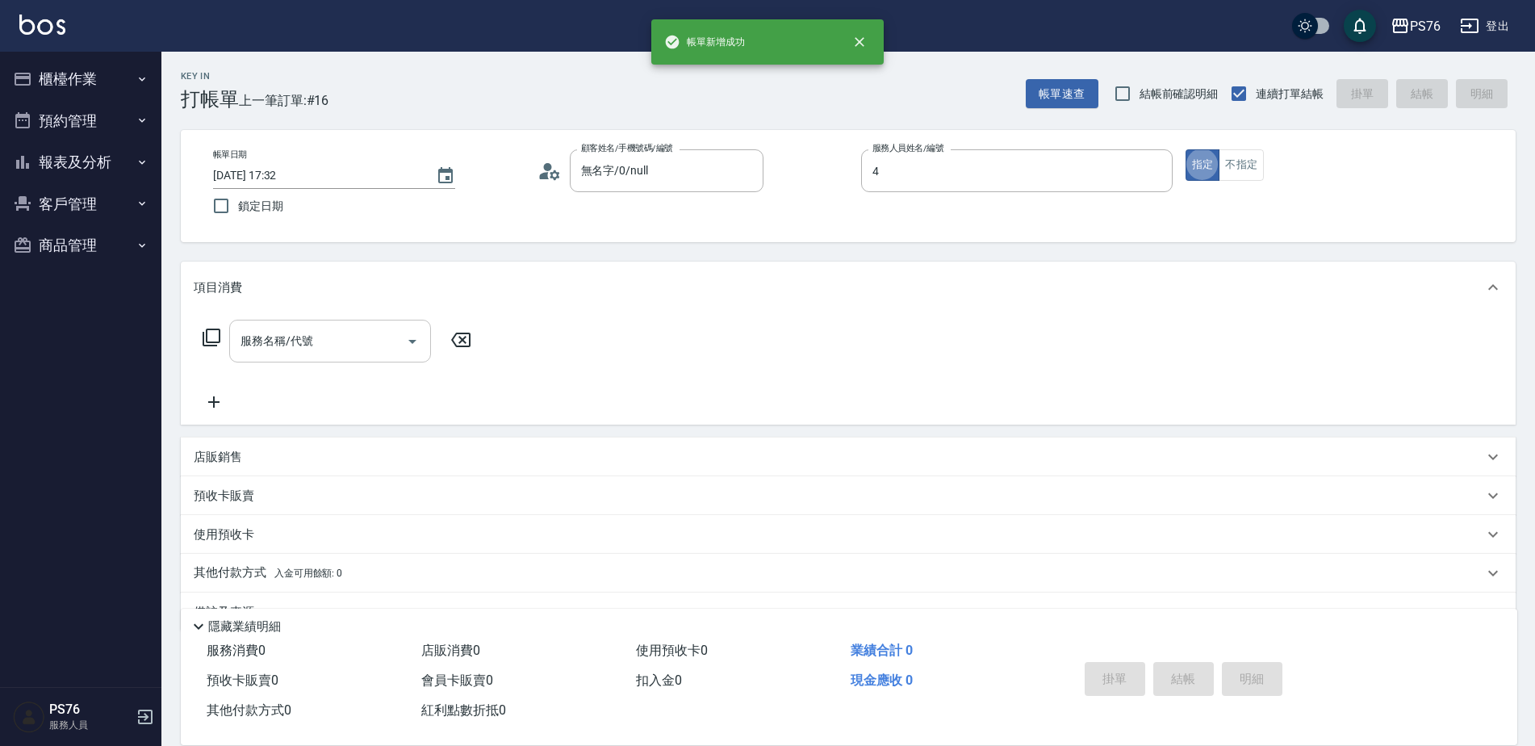
type input "蕭孟廷-4"
click at [262, 337] on input "服務名稱/代號" at bounding box center [317, 341] width 163 height 28
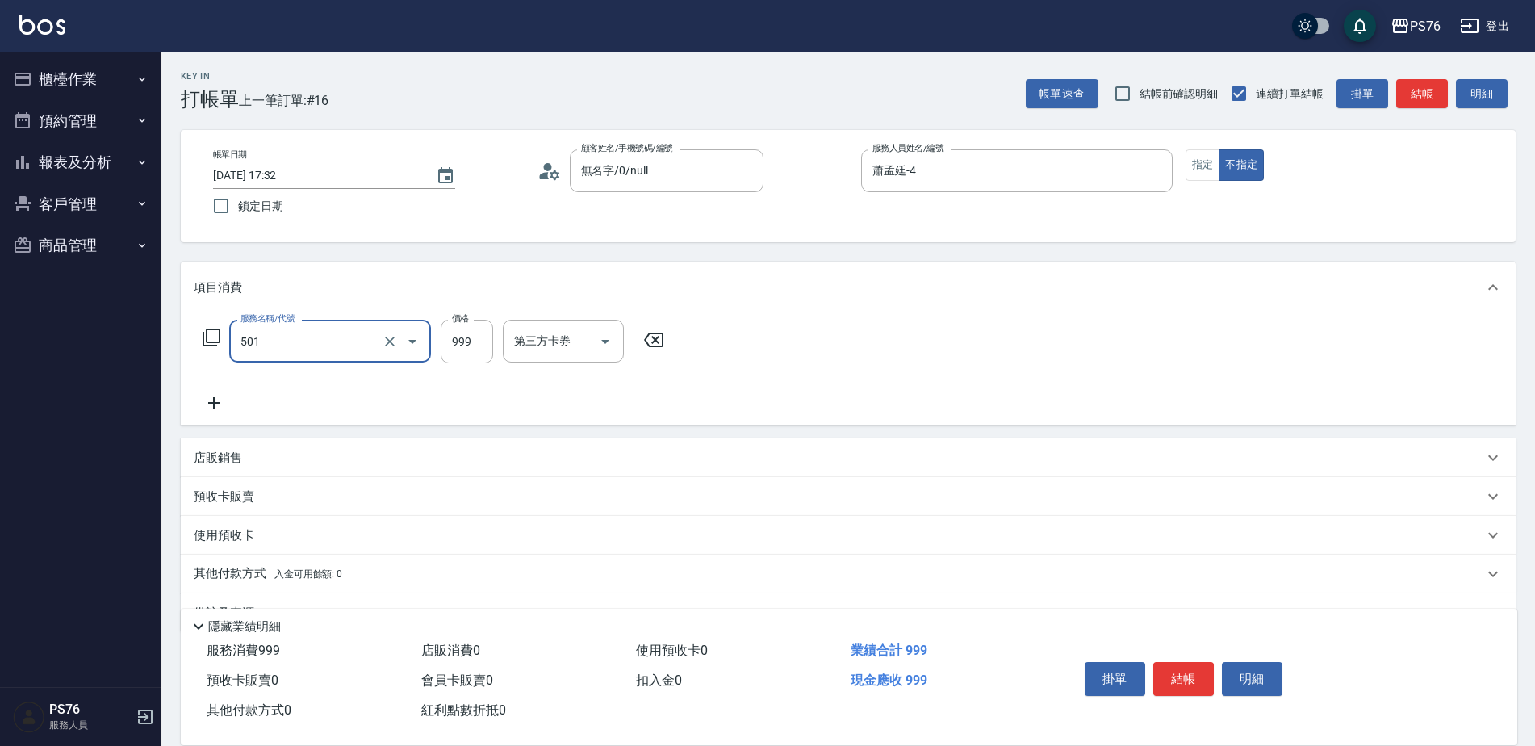
type input "染髮(501)"
type input "1600"
click at [567, 345] on input "洗髮-1" at bounding box center [551, 341] width 82 height 28
type input "游怡瑄-24"
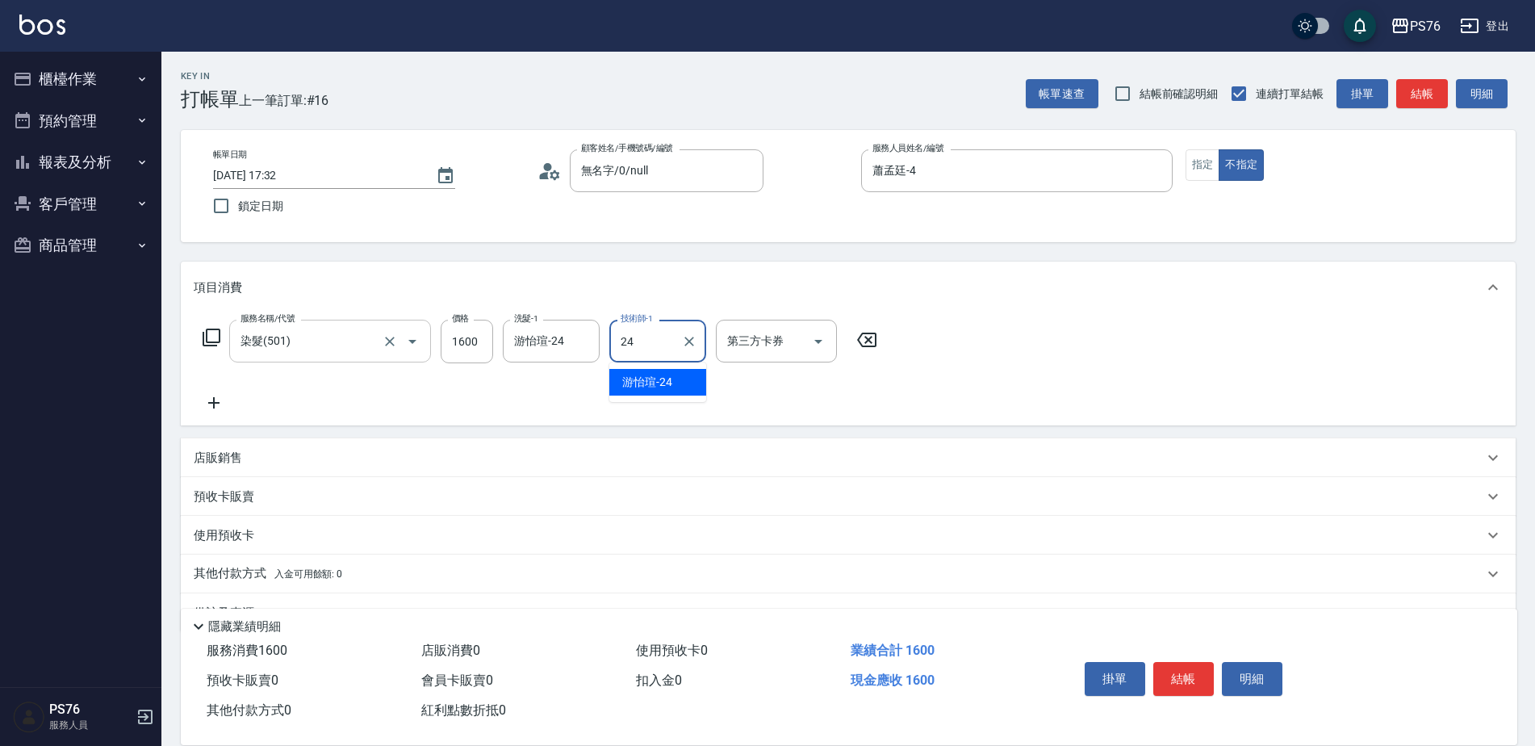
type input "游怡瑄-24"
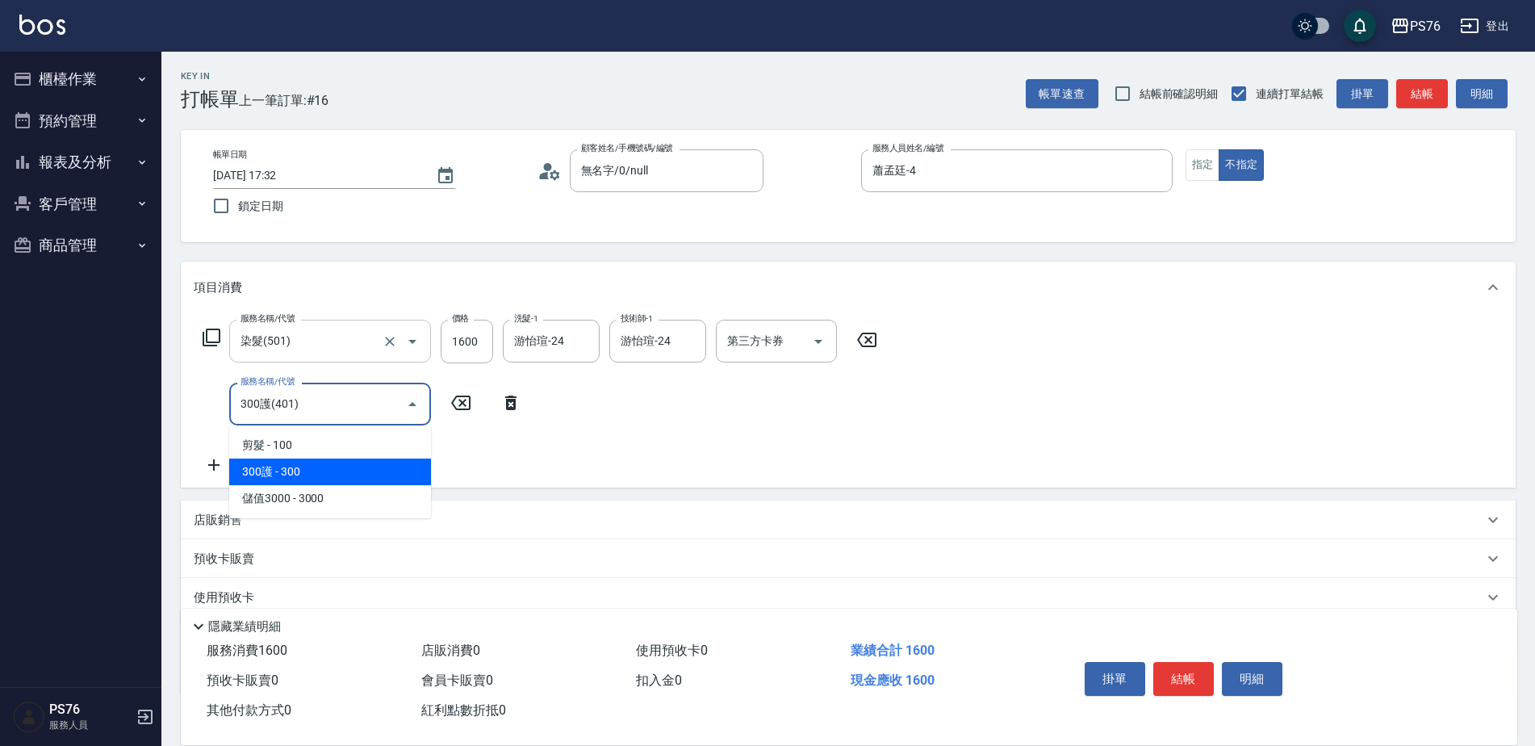
type input "300護(401)"
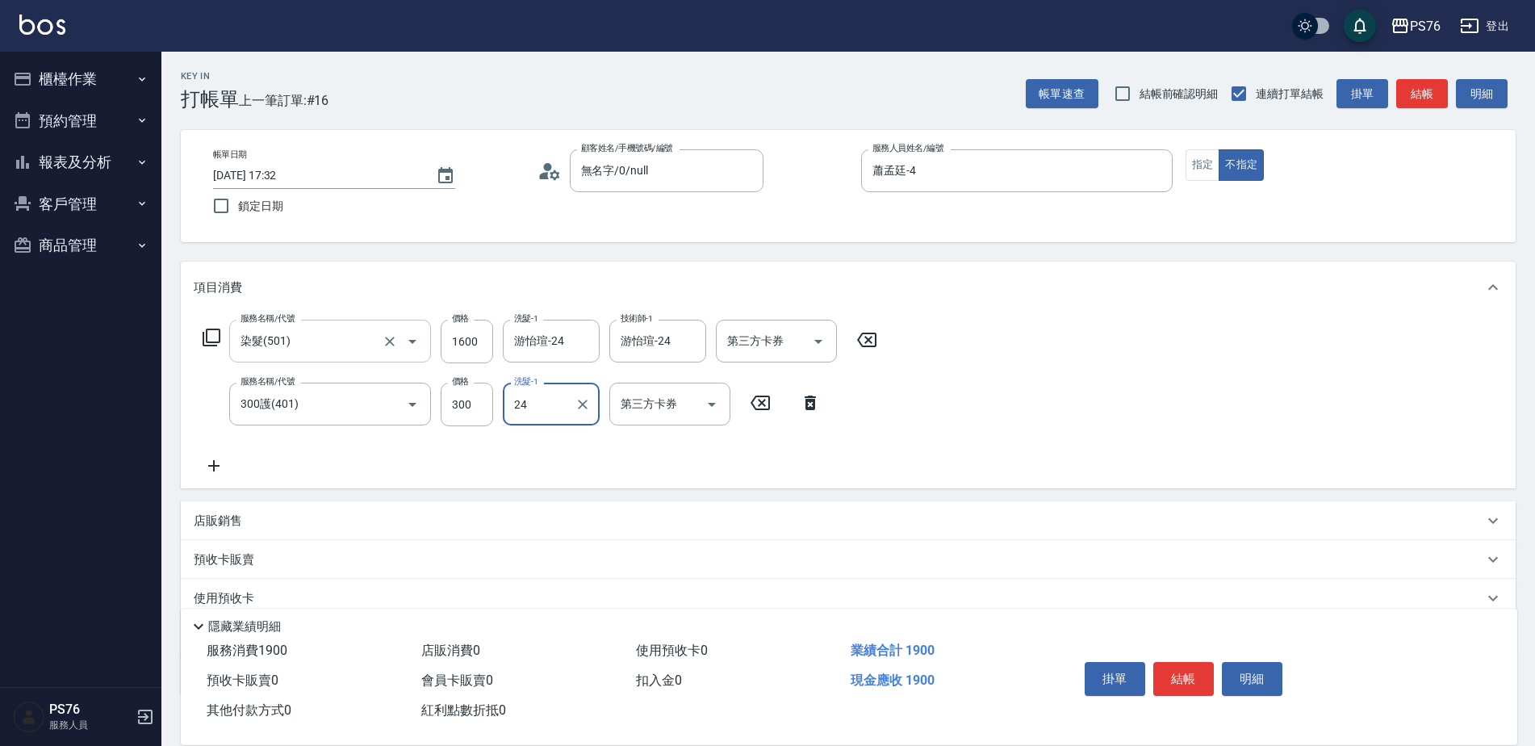
type input "游怡瑄-24"
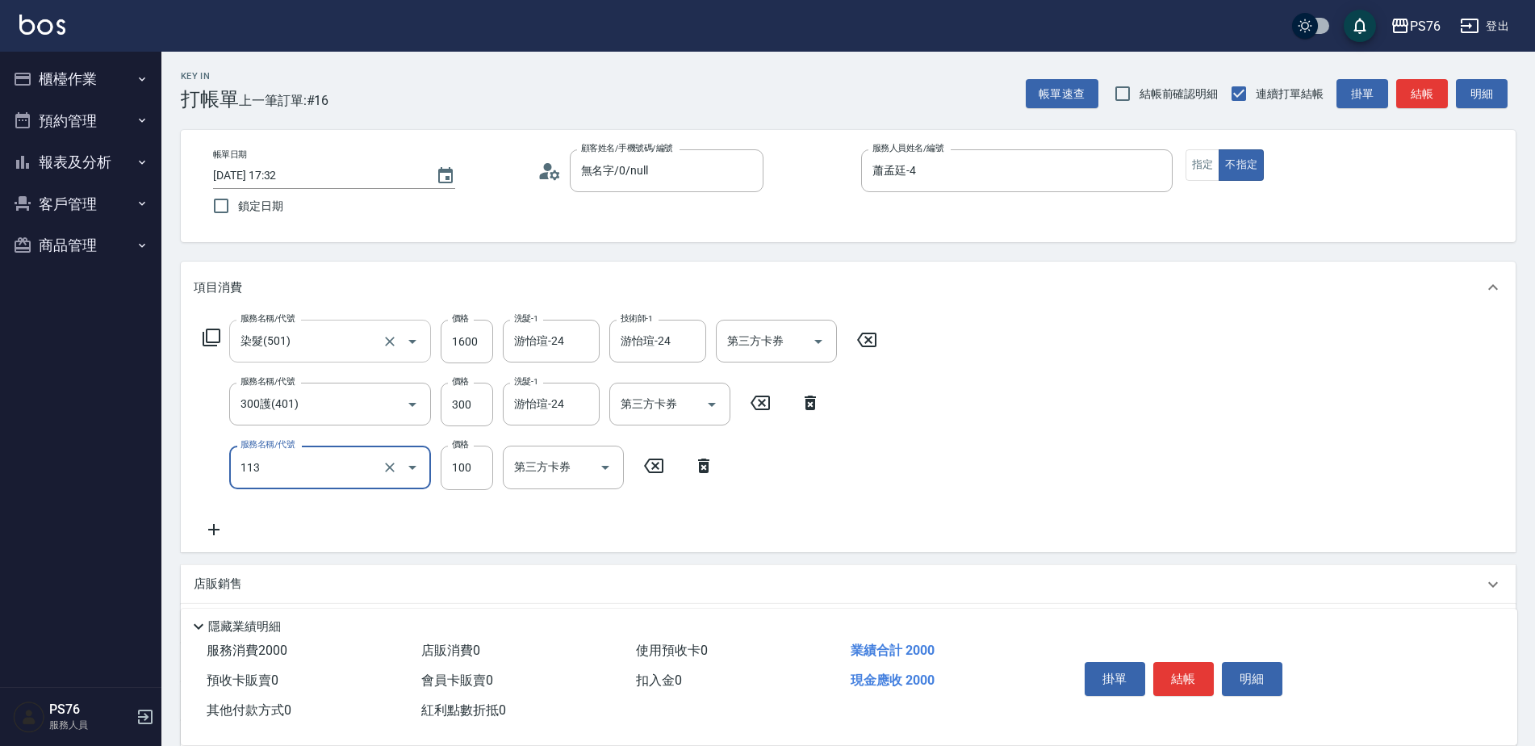
type input "瞬護100(113)"
type input "游怡瑄-24"
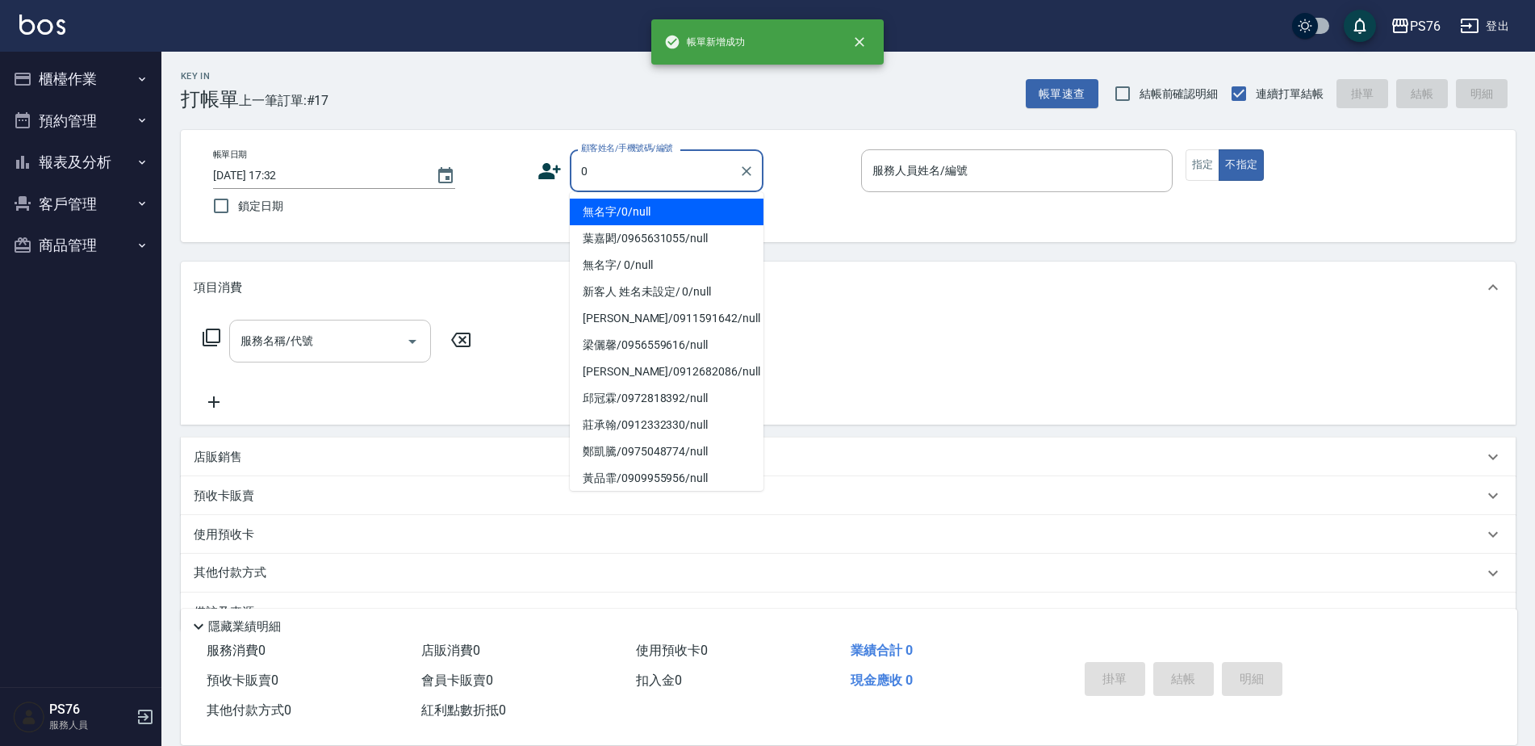
type input "無名字/0/null"
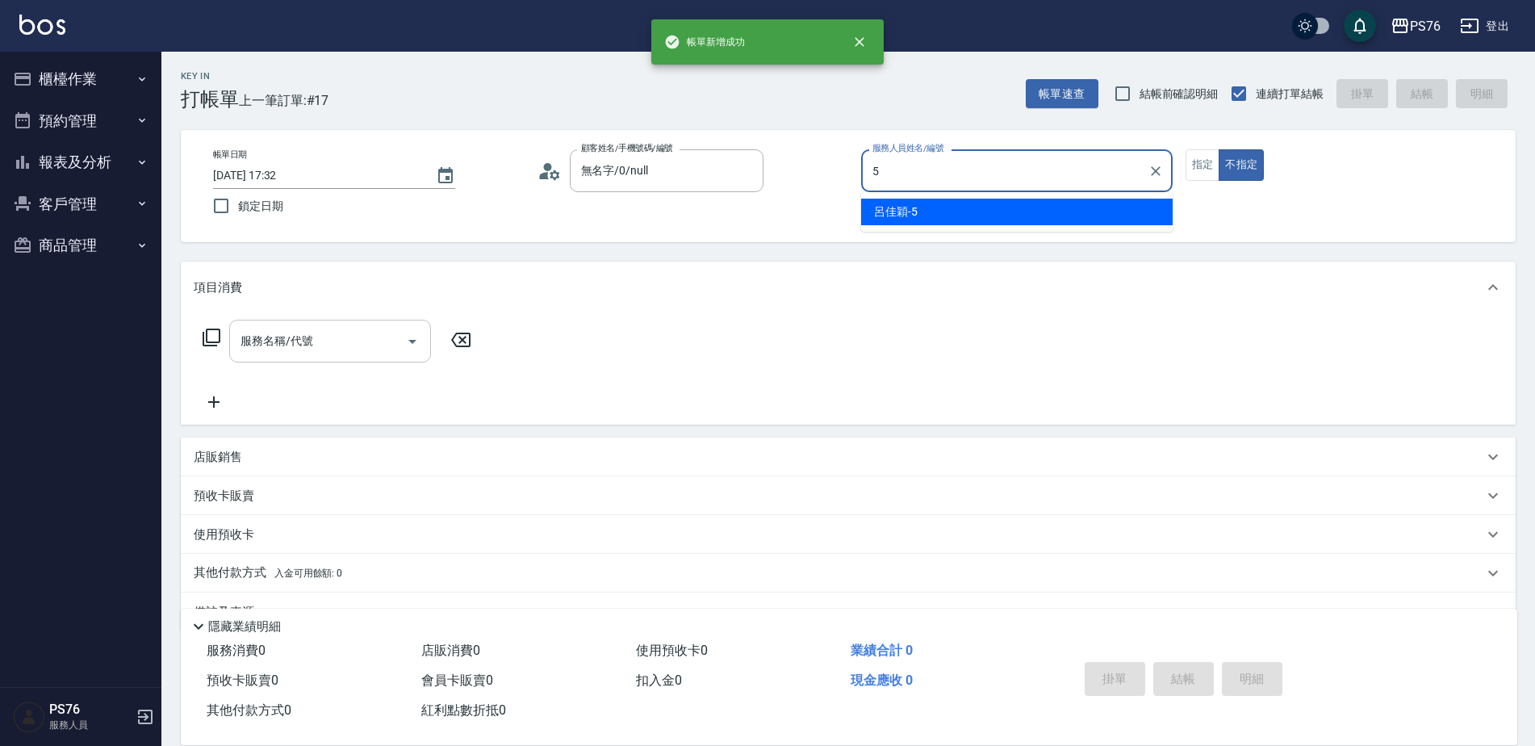
type input "呂佳穎-5"
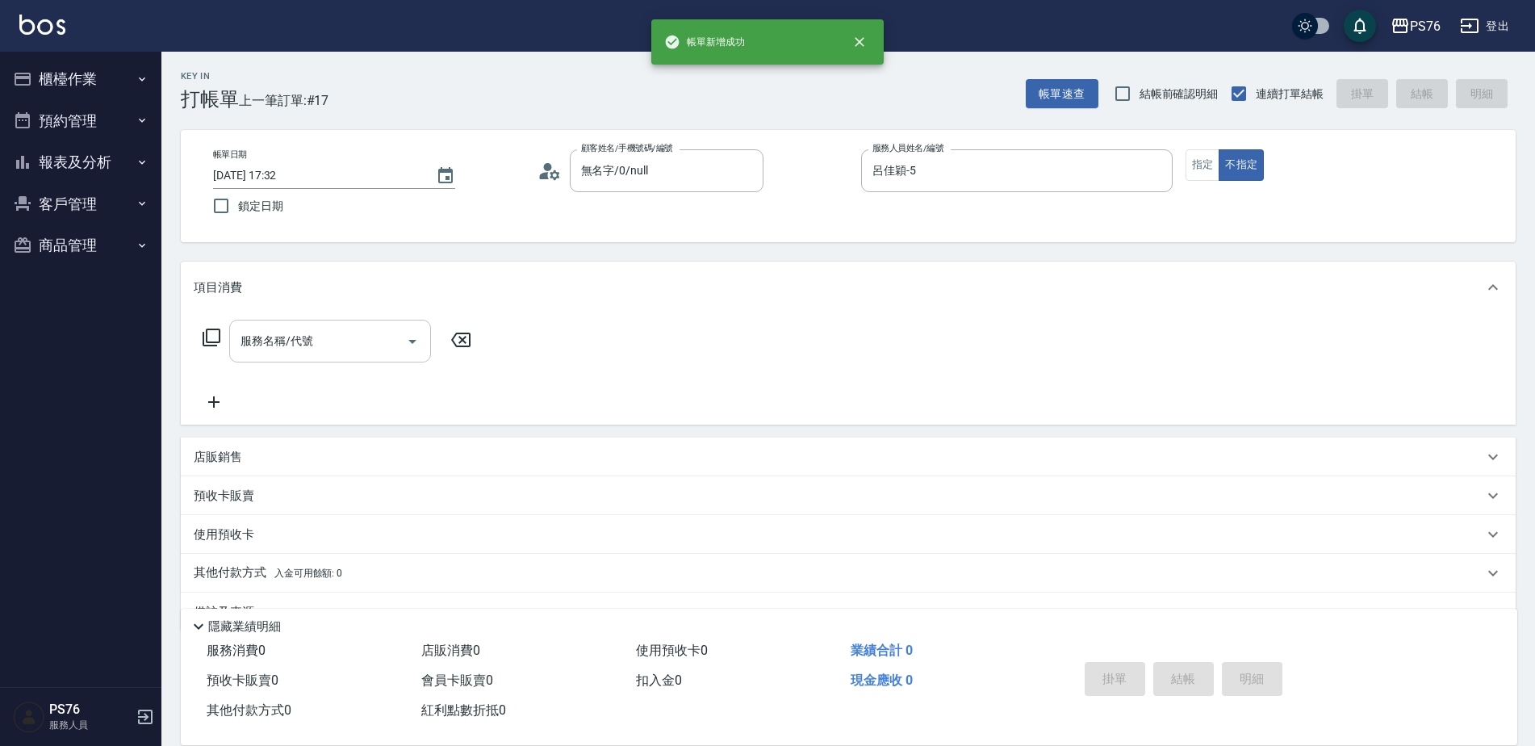
click at [332, 341] on input "服務名稱/代號" at bounding box center [317, 341] width 163 height 28
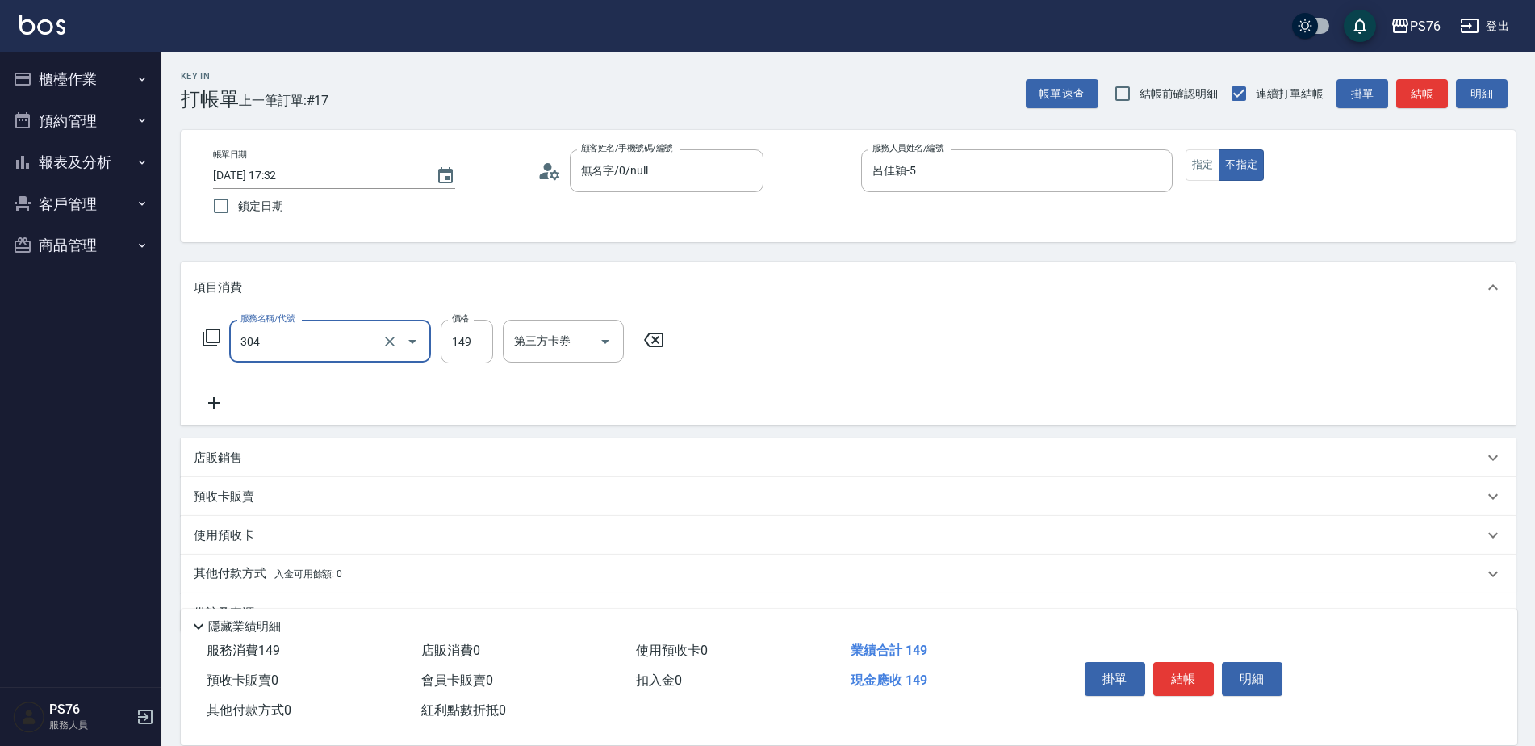
type input "剪髮(304)"
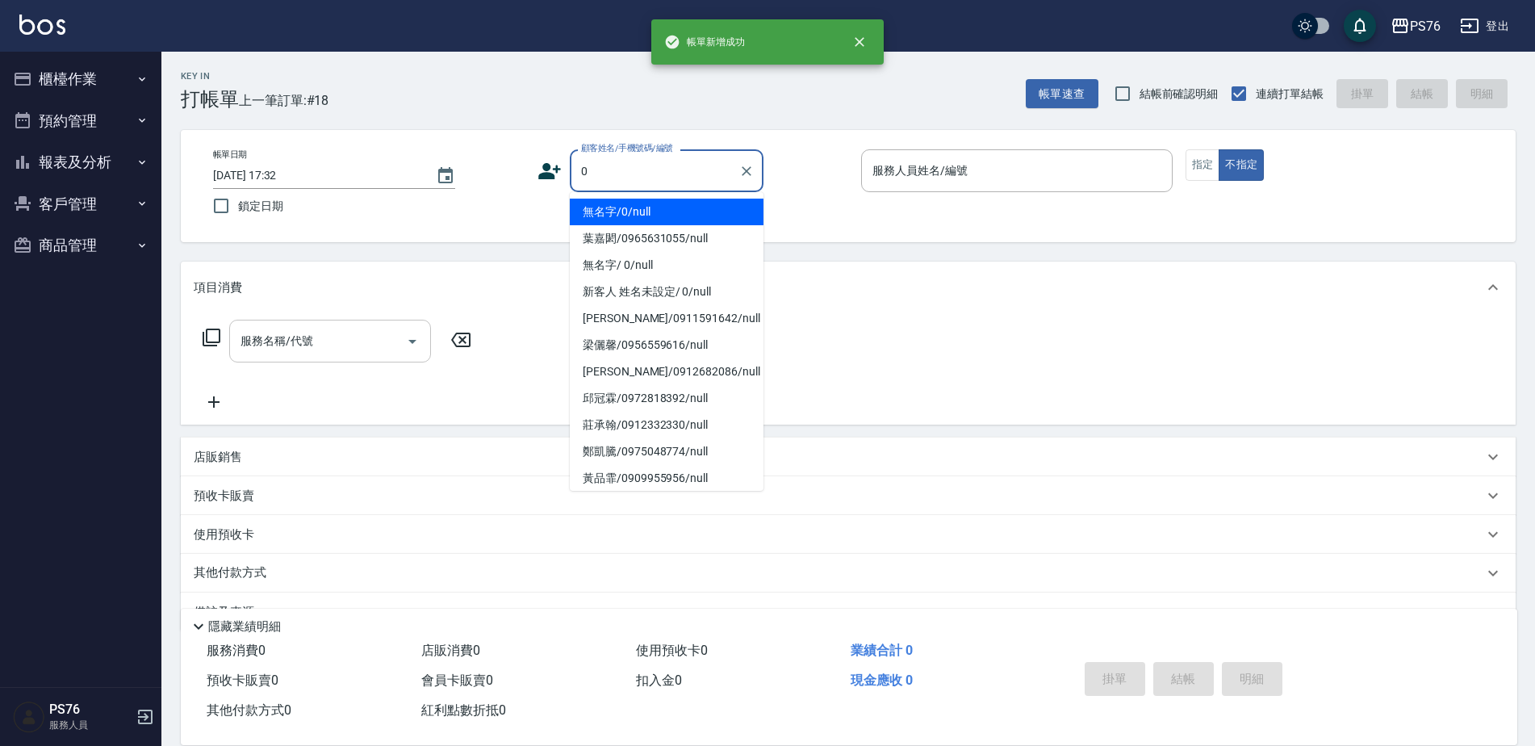
type input "無名字/0/null"
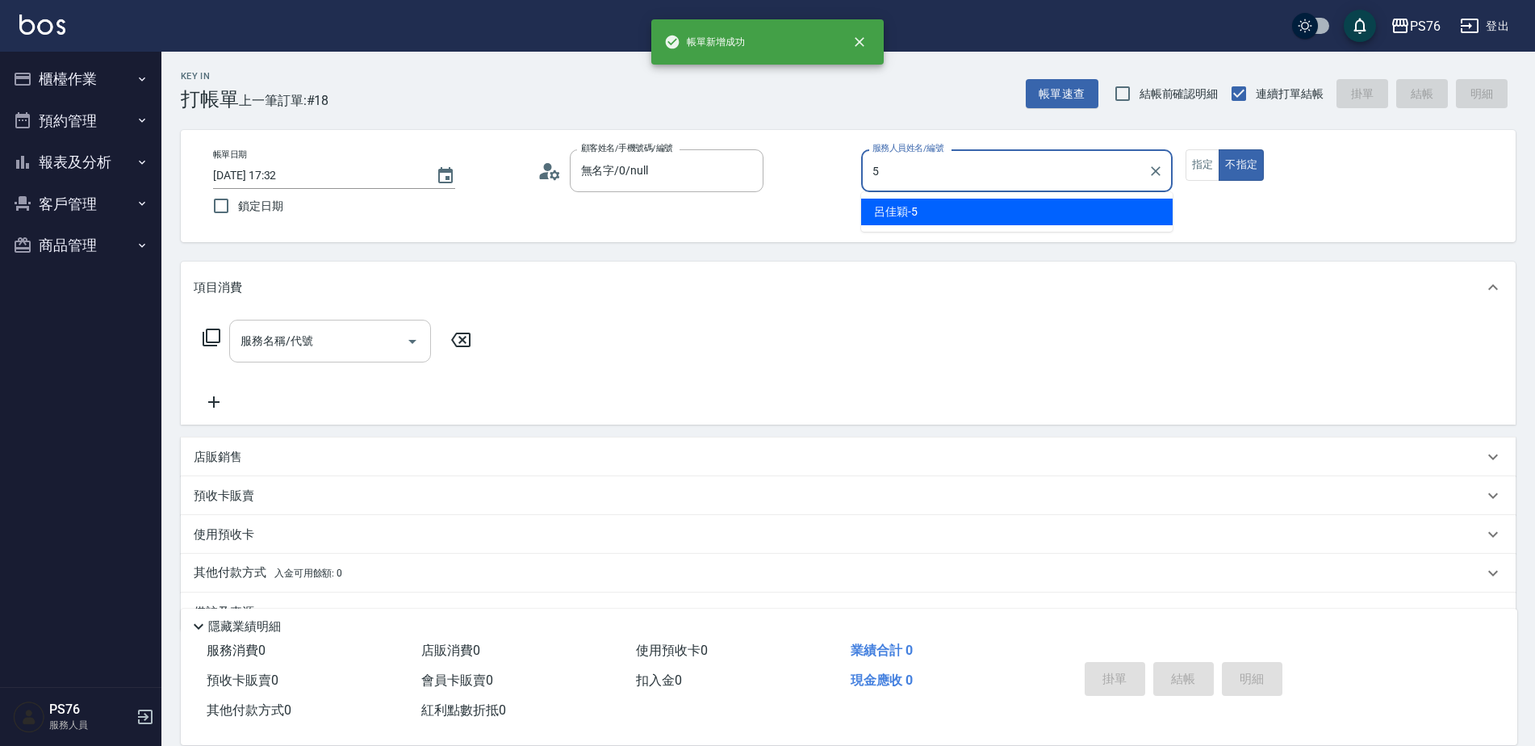
type input "呂佳穎-5"
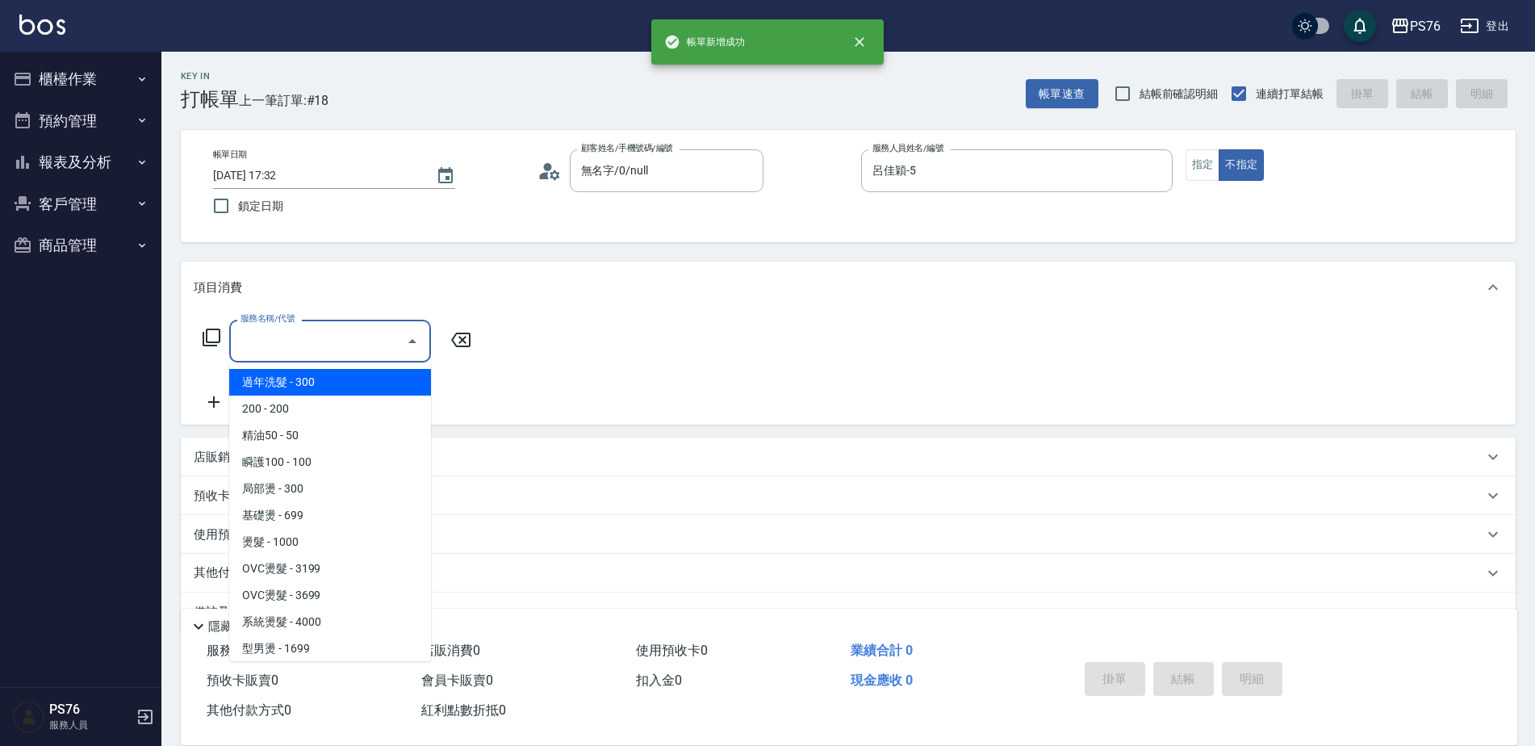
click at [332, 341] on input "服務名稱/代號" at bounding box center [317, 341] width 163 height 28
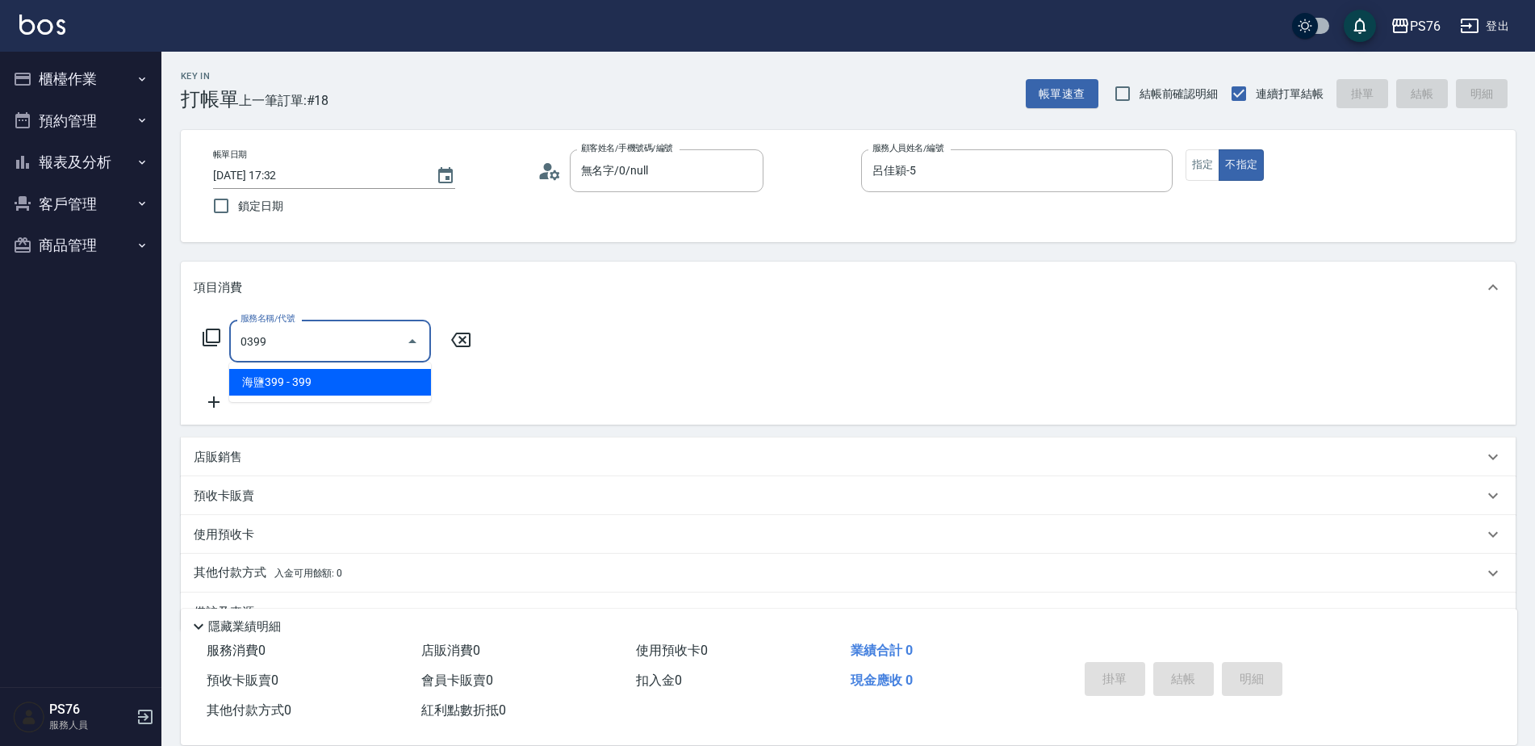
type input "海鹽399(0399)"
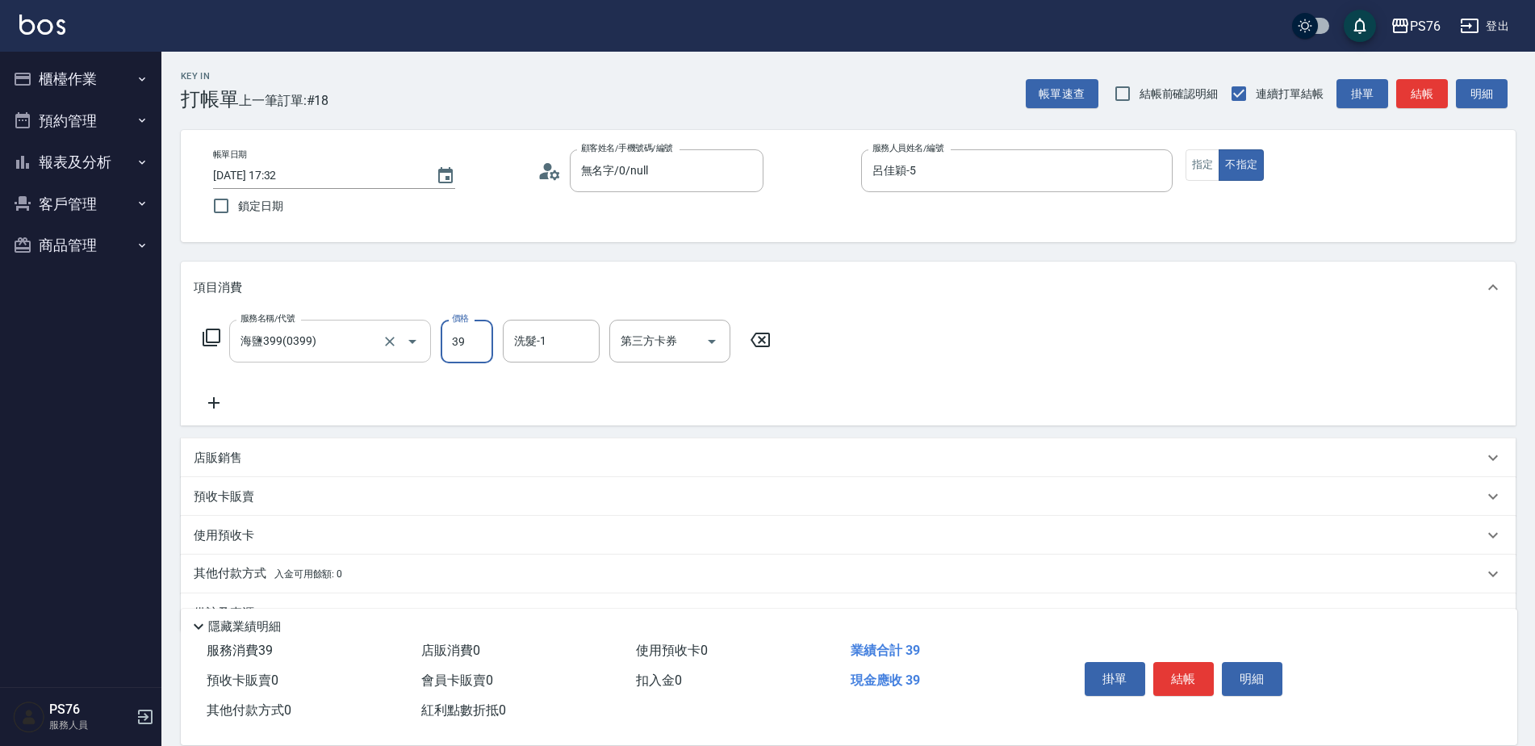
type input "399"
type input "1"
type input "游怡瑄-24"
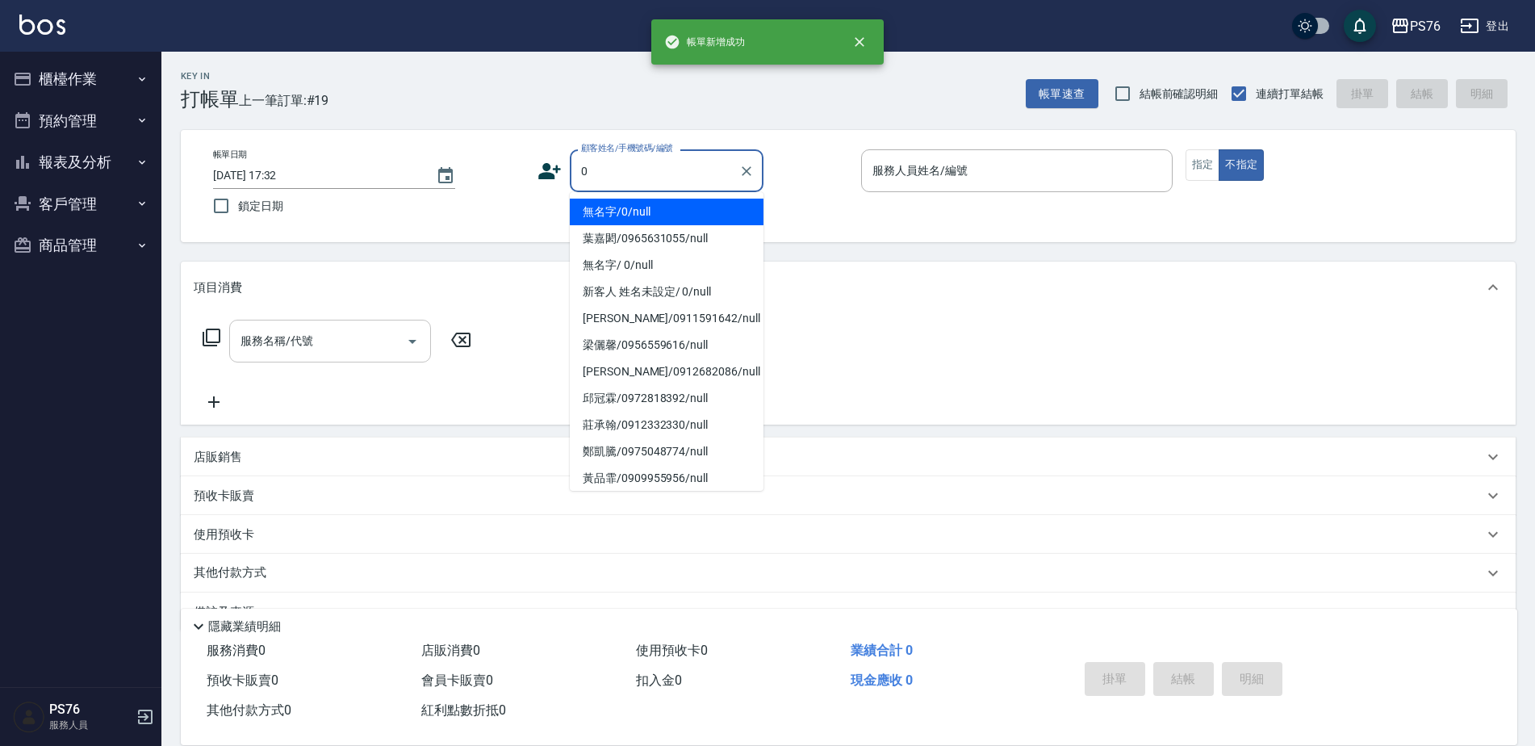
type input "無名字/0/null"
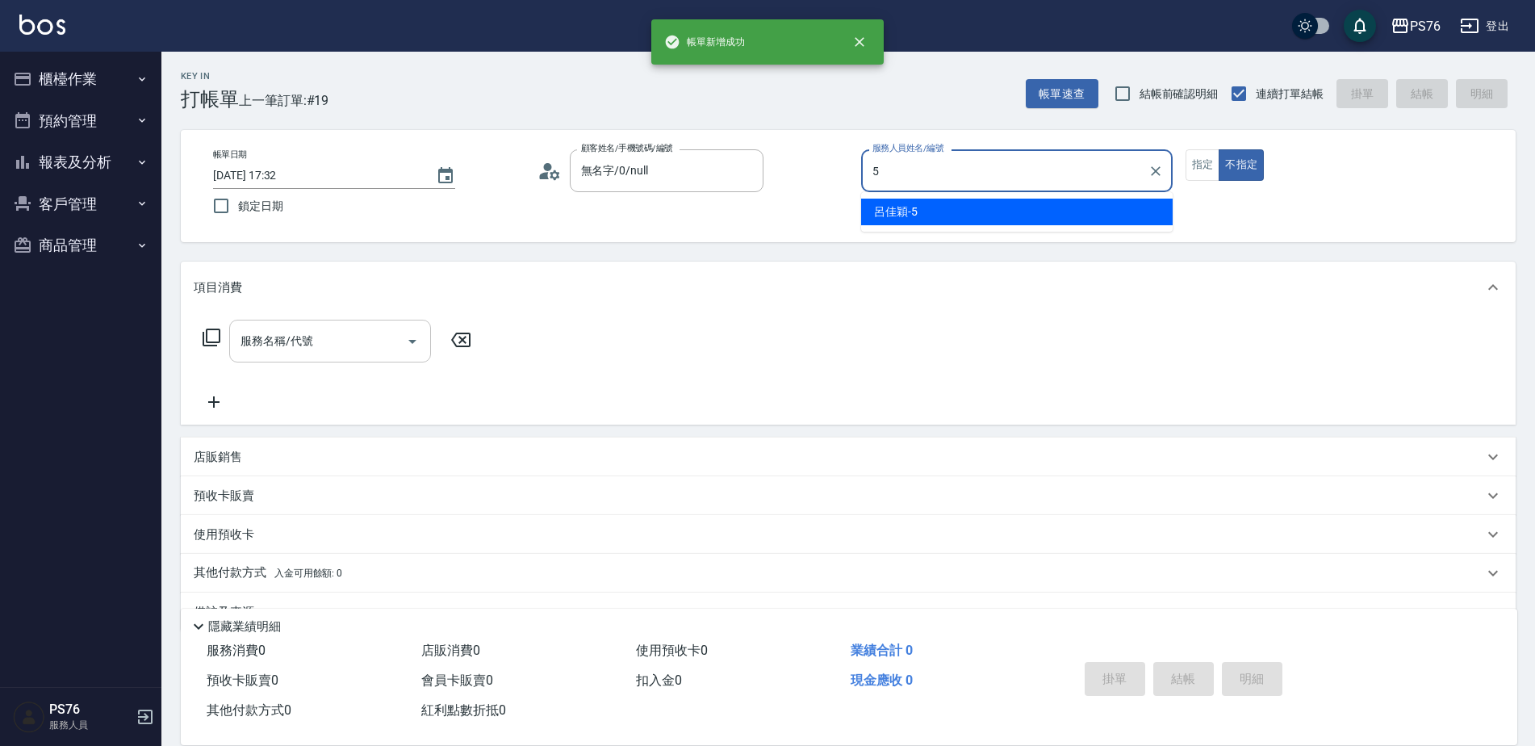
type input "呂佳穎-5"
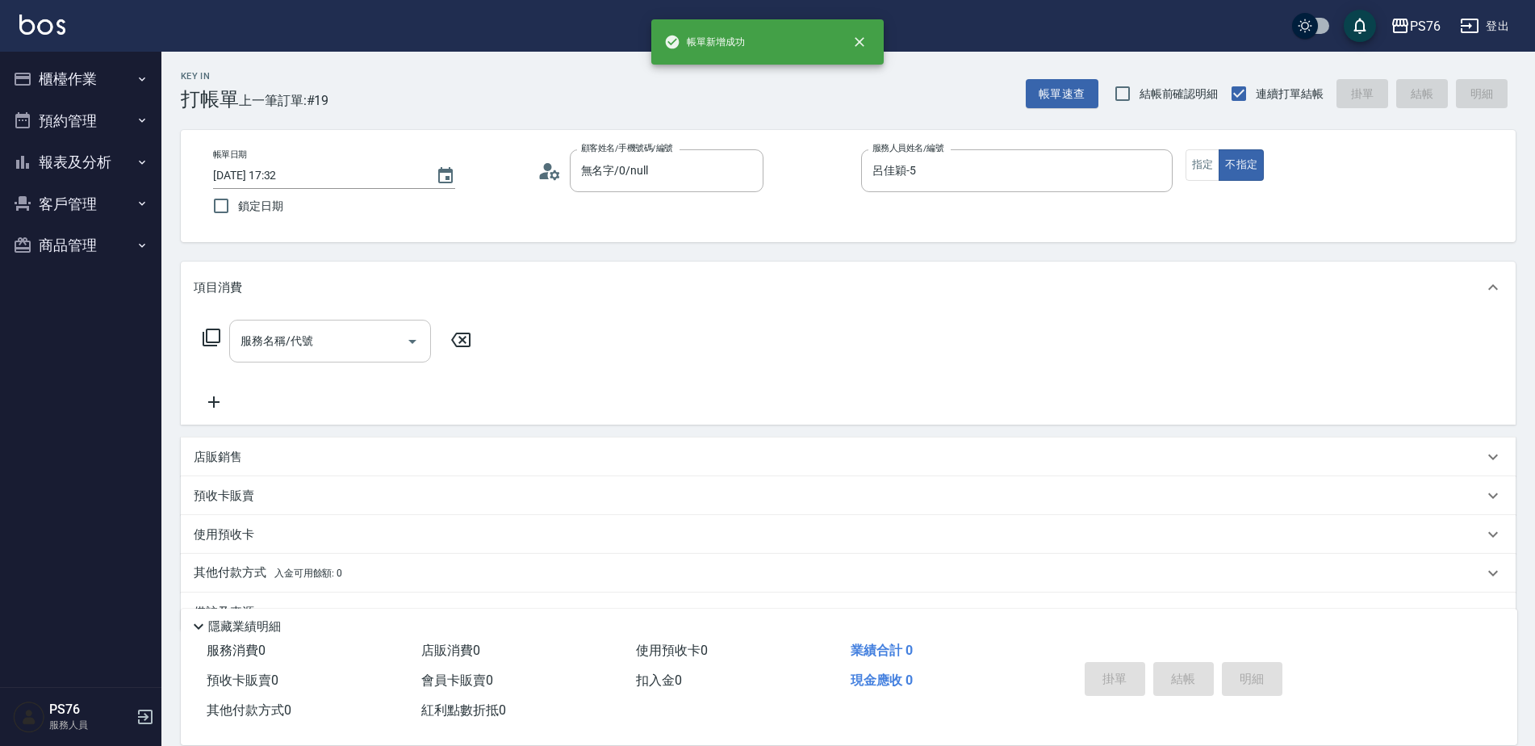
click at [332, 341] on input "服務名稱/代號" at bounding box center [317, 341] width 163 height 28
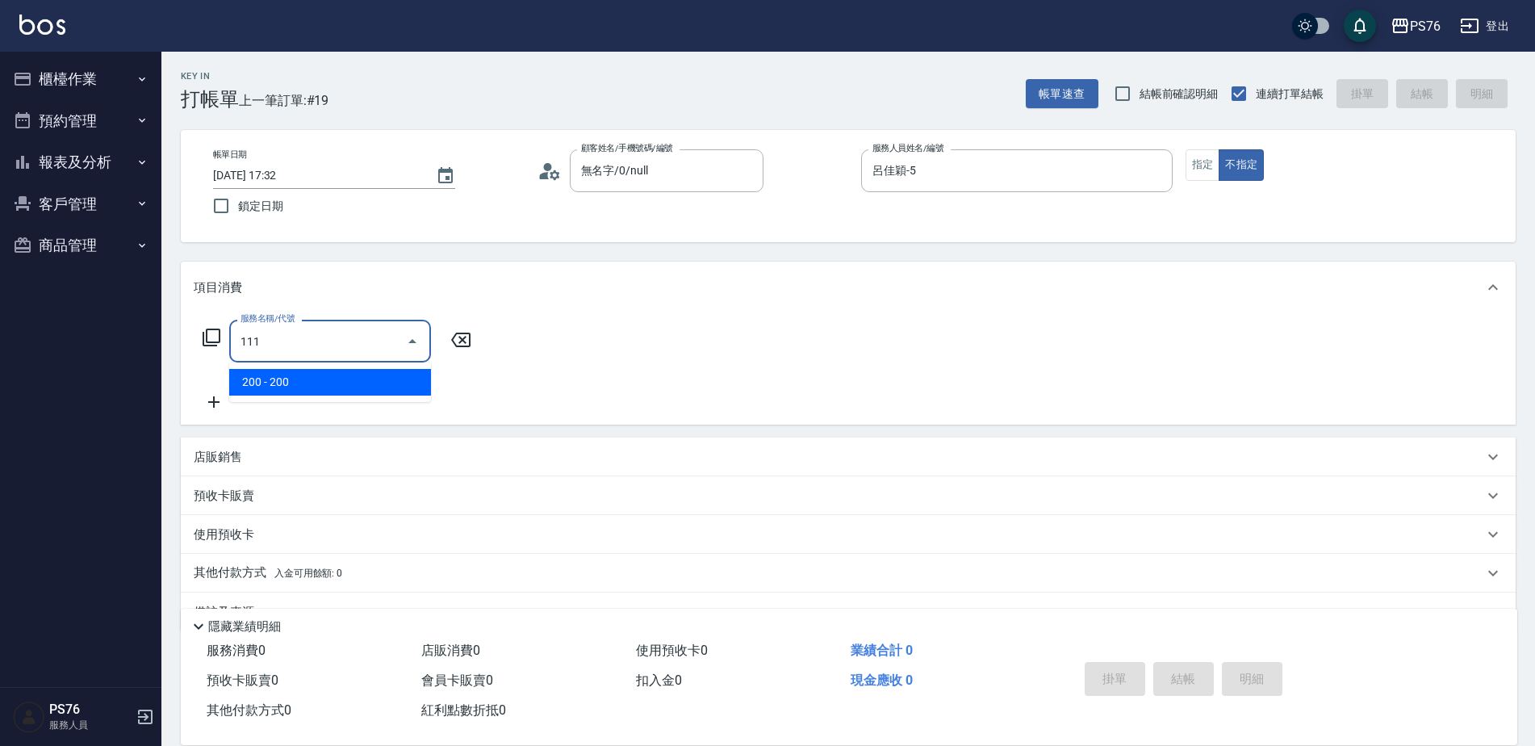
type input "200(111)"
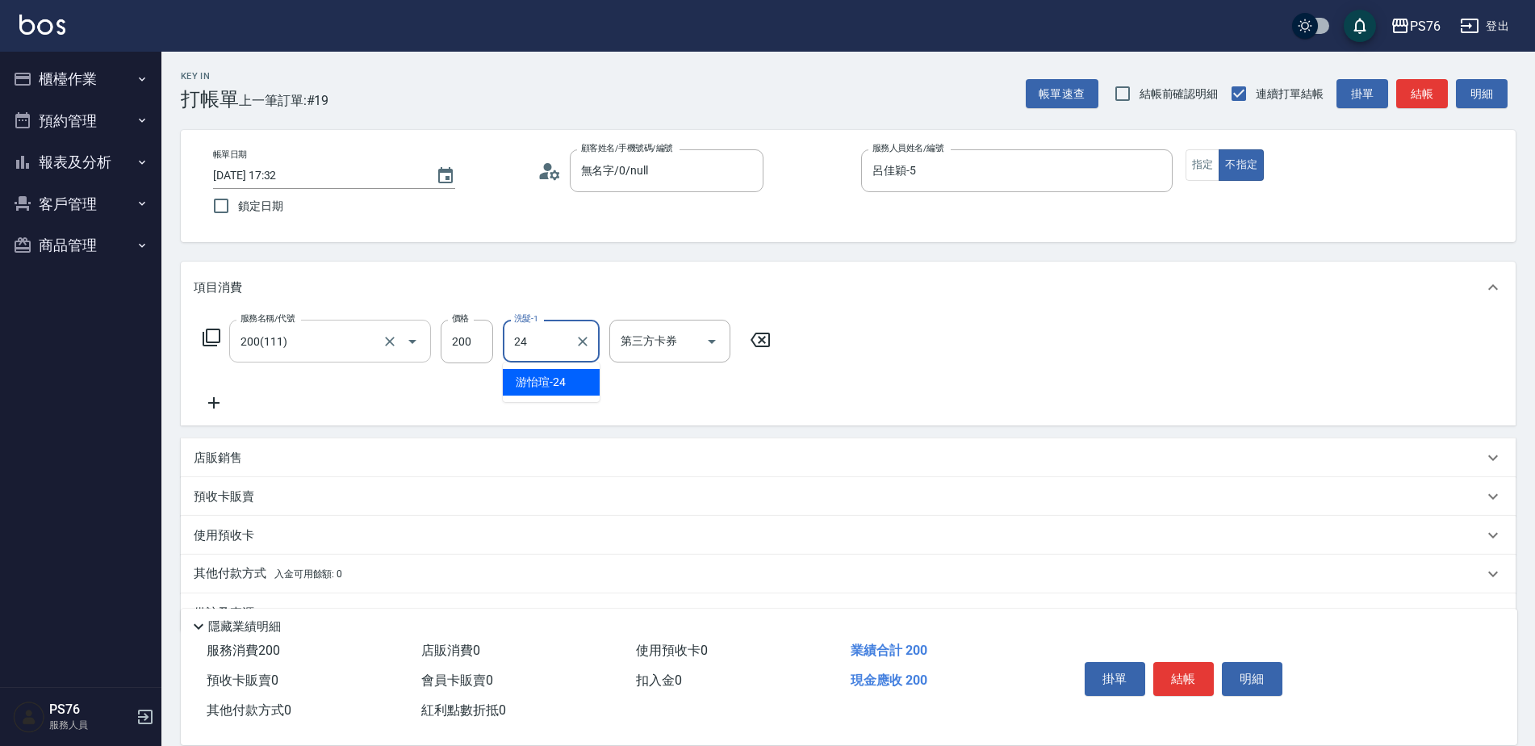
type input "游怡瑄-24"
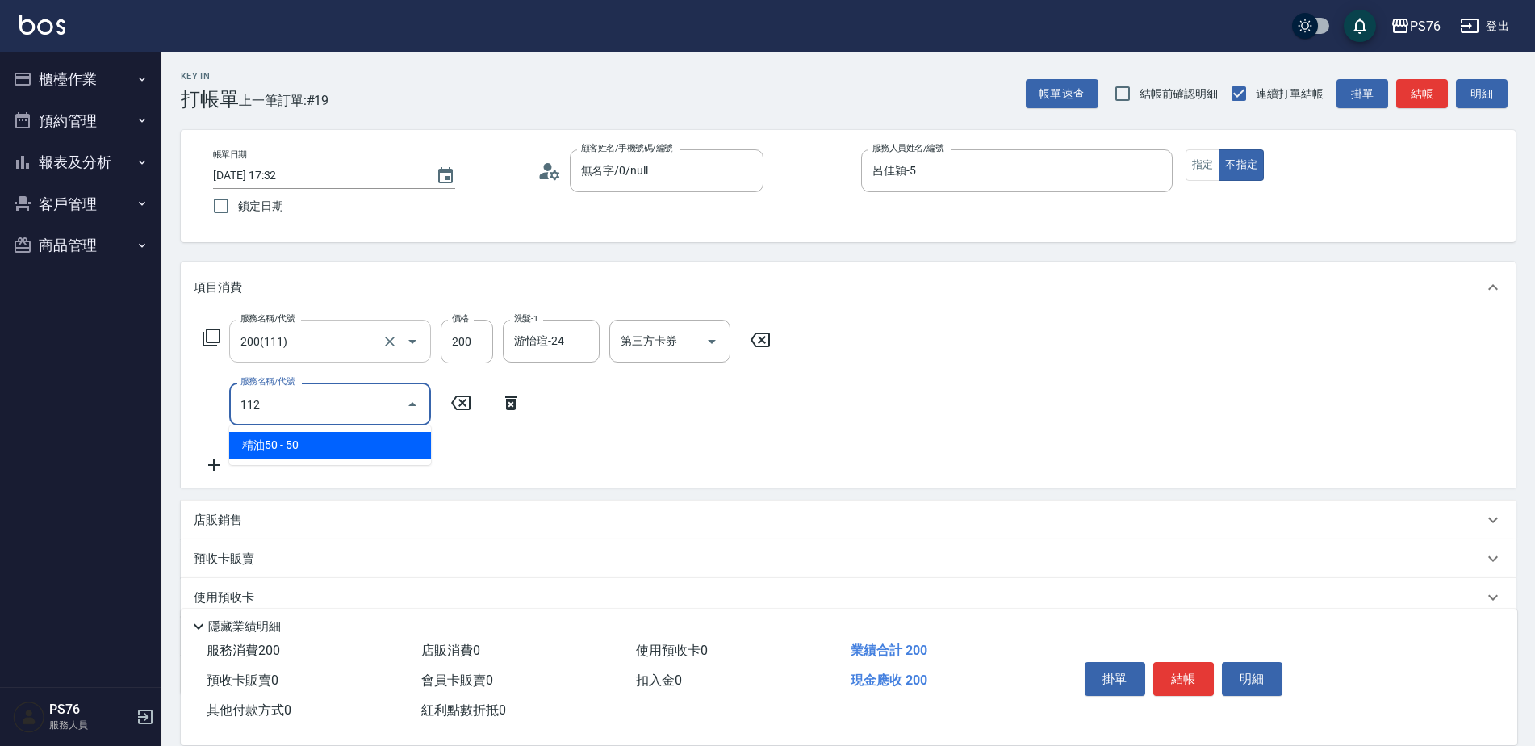
type input "精油50(112)"
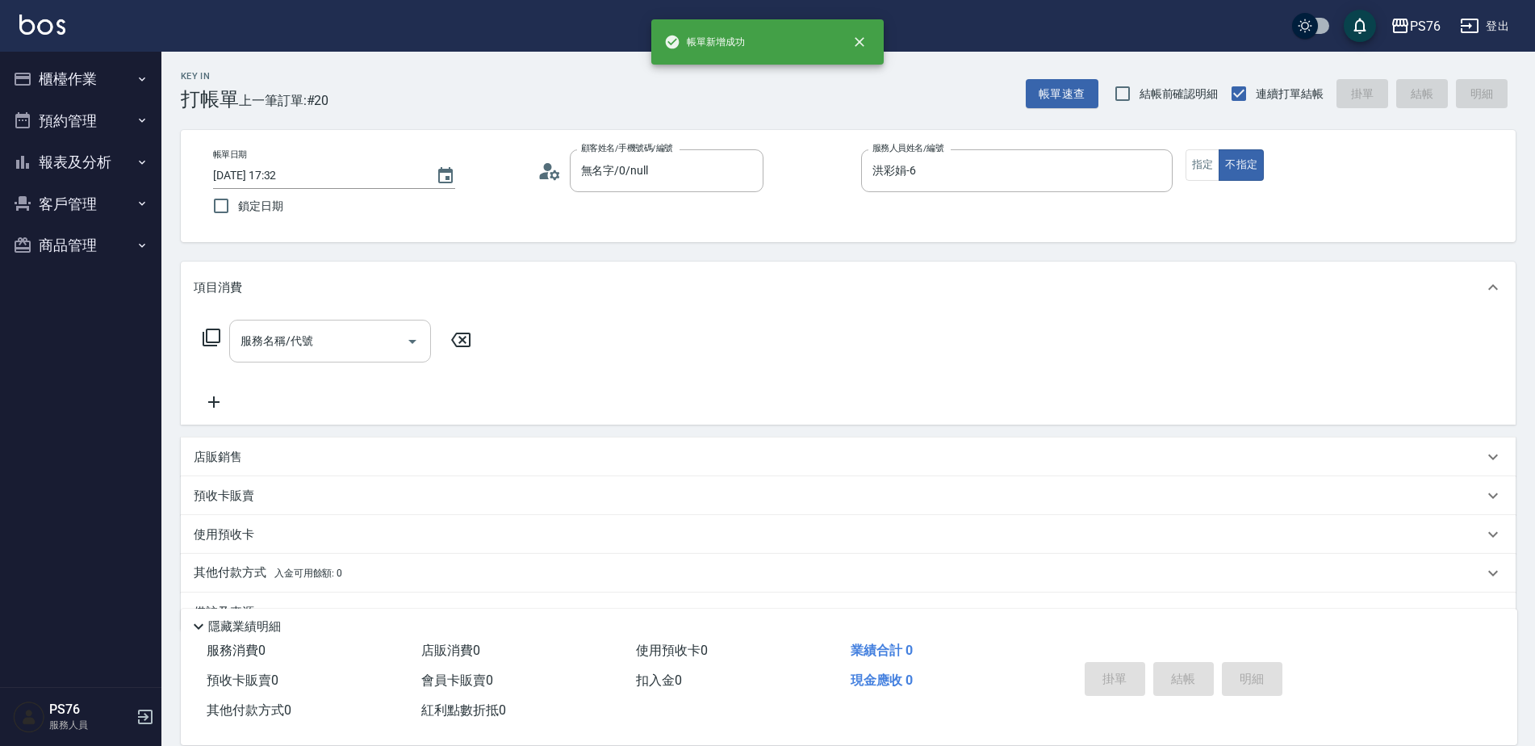
click at [332, 341] on input "服務名稱/代號" at bounding box center [317, 341] width 163 height 28
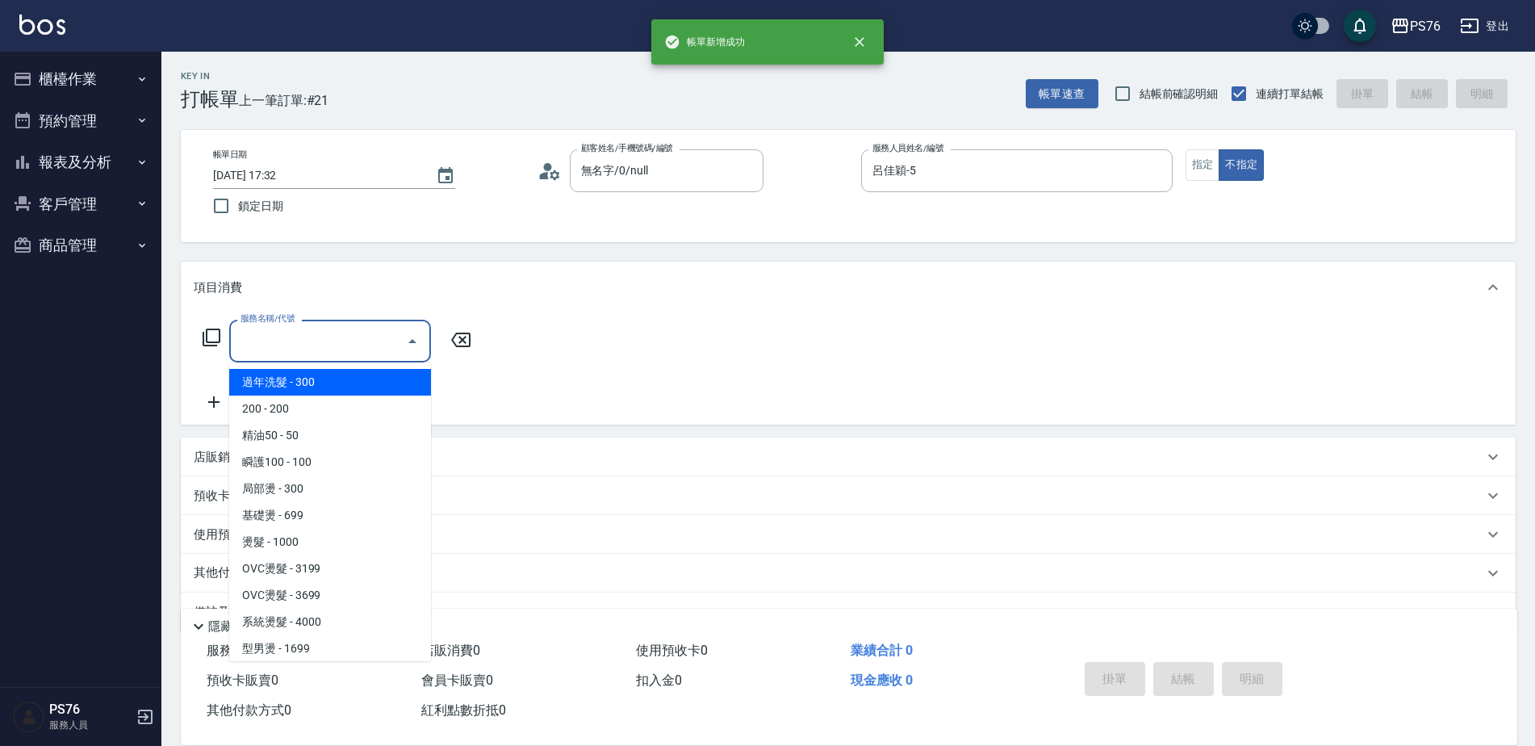
click at [332, 341] on input "服務名稱/代號" at bounding box center [317, 341] width 163 height 28
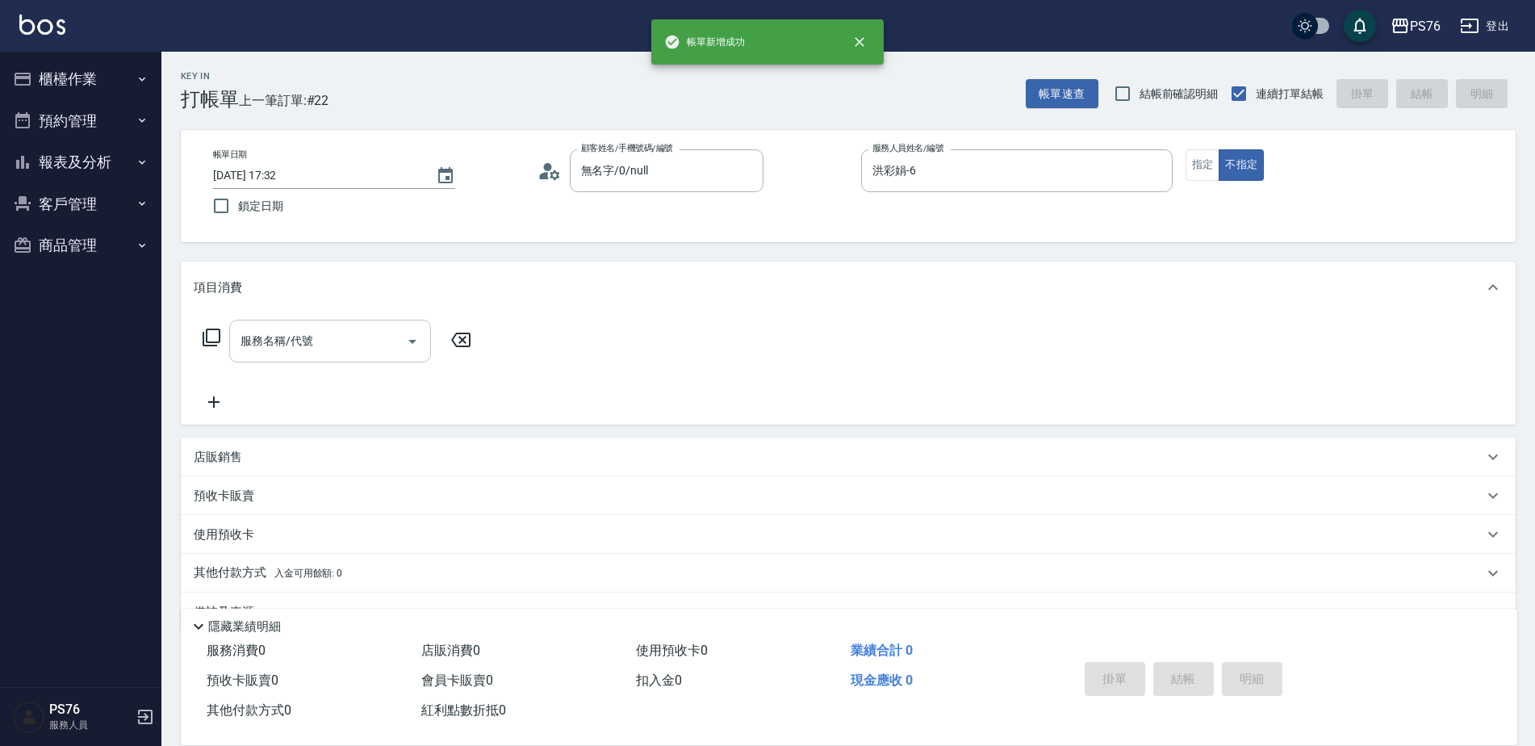
click at [332, 341] on input "服務名稱/代號" at bounding box center [317, 341] width 163 height 28
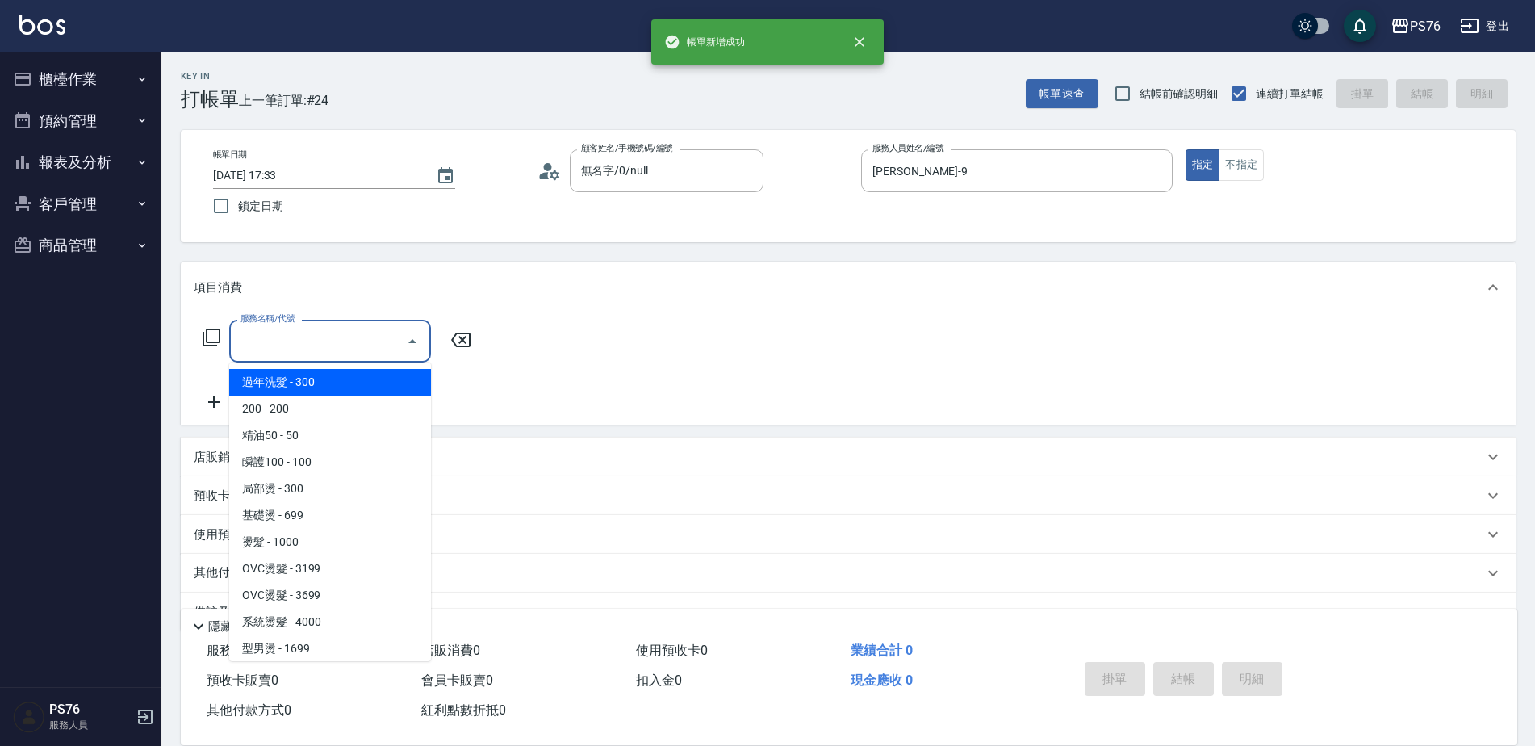
click at [332, 341] on input "服務名稱/代號" at bounding box center [317, 341] width 163 height 28
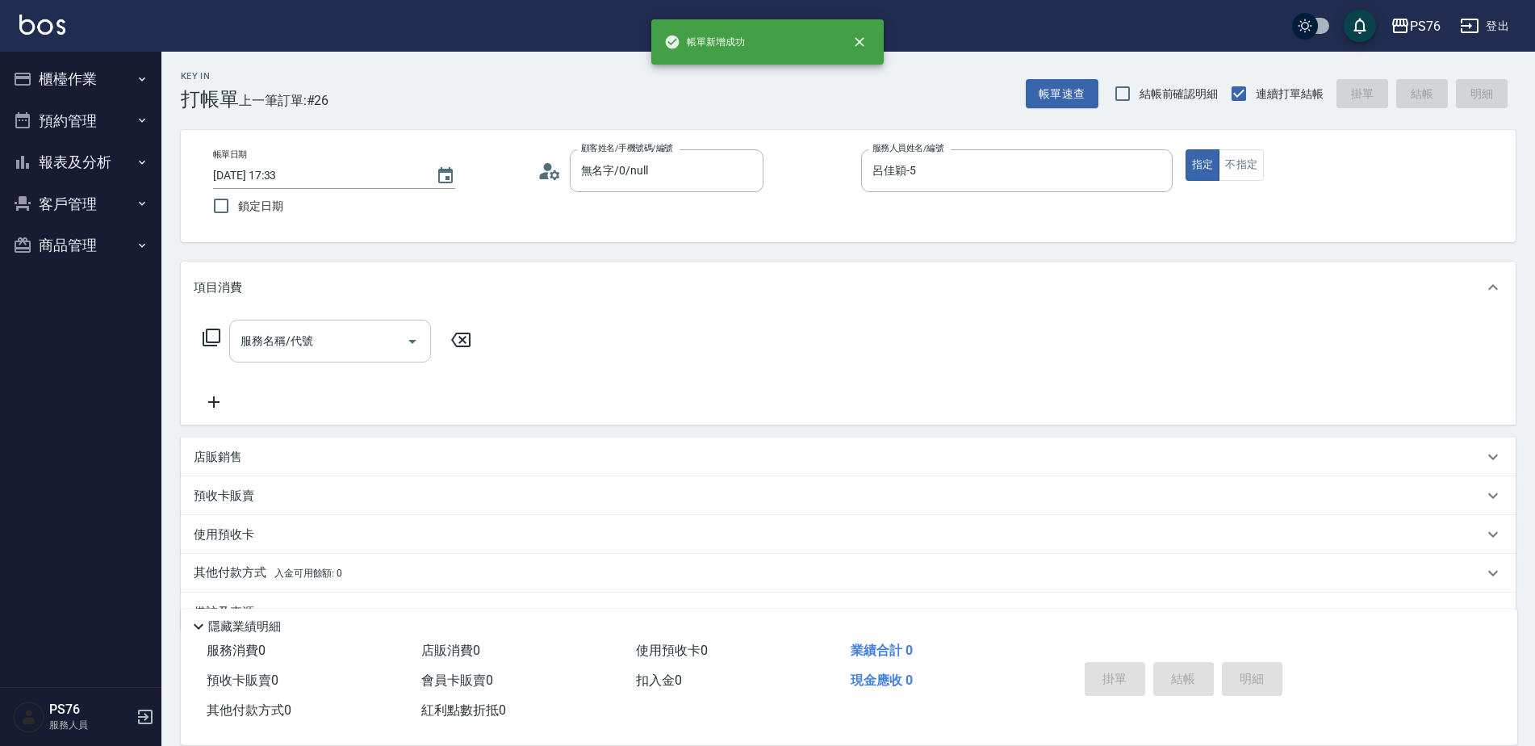
click at [332, 341] on input "服務名稱/代號" at bounding box center [317, 341] width 163 height 28
click at [332, 342] on input "服務名稱/代號" at bounding box center [317, 341] width 163 height 28
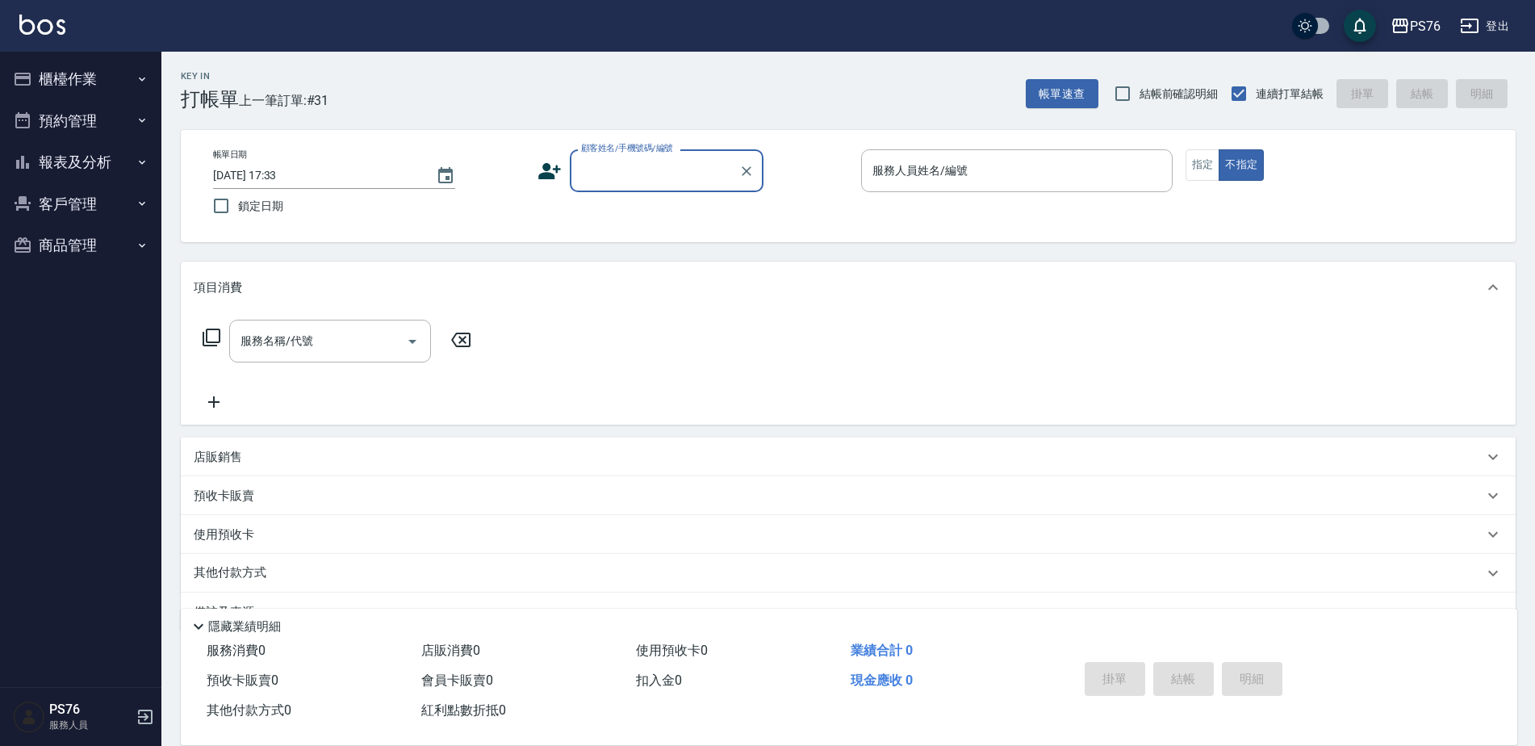
click at [94, 82] on button "櫃檯作業" at bounding box center [80, 79] width 149 height 42
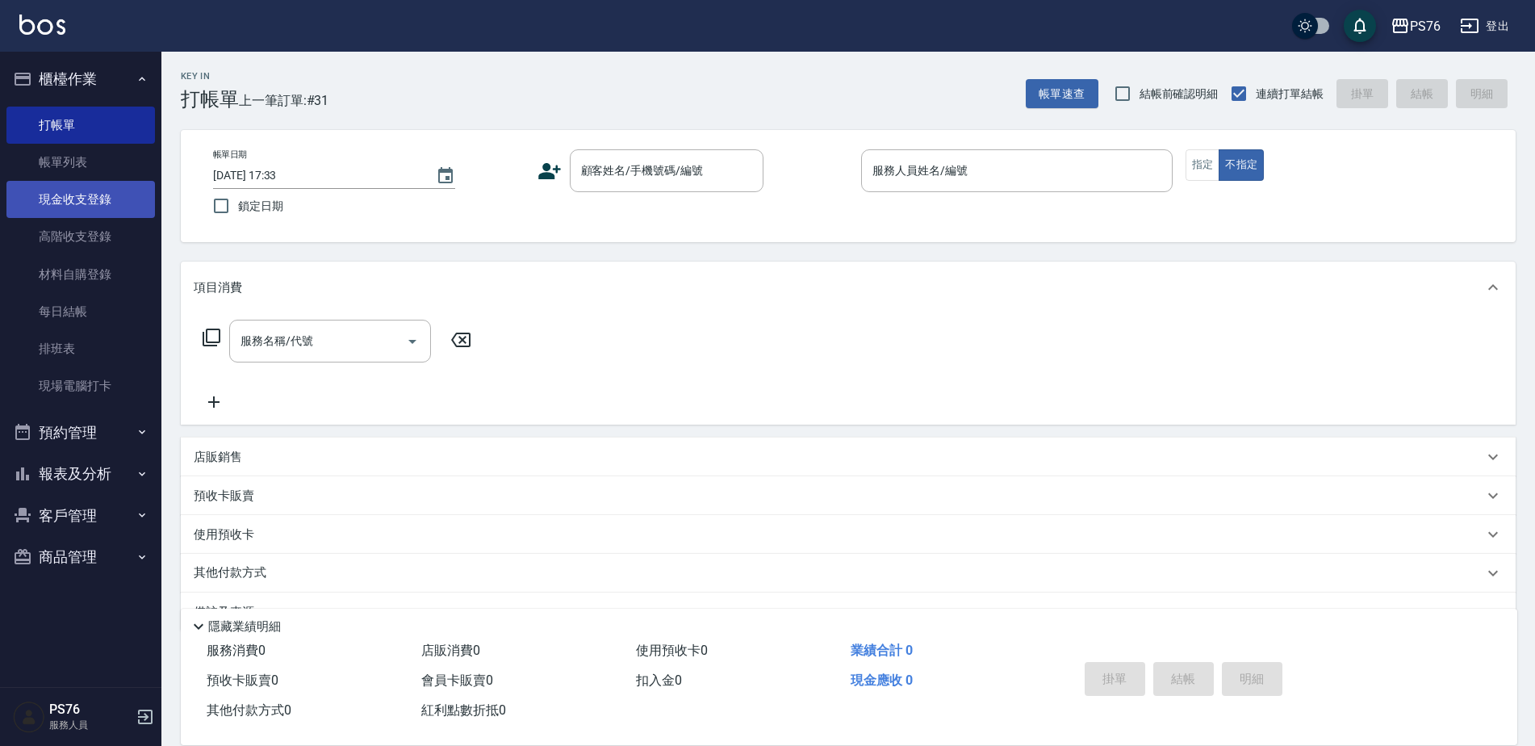
click at [98, 189] on link "現金收支登錄" at bounding box center [80, 199] width 149 height 37
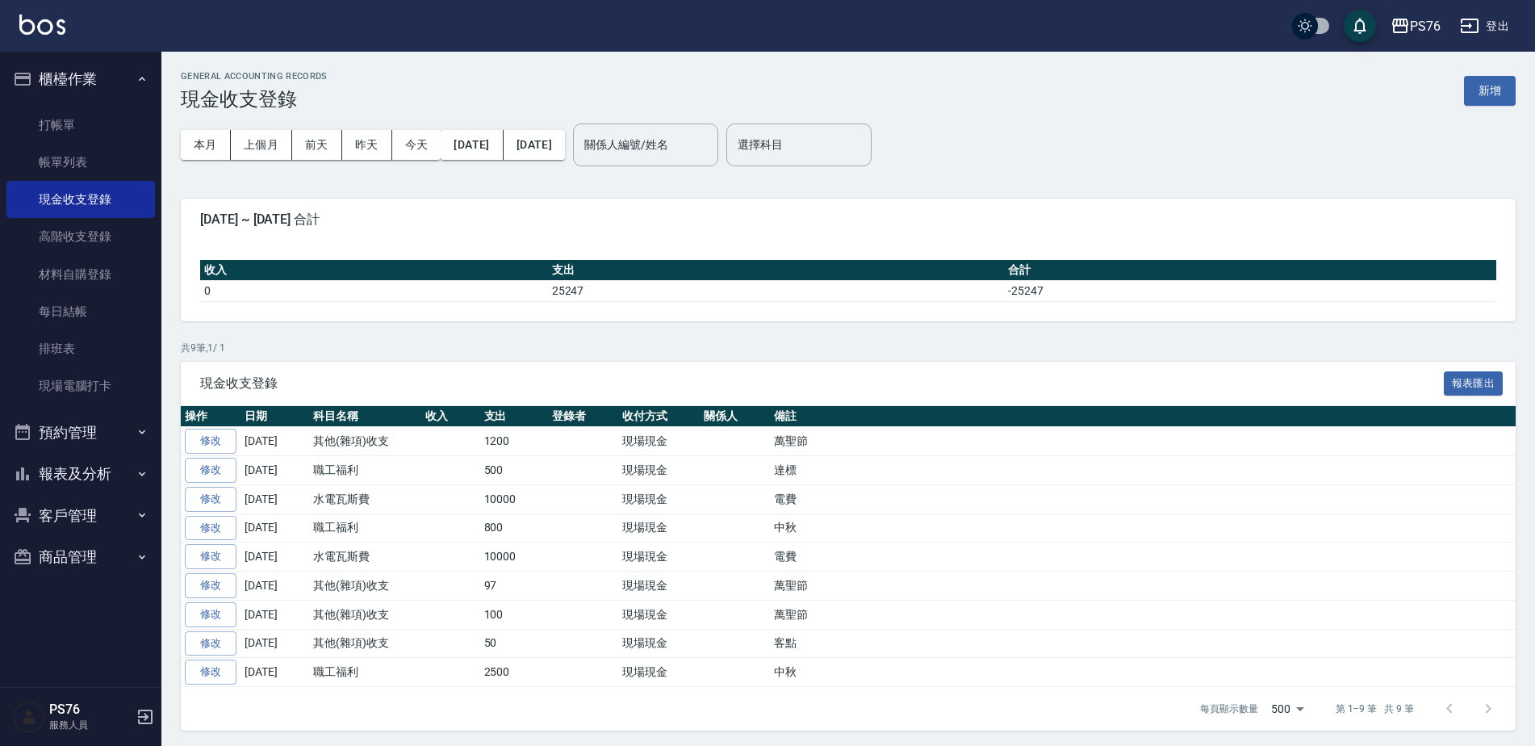
click at [1487, 90] on button "新增" at bounding box center [1490, 91] width 52 height 30
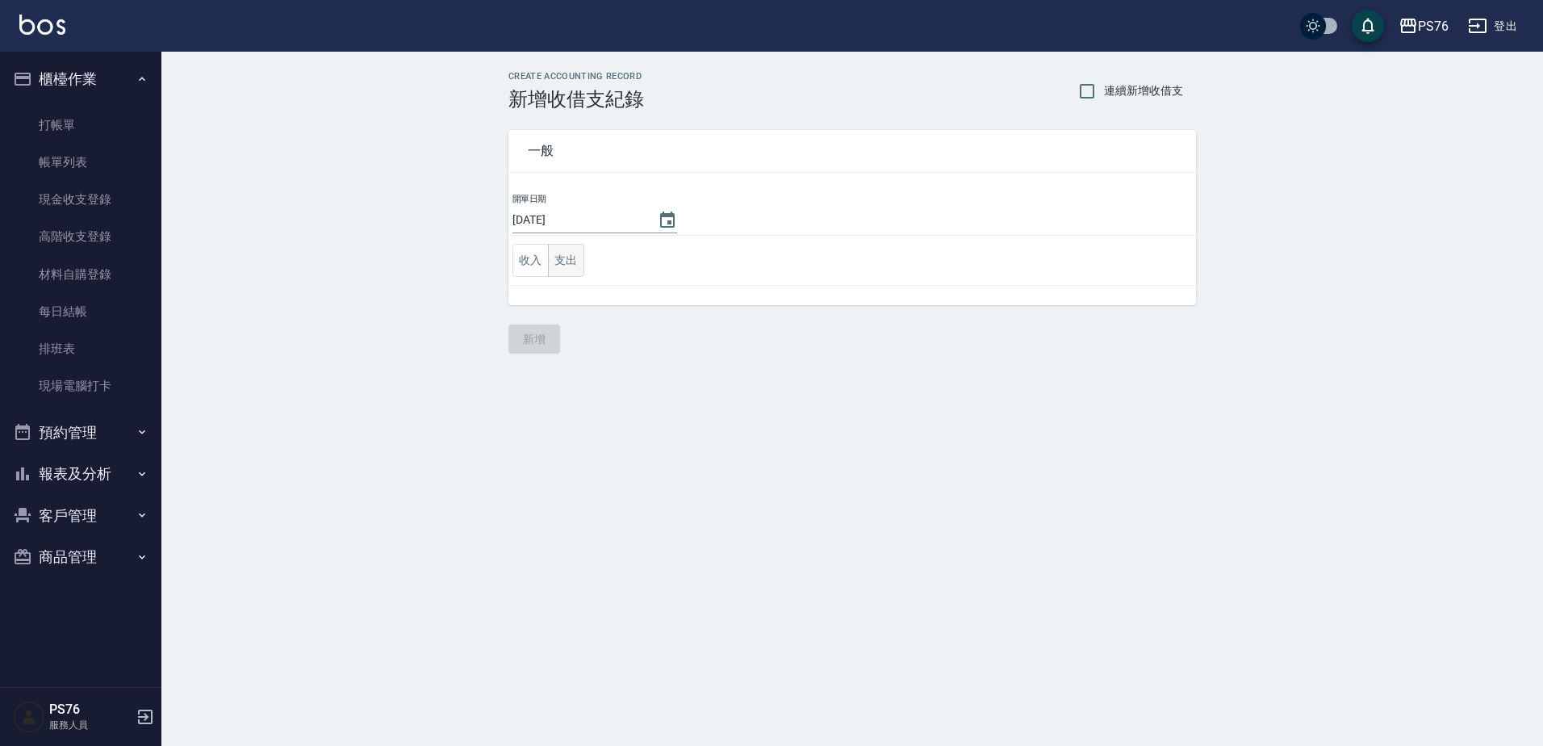
click at [557, 260] on button "支出" at bounding box center [566, 260] width 36 height 33
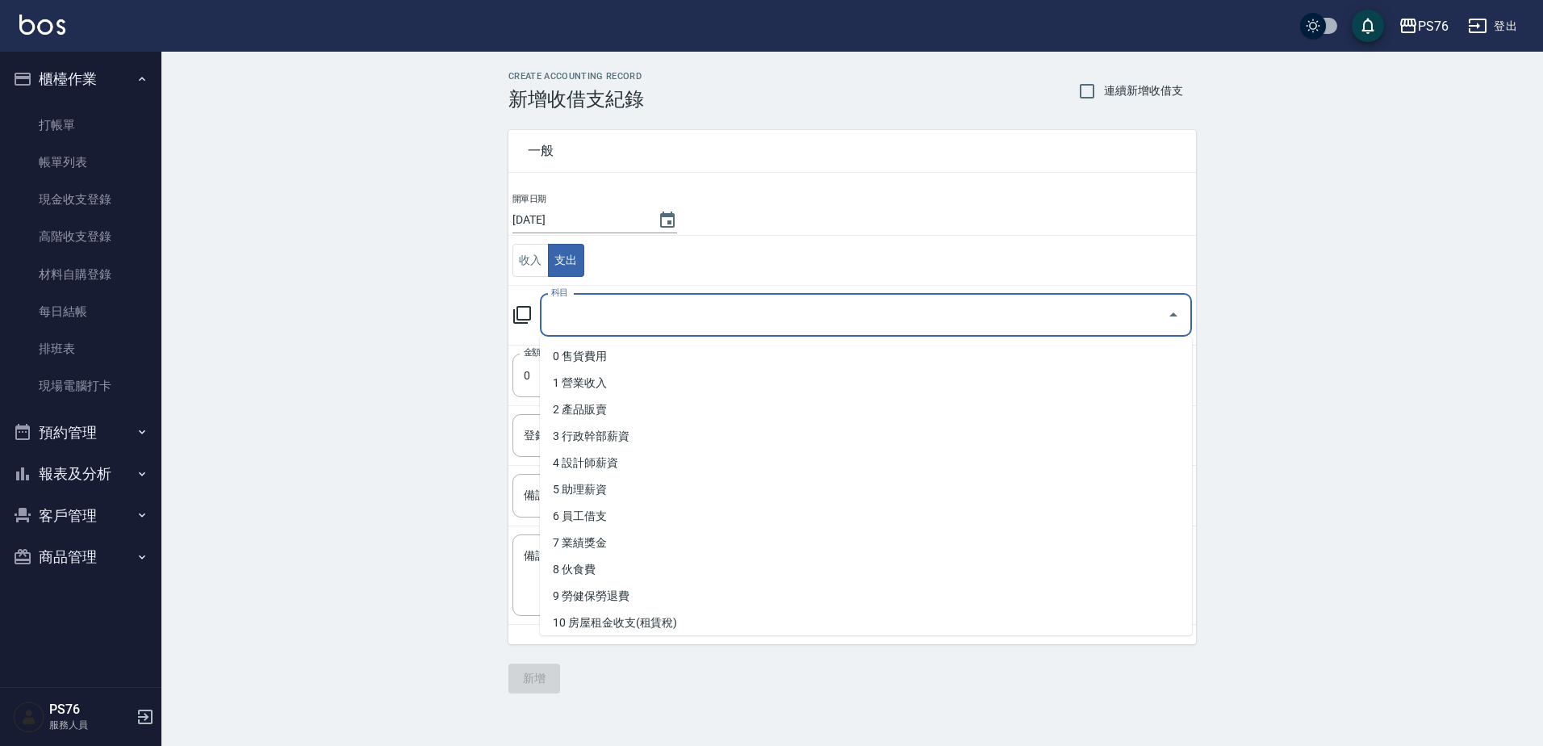
click at [595, 315] on input "科目" at bounding box center [853, 315] width 613 height 28
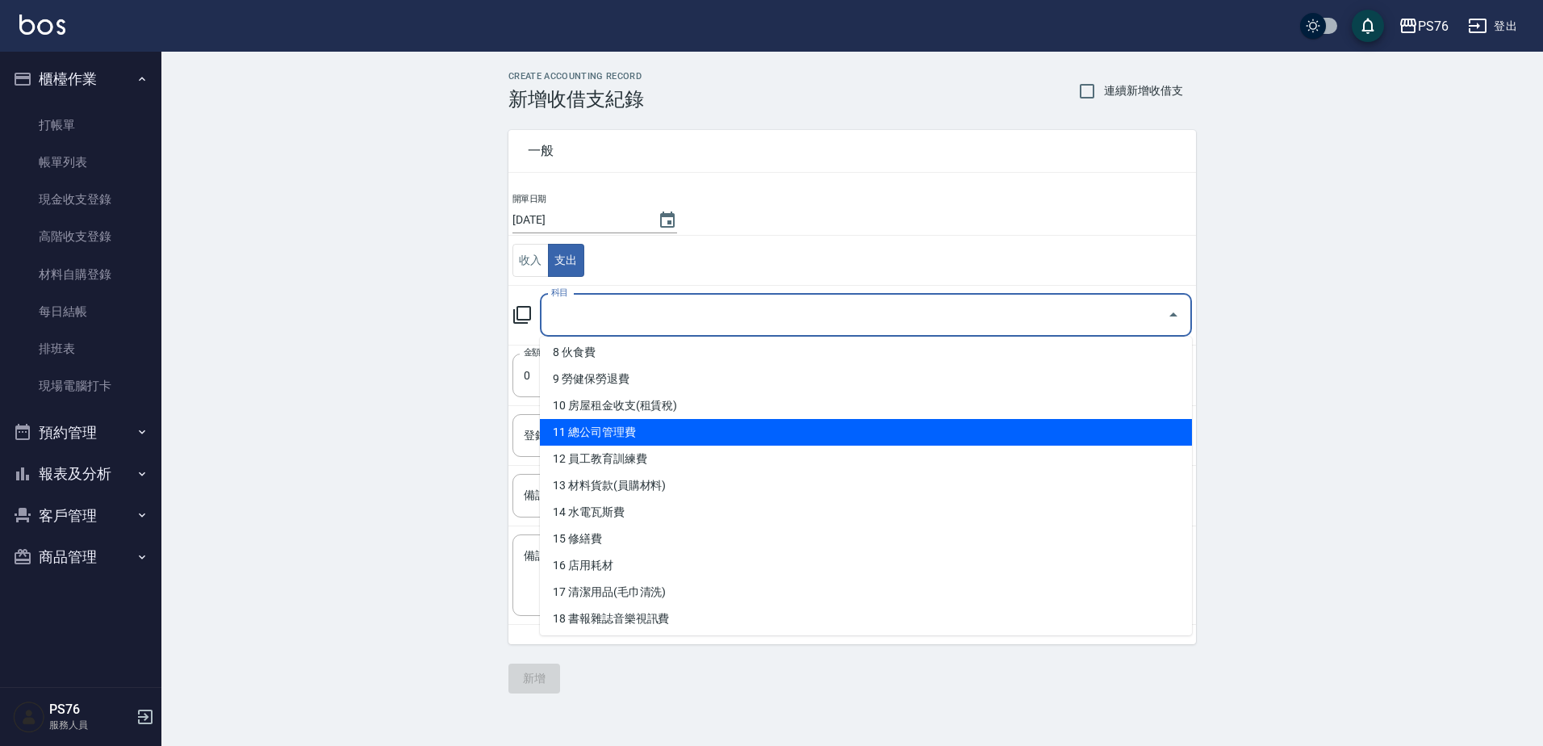
scroll to position [242, 0]
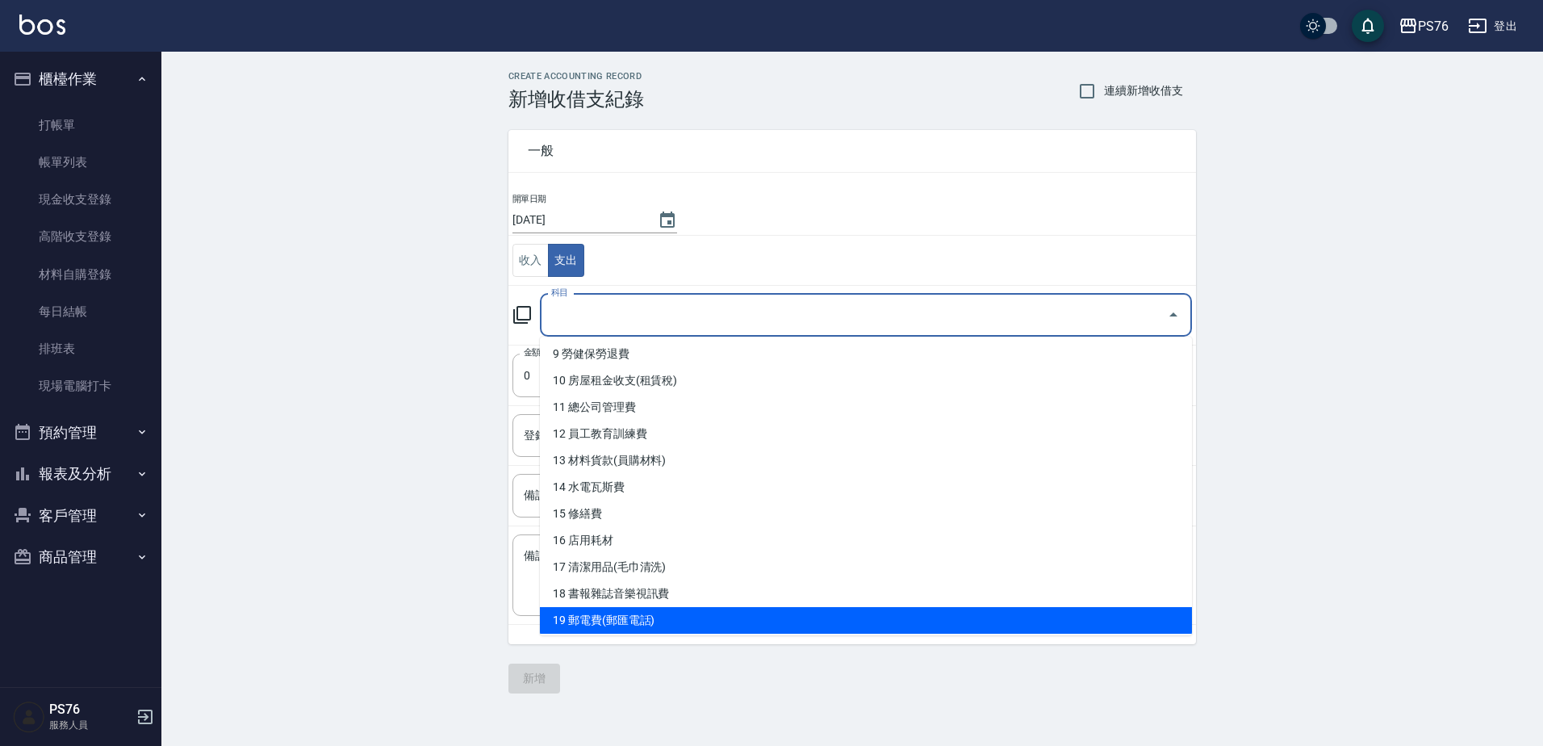
click at [689, 619] on li "19 郵電費(郵匯電話)" at bounding box center [866, 620] width 652 height 27
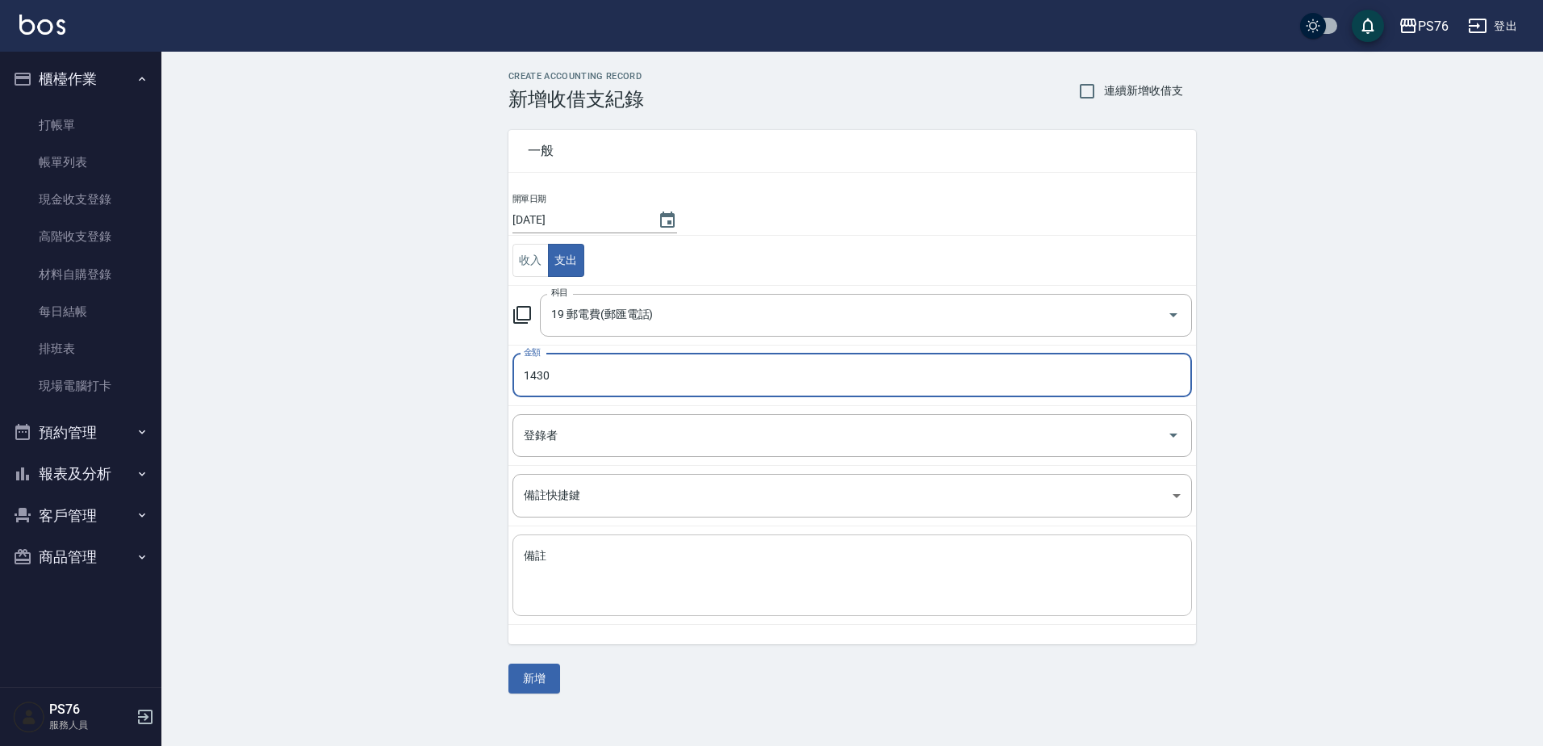
click at [574, 584] on textarea "備註" at bounding box center [852, 575] width 657 height 55
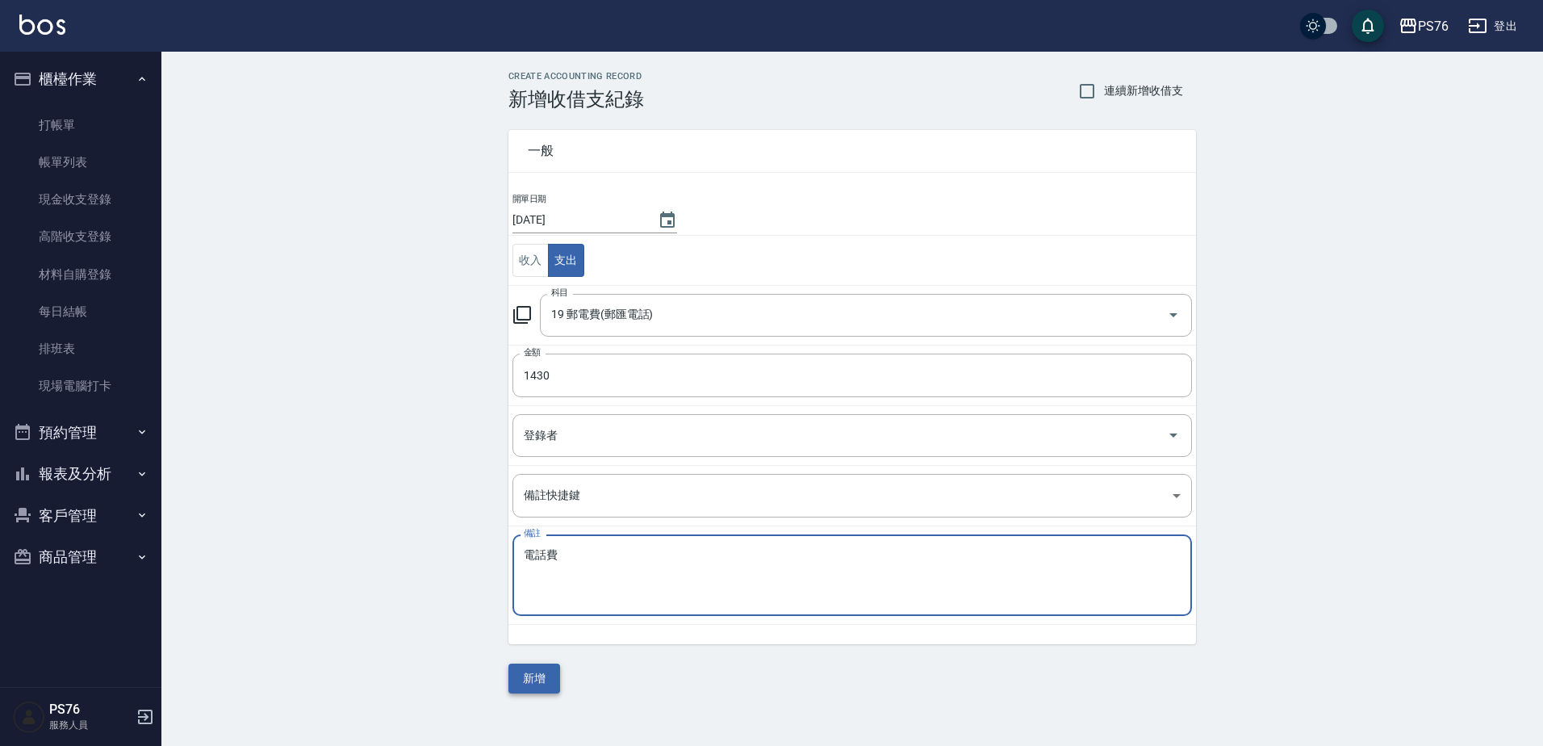
click at [551, 670] on button "新增" at bounding box center [534, 678] width 52 height 30
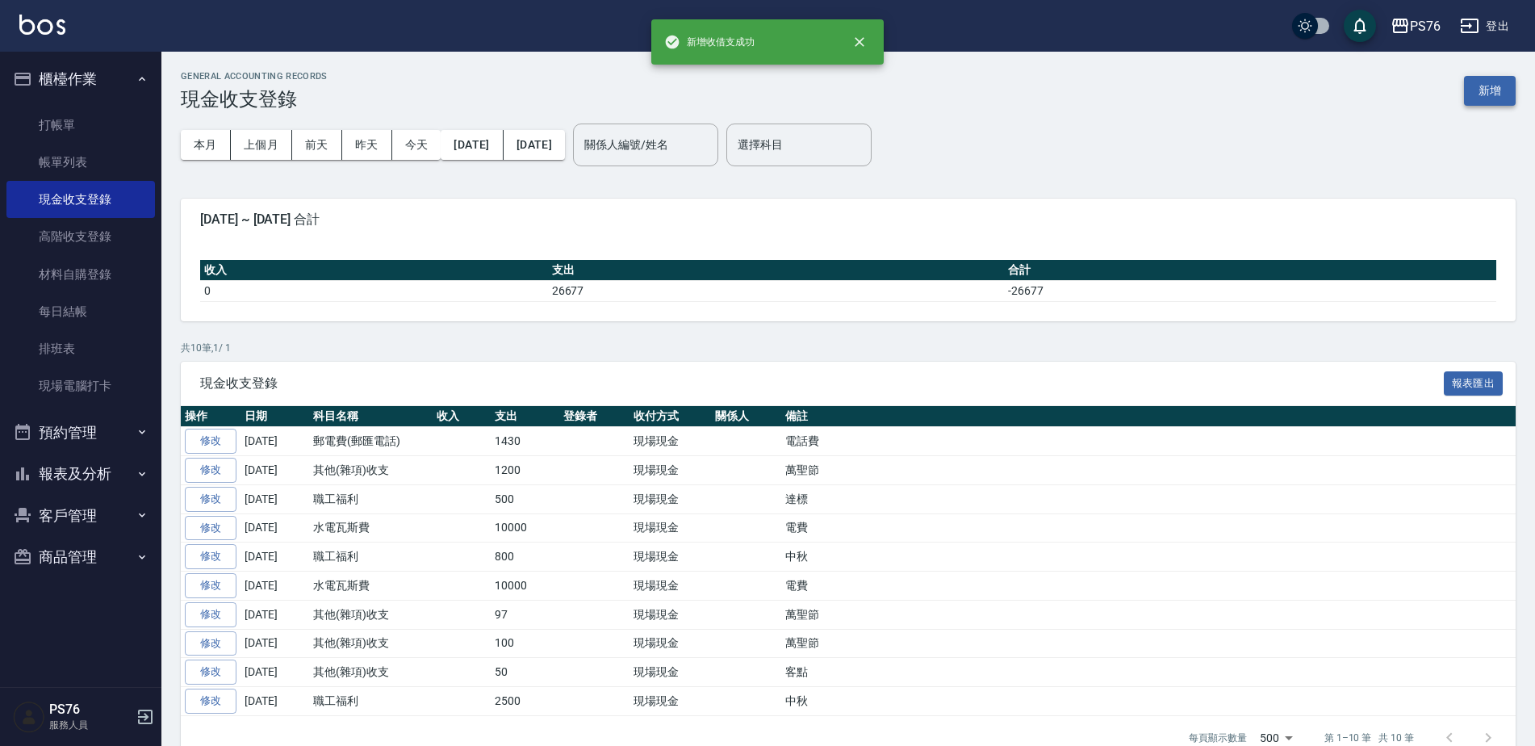
click at [1480, 86] on button "新增" at bounding box center [1490, 91] width 52 height 30
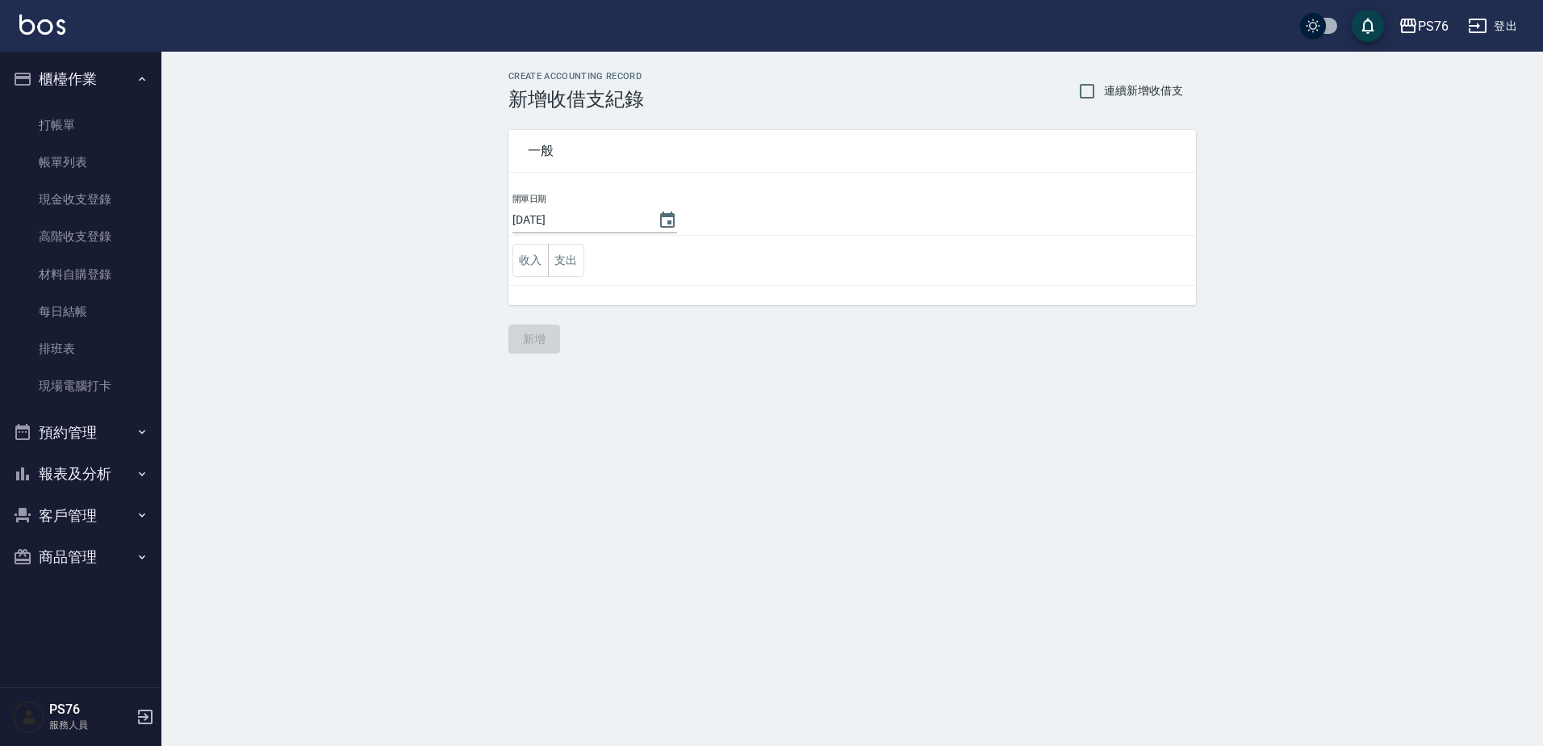
click at [586, 255] on td "收入 支出" at bounding box center [852, 261] width 688 height 50
click at [581, 262] on button "支出" at bounding box center [566, 260] width 36 height 33
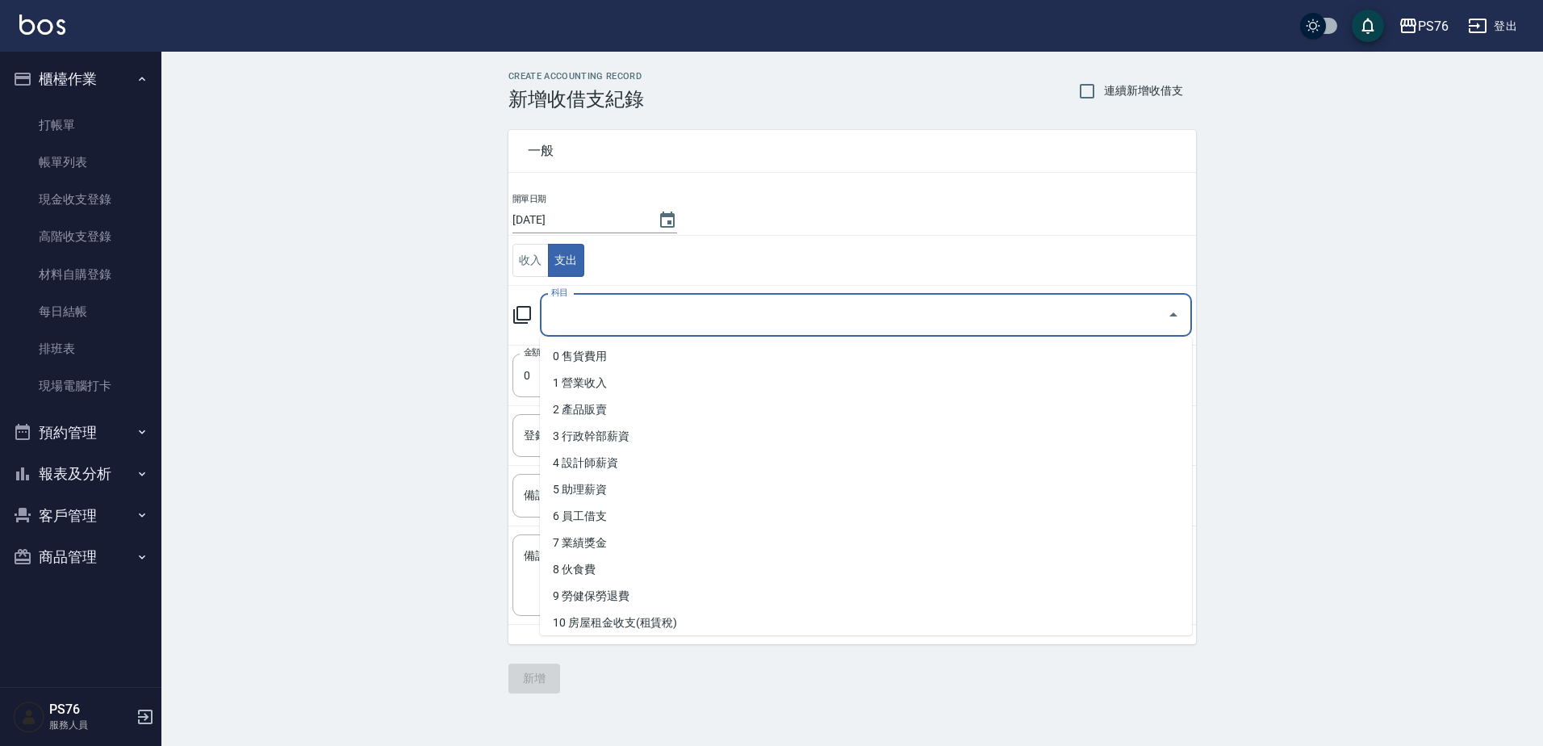
click at [610, 303] on input "科目" at bounding box center [853, 315] width 613 height 28
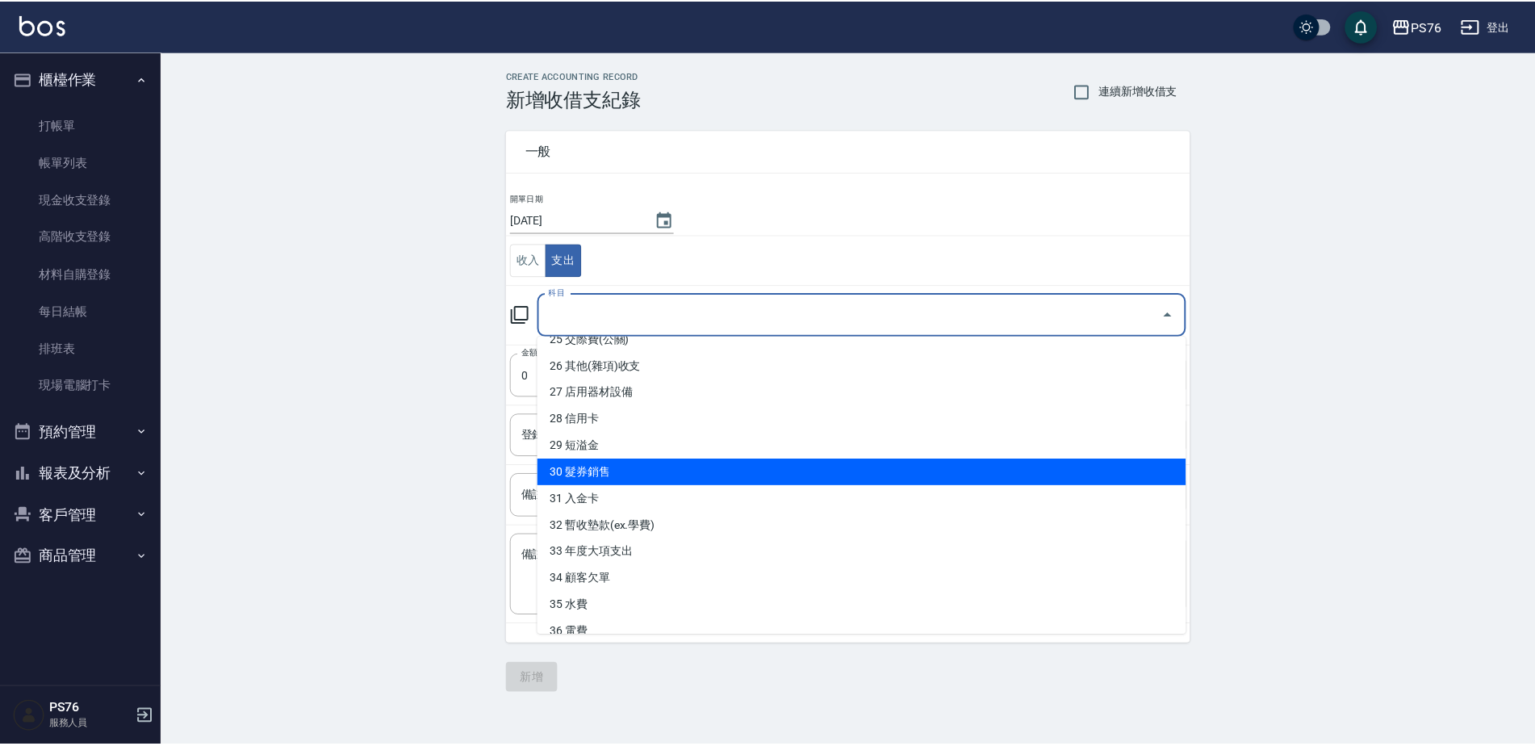
scroll to position [646, 0]
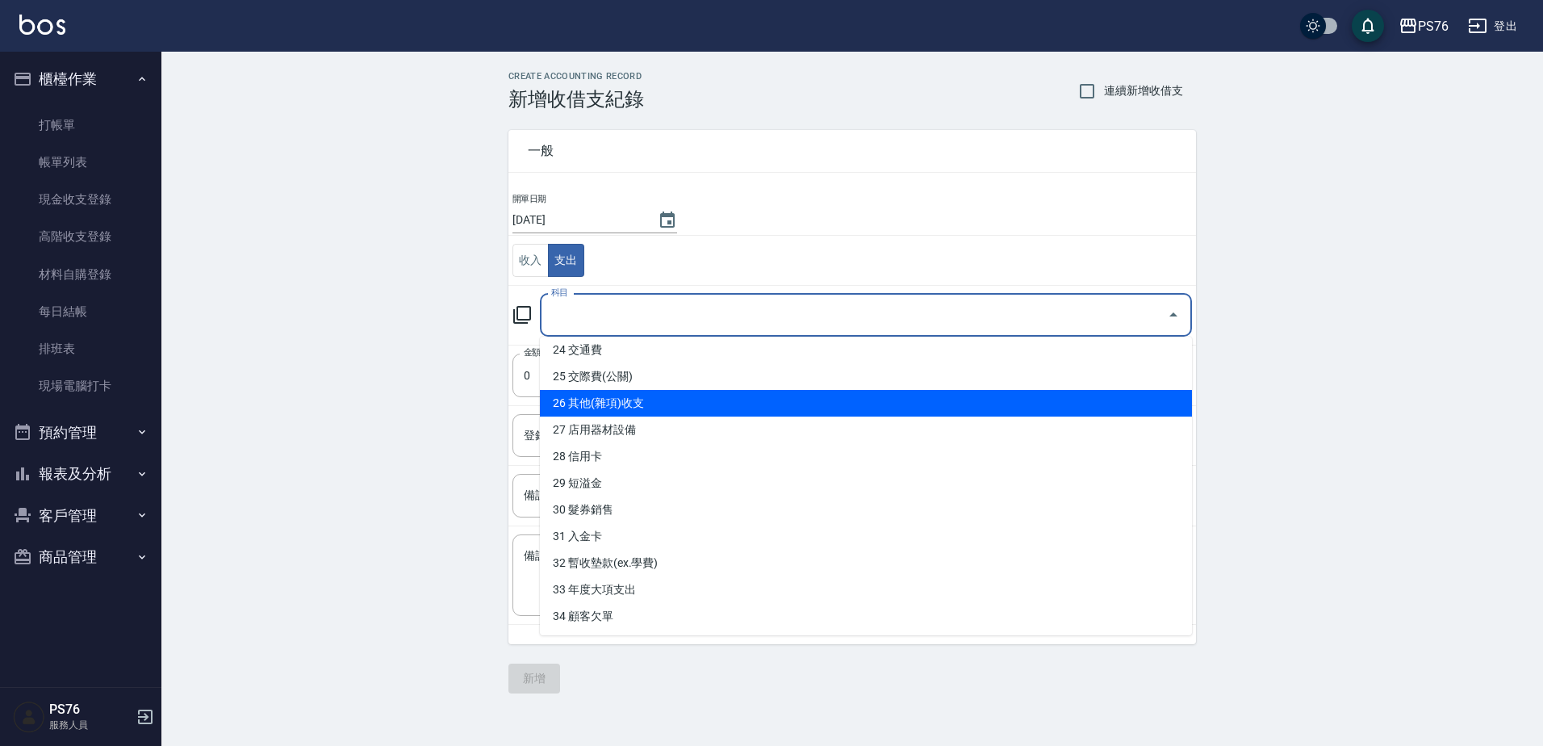
click at [623, 406] on li "26 其他(雜項)收支" at bounding box center [866, 403] width 652 height 27
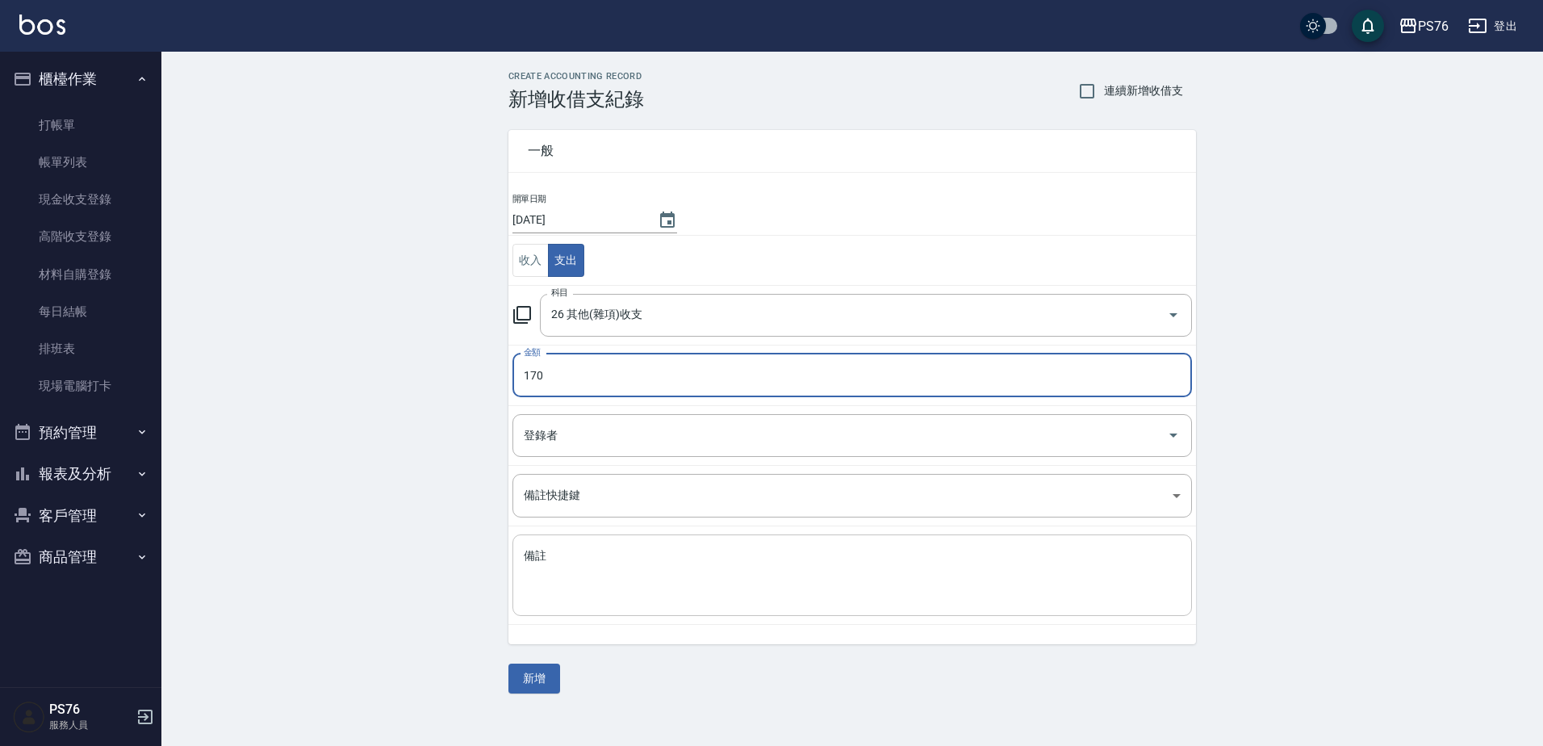
click at [603, 562] on textarea "備註" at bounding box center [852, 575] width 657 height 55
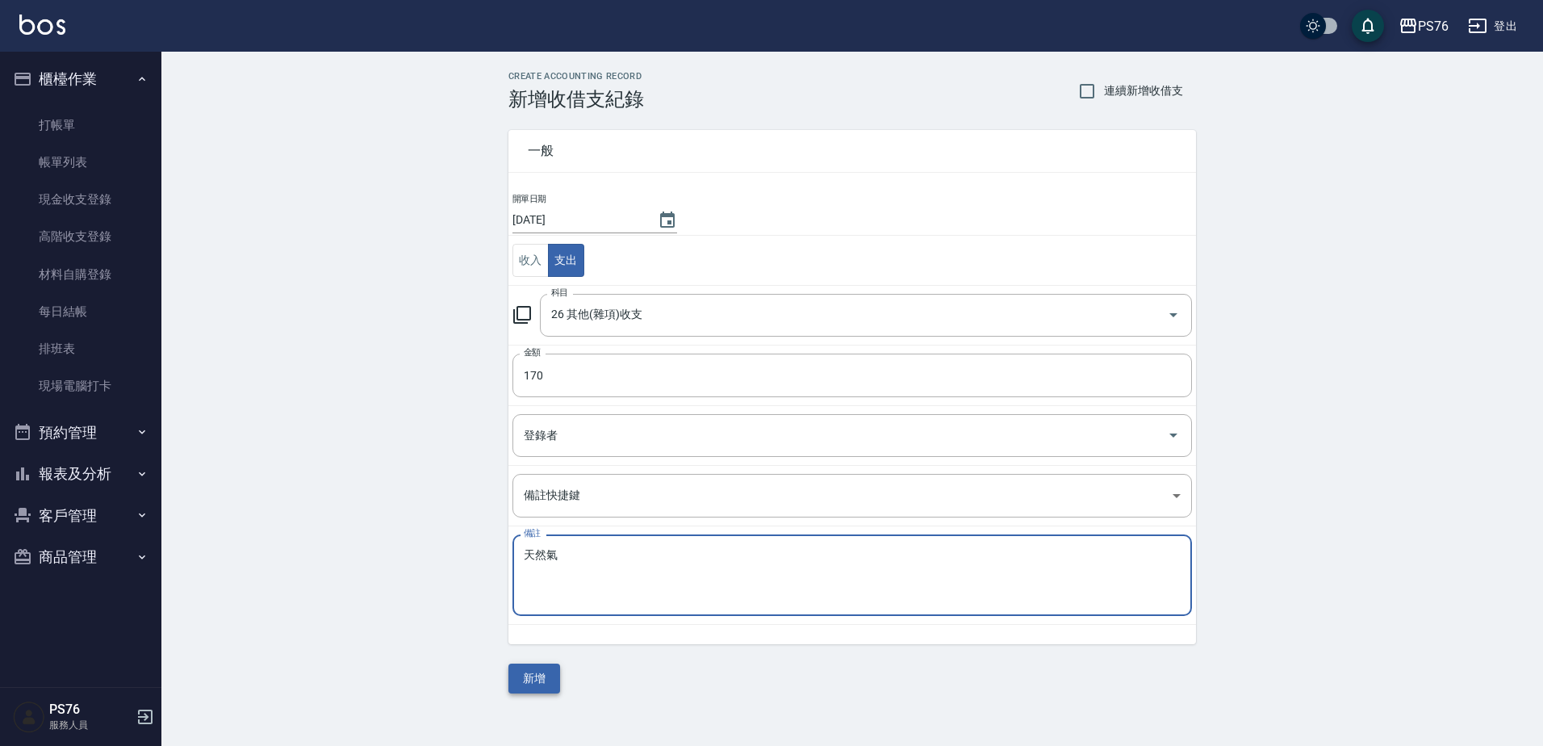
click at [537, 680] on button "新增" at bounding box center [534, 678] width 52 height 30
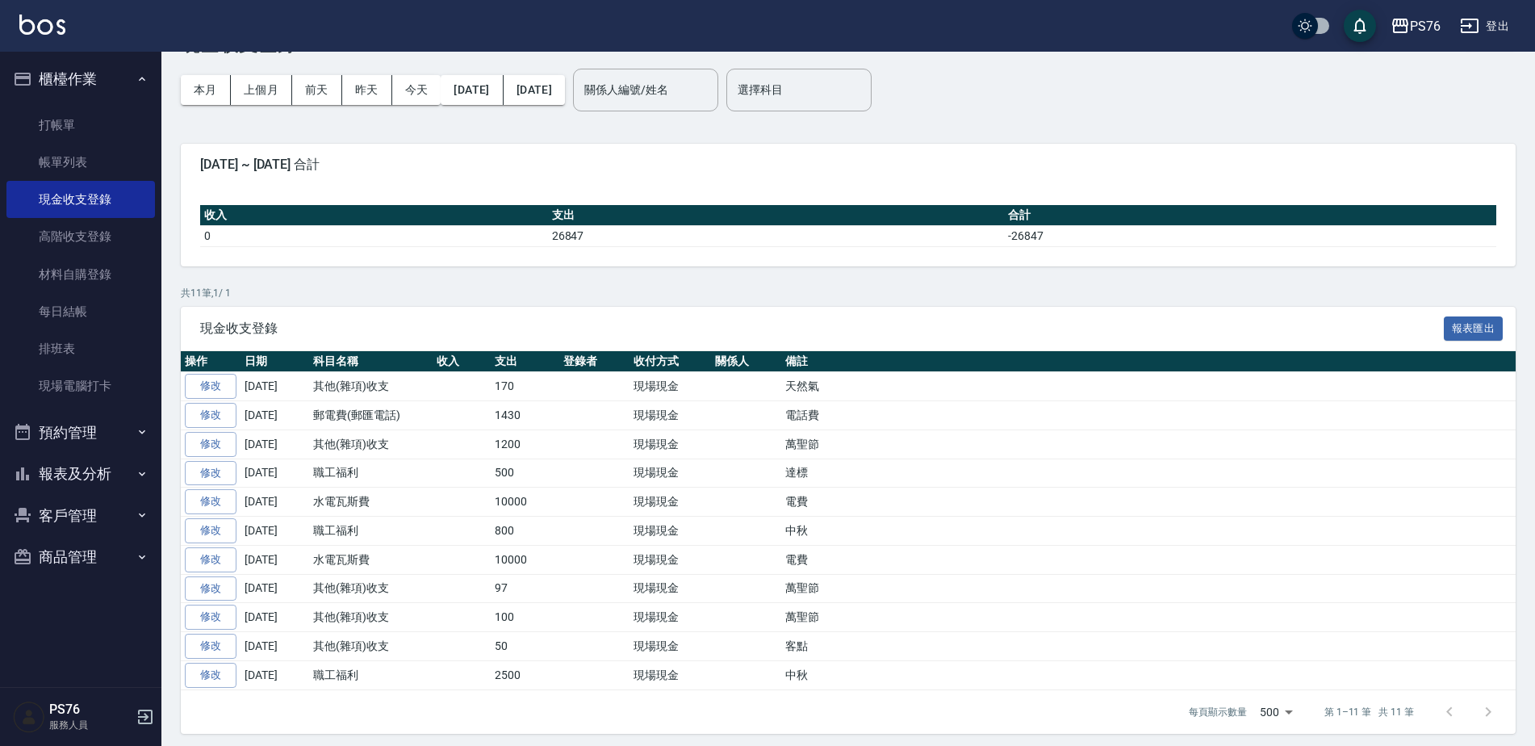
scroll to position [62, 0]
